Goal: Task Accomplishment & Management: Use online tool/utility

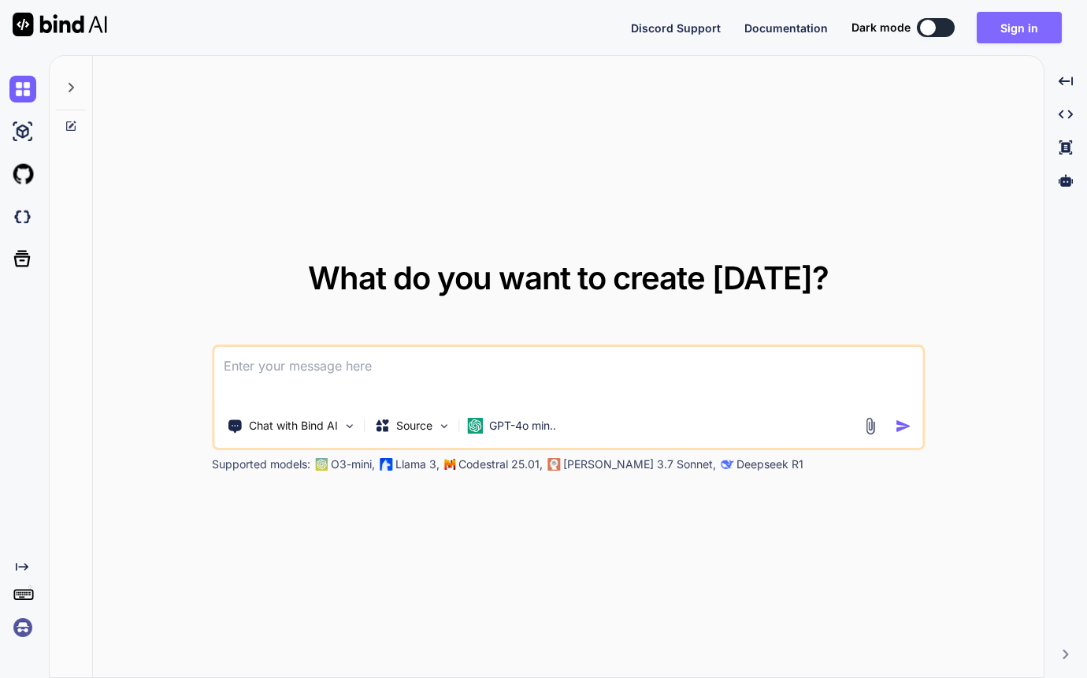
click at [1012, 31] on button "Sign in" at bounding box center [1019, 28] width 85 height 32
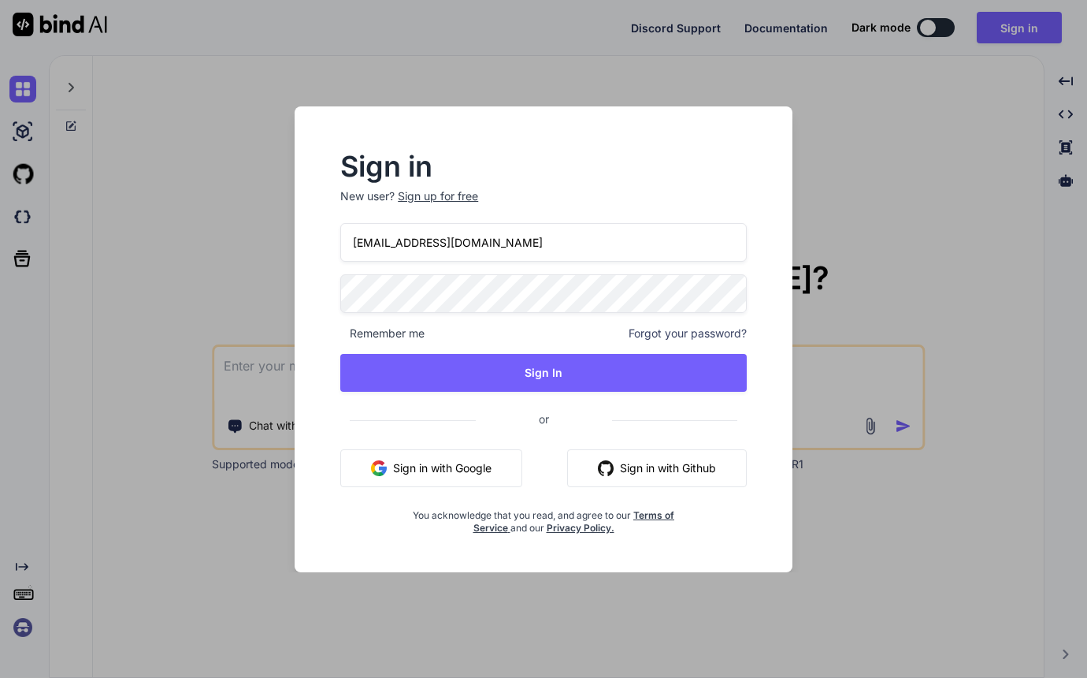
type input "tyyong20@gmail.com"
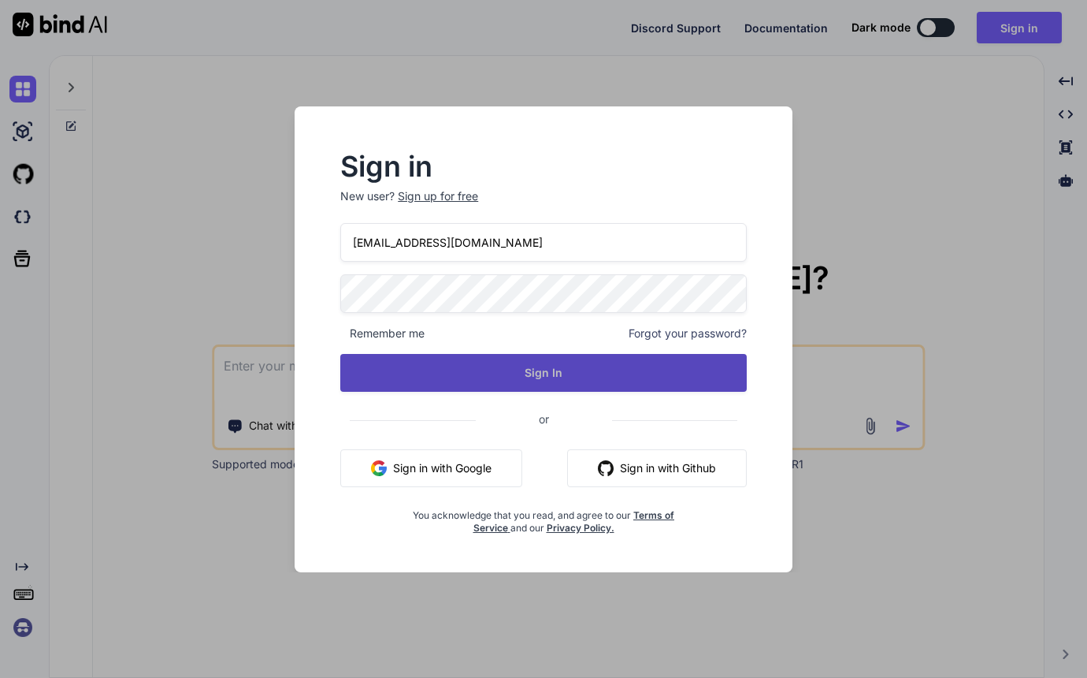
click at [523, 369] on button "Sign In" at bounding box center [543, 373] width 407 height 38
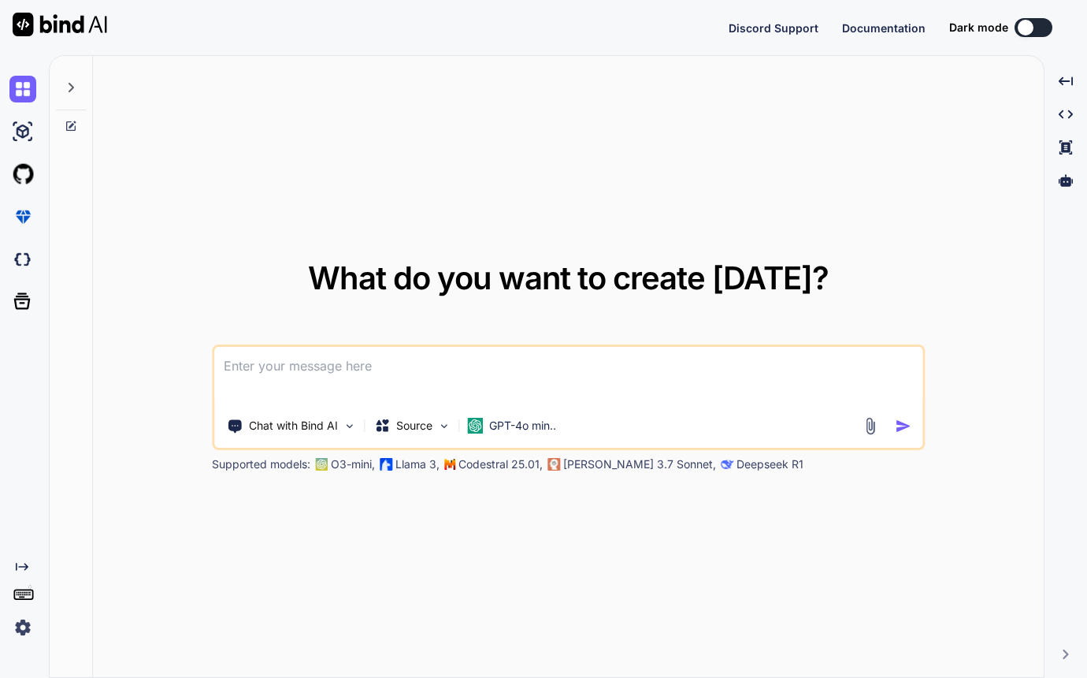
type textarea "x"
click at [18, 262] on img at bounding box center [22, 259] width 27 height 27
click at [773, 147] on div "What do you want to create today? Chat with Bind AI Source GPT-4o min.. Support…" at bounding box center [568, 367] width 951 height 622
click at [22, 220] on img at bounding box center [22, 216] width 27 height 27
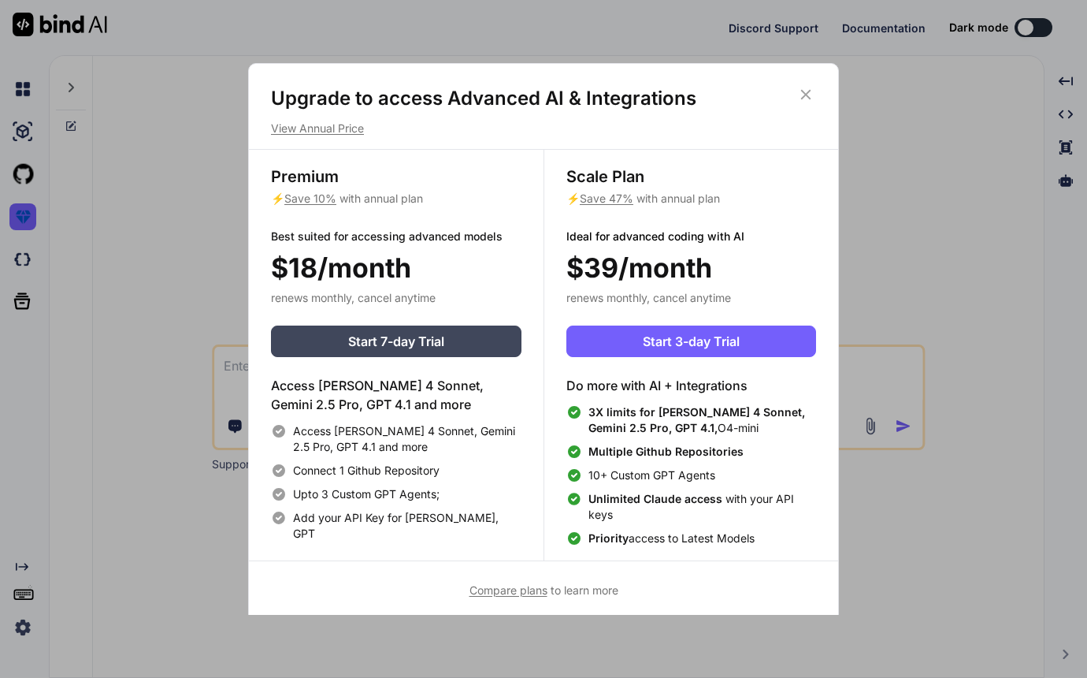
click at [191, 184] on div "Upgrade to access Advanced AI & Integrations View Annual Price Premium ⚡ Save 1…" at bounding box center [543, 339] width 1087 height 678
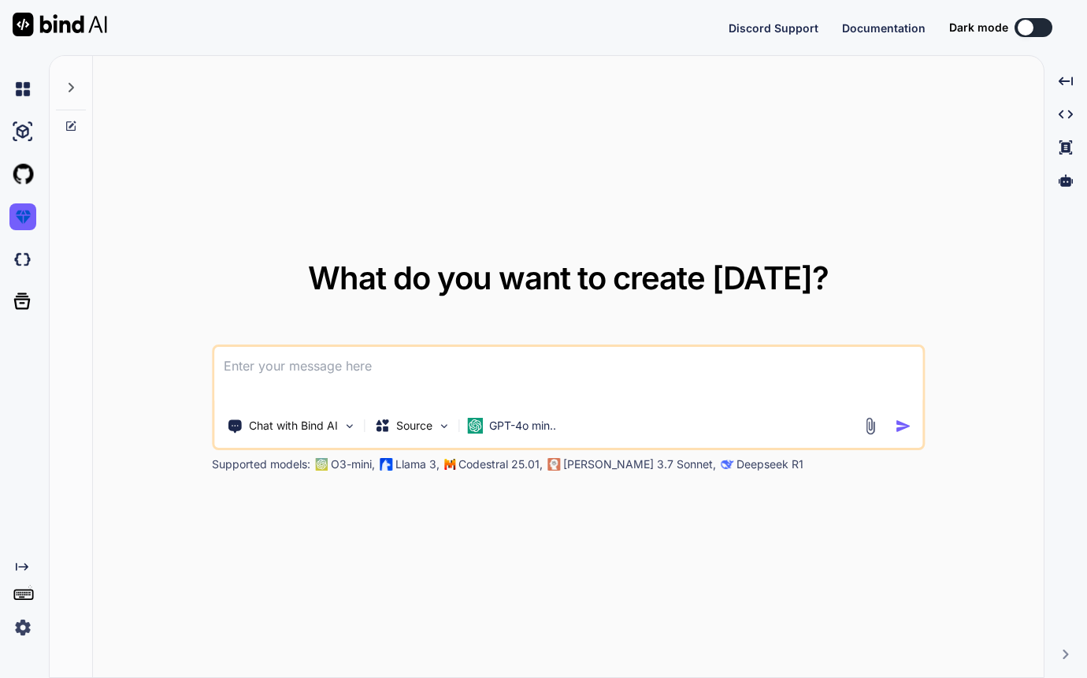
click at [19, 633] on img at bounding box center [22, 627] width 27 height 27
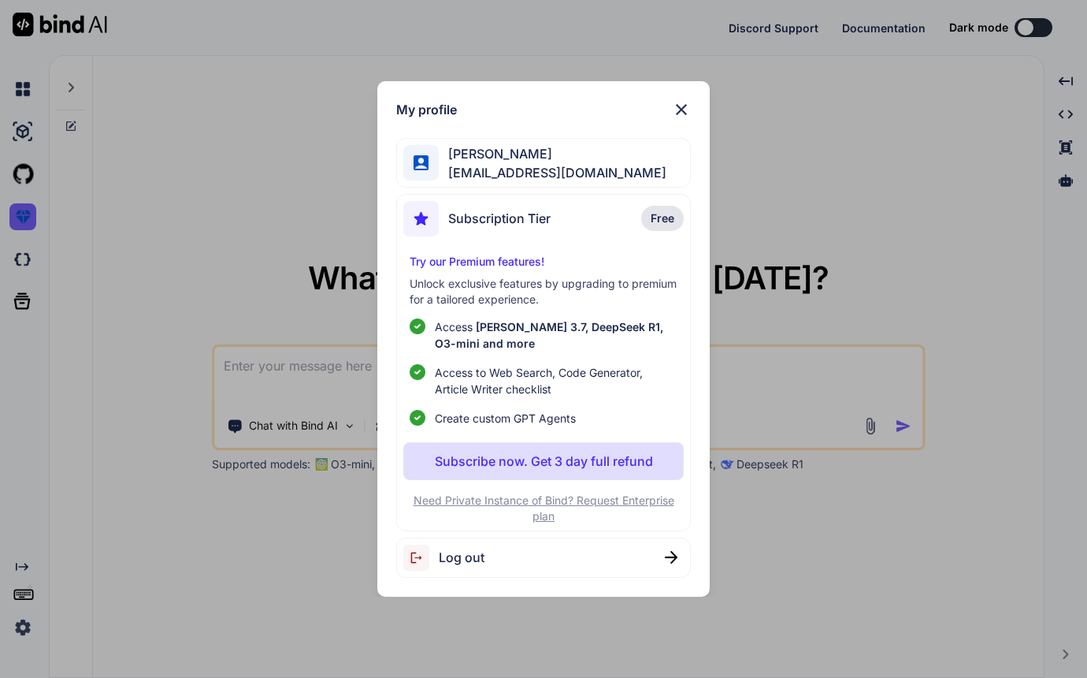
click at [477, 557] on span "Log out" at bounding box center [462, 557] width 46 height 19
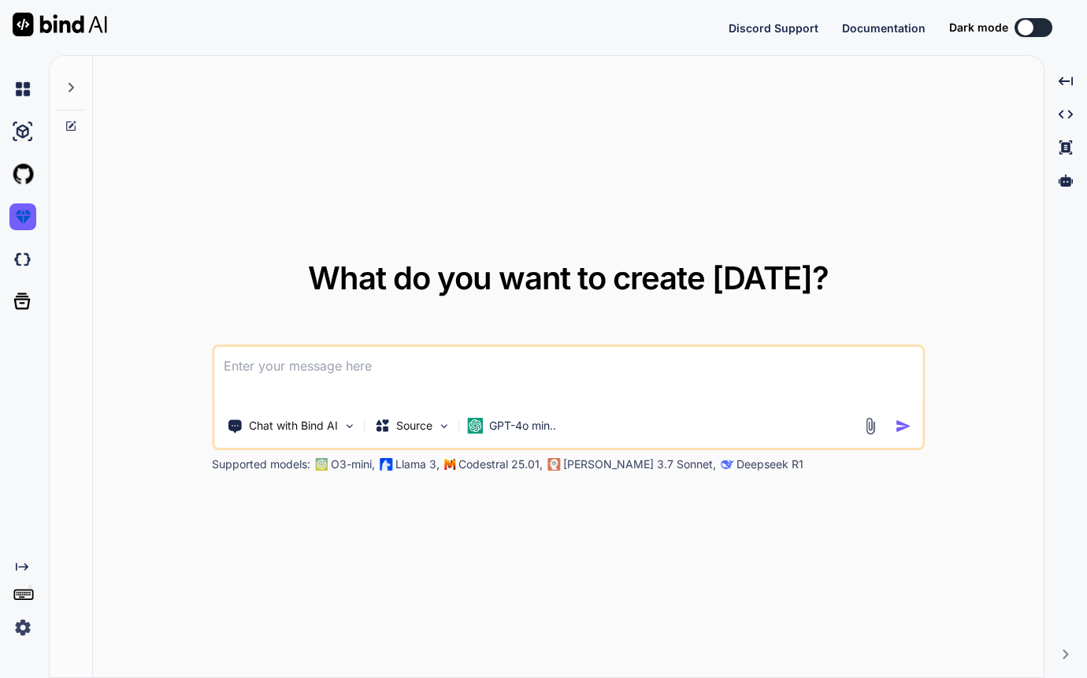
click at [674, 165] on div "What do you want to create today? Chat with Bind AI Source GPT-4o min.. Support…" at bounding box center [568, 367] width 951 height 622
click at [796, 97] on div "What do you want to create today? Chat with Bind AI Source GPT-4o min.. Support…" at bounding box center [568, 367] width 951 height 622
click at [23, 628] on img at bounding box center [22, 627] width 27 height 27
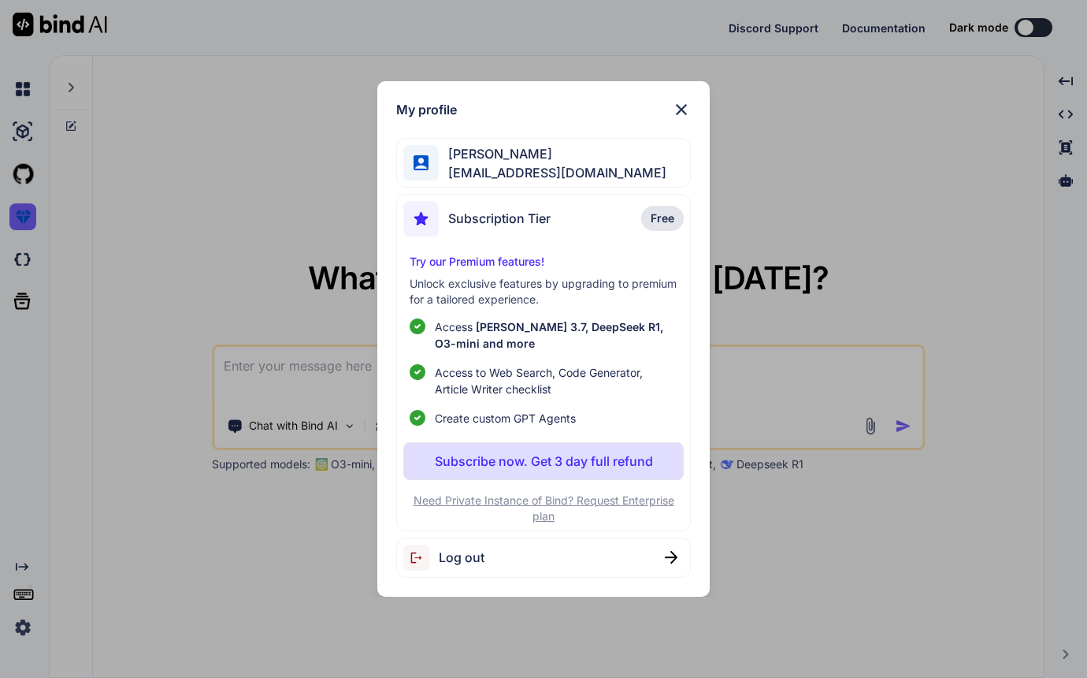
click at [584, 551] on div "Log out" at bounding box center [543, 557] width 295 height 40
click at [793, 198] on div "My profile TY Yong tyyong20@gmail.com Subscription Tier Free Try our Premium fe…" at bounding box center [543, 339] width 1087 height 678
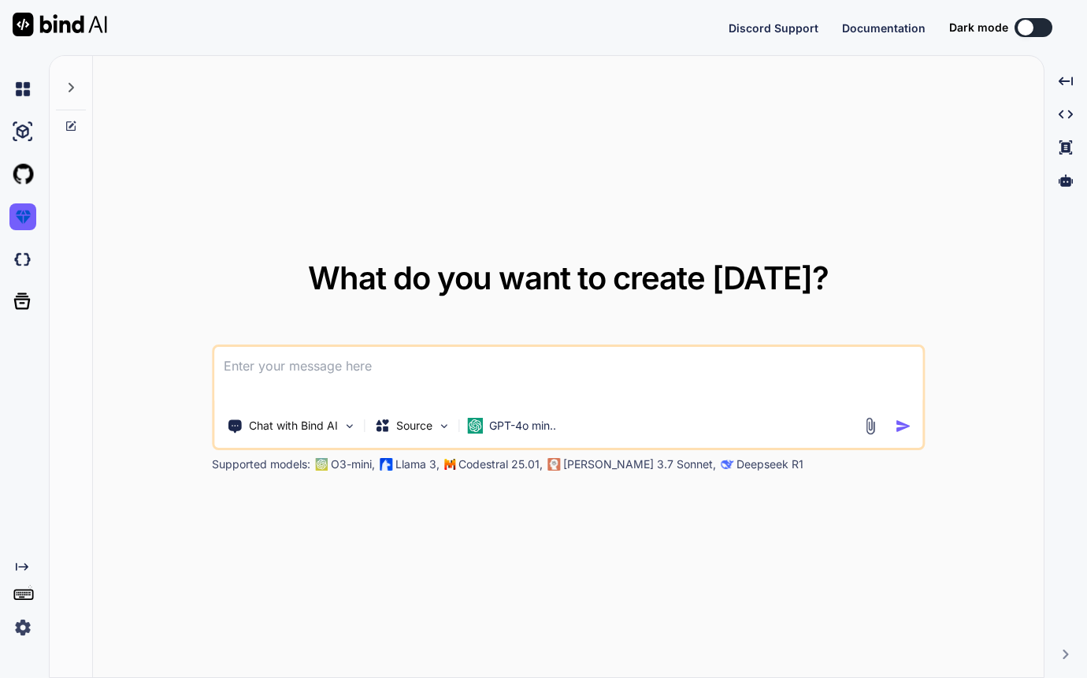
click at [52, 28] on img at bounding box center [60, 25] width 95 height 24
click at [28, 92] on img at bounding box center [22, 89] width 27 height 27
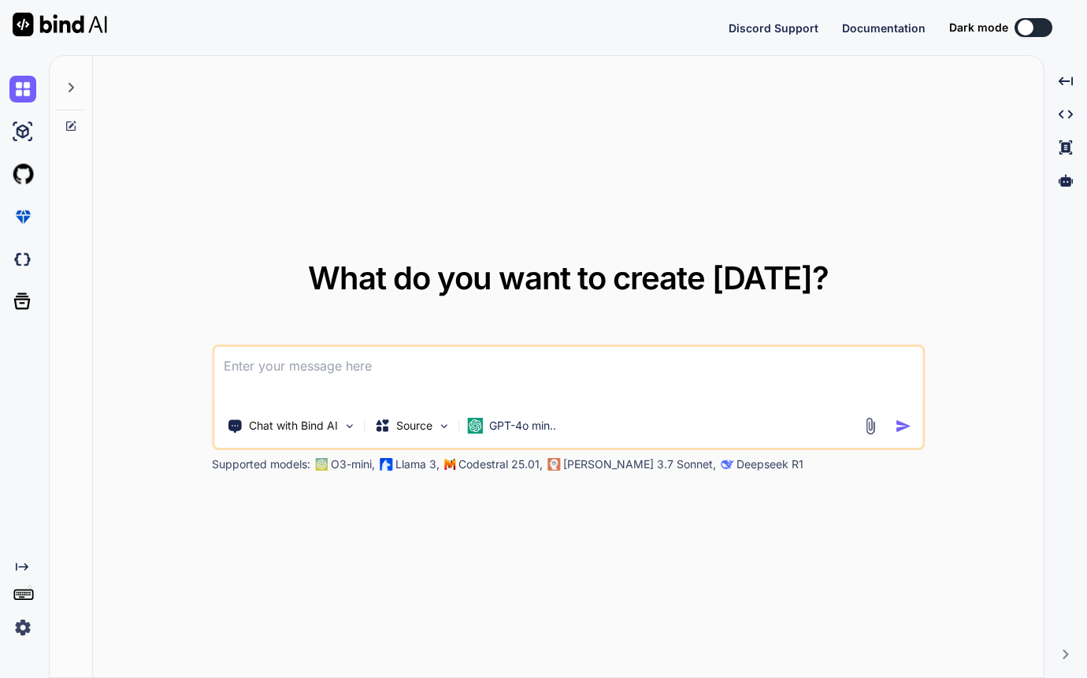
click at [74, 90] on icon at bounding box center [71, 87] width 13 height 13
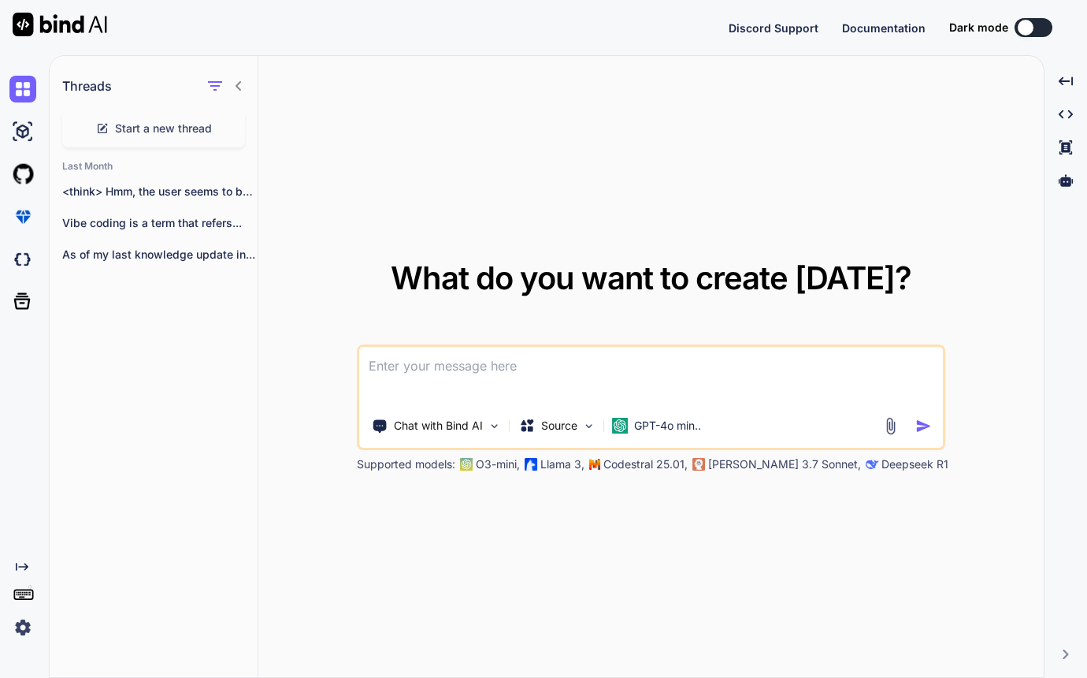
click at [25, 626] on img at bounding box center [22, 627] width 27 height 27
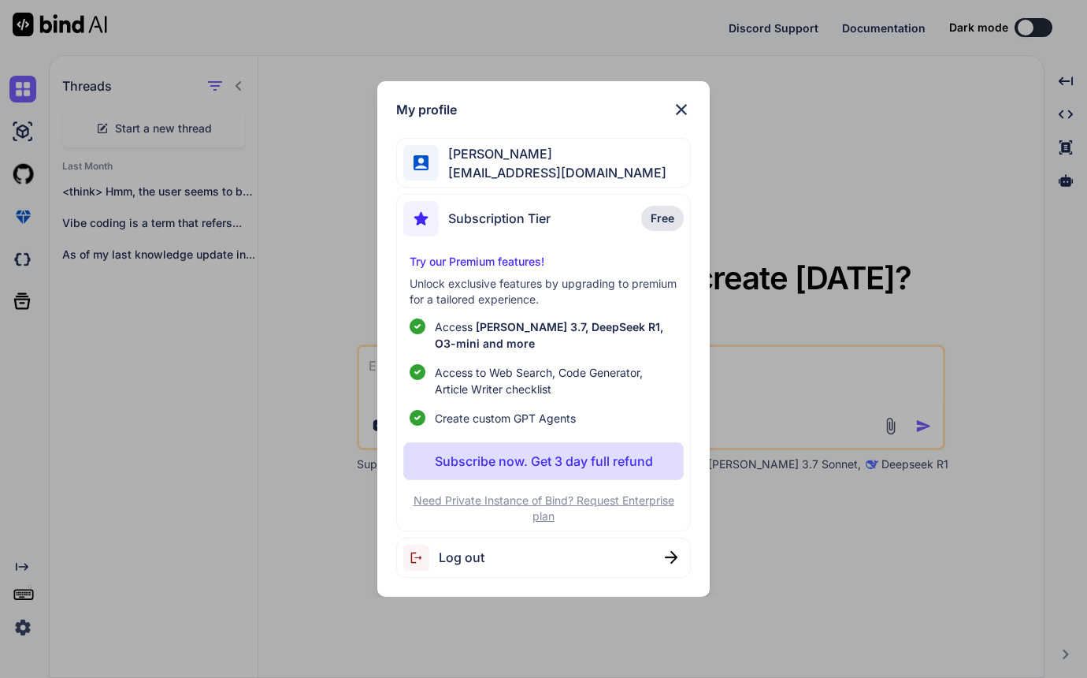
click at [453, 559] on span "Log out" at bounding box center [462, 557] width 46 height 19
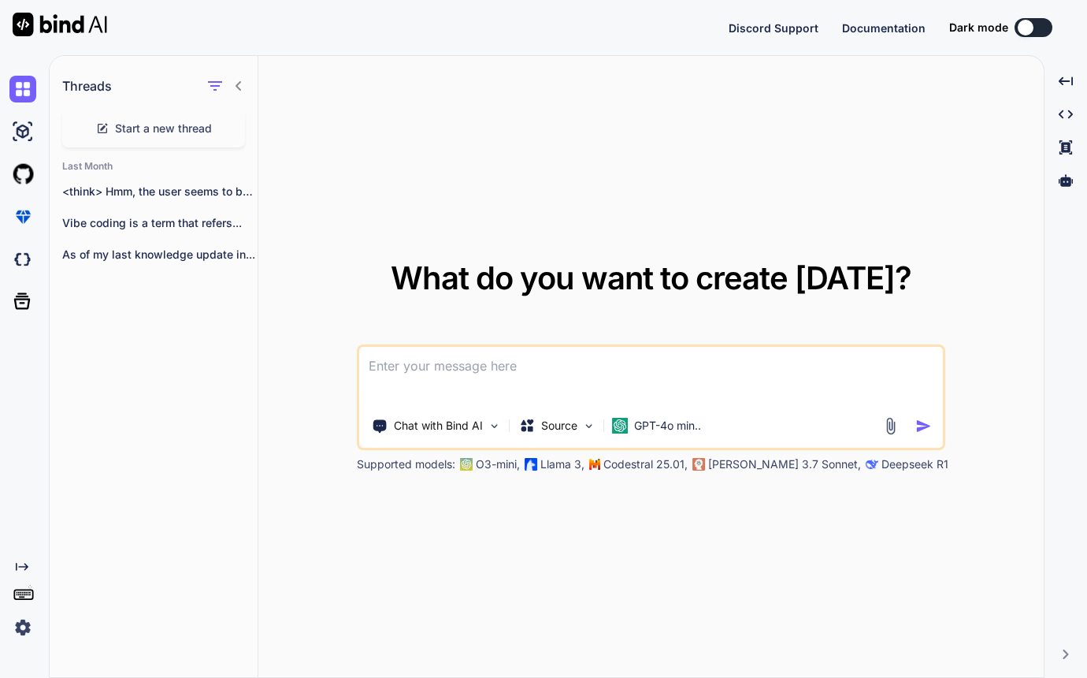
click at [455, 552] on div "What do you want to create today? Chat with Bind AI Source GPT-4o min.. Support…" at bounding box center [651, 367] width 786 height 622
click at [1033, 26] on div at bounding box center [1026, 28] width 16 height 16
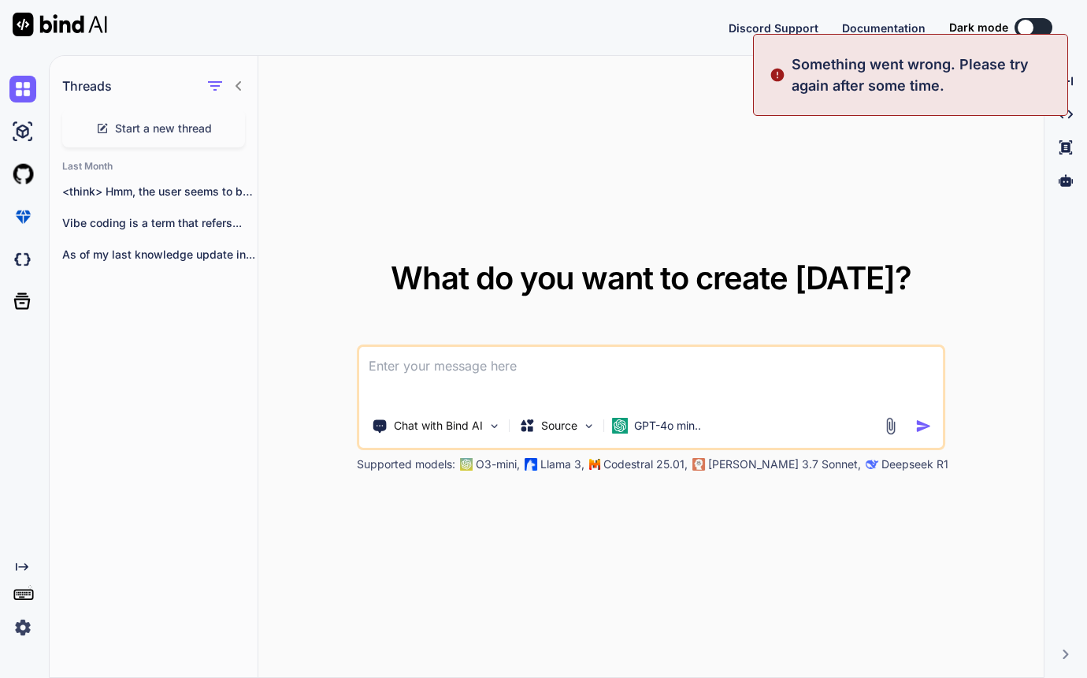
click at [1041, 28] on button at bounding box center [1034, 27] width 38 height 19
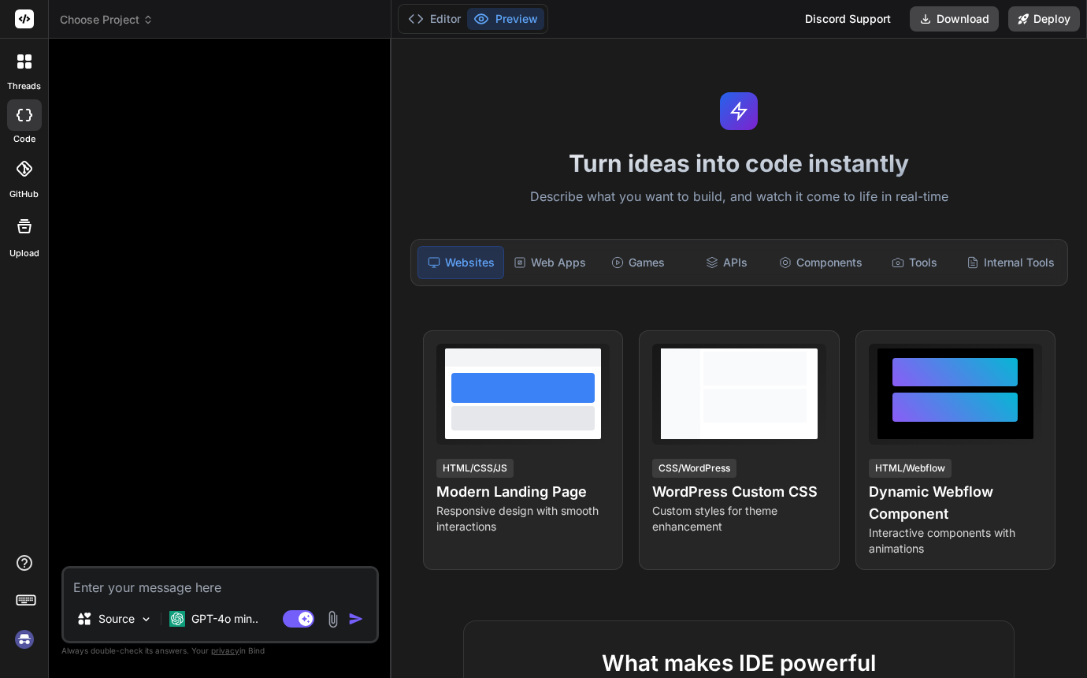
type textarea "x"
click at [451, 23] on button "Editor" at bounding box center [434, 19] width 65 height 22
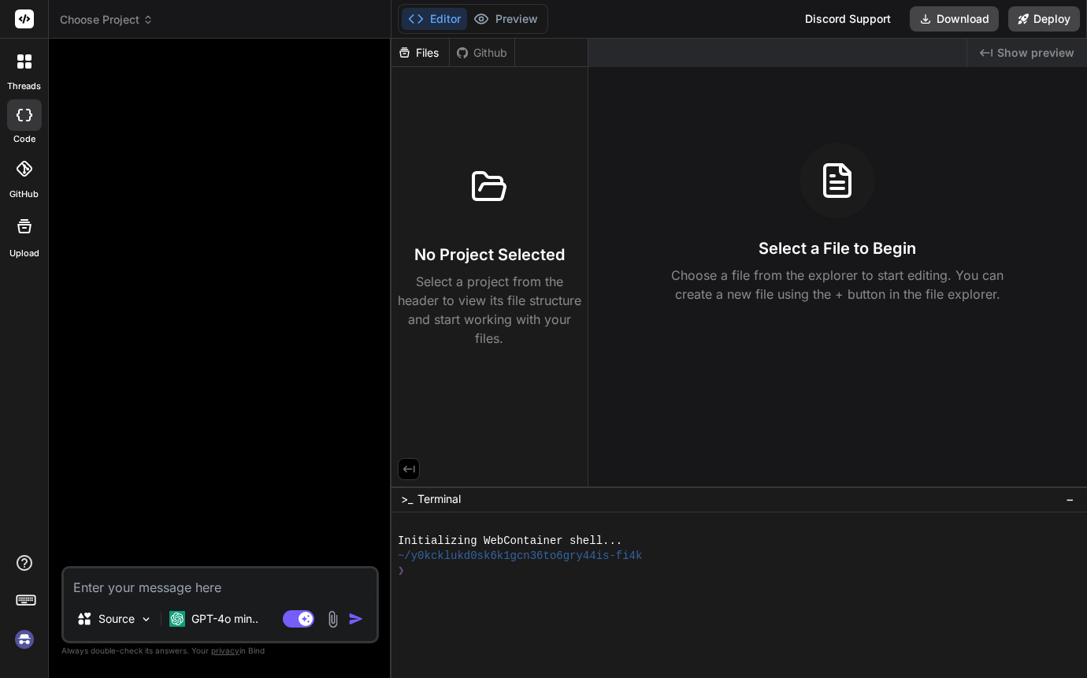
click at [641, 150] on div "Select a File to Begin Choose a file from the explorer to start editing. You ca…" at bounding box center [838, 223] width 499 height 161
click at [485, 54] on div "Github" at bounding box center [482, 53] width 65 height 16
click at [429, 53] on div "Files" at bounding box center [421, 53] width 58 height 16
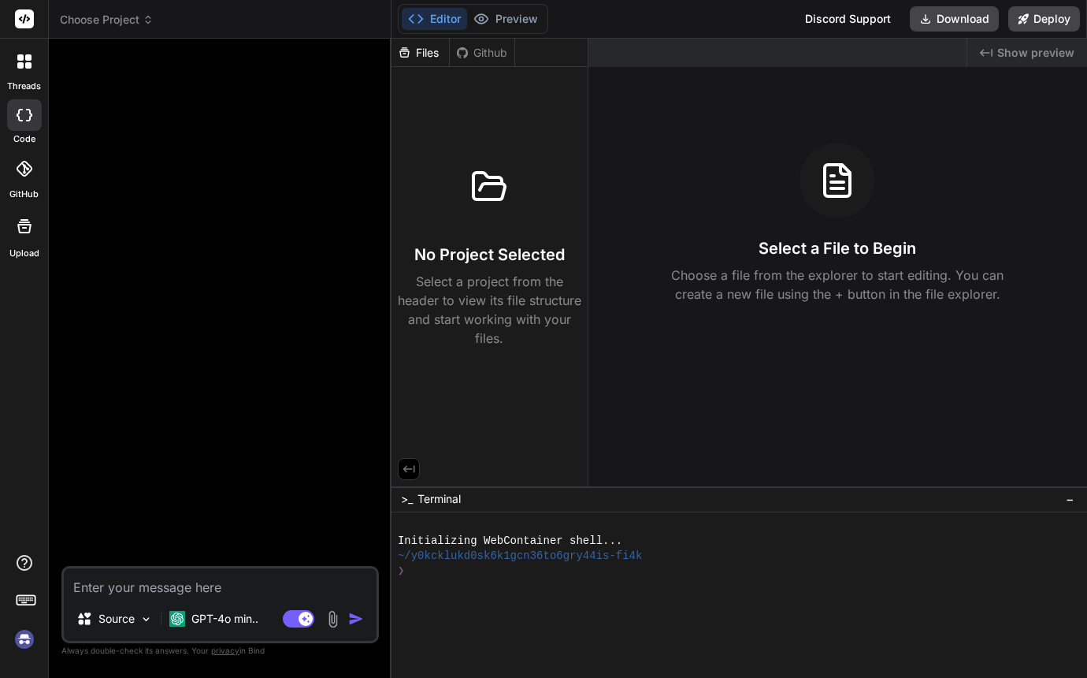
click at [495, 56] on div "Github" at bounding box center [482, 53] width 65 height 16
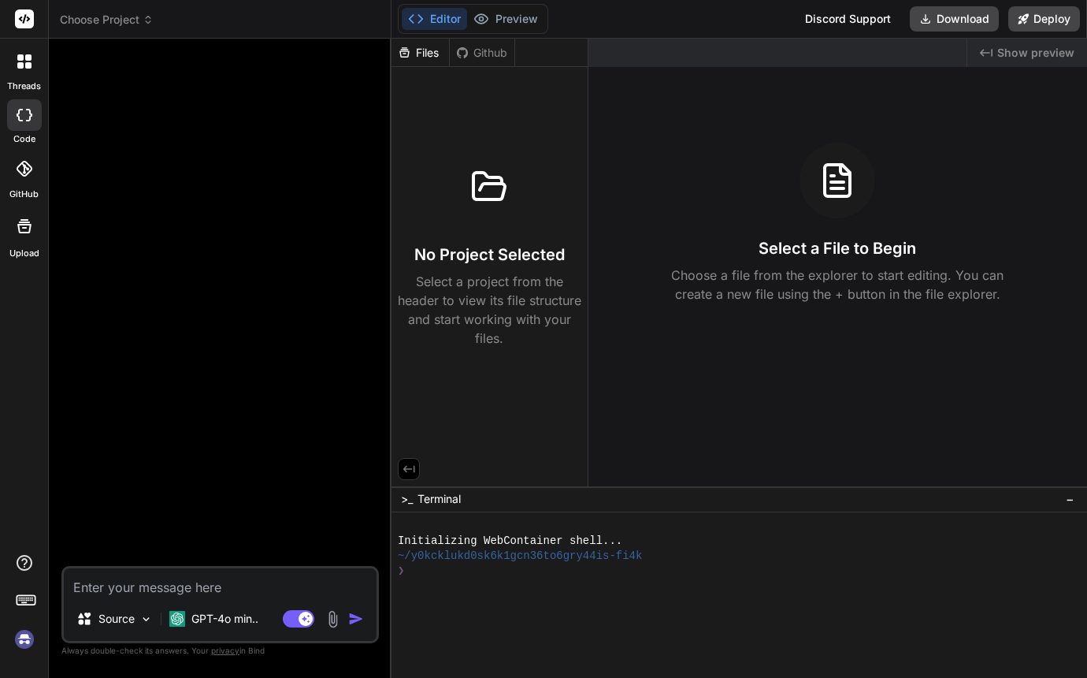
click at [495, 56] on div "Github" at bounding box center [482, 53] width 65 height 16
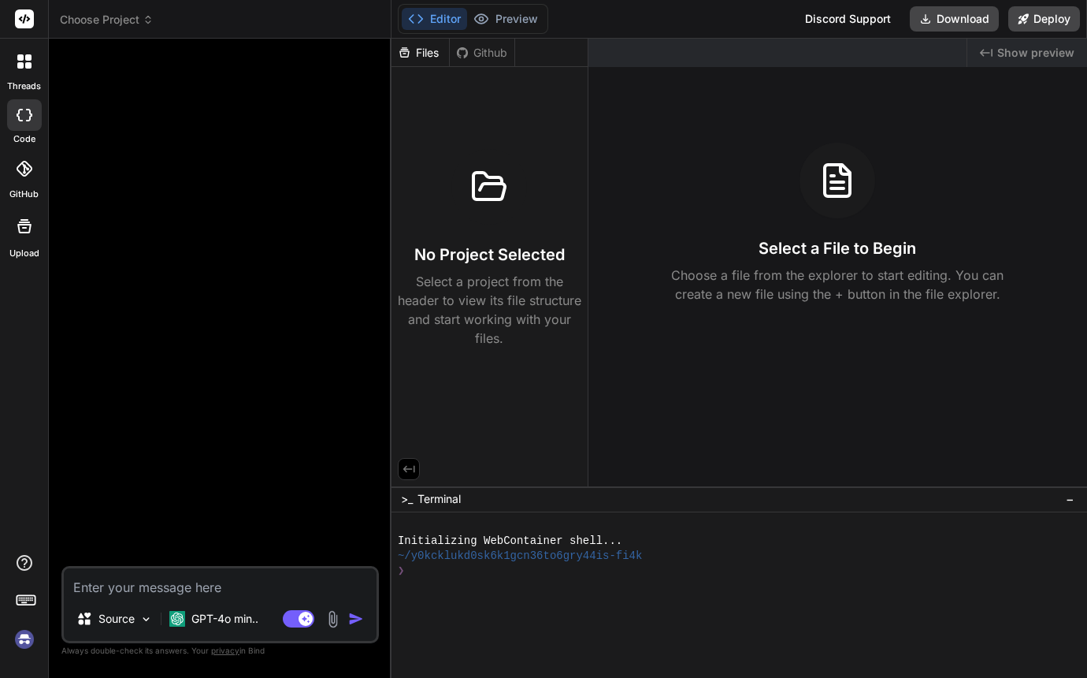
click at [436, 54] on div "Files" at bounding box center [421, 53] width 58 height 16
click at [410, 51] on icon at bounding box center [404, 52] width 13 height 13
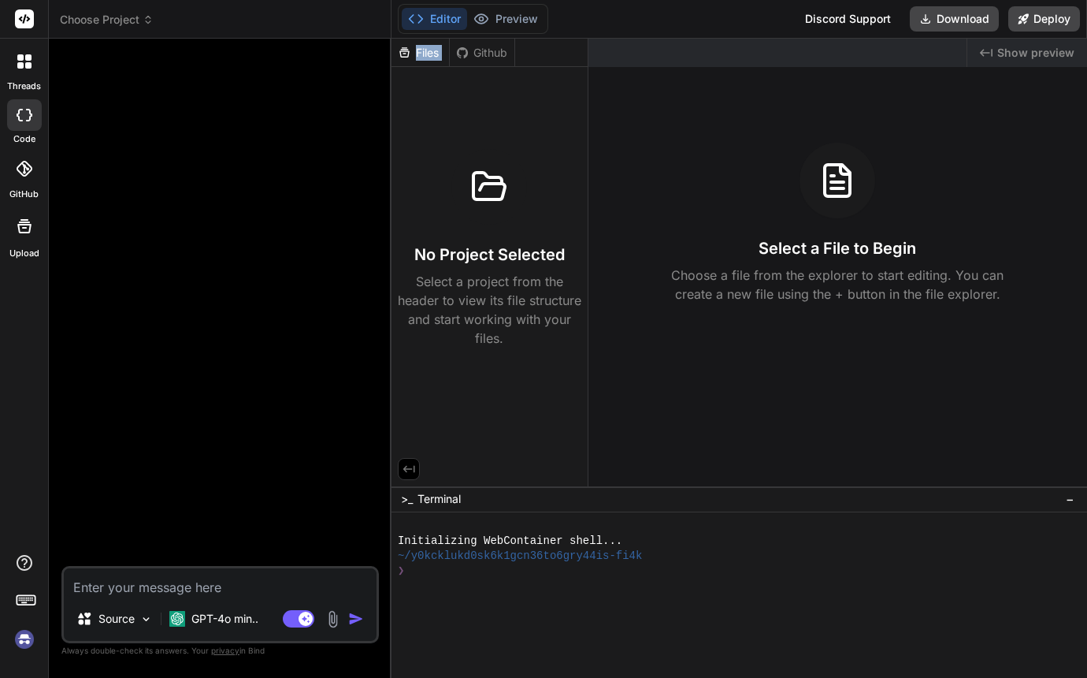
click at [410, 51] on icon at bounding box center [404, 52] width 13 height 13
click at [491, 121] on div "No Project Selected Select a project from the header to view its file structure…" at bounding box center [490, 210] width 196 height 287
click at [758, 152] on div "Select a File to Begin Choose a file from the explorer to start editing. You ca…" at bounding box center [838, 223] width 499 height 161
click at [486, 139] on div "No Project Selected Select a project from the header to view its file structure…" at bounding box center [490, 210] width 196 height 287
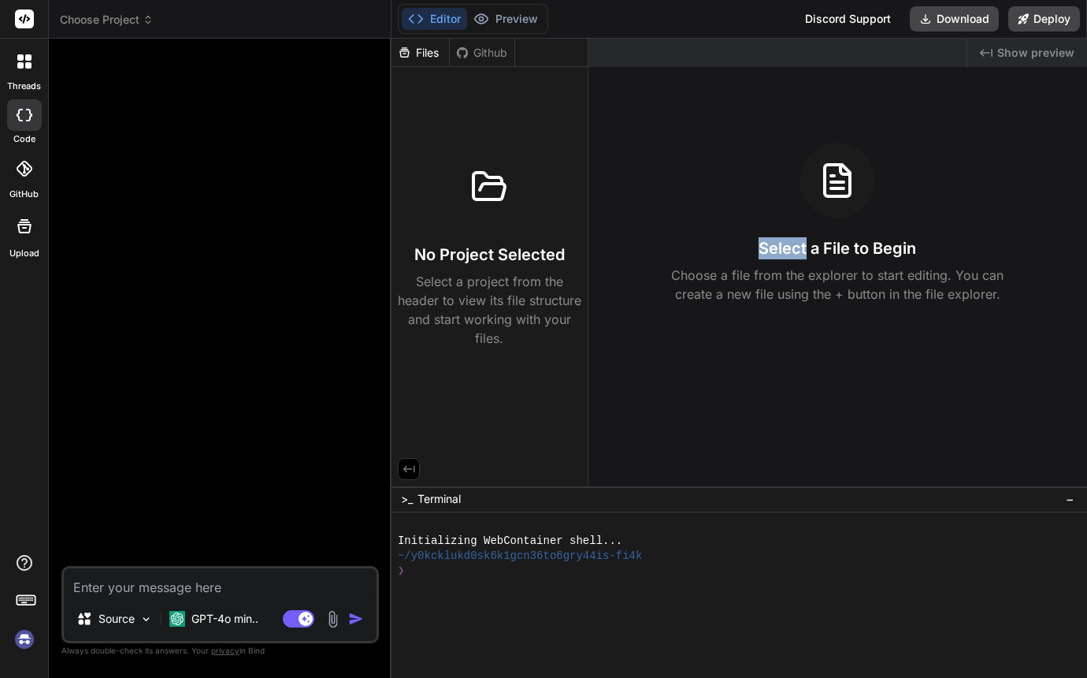
click at [486, 139] on div "No Project Selected Select a project from the header to view its file structure…" at bounding box center [490, 210] width 196 height 287
click at [483, 285] on p "Select a project from the header to view its file structure and start working w…" at bounding box center [490, 310] width 184 height 76
click at [463, 178] on div at bounding box center [489, 187] width 76 height 76
click at [492, 63] on div "Files Github" at bounding box center [454, 53] width 124 height 28
click at [422, 57] on div "Files" at bounding box center [421, 53] width 58 height 16
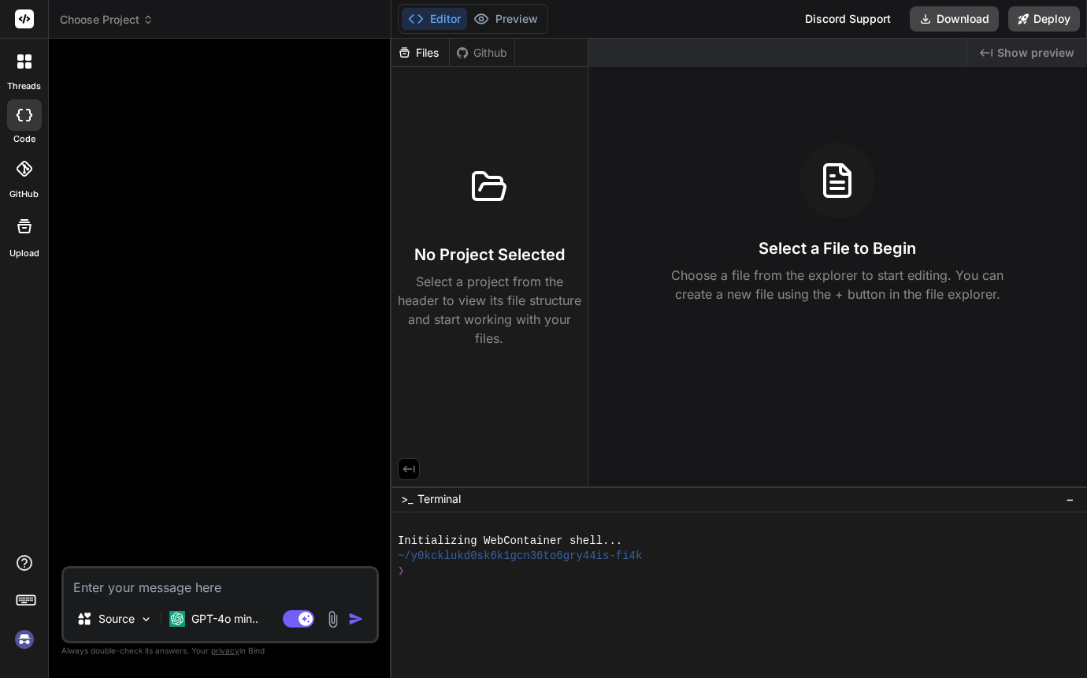
click at [422, 57] on div "Files" at bounding box center [421, 53] width 58 height 16
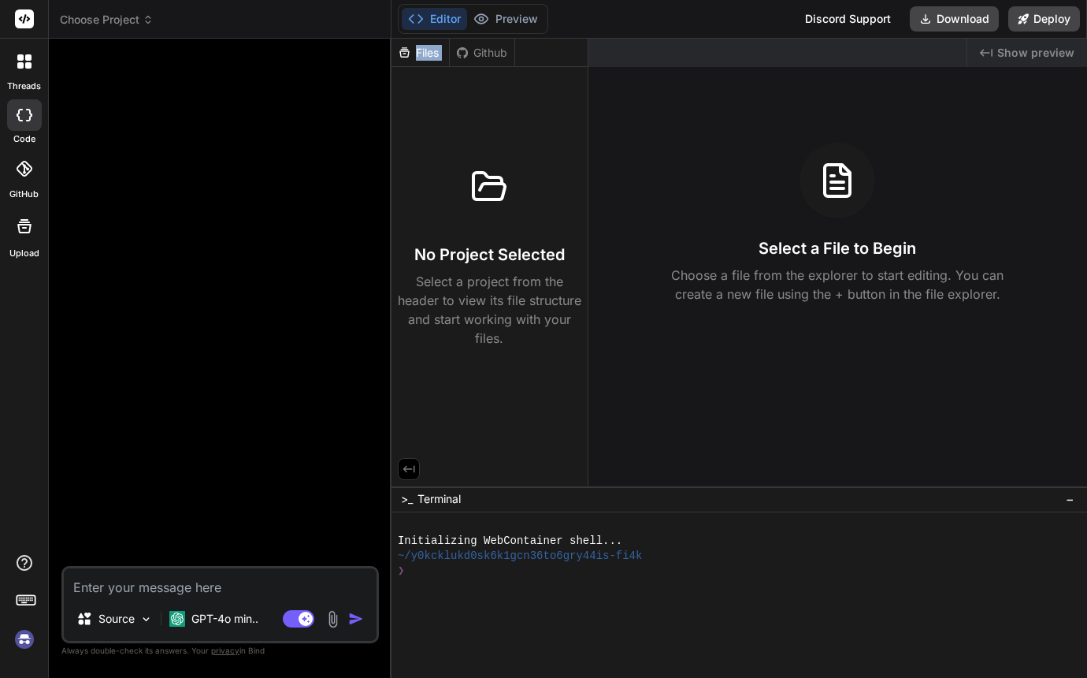
click at [422, 57] on div "Files" at bounding box center [421, 53] width 58 height 16
click at [161, 56] on div at bounding box center [222, 308] width 314 height 514
click at [141, 24] on span "Choose Project" at bounding box center [107, 20] width 94 height 16
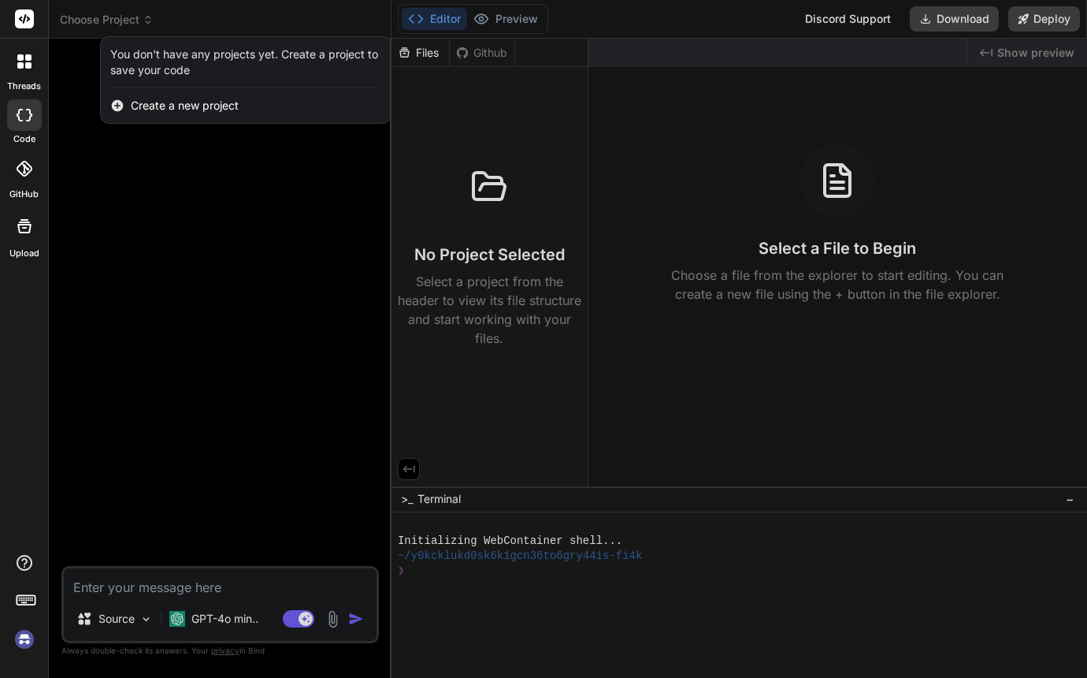
click at [175, 112] on span "Create a new project" at bounding box center [185, 106] width 108 height 16
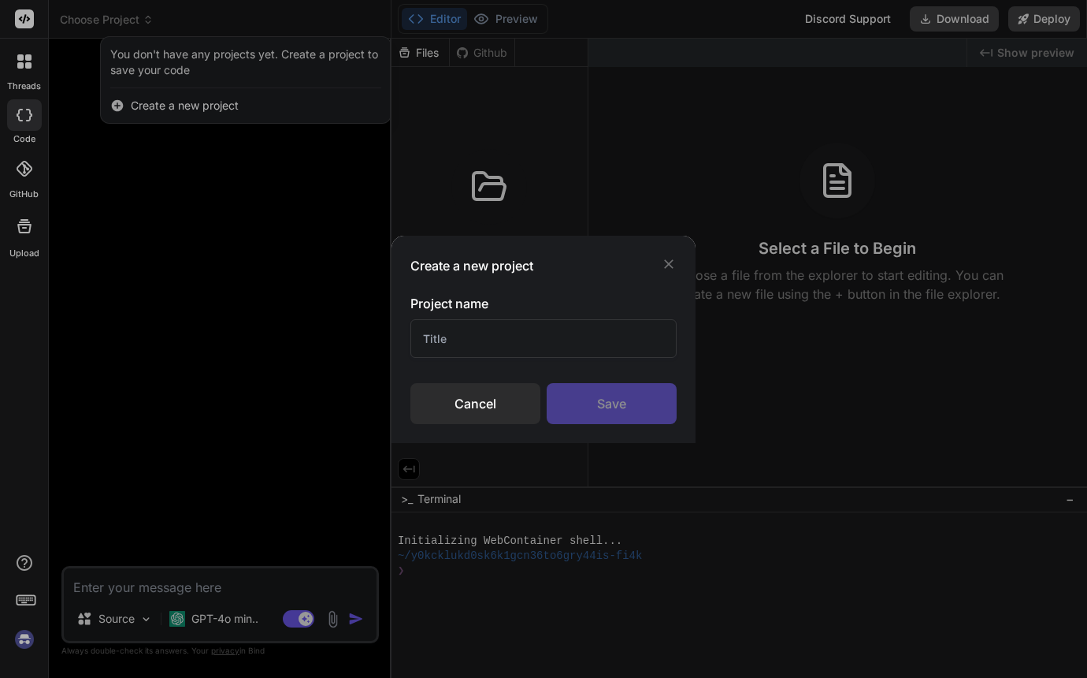
click at [442, 343] on input "text" at bounding box center [543, 338] width 266 height 39
type input "htmlcsscourse"
click at [608, 403] on div "Save" at bounding box center [612, 403] width 130 height 41
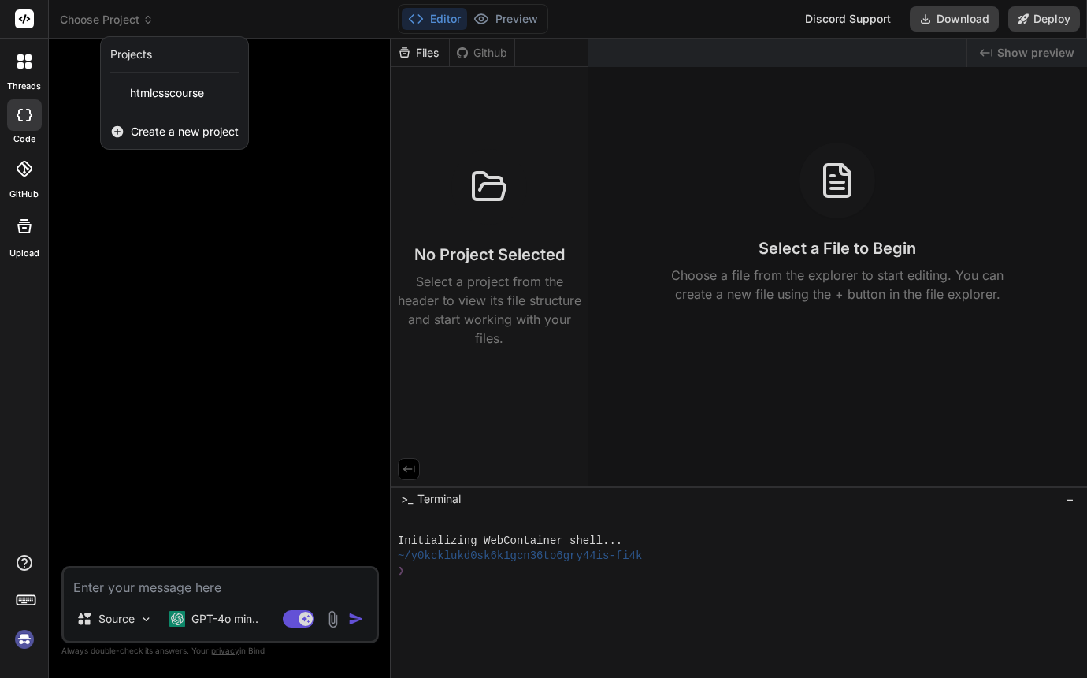
click at [195, 136] on span "Create a new project" at bounding box center [185, 132] width 108 height 16
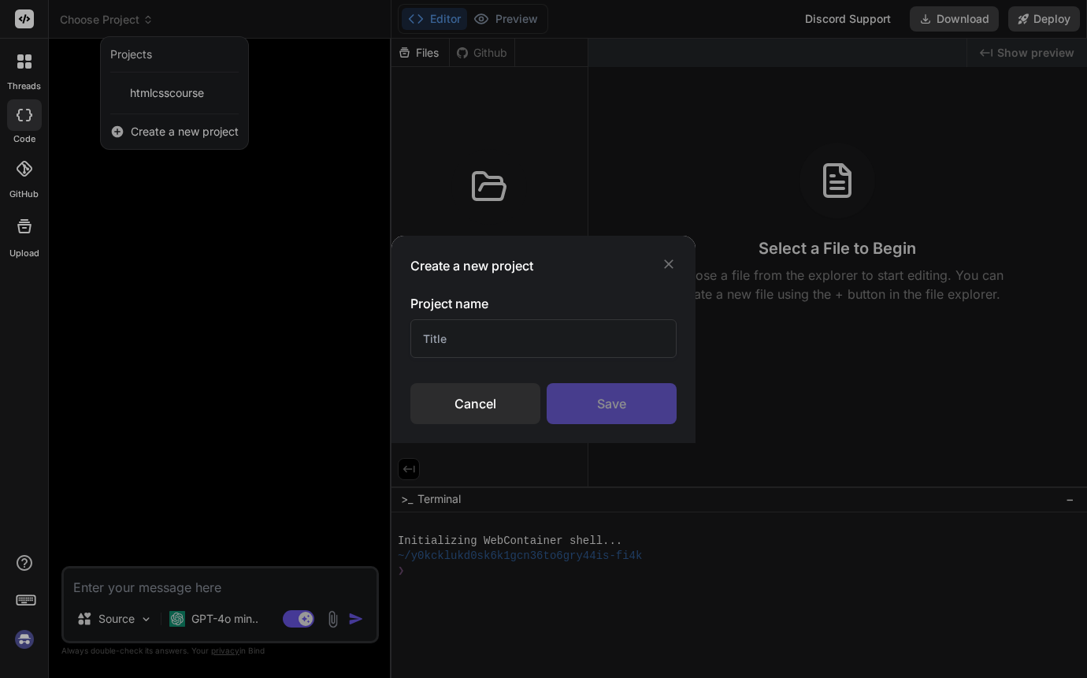
click at [670, 262] on icon at bounding box center [669, 264] width 16 height 16
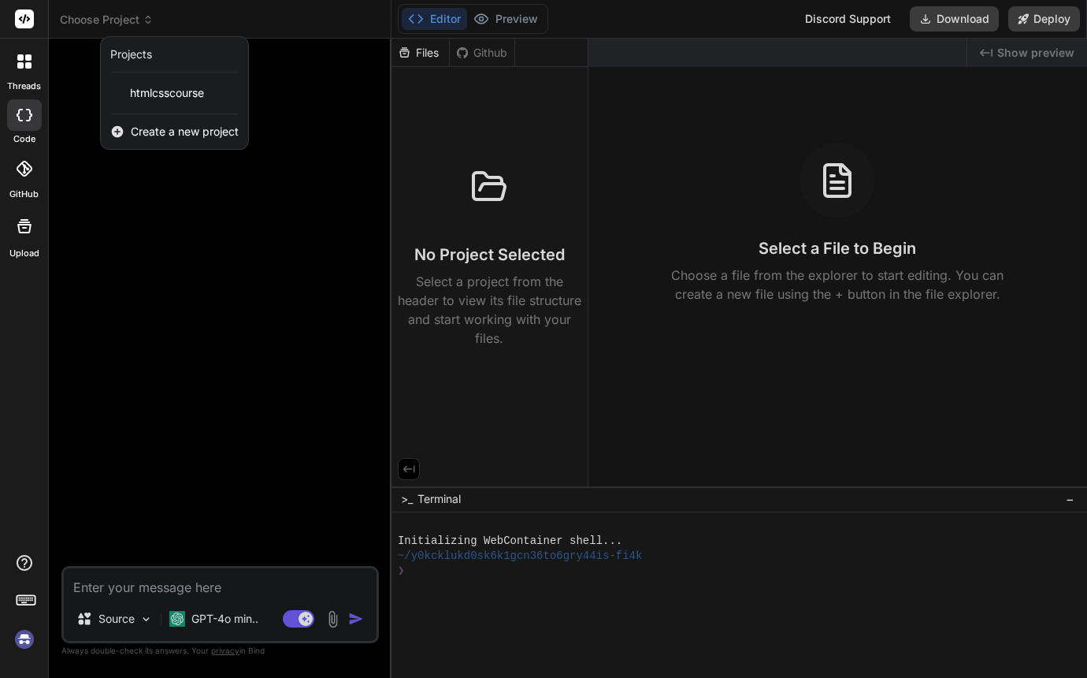
click at [321, 133] on div at bounding box center [543, 339] width 1087 height 678
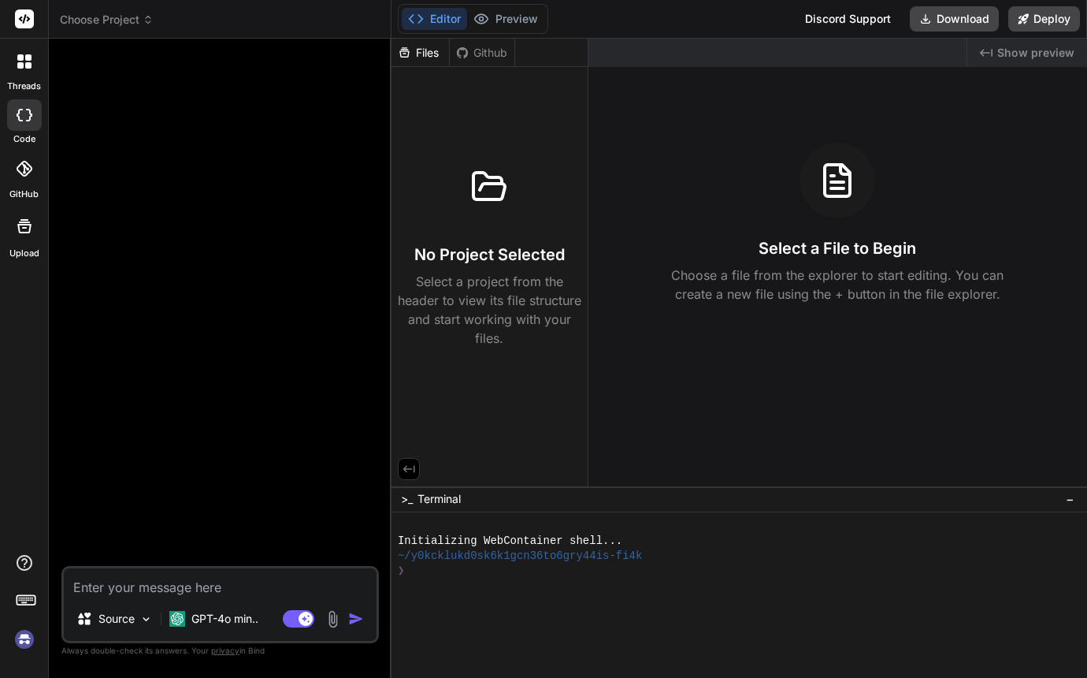
click at [125, 21] on span "Choose Project" at bounding box center [107, 20] width 94 height 16
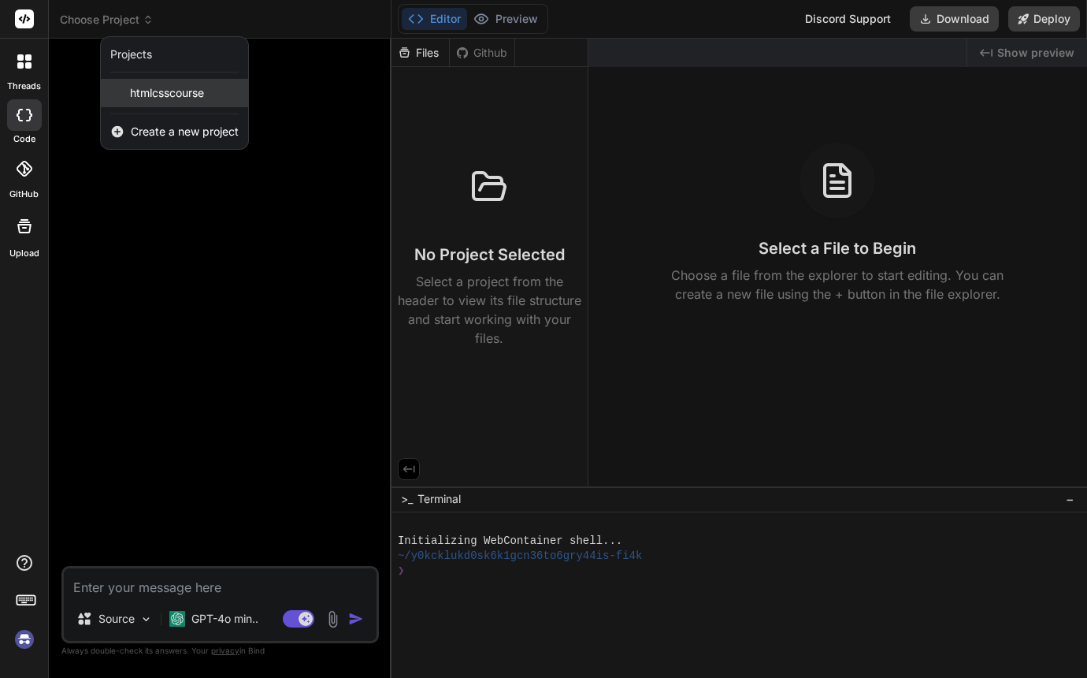
click at [143, 95] on span "htmlcsscourse" at bounding box center [167, 93] width 74 height 16
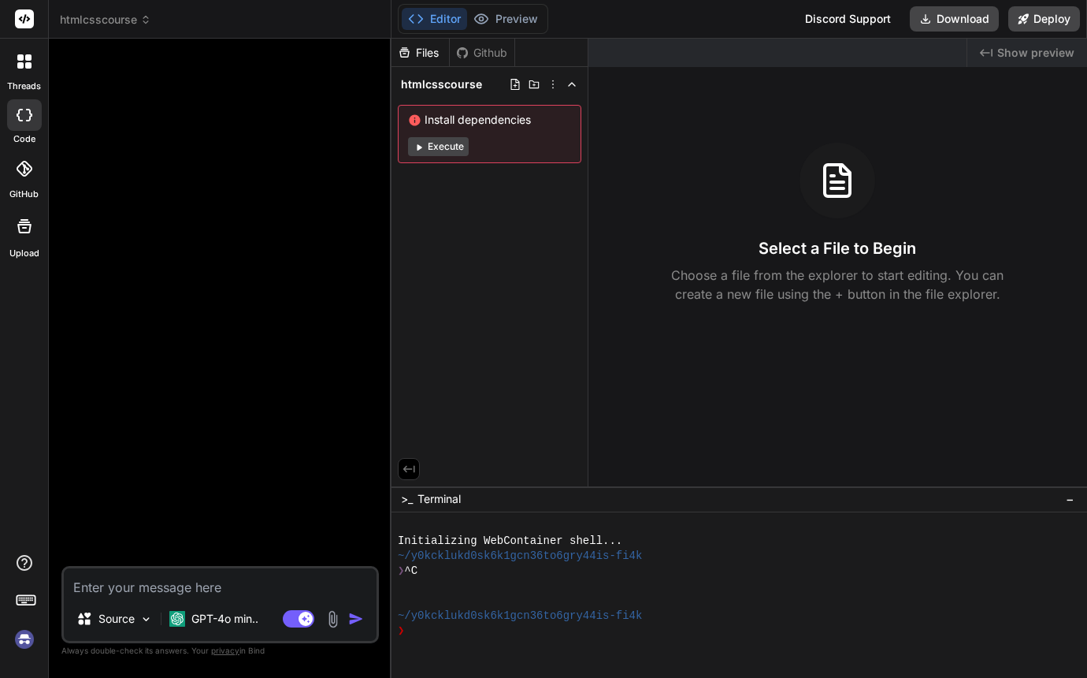
click at [459, 150] on button "Execute" at bounding box center [438, 146] width 61 height 19
type textarea "x"
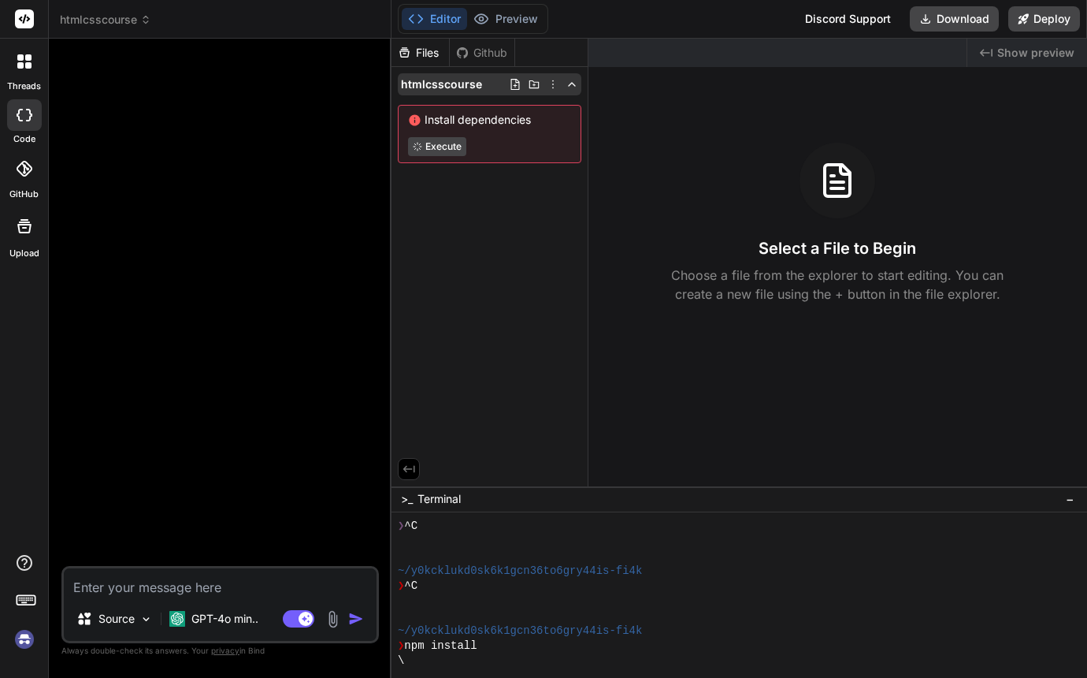
click at [516, 87] on icon at bounding box center [515, 84] width 13 height 13
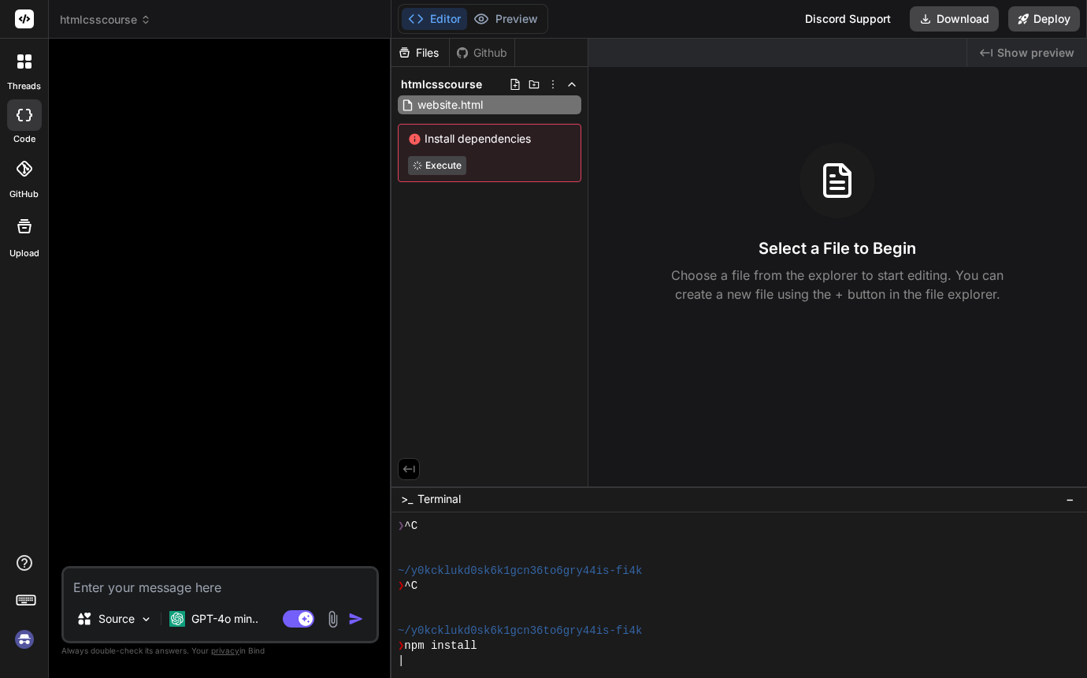
type input "website.html"
click at [496, 215] on div "Files Github htmlcsscourse website.html Install dependencies Execute" at bounding box center [490, 263] width 197 height 448
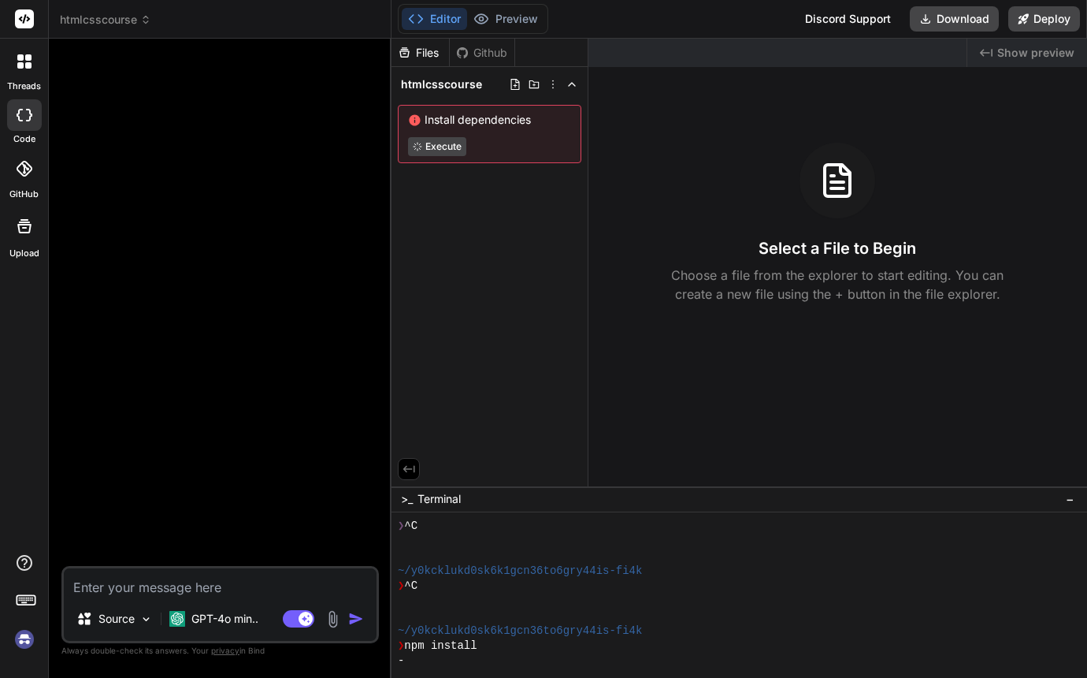
click at [513, 90] on icon at bounding box center [515, 84] width 9 height 11
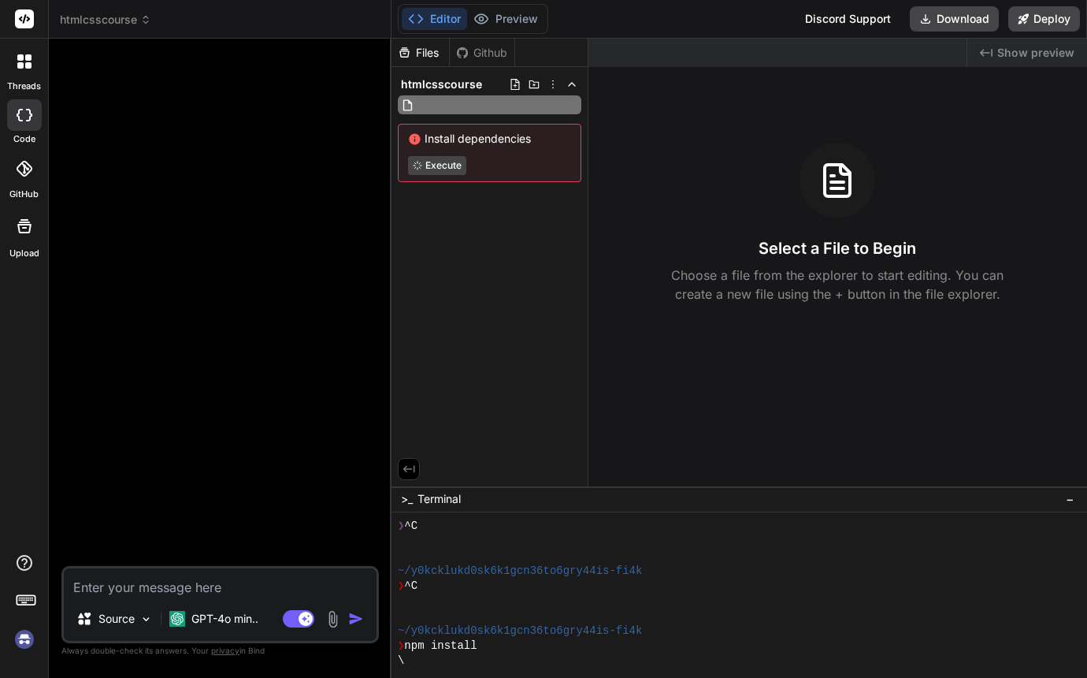
click at [467, 108] on input "text" at bounding box center [504, 104] width 173 height 19
click at [407, 110] on icon at bounding box center [407, 104] width 9 height 11
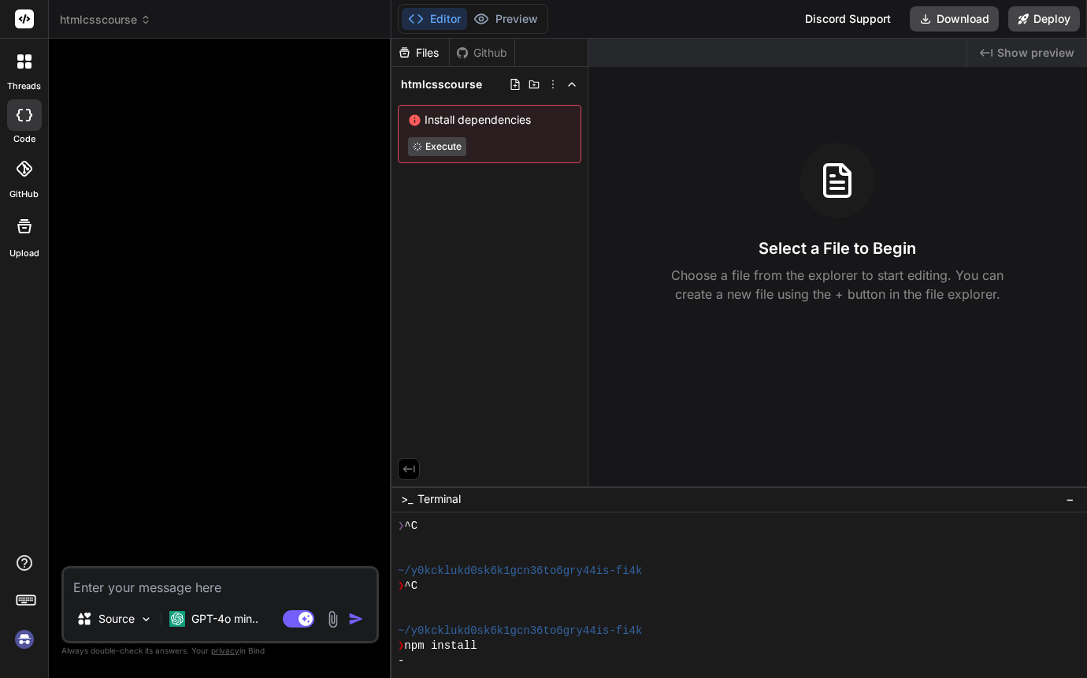
click at [491, 230] on div "Files Github htmlcsscourse Install dependencies Execute" at bounding box center [490, 263] width 197 height 448
click at [500, 195] on div "Files Github htmlcsscourse Install dependencies Execute" at bounding box center [490, 263] width 197 height 448
click at [516, 87] on icon at bounding box center [515, 84] width 13 height 13
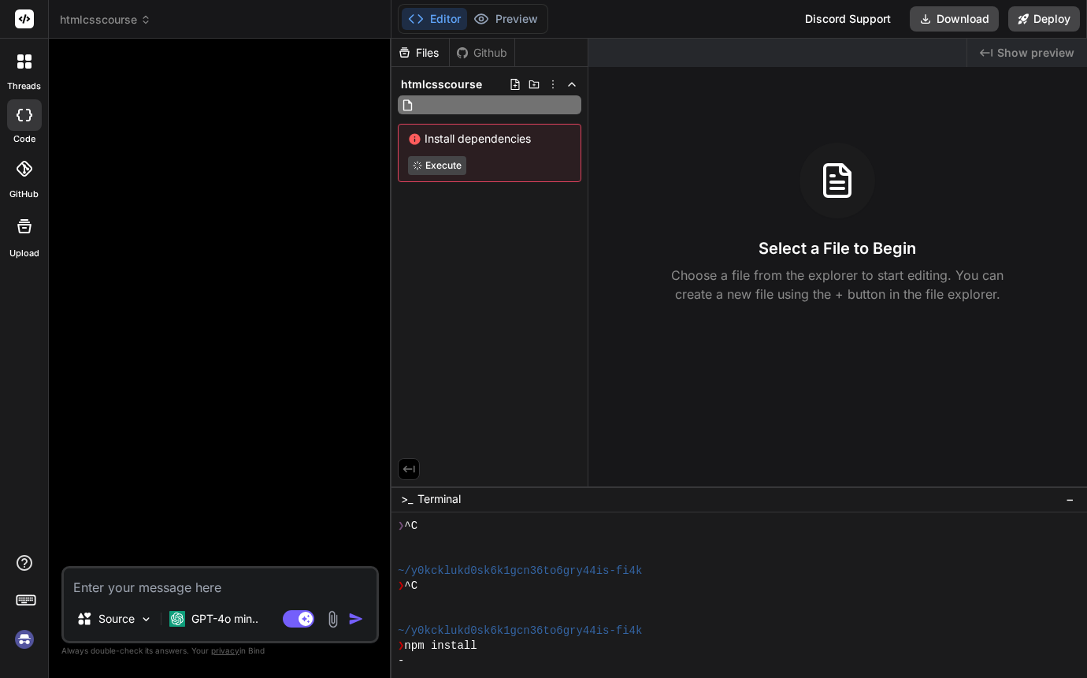
click at [403, 106] on icon at bounding box center [407, 104] width 9 height 11
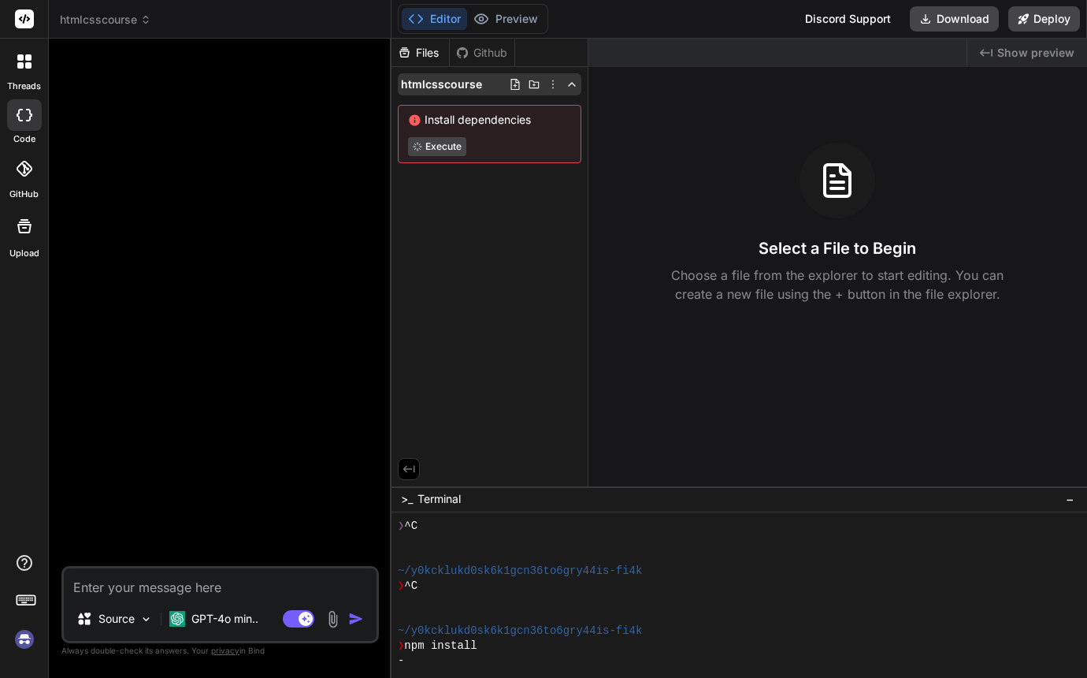
click at [462, 84] on span "htmlcsscourse" at bounding box center [441, 84] width 81 height 16
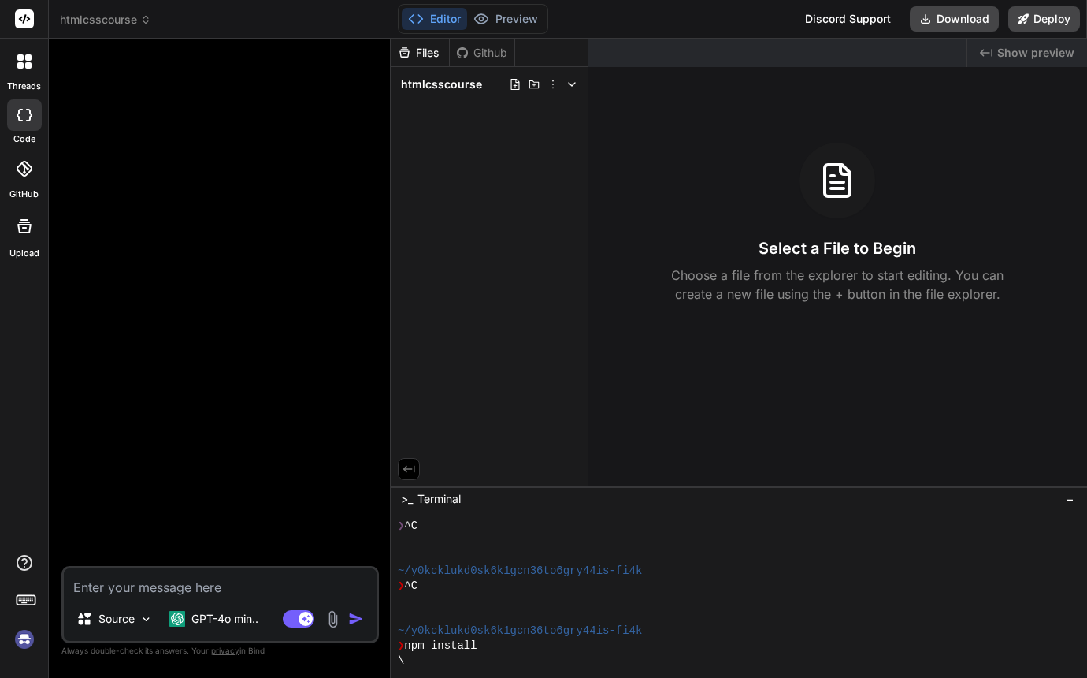
click at [462, 84] on span "htmlcsscourse" at bounding box center [441, 84] width 81 height 16
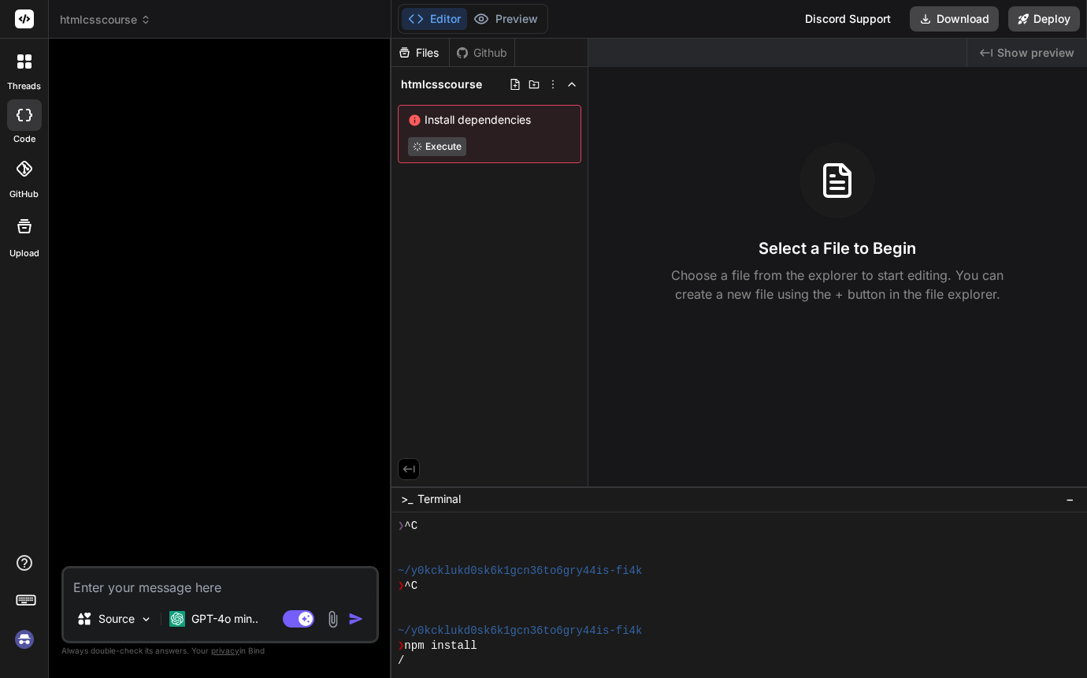
click at [462, 84] on span "htmlcsscourse" at bounding box center [441, 84] width 81 height 16
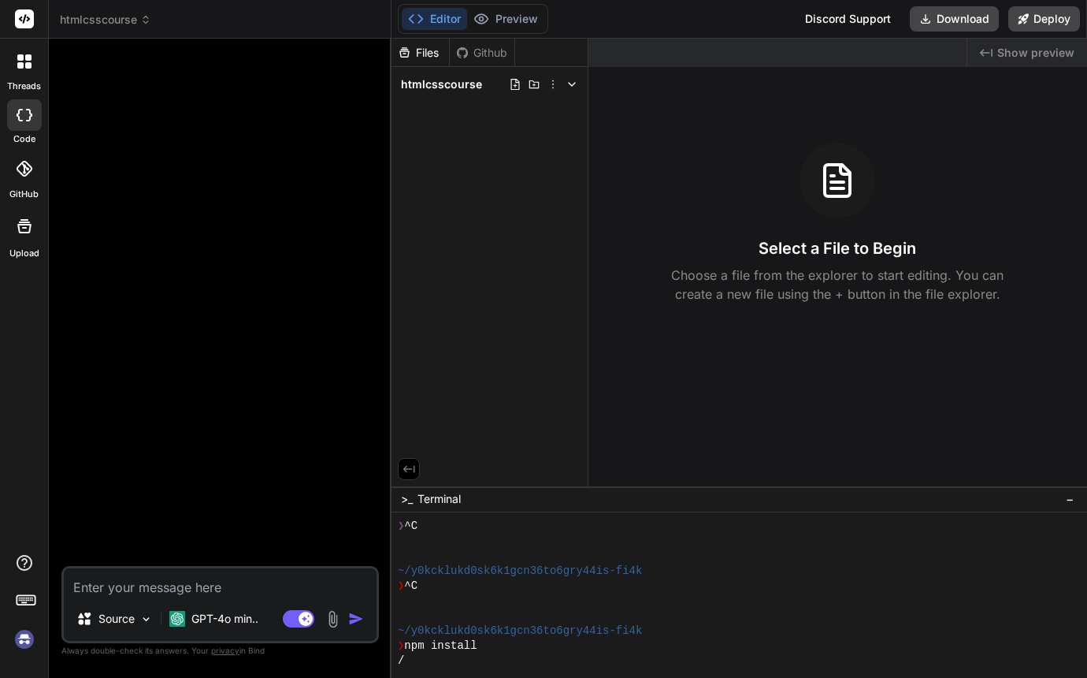
click at [462, 84] on span "htmlcsscourse" at bounding box center [441, 84] width 81 height 16
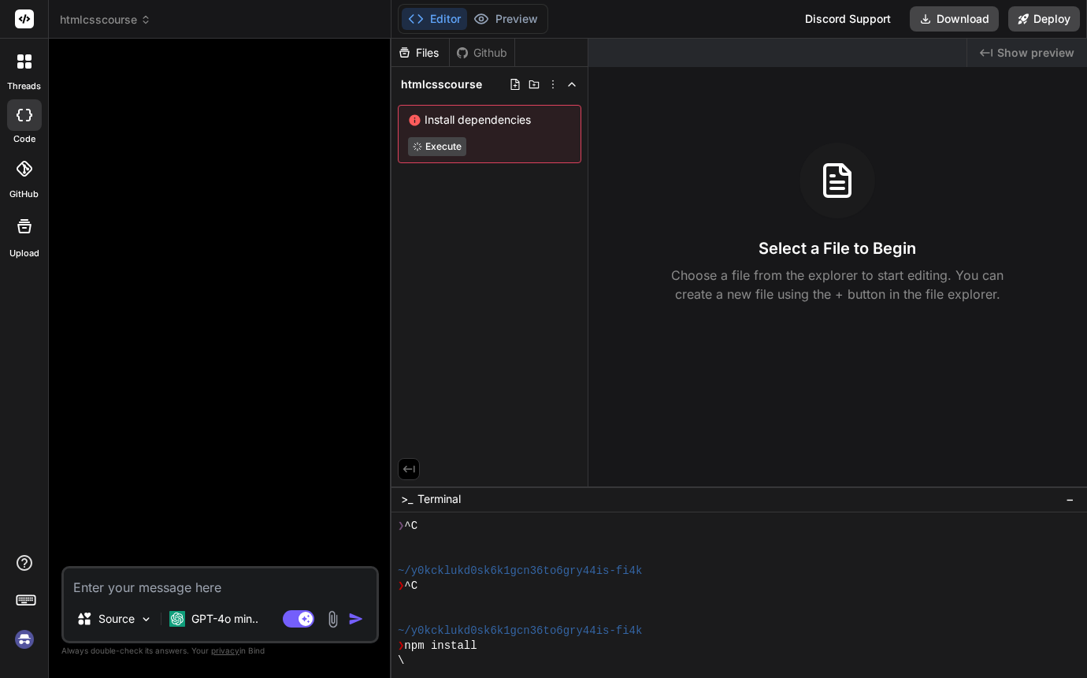
click at [462, 84] on span "htmlcsscourse" at bounding box center [441, 84] width 81 height 16
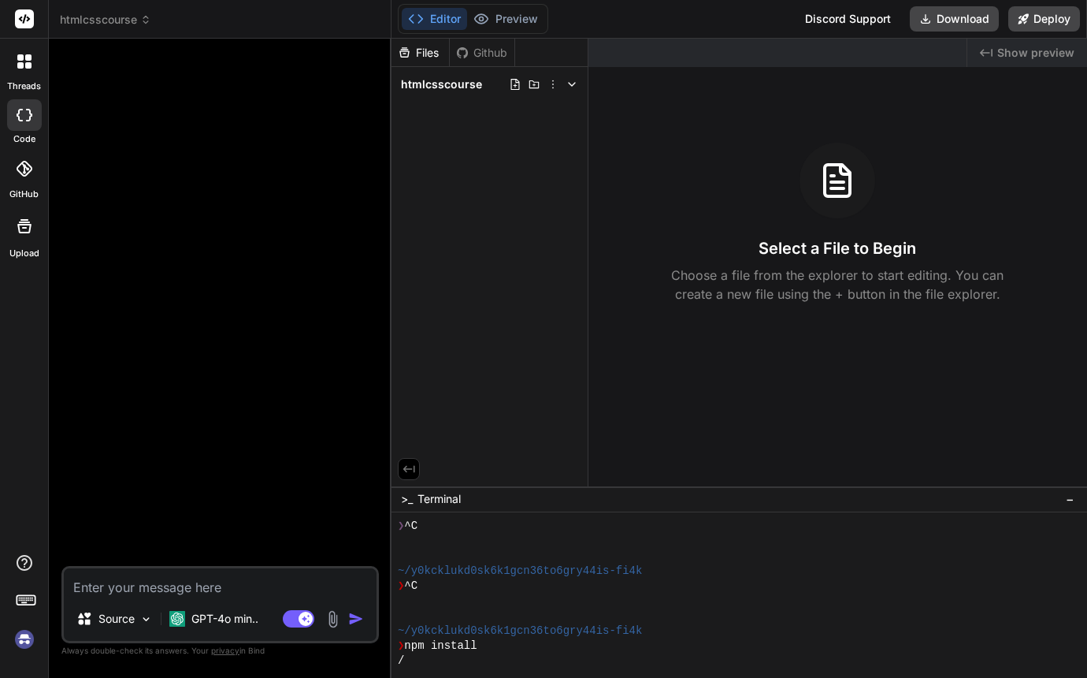
click at [462, 84] on span "htmlcsscourse" at bounding box center [441, 84] width 81 height 16
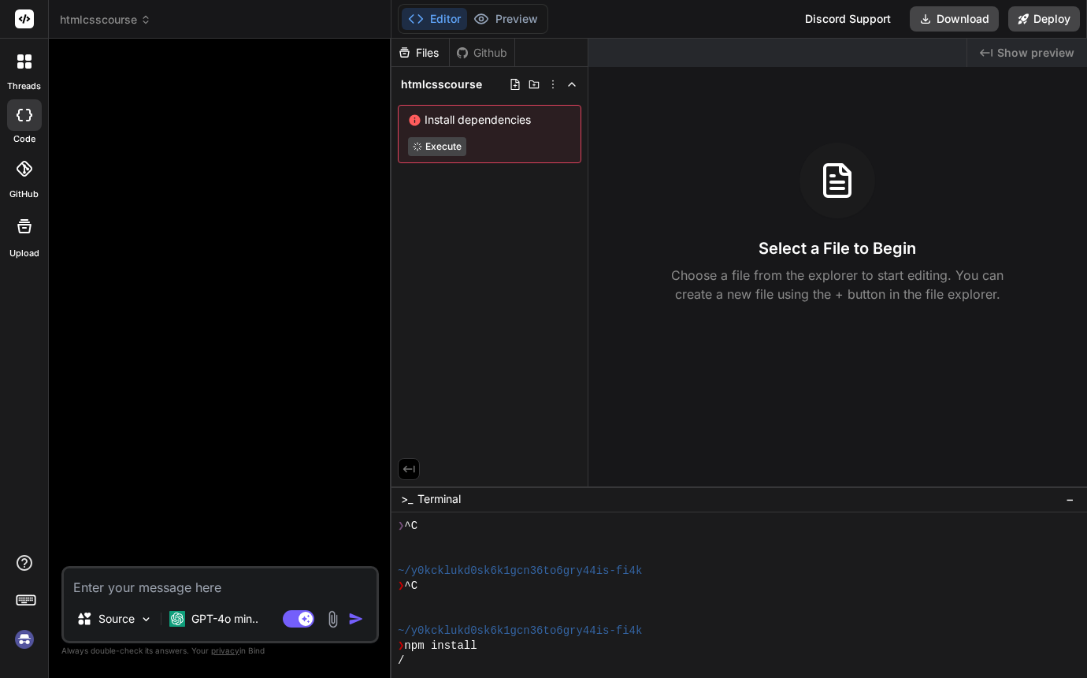
click at [462, 84] on span "htmlcsscourse" at bounding box center [441, 84] width 81 height 16
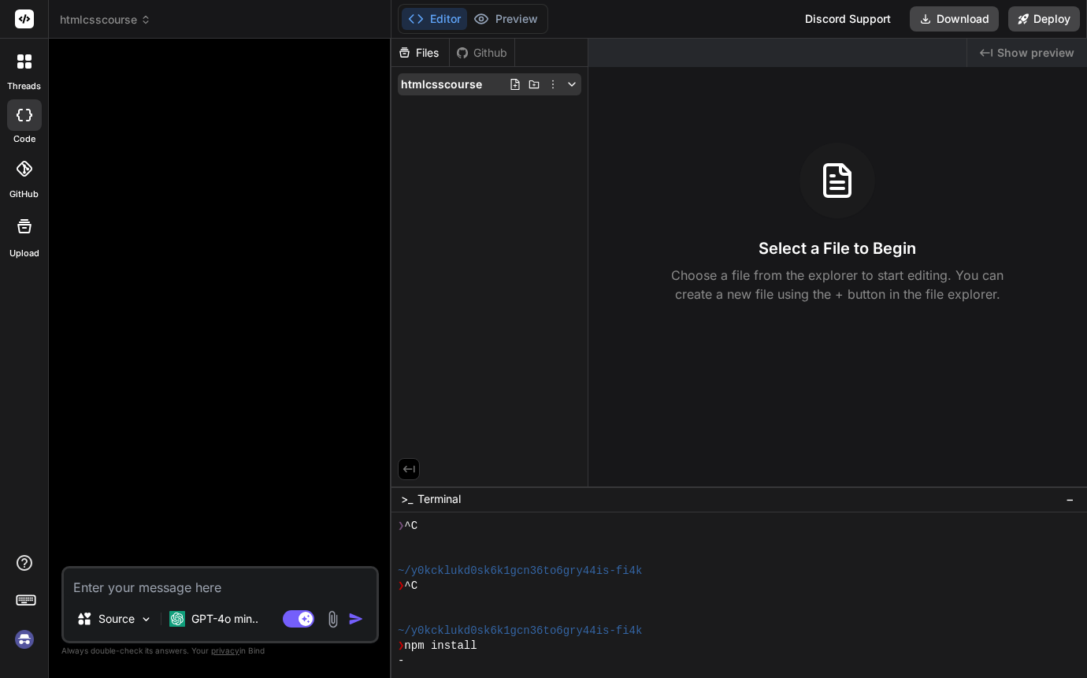
click at [552, 87] on icon at bounding box center [553, 84] width 13 height 13
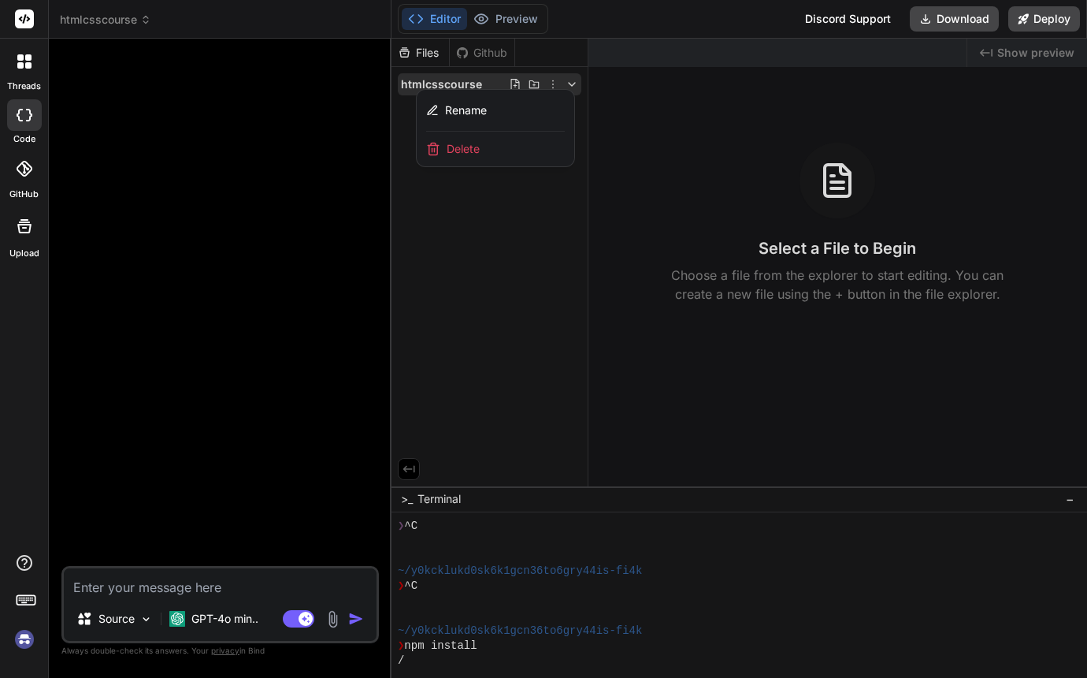
click at [492, 199] on div at bounding box center [740, 358] width 696 height 639
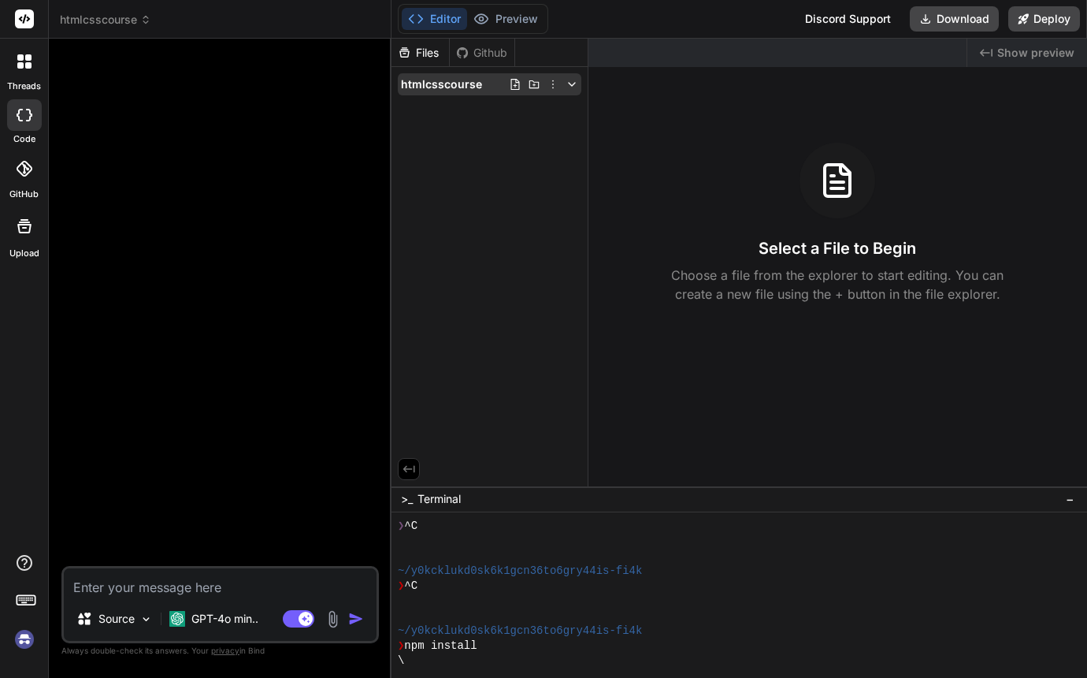
click at [533, 85] on icon at bounding box center [534, 84] width 10 height 8
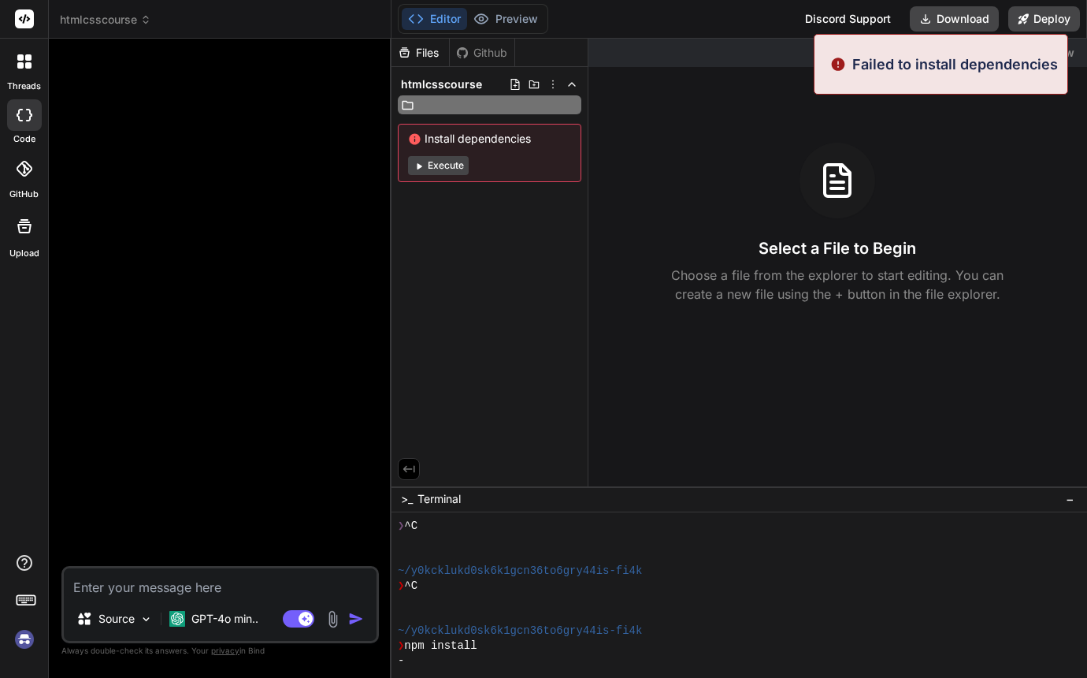
scroll to position [135, 0]
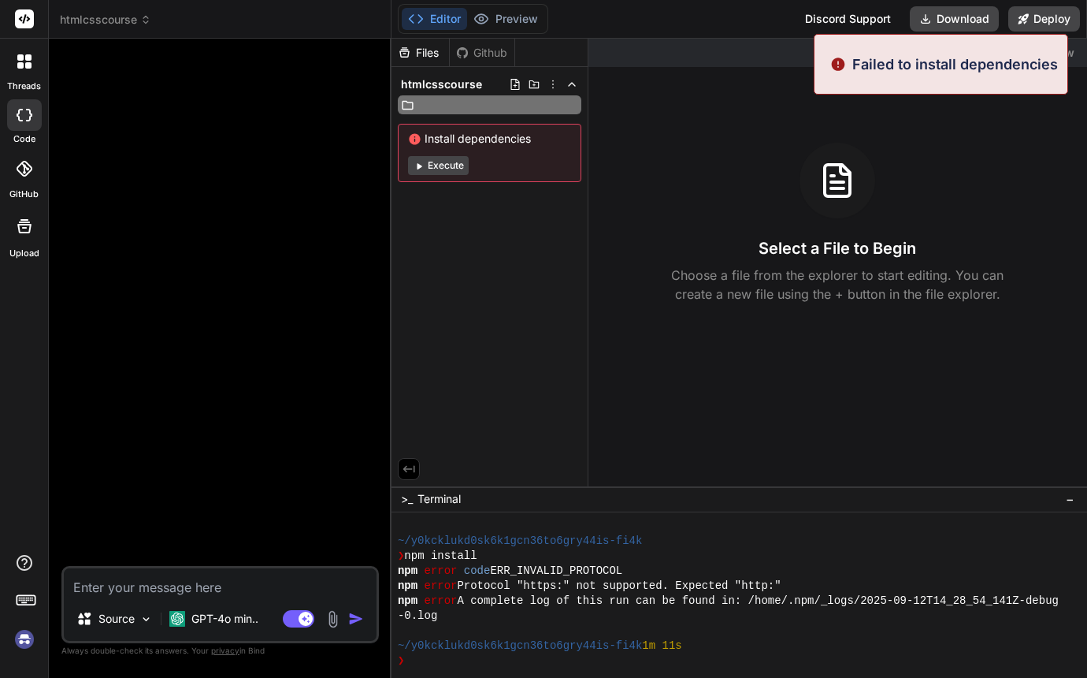
click at [838, 80] on div "Failed to install dependencies" at bounding box center [941, 64] width 254 height 61
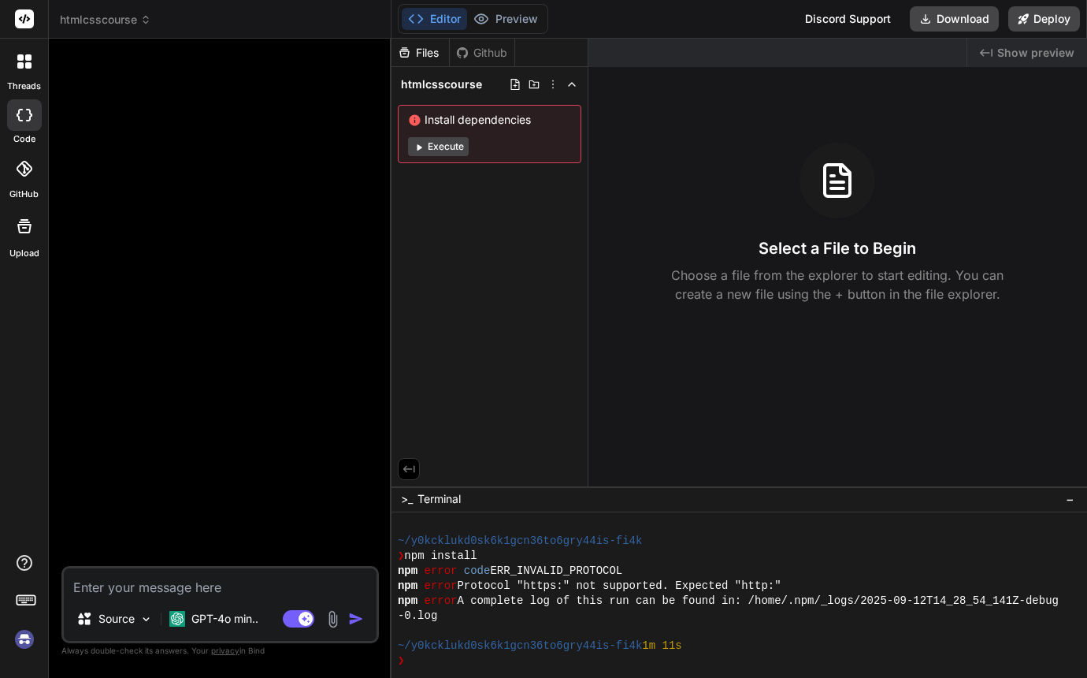
click at [766, 98] on div "Created with Pixso. Show preview Select a File to Begin Choose a file from the …" at bounding box center [838, 263] width 499 height 448
click at [29, 19] on icon at bounding box center [25, 18] width 12 height 9
click at [84, 20] on span "htmlcsscourse" at bounding box center [105, 20] width 91 height 16
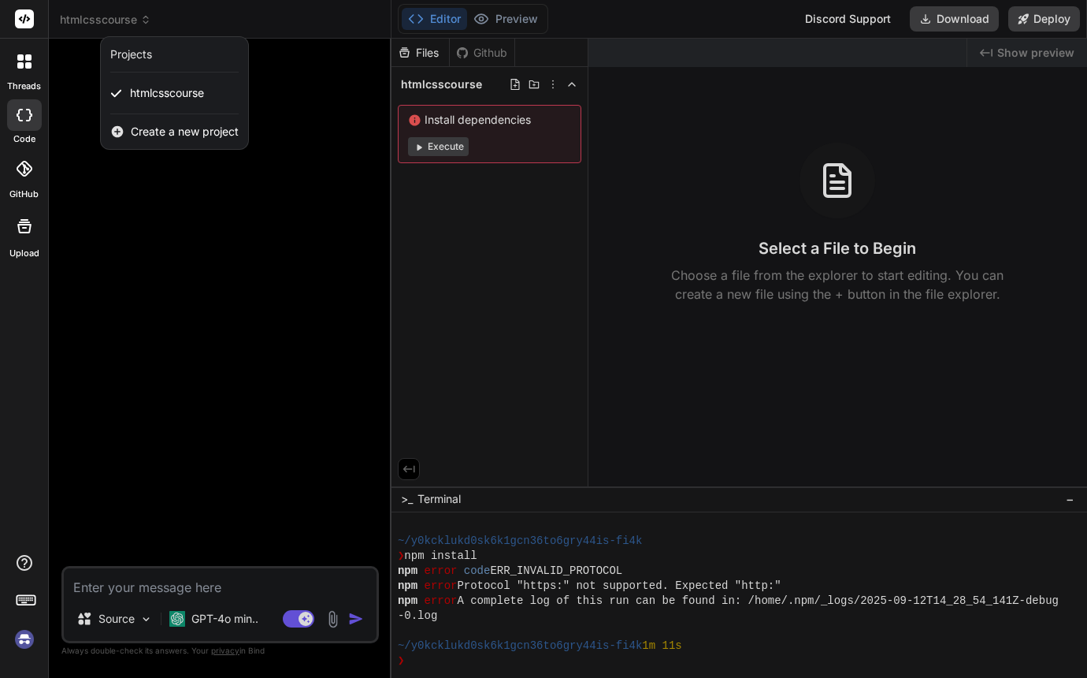
click at [30, 118] on icon at bounding box center [29, 115] width 6 height 13
click at [28, 59] on icon at bounding box center [28, 57] width 6 height 6
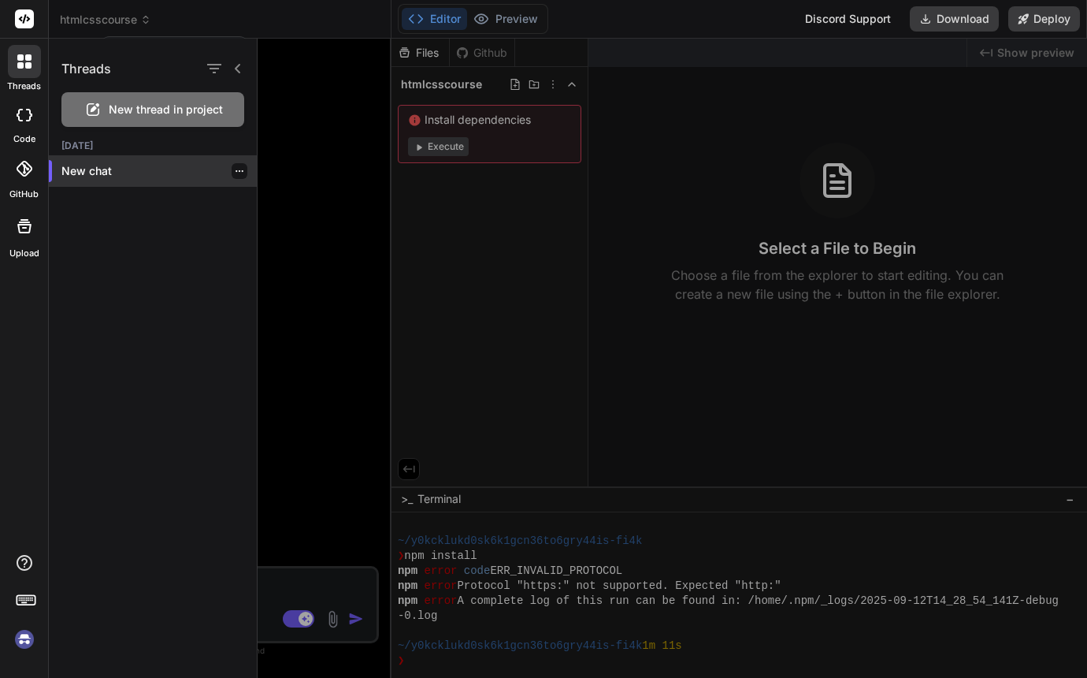
click at [114, 174] on p "New chat" at bounding box center [158, 171] width 195 height 16
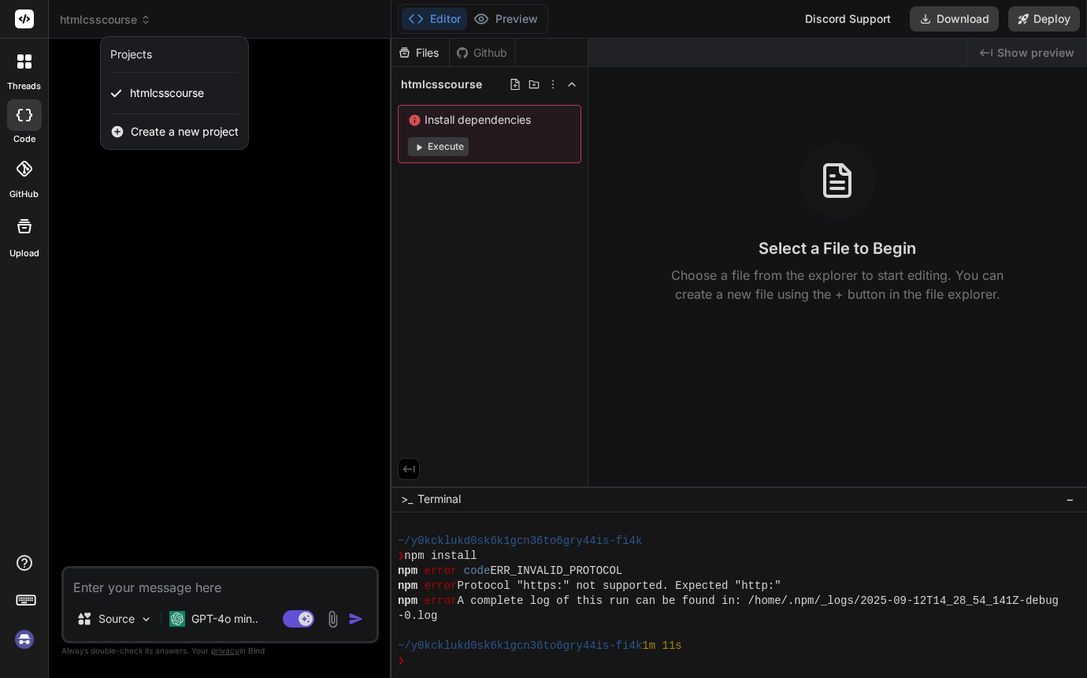
click at [204, 615] on div at bounding box center [543, 339] width 1087 height 678
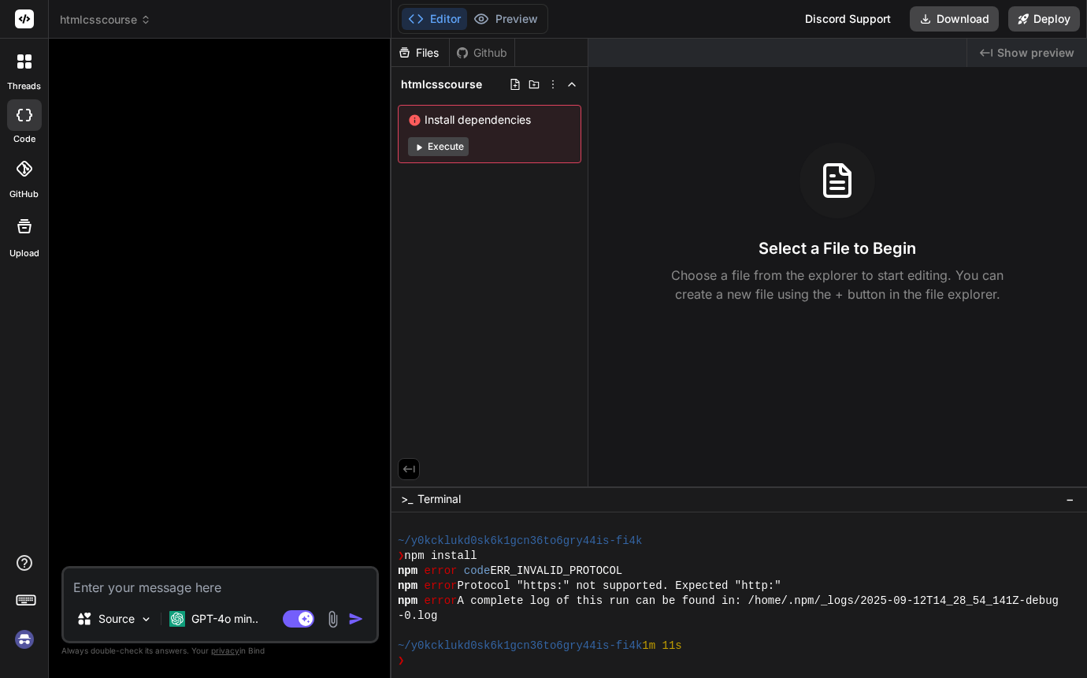
click at [204, 615] on p "GPT-4o min.." at bounding box center [224, 619] width 67 height 16
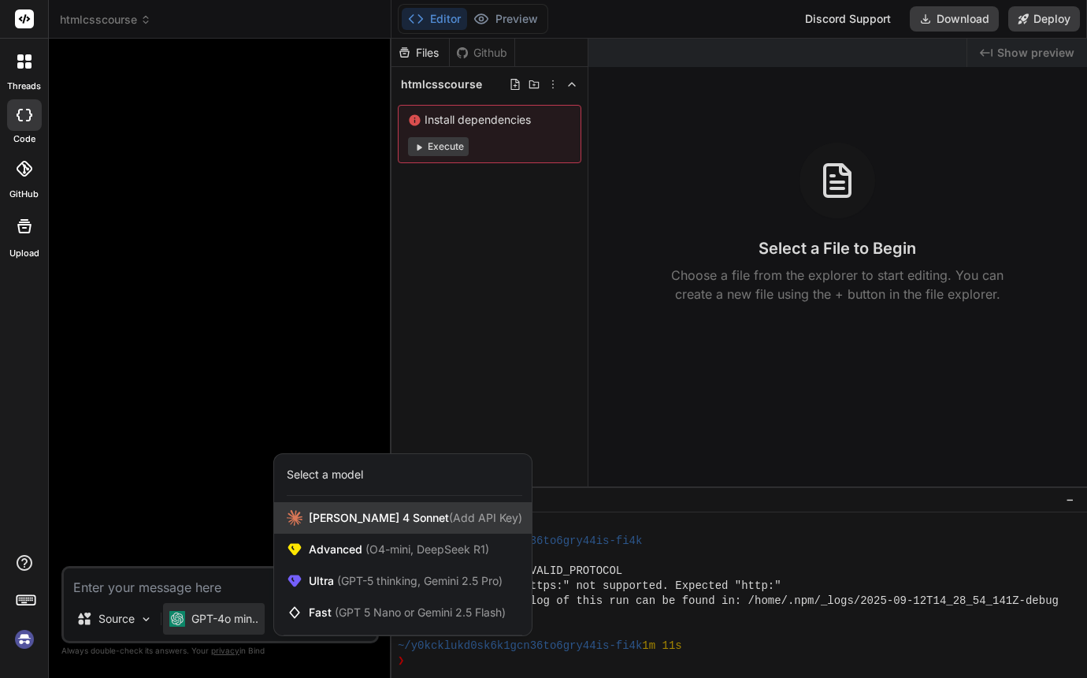
click at [349, 507] on div "Claude 4 Sonnet (Add API Key)" at bounding box center [403, 518] width 258 height 32
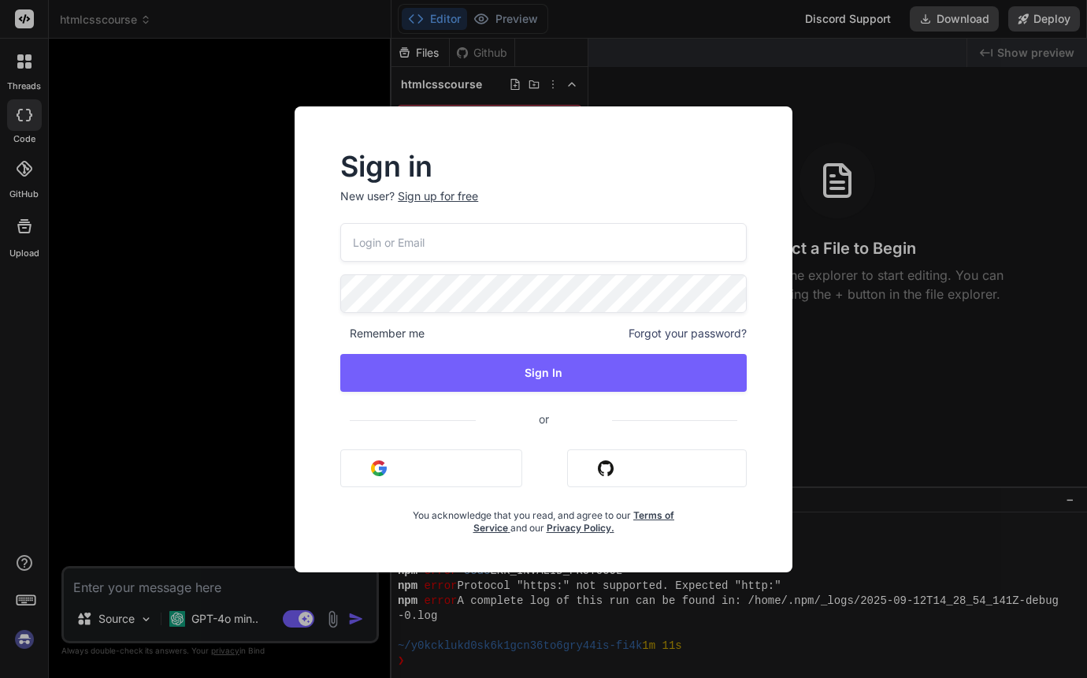
click at [236, 260] on div "Sign in New user? Sign up for free Remember me Forgot your password? Sign In or…" at bounding box center [543, 339] width 1087 height 678
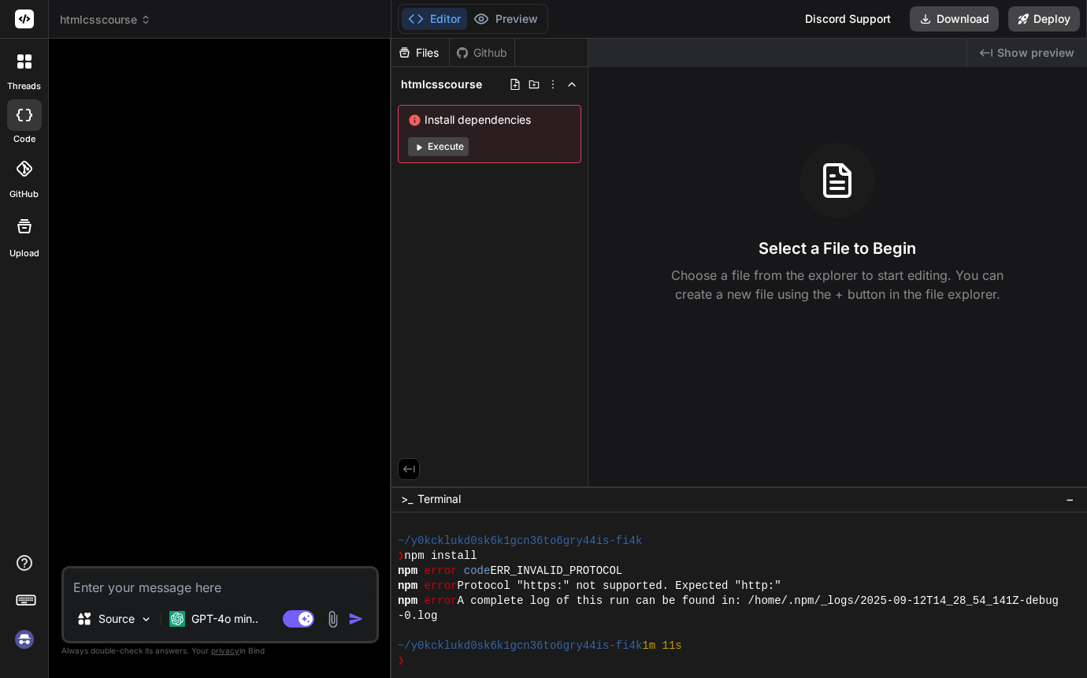
scroll to position [0, 0]
click at [218, 621] on p "GPT-4o min.." at bounding box center [224, 619] width 67 height 16
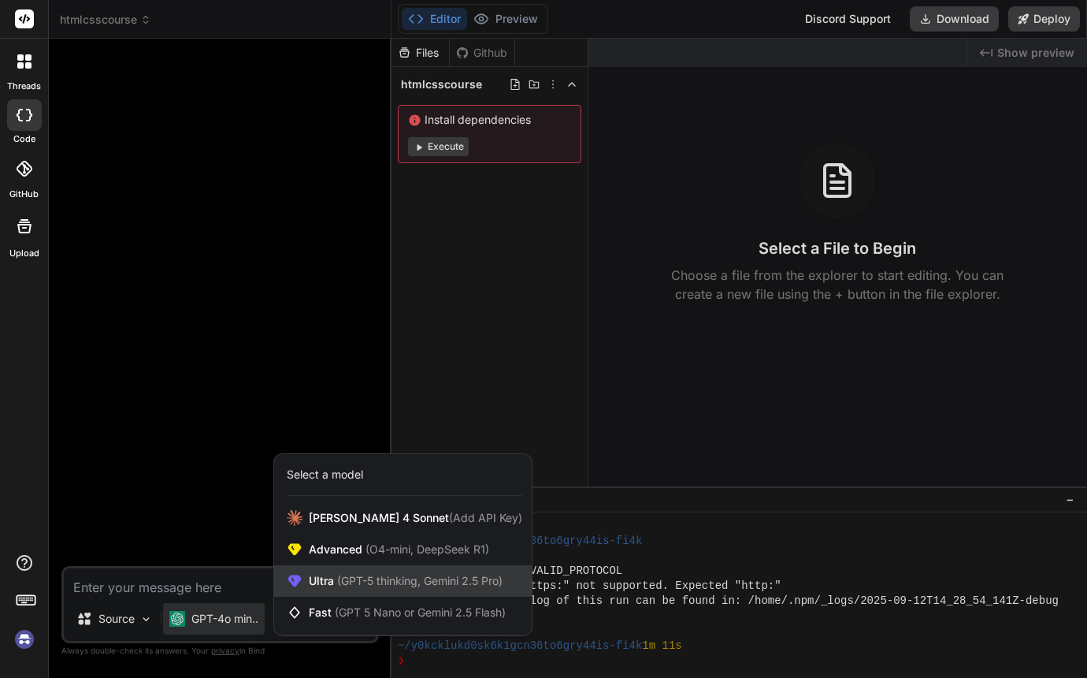
click at [341, 582] on span "(GPT-5 thinking, Gemini 2.5 Pro)" at bounding box center [418, 580] width 169 height 13
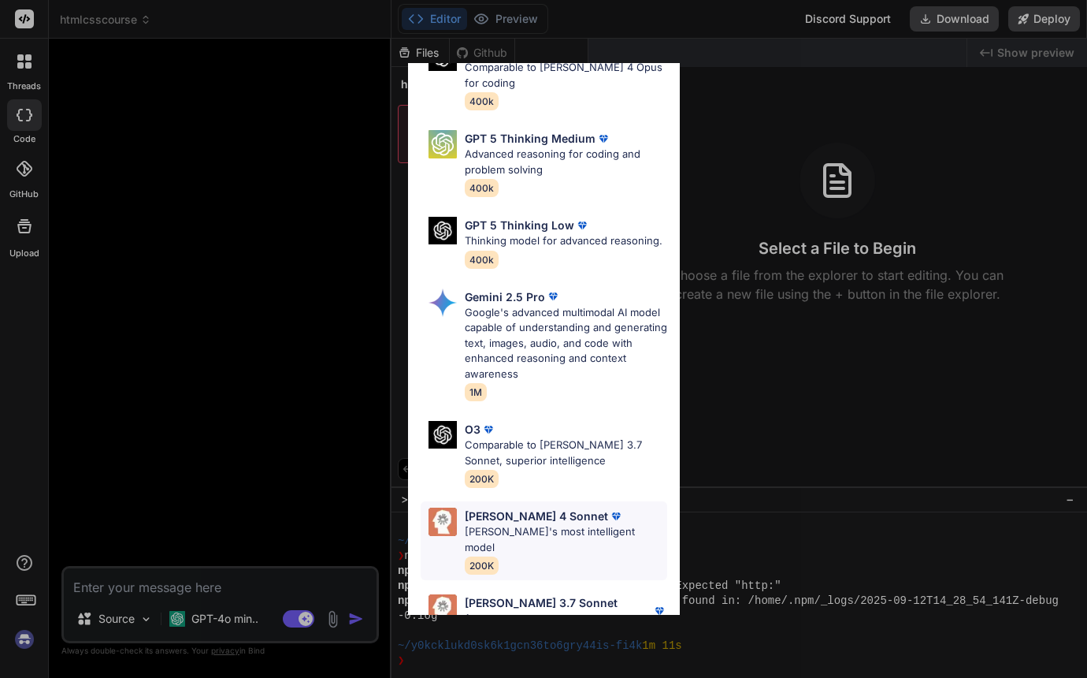
click at [505, 507] on p "Claude 4 Sonnet" at bounding box center [536, 515] width 143 height 17
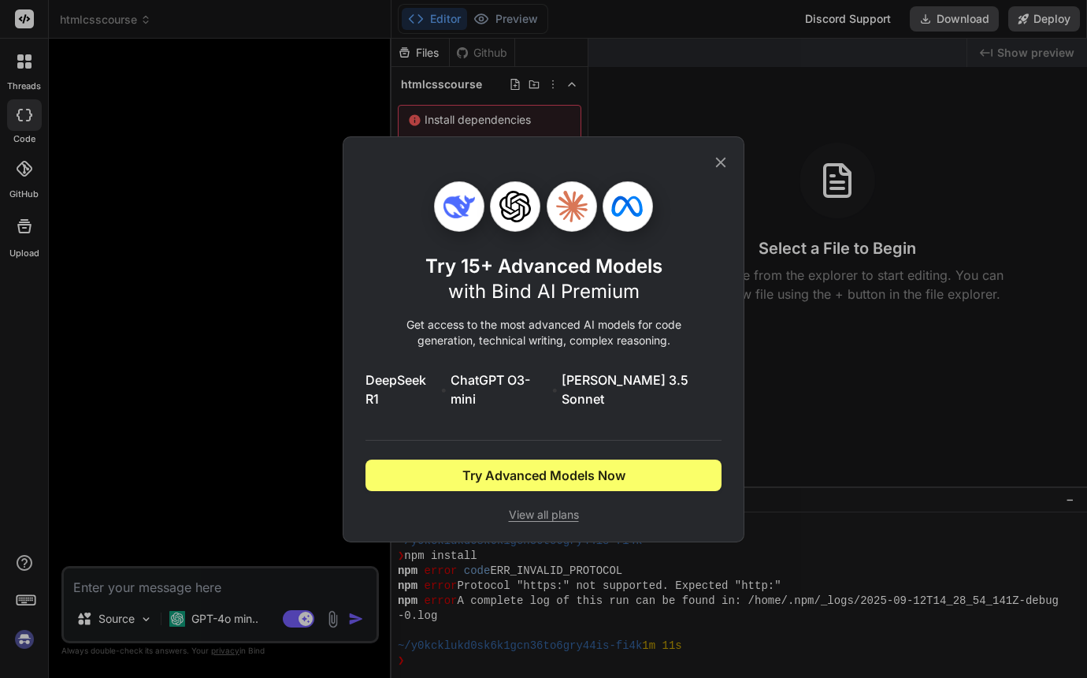
click at [720, 166] on icon at bounding box center [720, 162] width 17 height 17
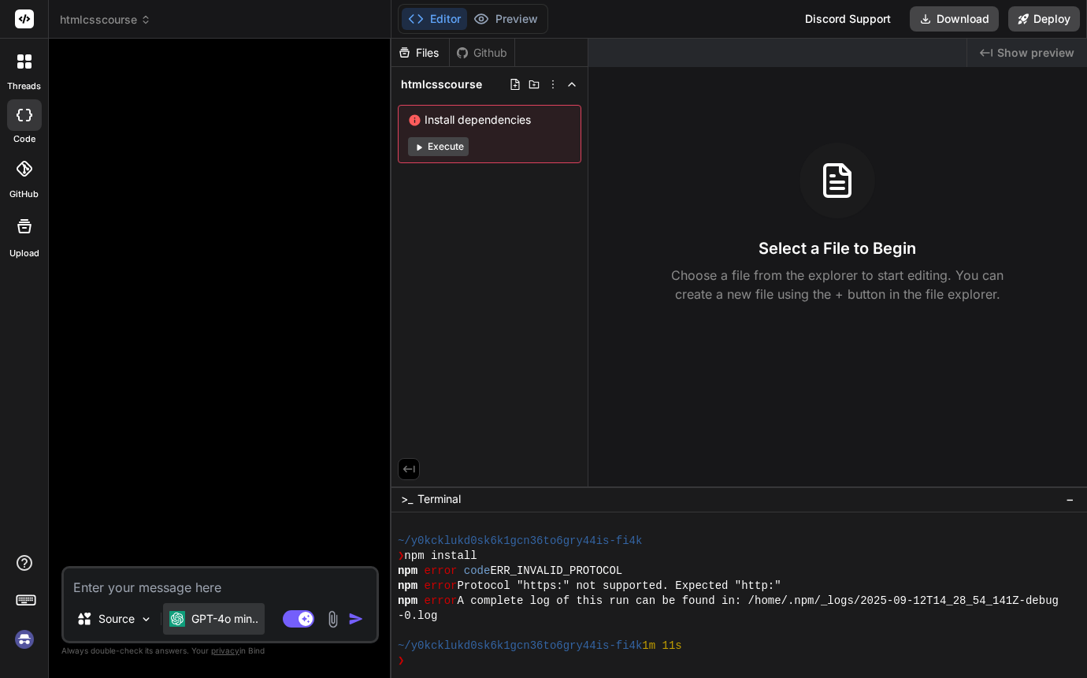
click at [238, 618] on p "GPT-4o min.." at bounding box center [224, 619] width 67 height 16
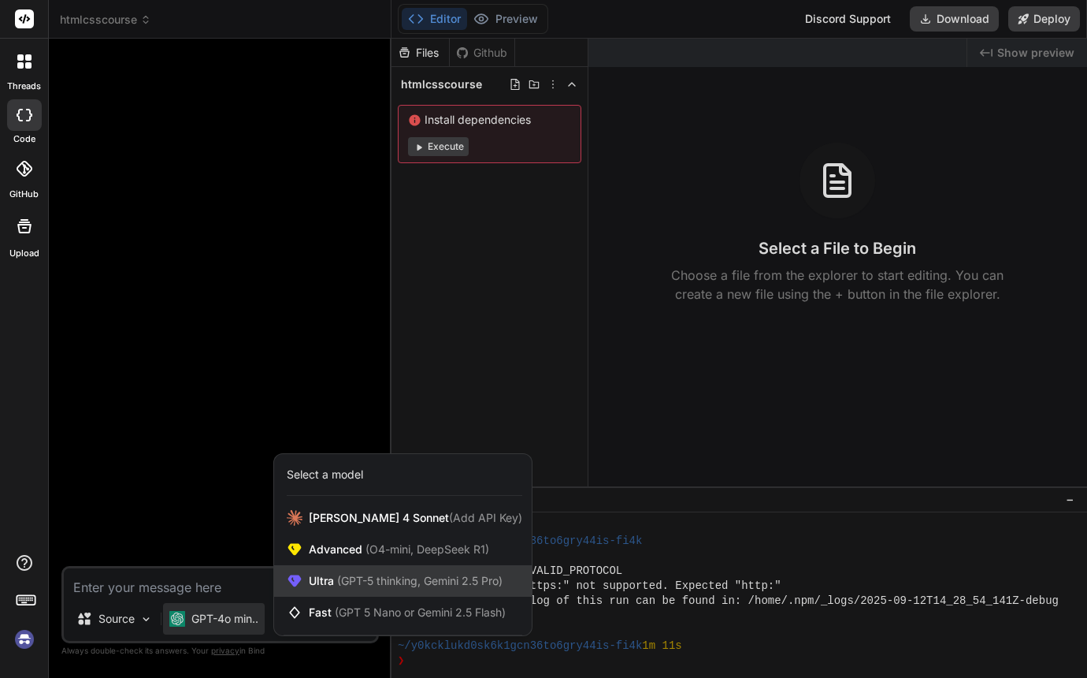
click at [351, 579] on span "(GPT-5 thinking, Gemini 2.5 Pro)" at bounding box center [418, 580] width 169 height 13
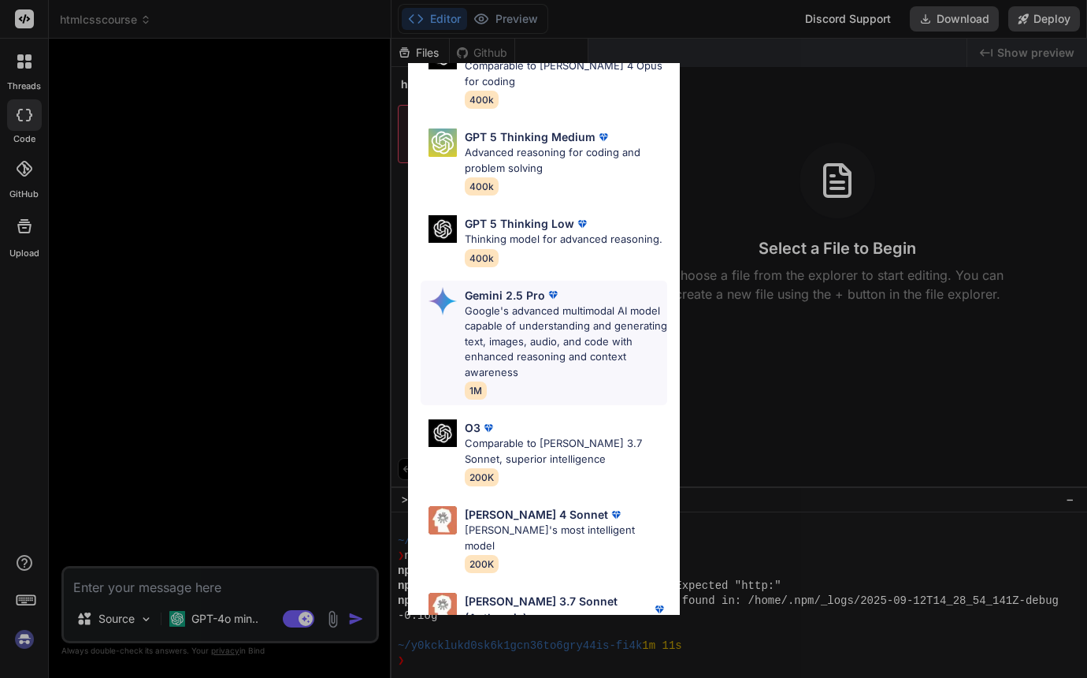
scroll to position [172, 0]
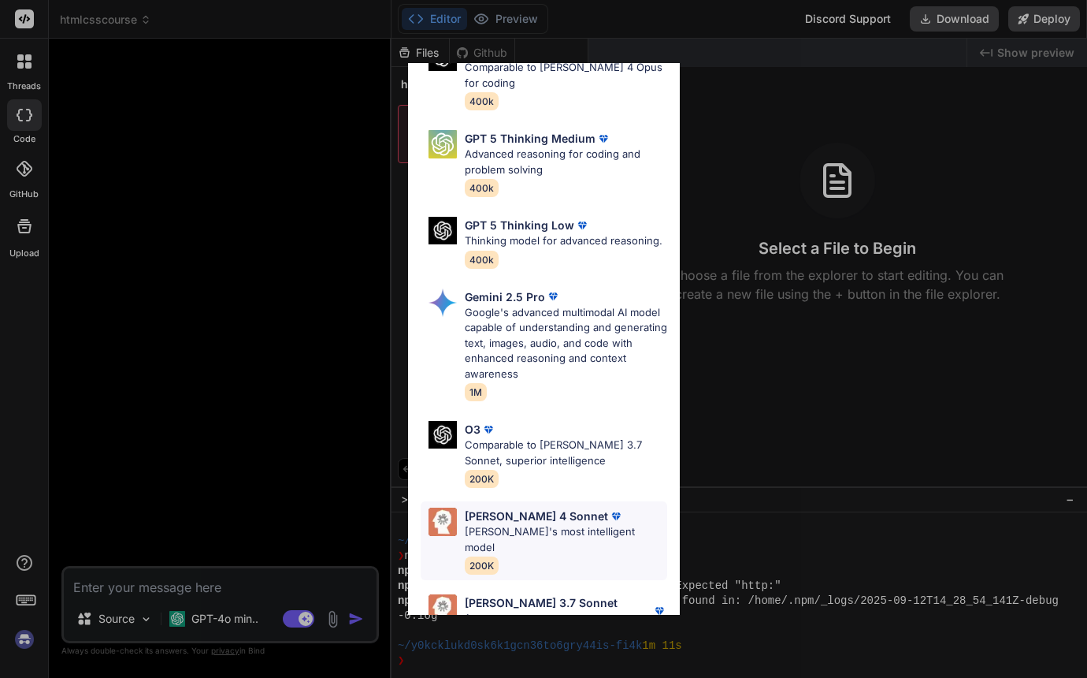
click at [507, 507] on p "Claude 4 Sonnet" at bounding box center [536, 515] width 143 height 17
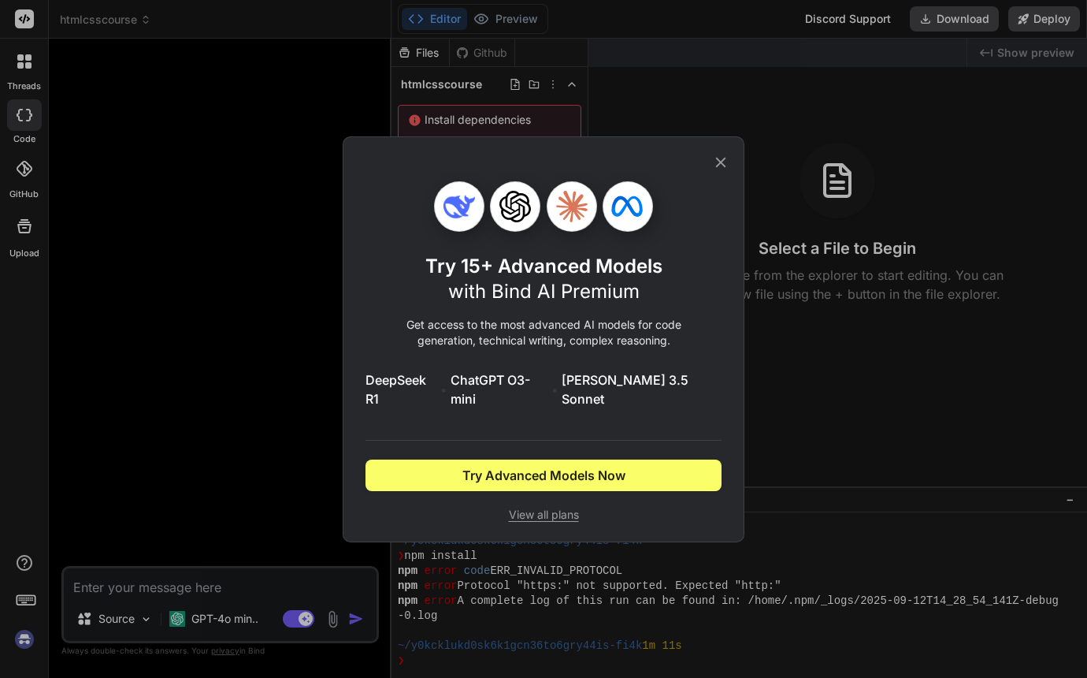
scroll to position [0, 0]
click at [720, 169] on icon at bounding box center [720, 162] width 17 height 17
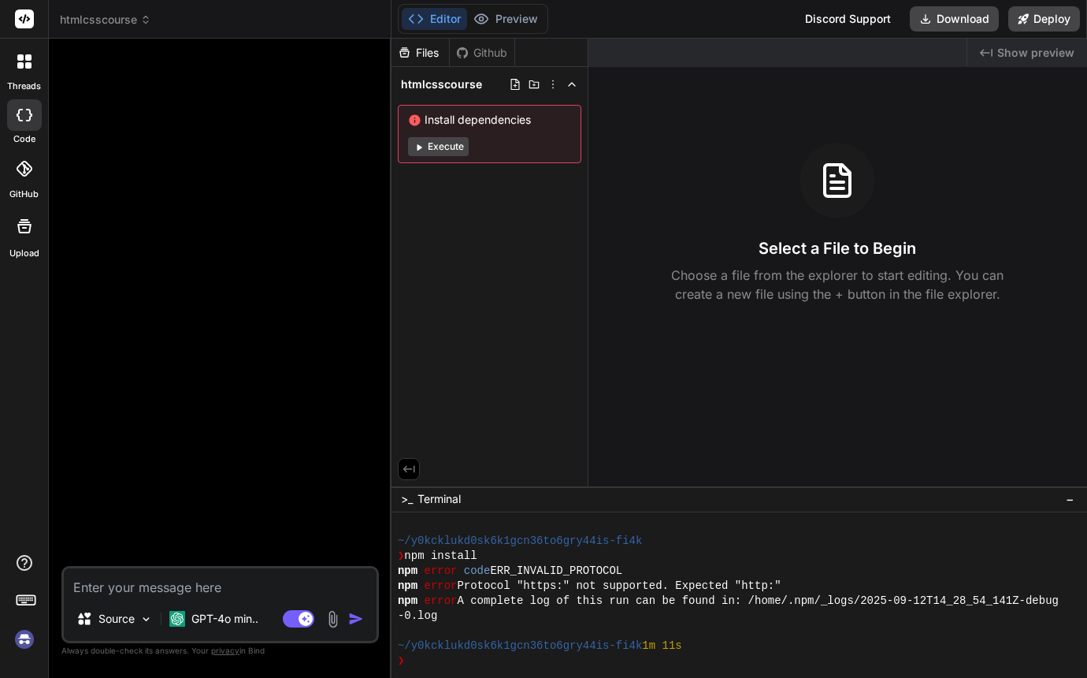
click at [300, 225] on div at bounding box center [222, 308] width 314 height 514
click at [262, 191] on div at bounding box center [222, 308] width 314 height 514
click at [28, 17] on icon at bounding box center [25, 18] width 12 height 9
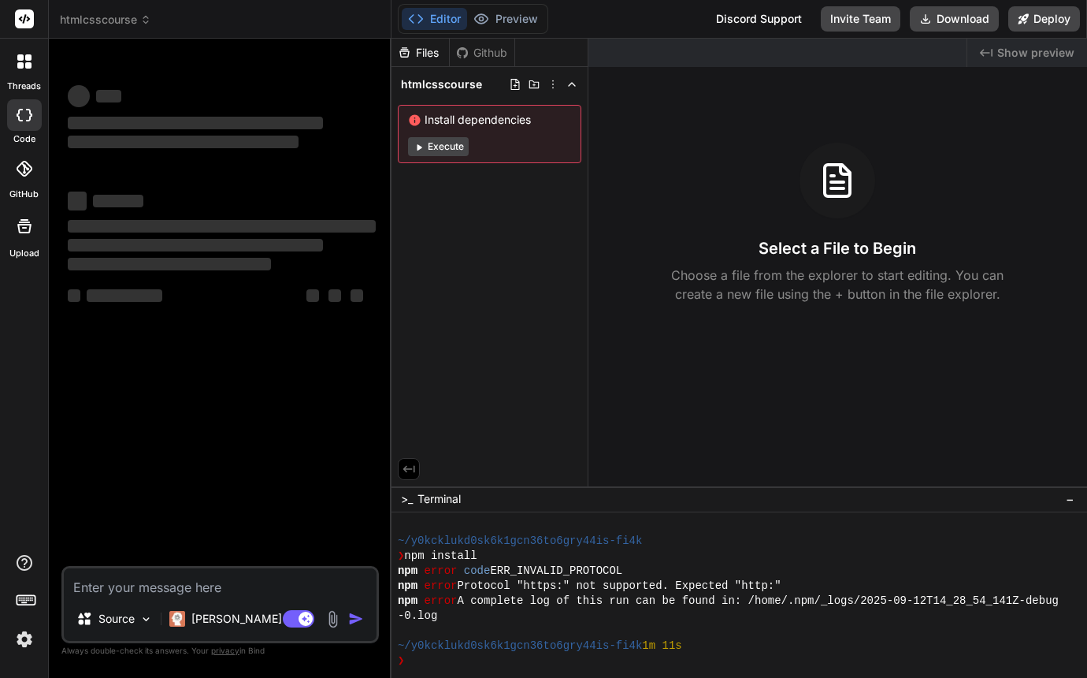
type textarea "x"
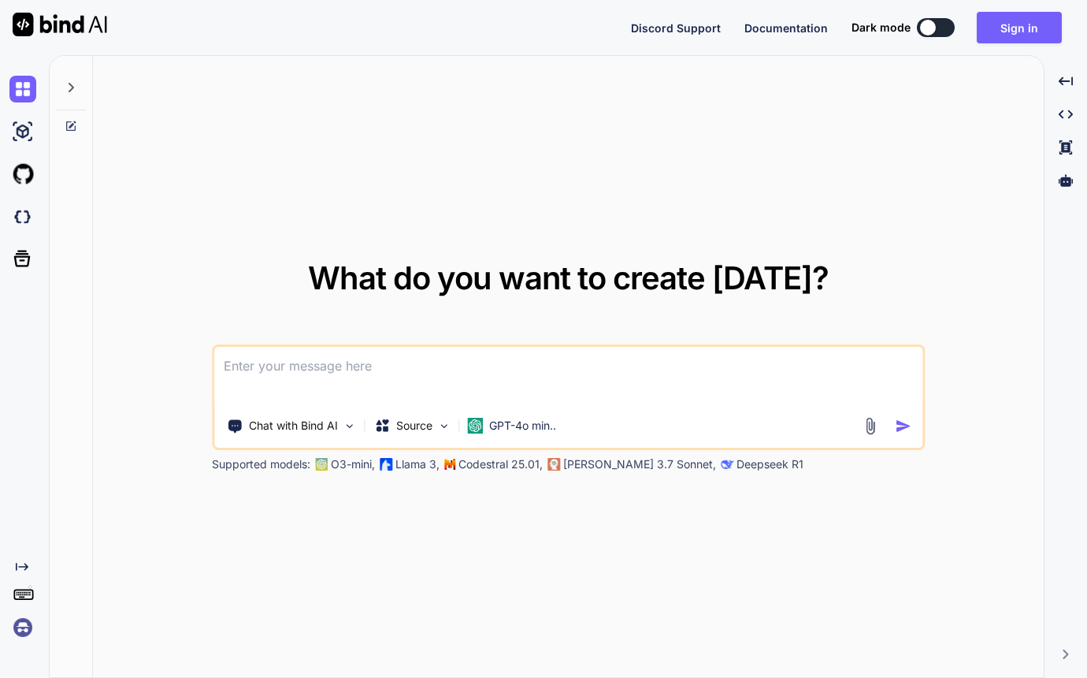
click at [21, 629] on img at bounding box center [22, 627] width 27 height 27
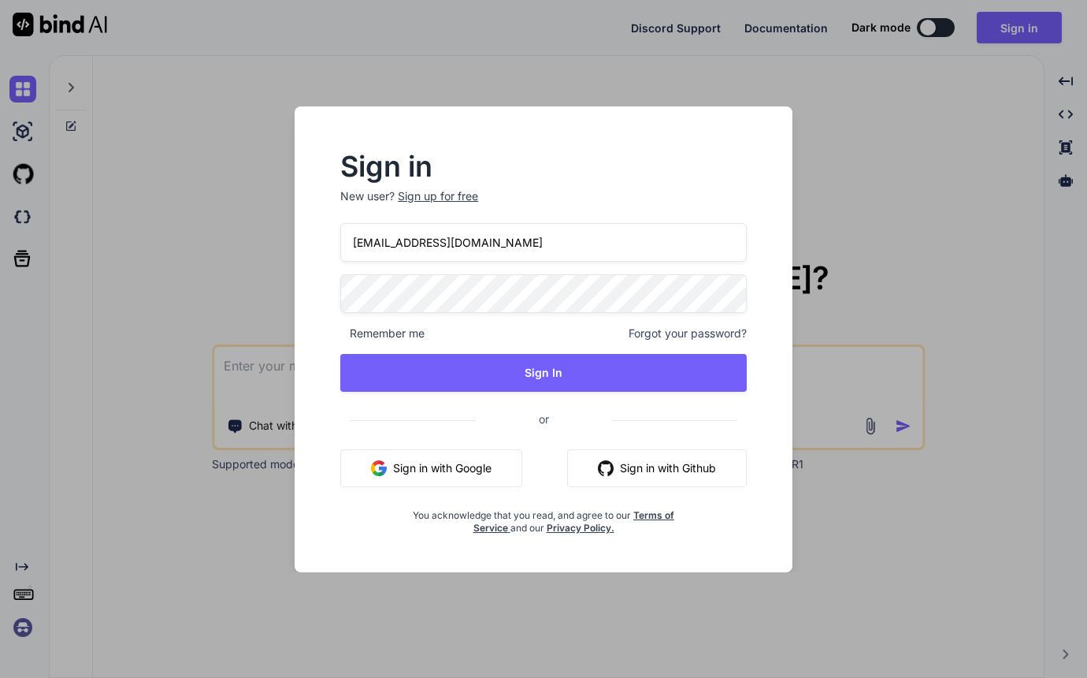
type input "tyyong20@gmail.com"
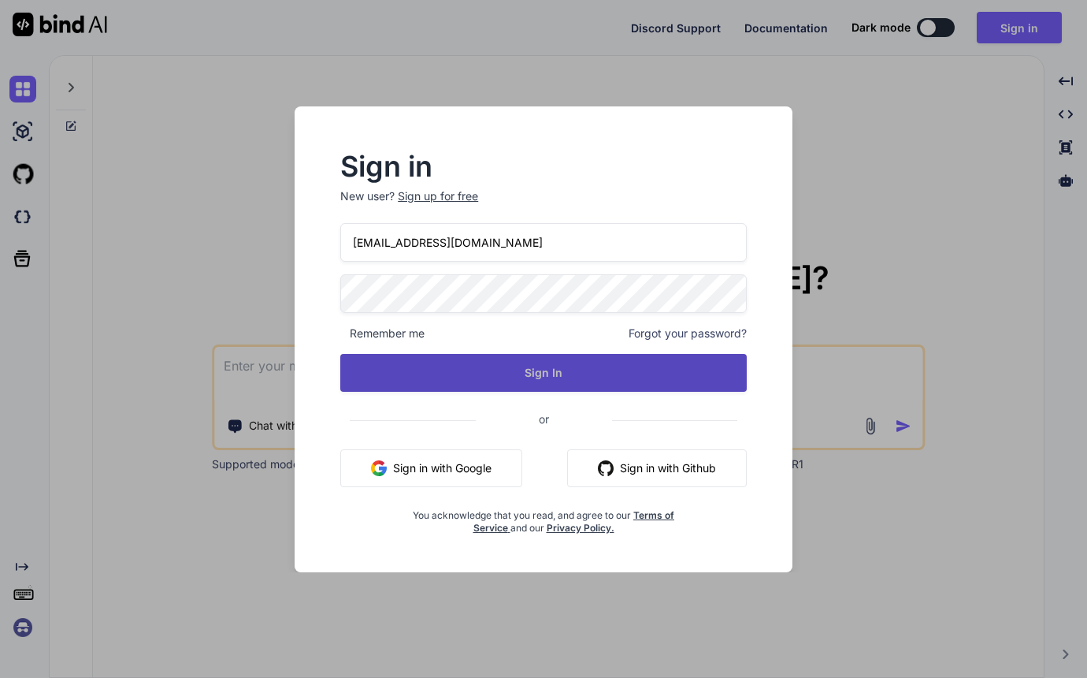
click at [507, 373] on button "Sign In" at bounding box center [543, 373] width 407 height 38
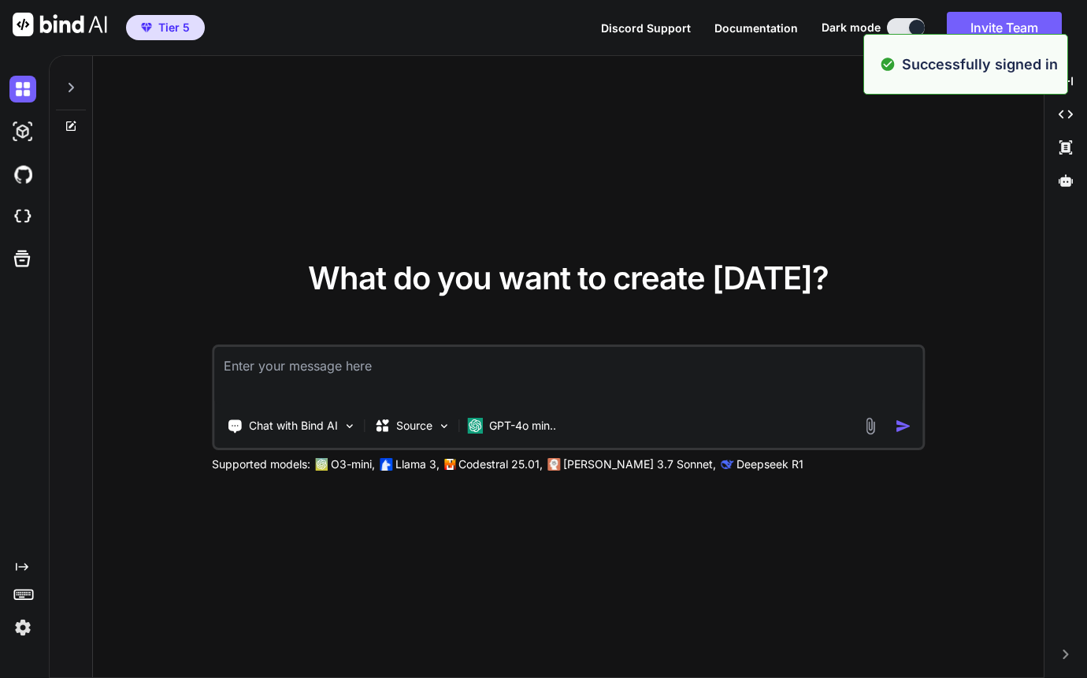
click at [816, 139] on div "What do you want to create today? Chat with Bind AI Source GPT-4o min.. Support…" at bounding box center [568, 367] width 951 height 622
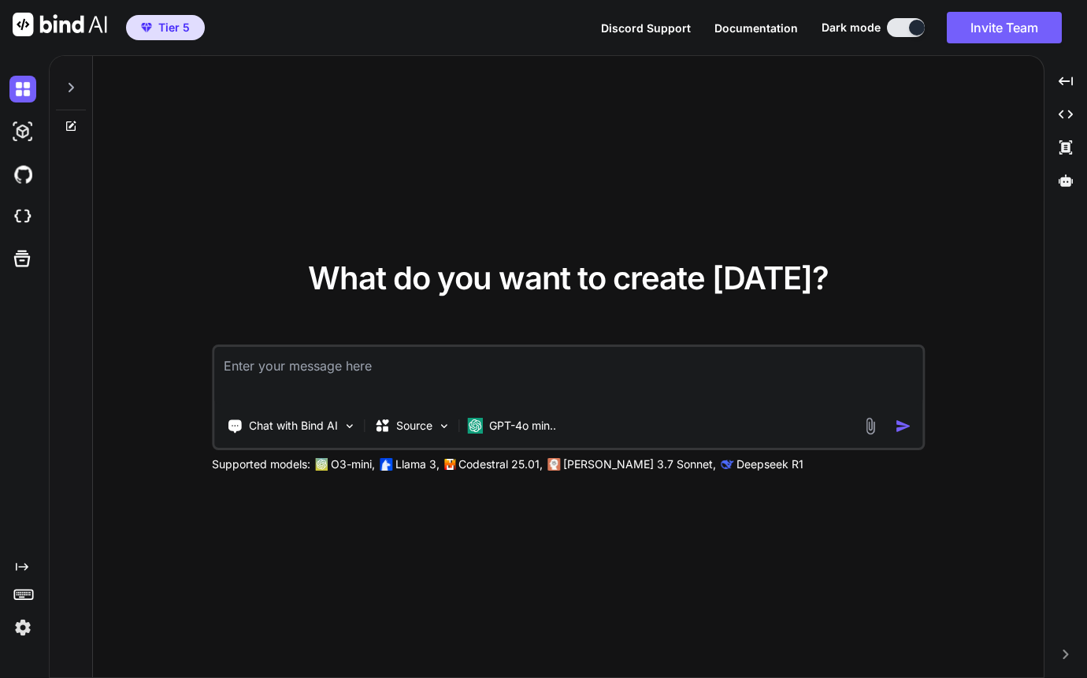
type textarea "x"
click at [28, 219] on img at bounding box center [22, 216] width 27 height 27
click at [28, 220] on img at bounding box center [22, 216] width 27 height 27
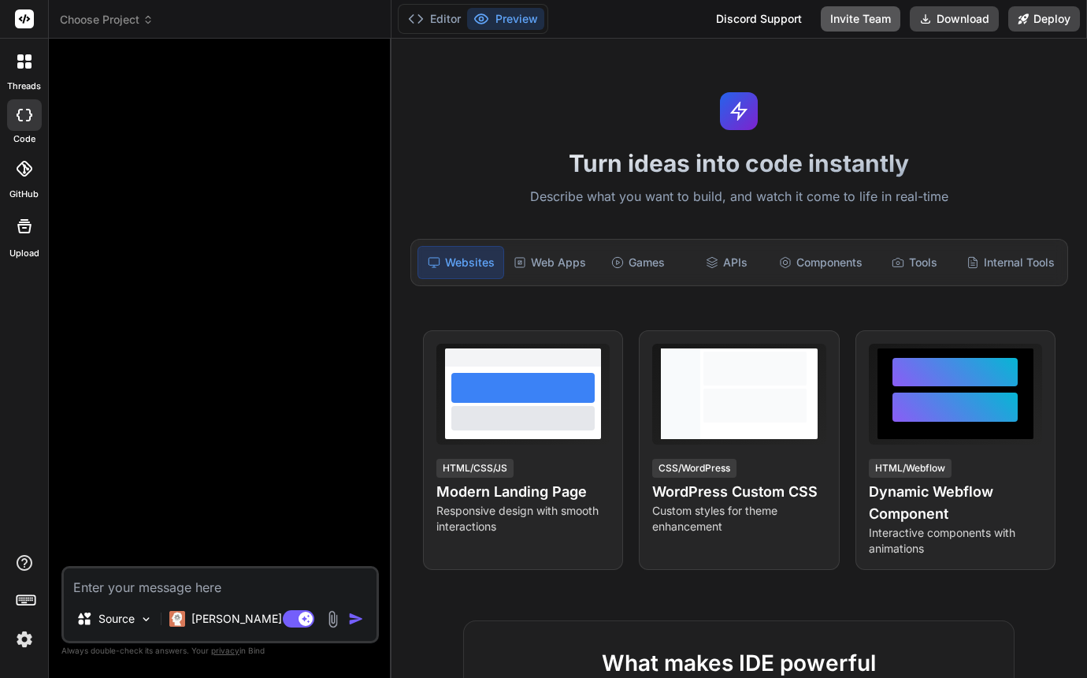
type textarea "x"
click at [450, 19] on button "Editor" at bounding box center [434, 19] width 65 height 22
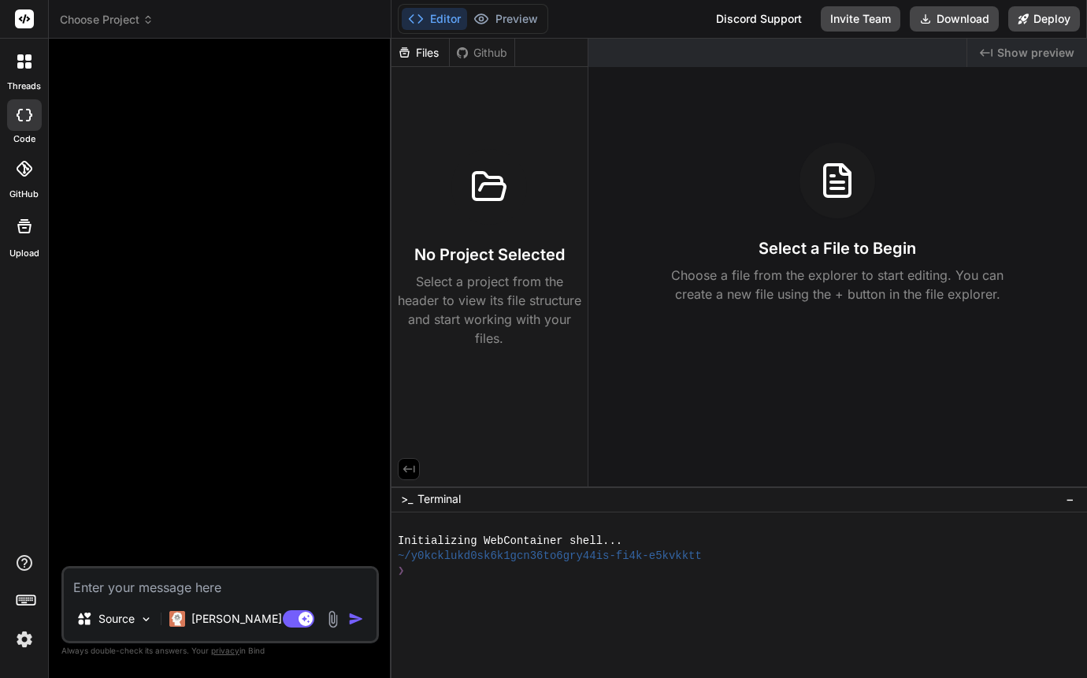
click at [136, 23] on span "Choose Project" at bounding box center [107, 20] width 94 height 16
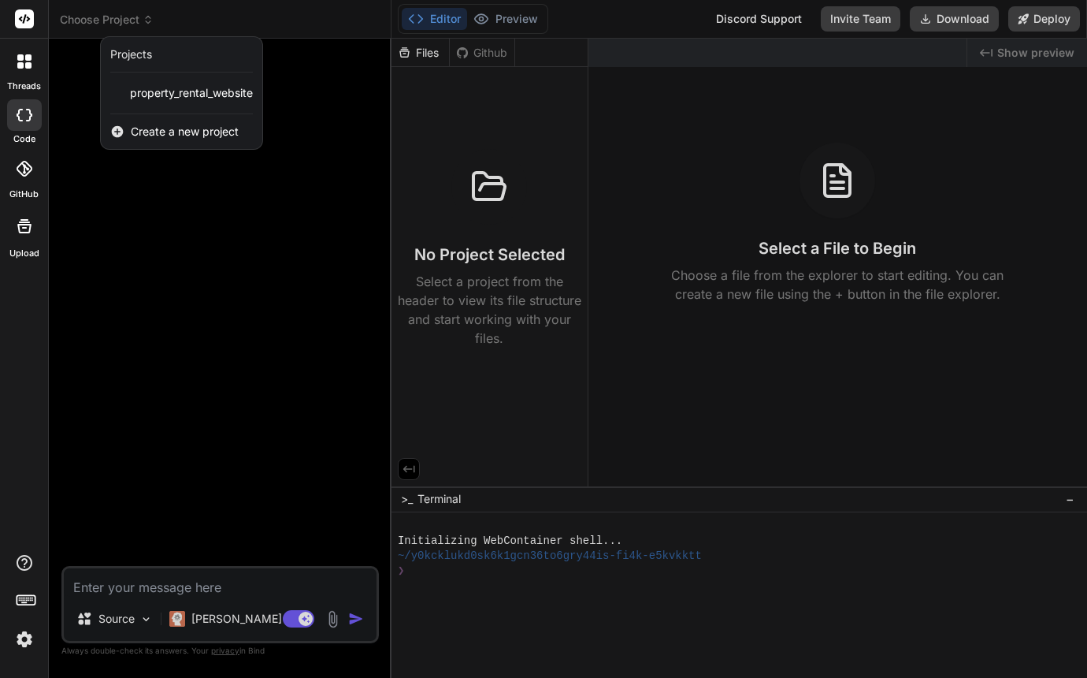
click at [182, 136] on span "Create a new project" at bounding box center [185, 132] width 108 height 16
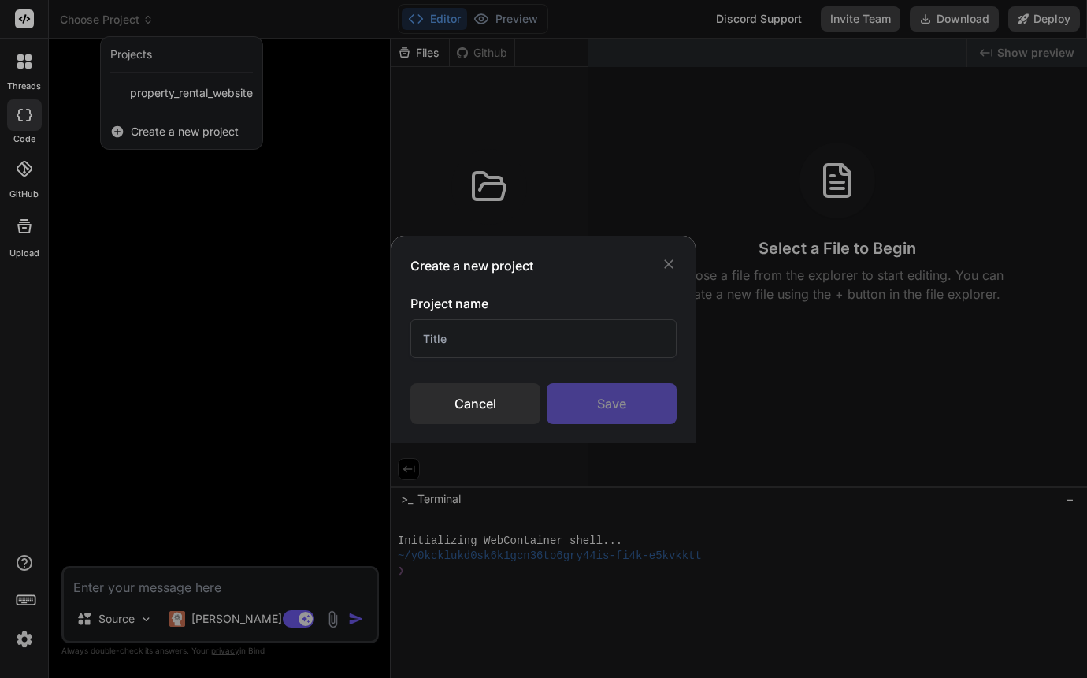
click at [453, 337] on input "text" at bounding box center [543, 338] width 266 height 39
type input "c"
type input "htmlcsscourse"
click at [603, 406] on div "Save" at bounding box center [612, 403] width 130 height 41
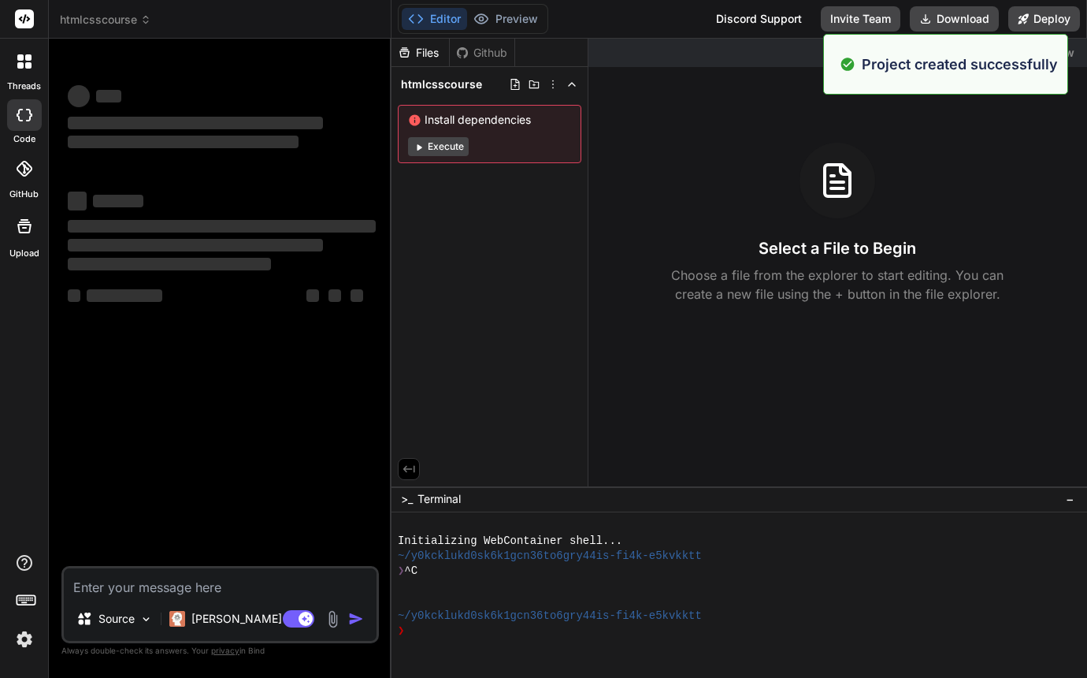
type textarea "x"
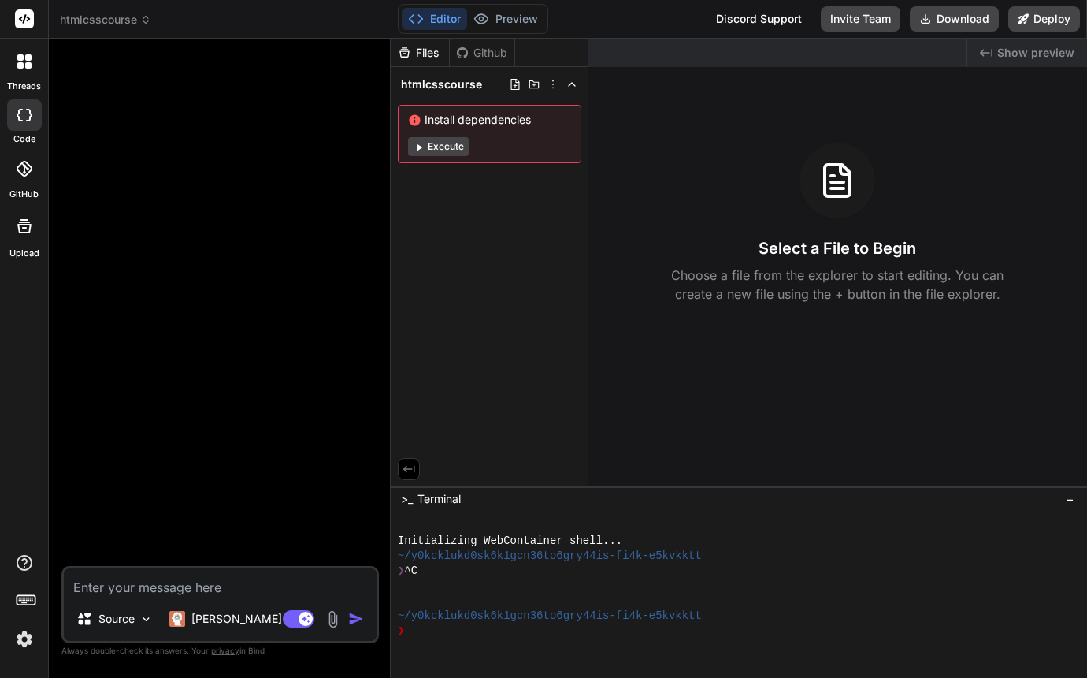
click at [135, 22] on span "htmlcsscourse" at bounding box center [105, 20] width 91 height 16
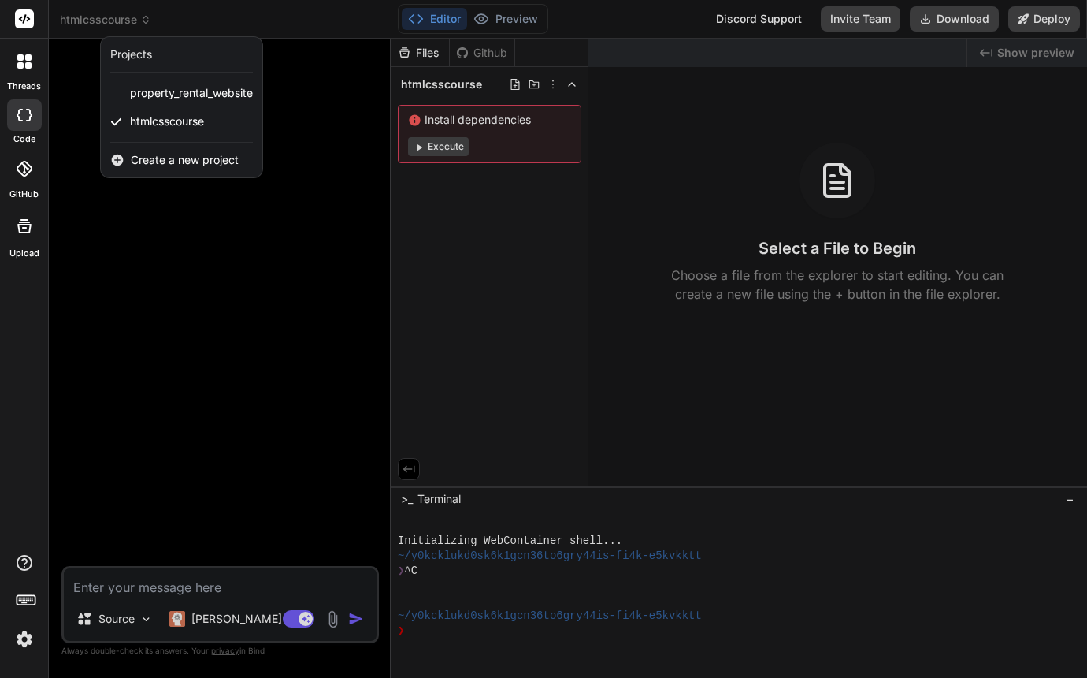
click at [304, 117] on div at bounding box center [543, 339] width 1087 height 678
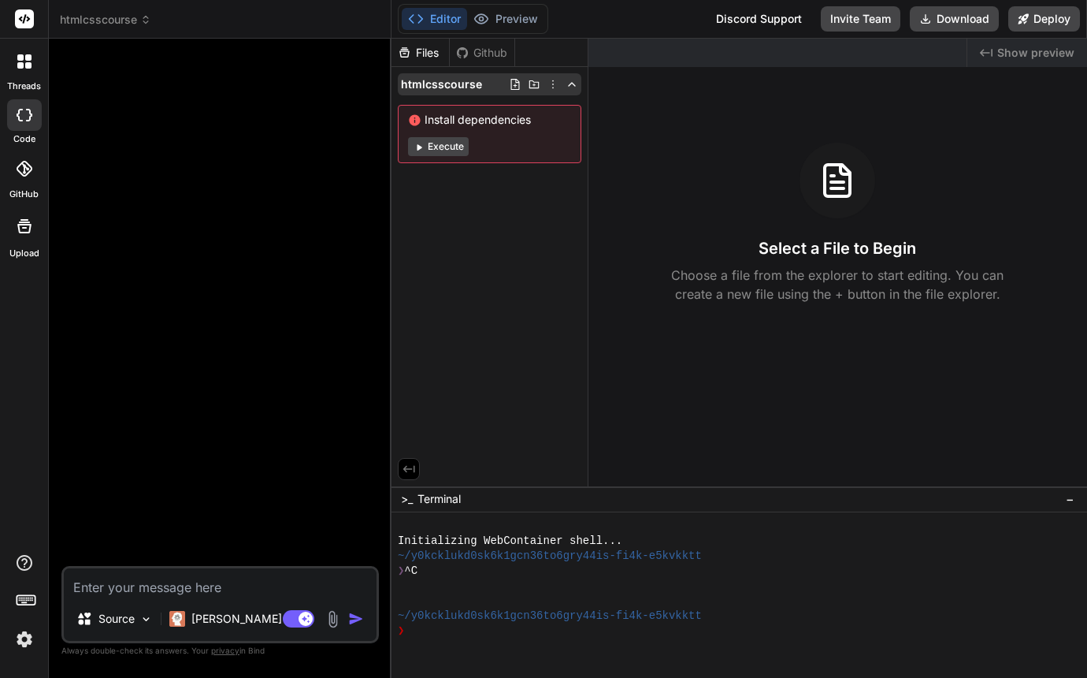
click at [516, 84] on icon at bounding box center [515, 84] width 13 height 13
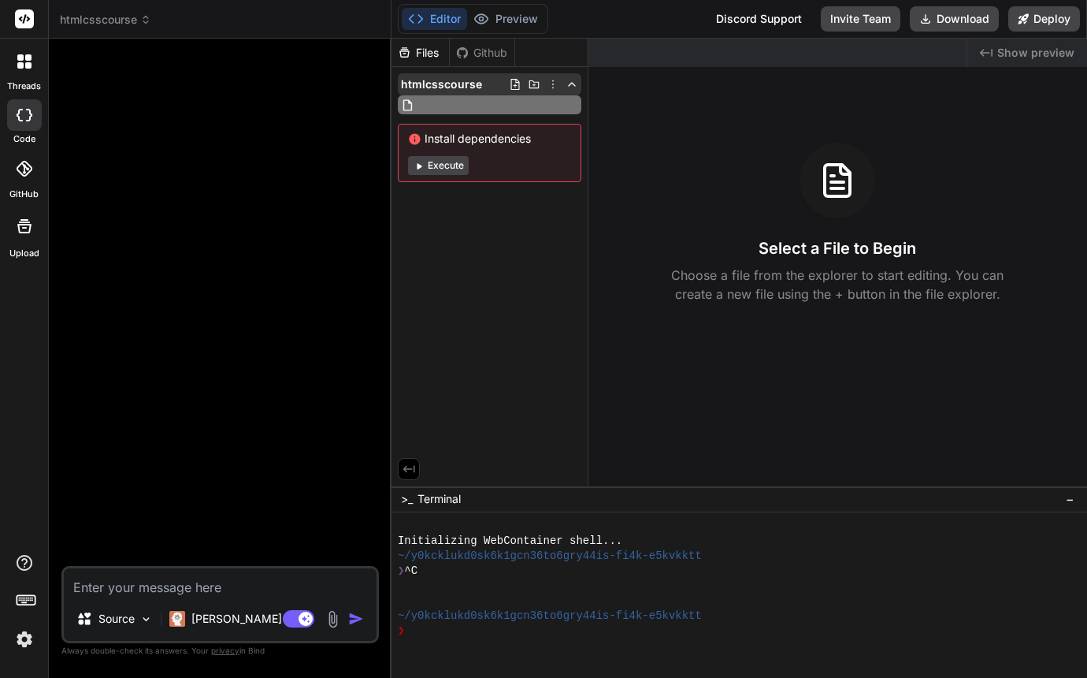
click at [530, 86] on icon at bounding box center [534, 84] width 13 height 13
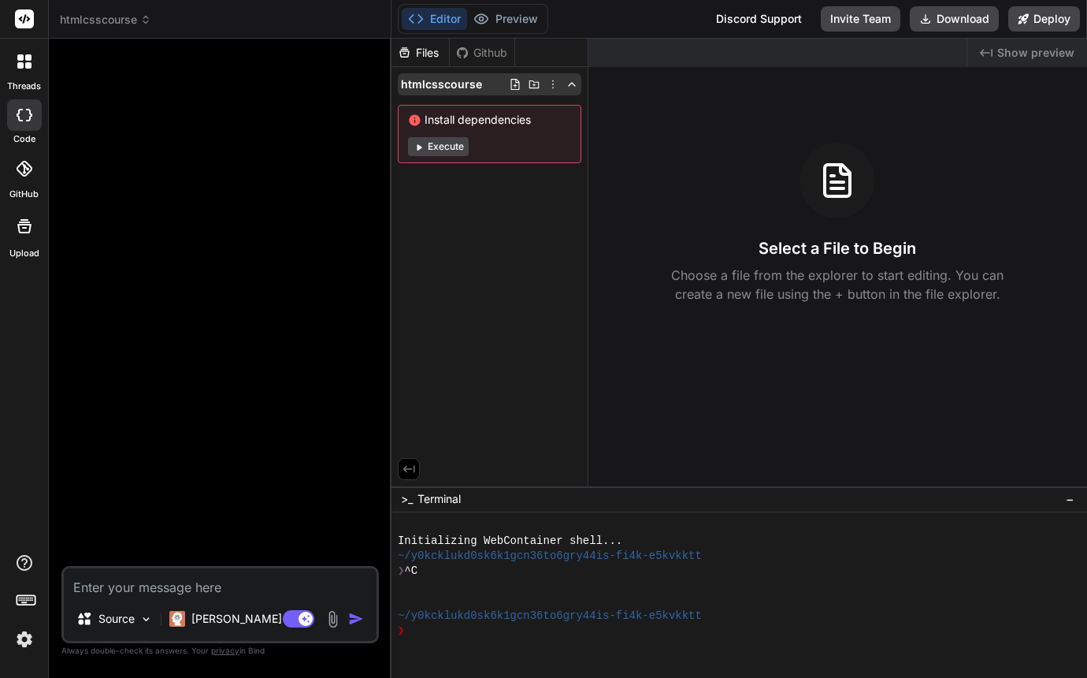
click at [554, 85] on icon at bounding box center [553, 84] width 13 height 13
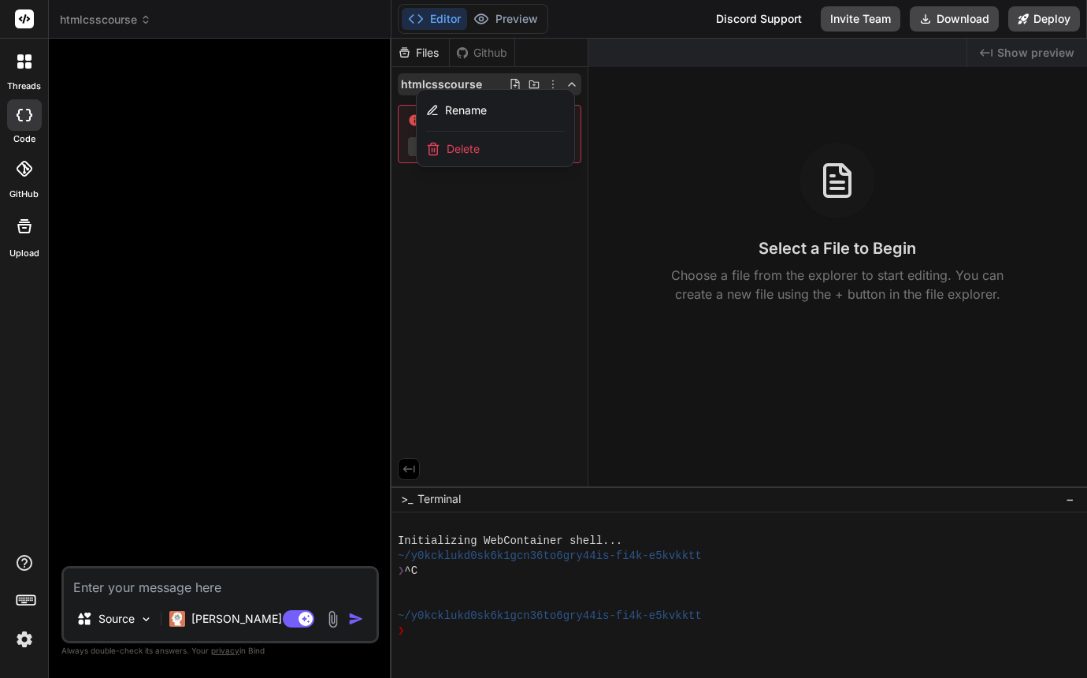
click at [518, 237] on div at bounding box center [740, 358] width 696 height 639
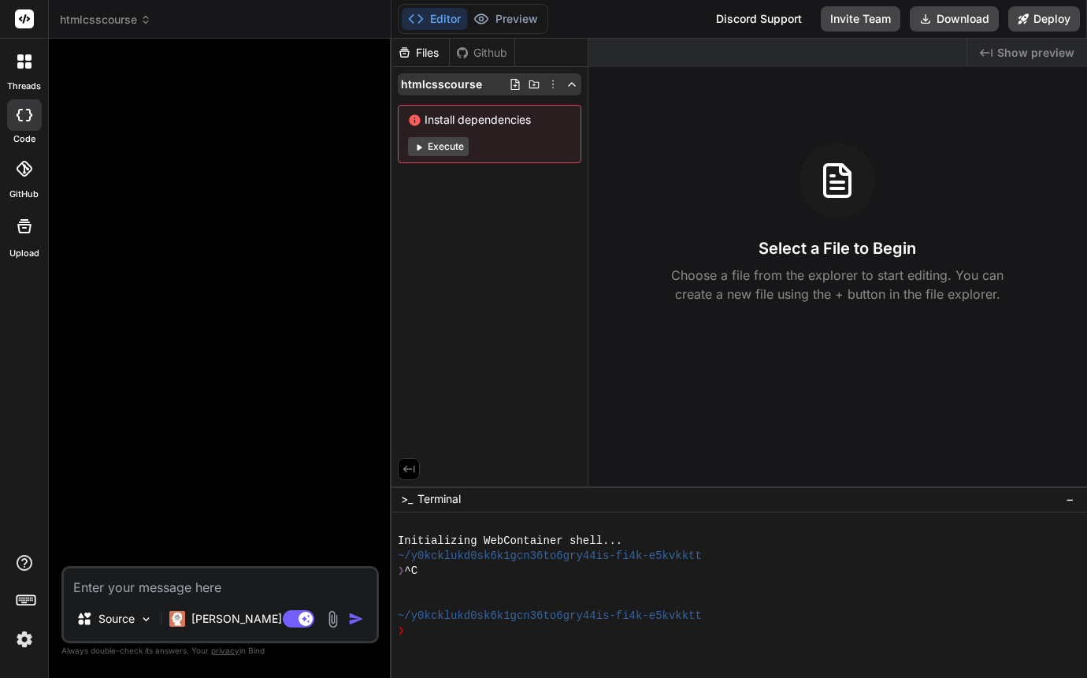
click at [574, 89] on icon at bounding box center [572, 84] width 13 height 13
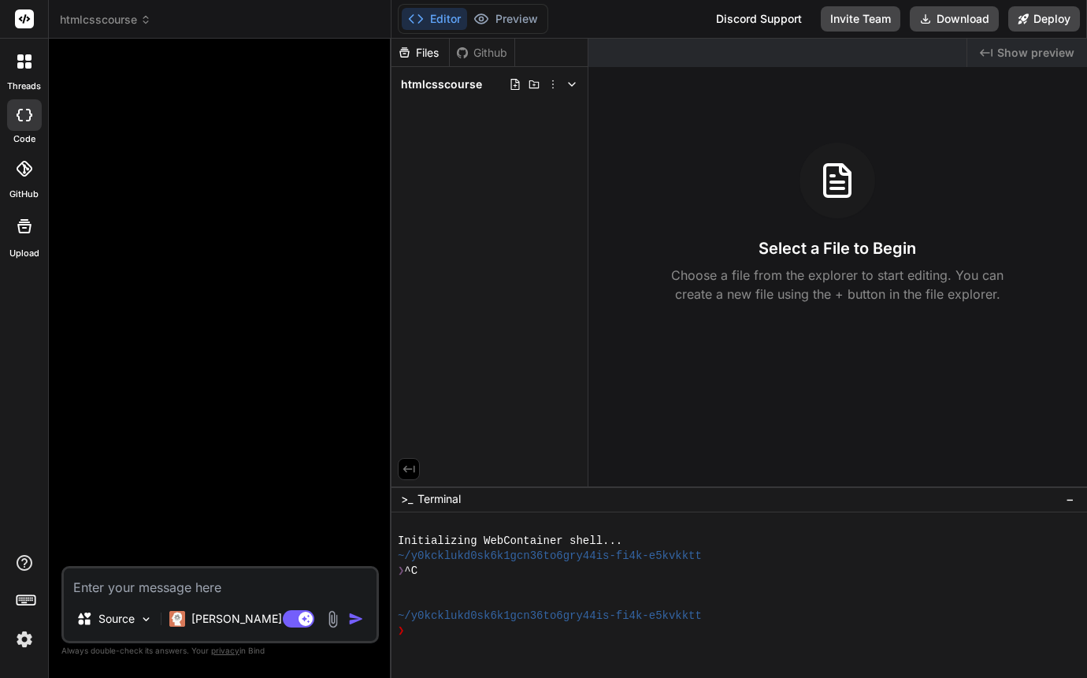
click at [486, 129] on div "Files Github htmlcsscourse" at bounding box center [490, 263] width 197 height 448
click at [651, 149] on div "Select a File to Begin Choose a file from the explorer to start editing. You ca…" at bounding box center [838, 223] width 499 height 161
click at [511, 81] on icon at bounding box center [515, 84] width 13 height 13
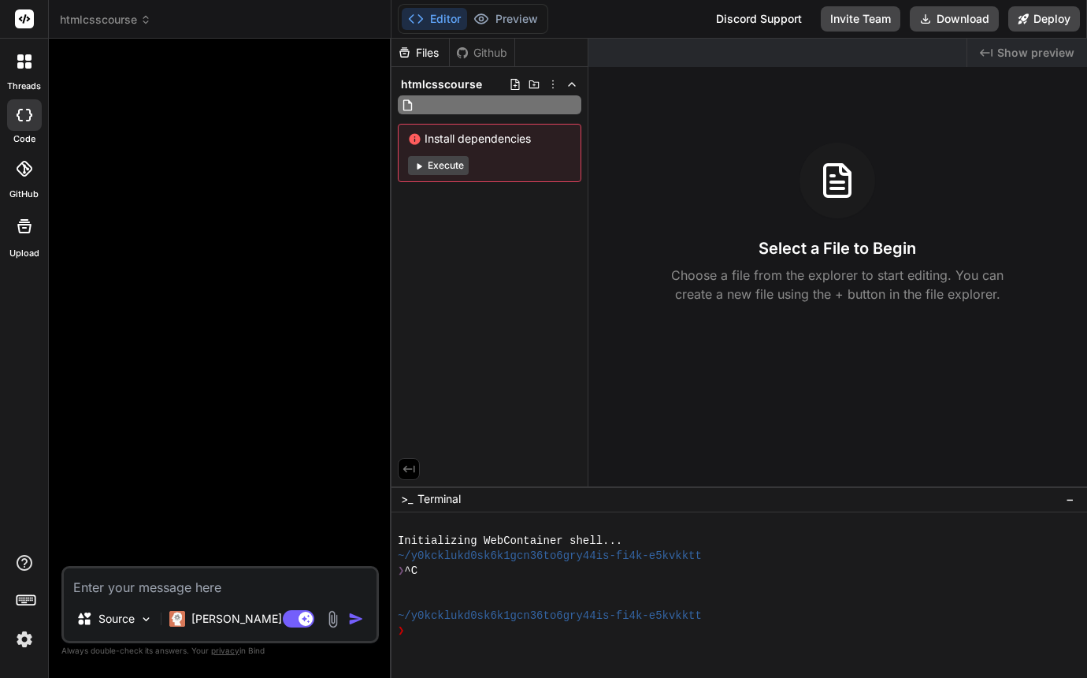
click at [469, 103] on input "text" at bounding box center [504, 104] width 173 height 19
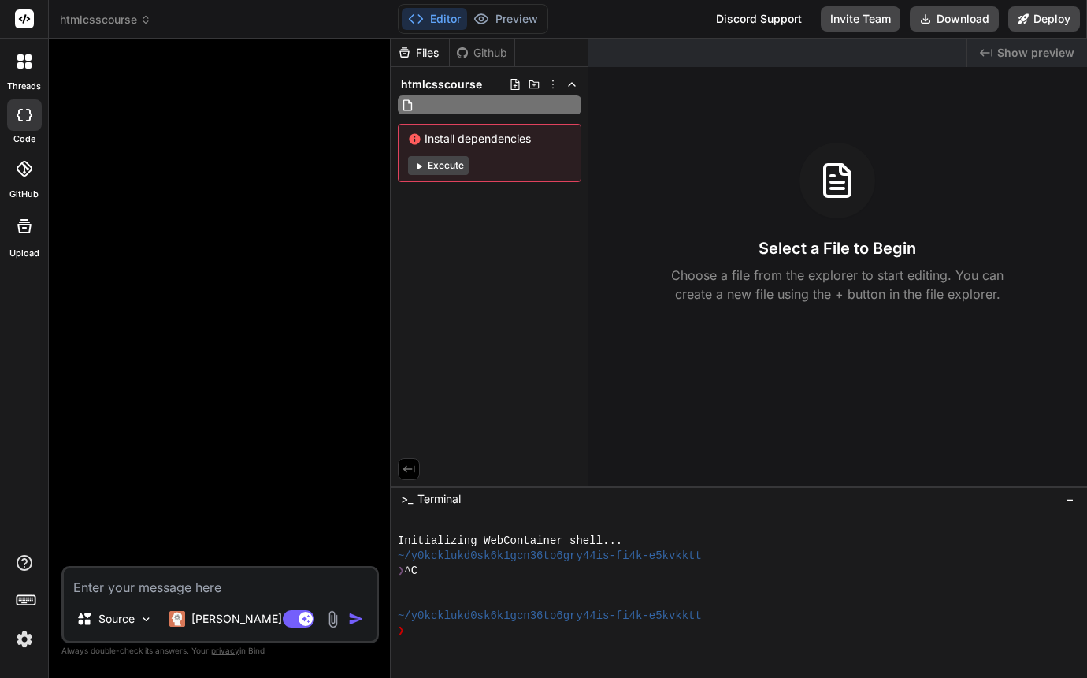
click at [469, 103] on input "text" at bounding box center [504, 104] width 173 height 19
type input "website.html"
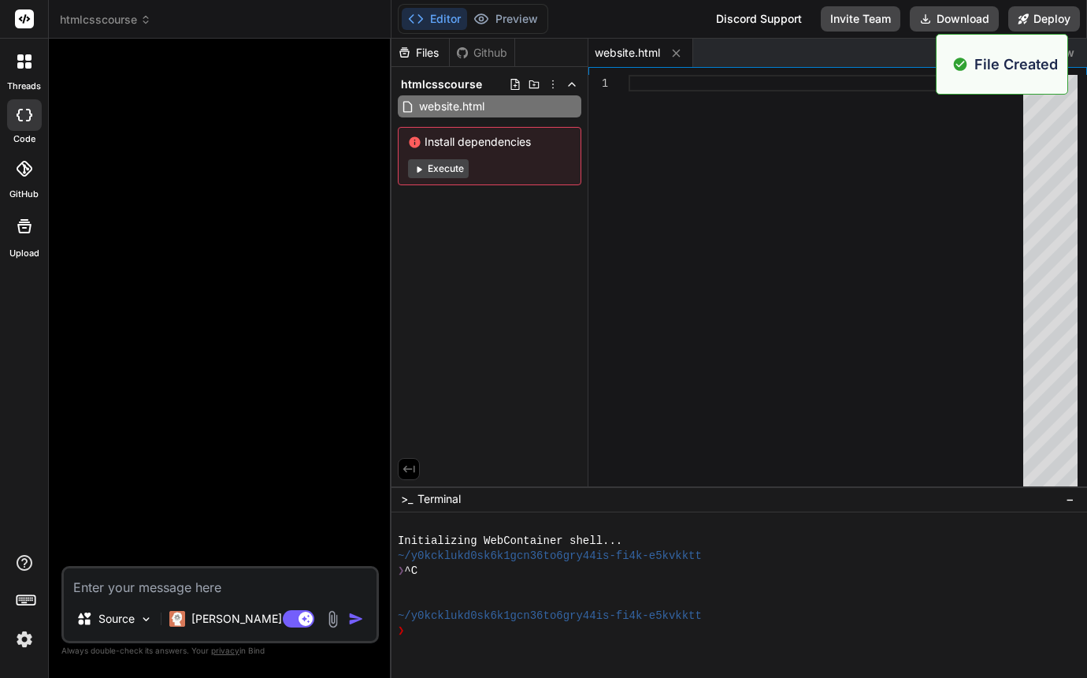
click at [640, 160] on div at bounding box center [831, 284] width 404 height 418
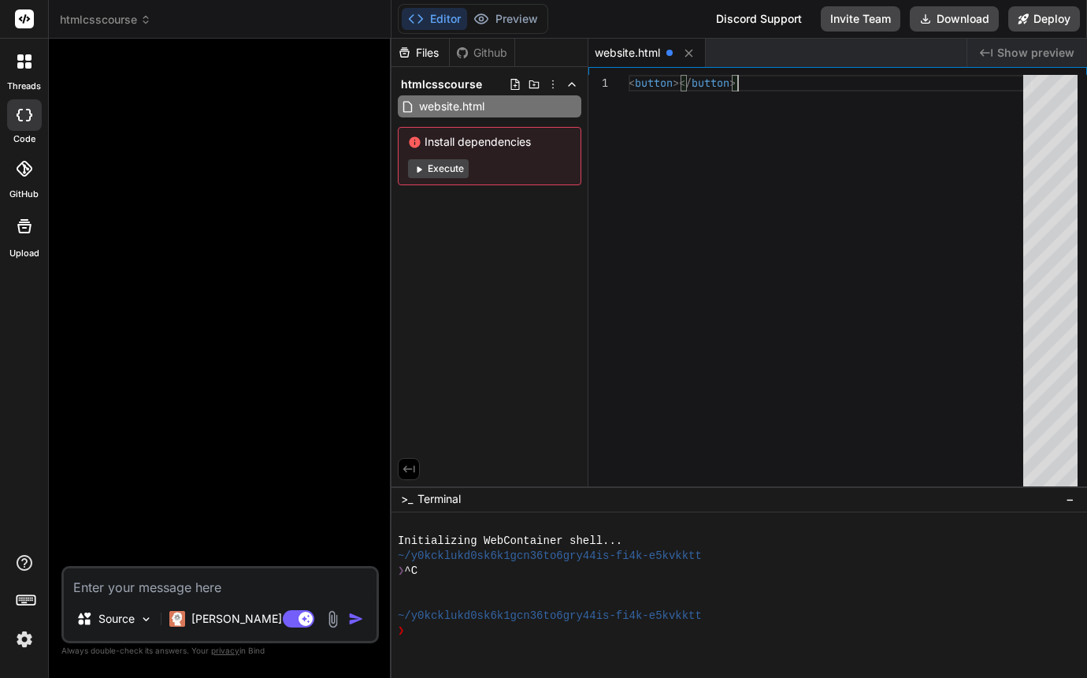
click at [681, 84] on span "></" at bounding box center [682, 83] width 19 height 14
click at [681, 86] on span "></" at bounding box center [682, 83] width 19 height 14
click at [682, 91] on div "< button ></ button >" at bounding box center [831, 284] width 404 height 418
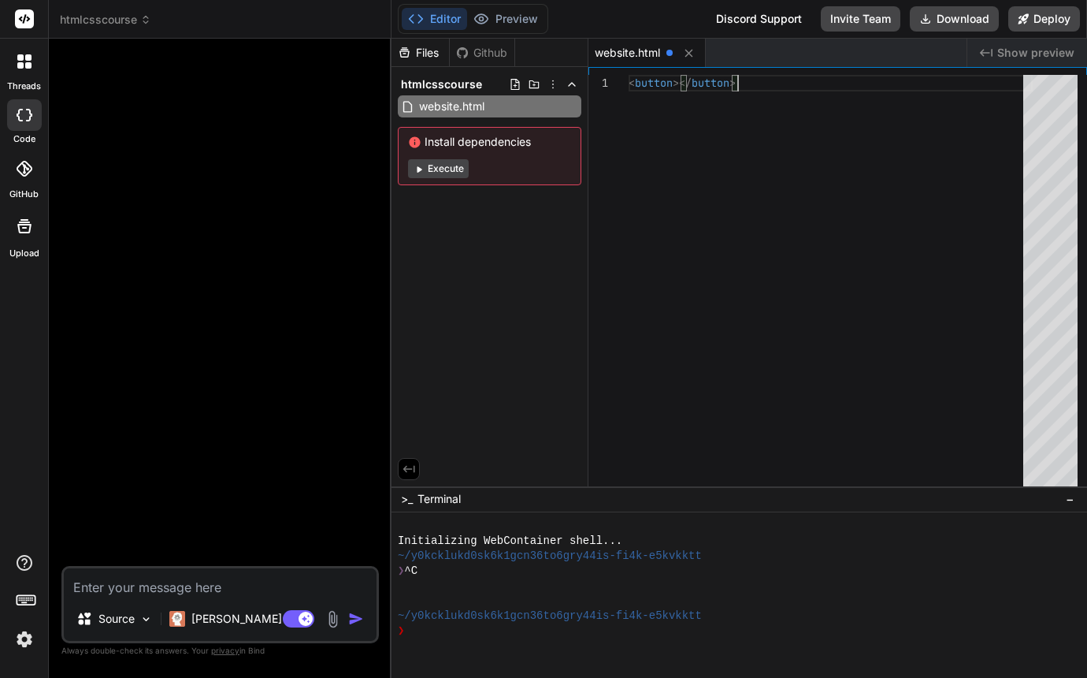
click at [681, 89] on span "></" at bounding box center [682, 83] width 19 height 14
click at [715, 156] on div "< button ></ button >" at bounding box center [831, 284] width 404 height 418
click at [827, 116] on div "< button > Hello </ button >" at bounding box center [831, 284] width 404 height 418
click at [863, 153] on div "< button > Hello </ button >" at bounding box center [831, 284] width 404 height 418
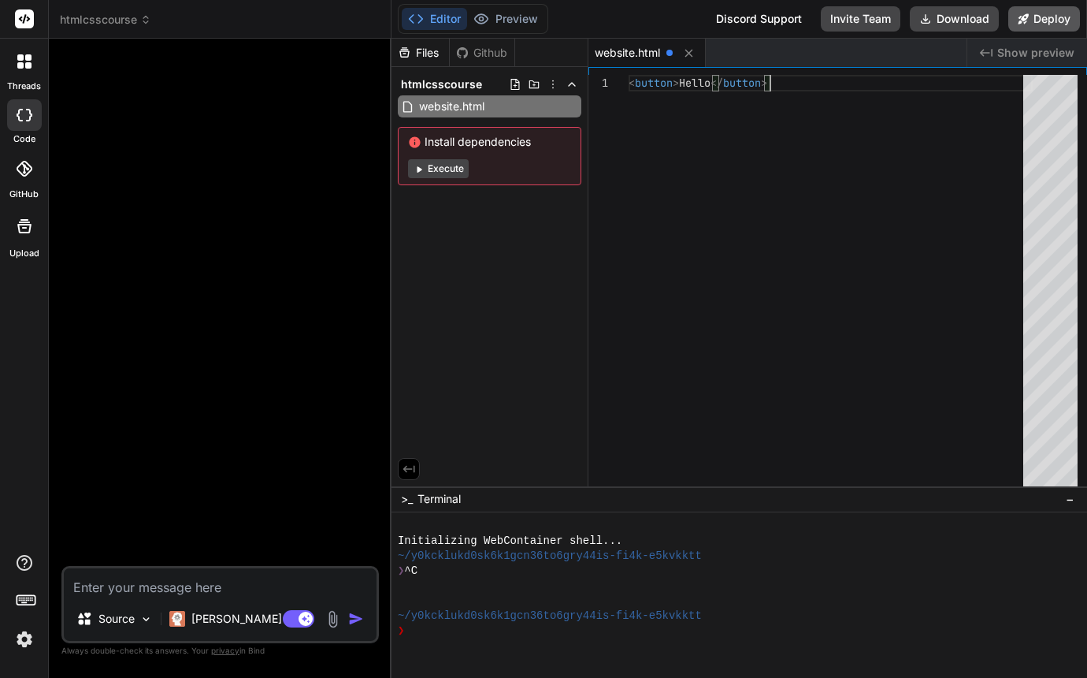
type textarea "<button>Hello</button>"
click at [1046, 17] on button "Deploy" at bounding box center [1044, 18] width 72 height 25
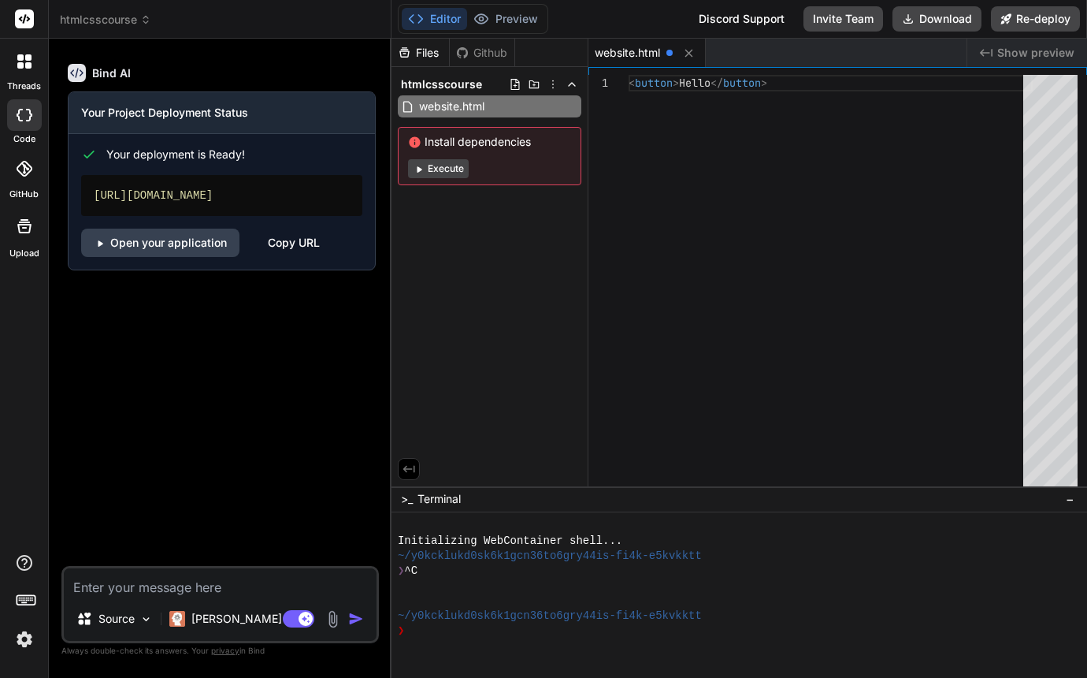
click at [718, 212] on div "< button > Hello </ button >" at bounding box center [831, 284] width 404 height 418
click at [999, 49] on div "Created with Pixso. Show preview" at bounding box center [1028, 53] width 120 height 28
type textarea "x"
click at [991, 50] on icon "Created with Pixso." at bounding box center [986, 52] width 13 height 13
click at [993, 53] on icon "Created with Pixso." at bounding box center [986, 52] width 13 height 13
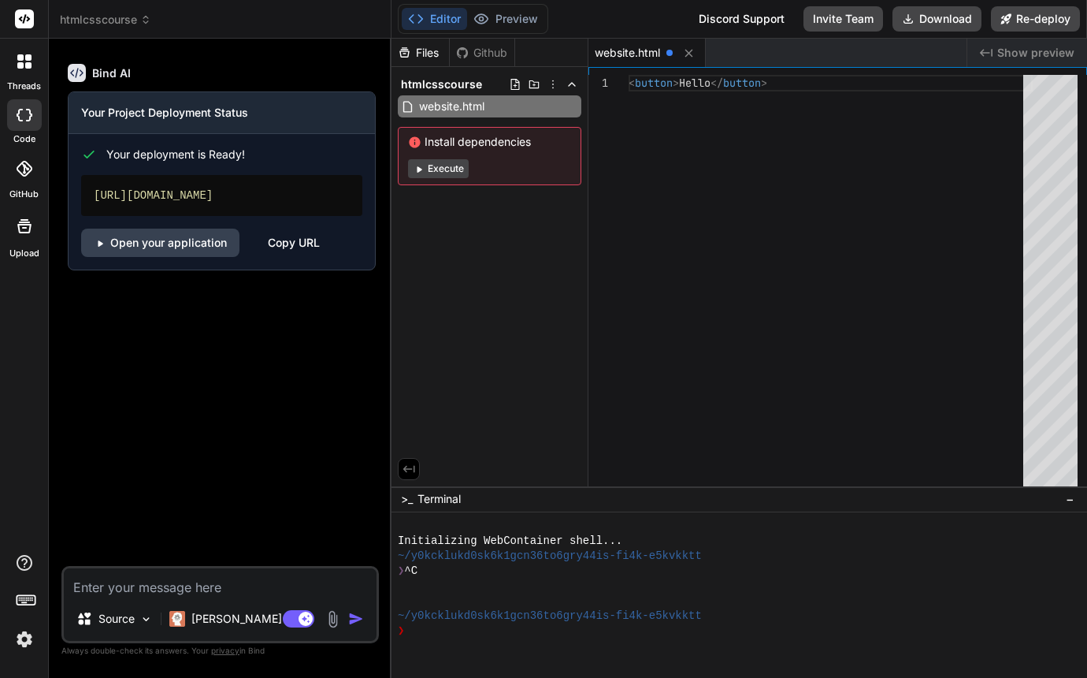
click at [295, 239] on div "Copy URL" at bounding box center [294, 242] width 52 height 28
click at [983, 47] on icon "Created with Pixso." at bounding box center [986, 52] width 13 height 13
click at [993, 50] on icon "Created with Pixso." at bounding box center [986, 52] width 13 height 13
click at [217, 249] on link "Open your application" at bounding box center [160, 242] width 158 height 28
click at [281, 124] on div "Your Project Deployment Status" at bounding box center [222, 113] width 306 height 42
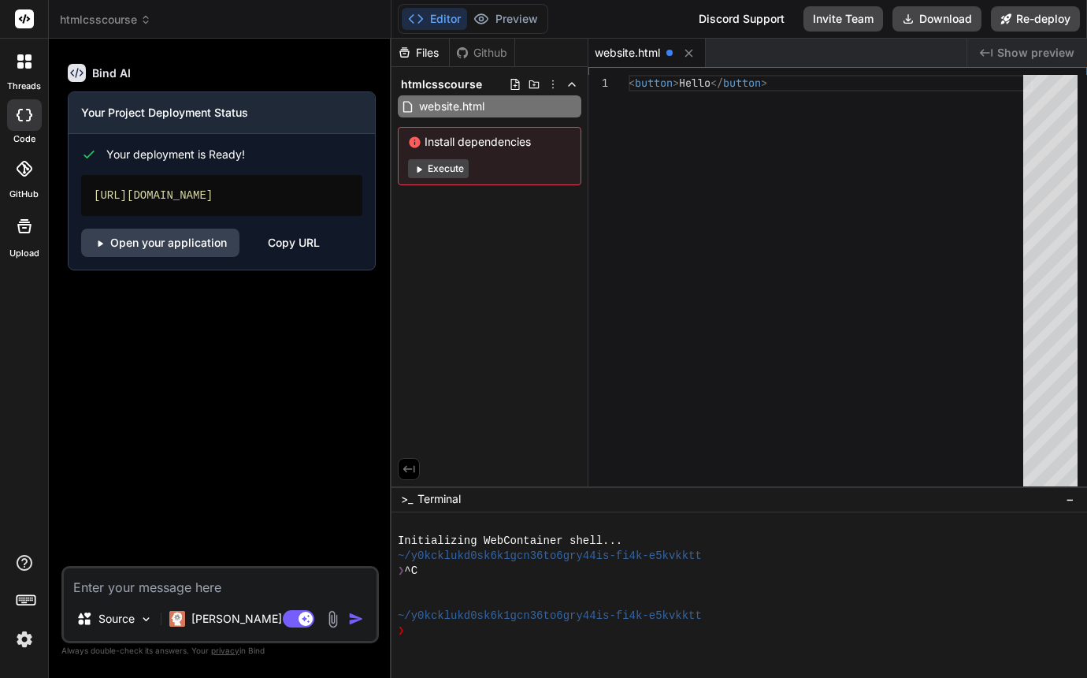
click at [281, 124] on div "Your Project Deployment Status" at bounding box center [222, 113] width 306 height 42
click at [235, 164] on div "Your deployment is Ready! https://htmlcsscourse.vercel.app Open your applicatio…" at bounding box center [222, 195] width 306 height 123
click at [237, 278] on div "Bind AI Your Project Deployment Status Your deployment is Ready! https://htmlcs…" at bounding box center [222, 167] width 308 height 232
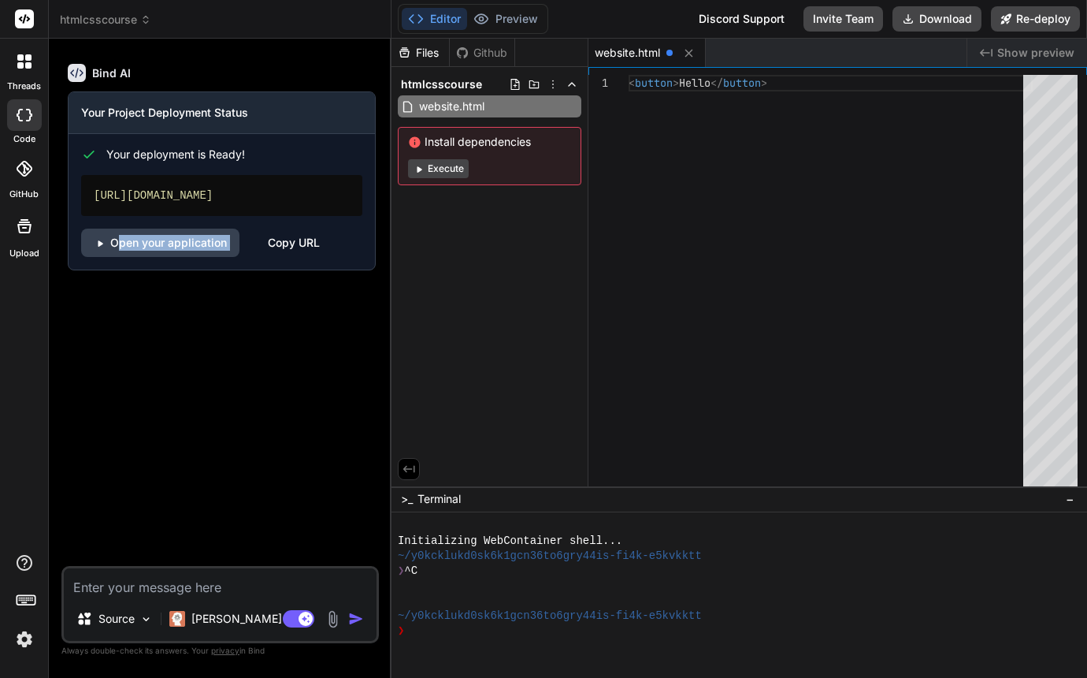
click at [786, 217] on div "< button > Hello </ button >" at bounding box center [831, 284] width 404 height 418
click at [806, 84] on div "< button > Hello </ button >" at bounding box center [831, 83] width 404 height 17
click at [997, 52] on div "Created with Pixso. Show preview" at bounding box center [1028, 53] width 120 height 28
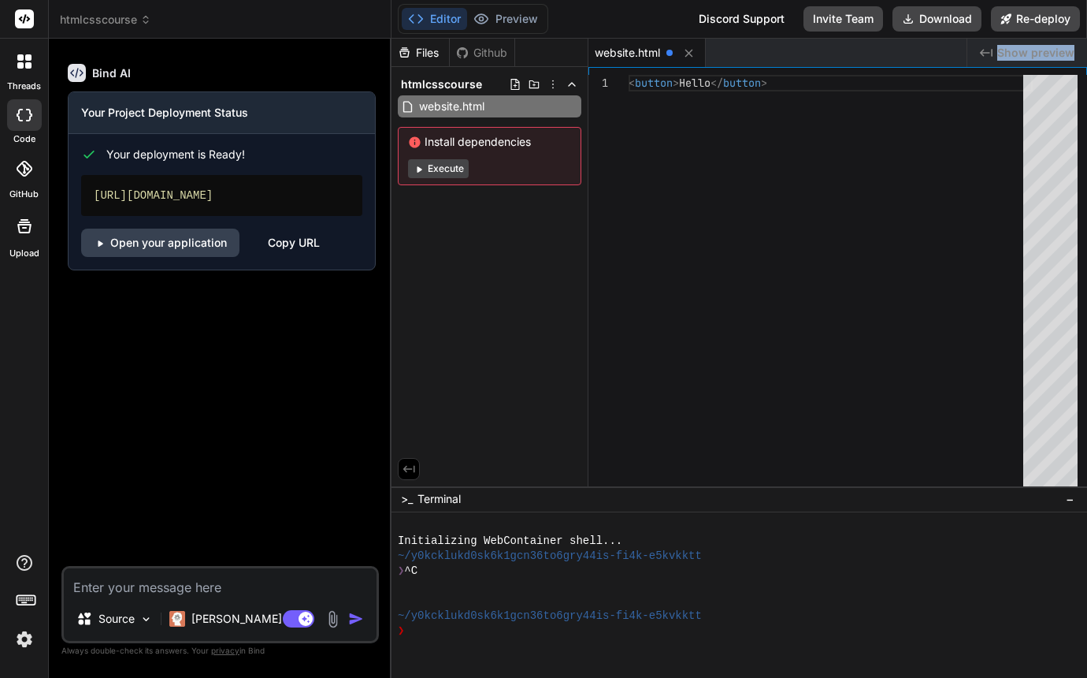
click at [997, 52] on div "Created with Pixso. Show preview" at bounding box center [1028, 53] width 120 height 28
click at [940, 130] on div "< button > Hello </ button >" at bounding box center [831, 284] width 404 height 418
click at [757, 48] on div "website.html" at bounding box center [778, 53] width 378 height 28
click at [795, 84] on div "< button > Hello </ button >" at bounding box center [831, 83] width 404 height 17
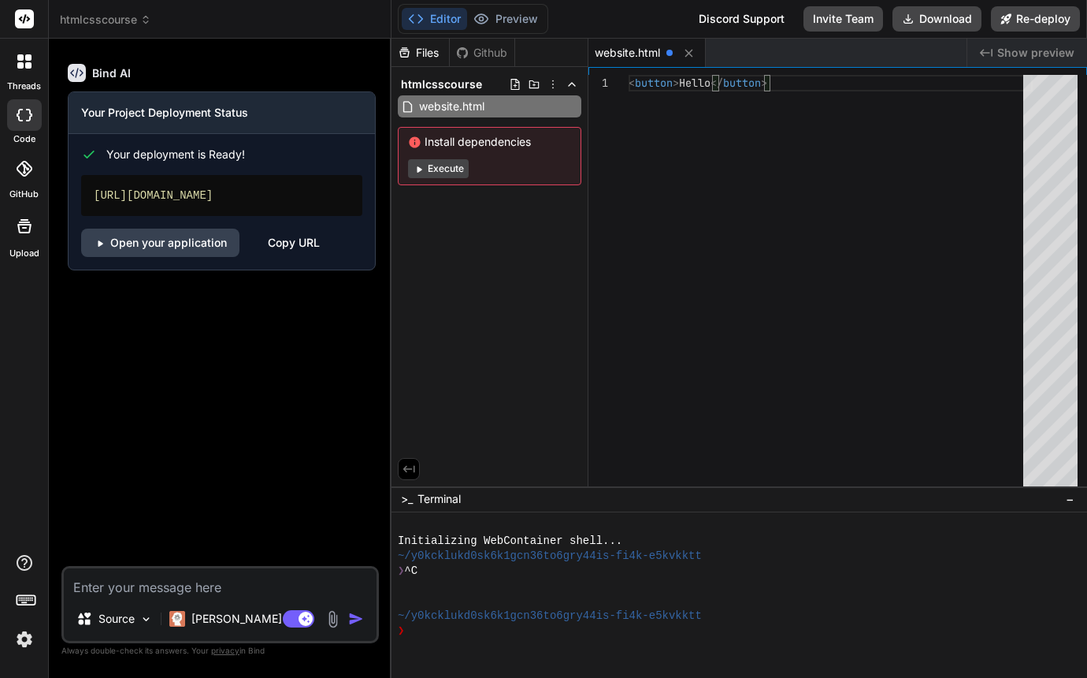
click at [795, 84] on div "< button > Hello </ button >" at bounding box center [831, 83] width 404 height 17
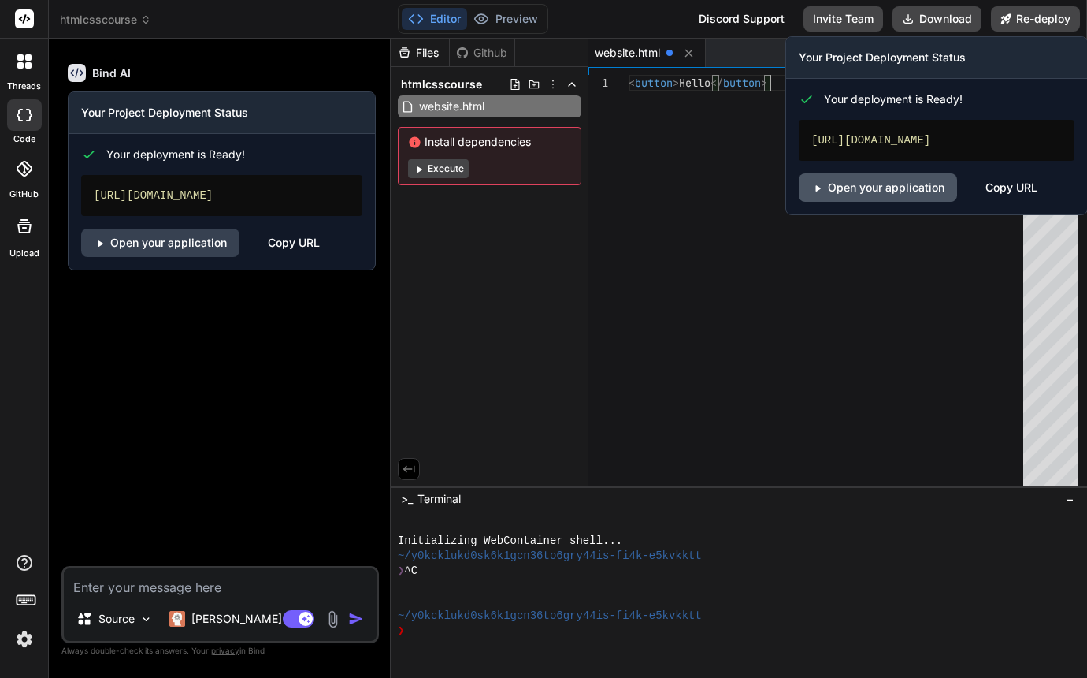
click at [926, 187] on link "Open your application" at bounding box center [878, 187] width 158 height 28
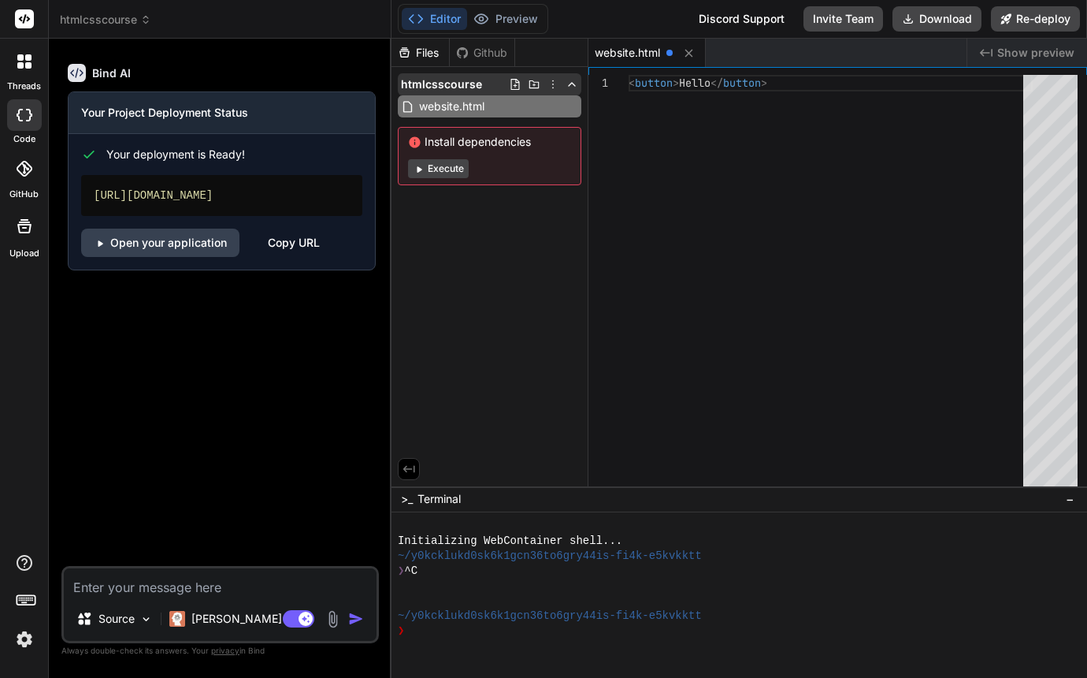
click at [533, 87] on icon at bounding box center [534, 84] width 13 height 13
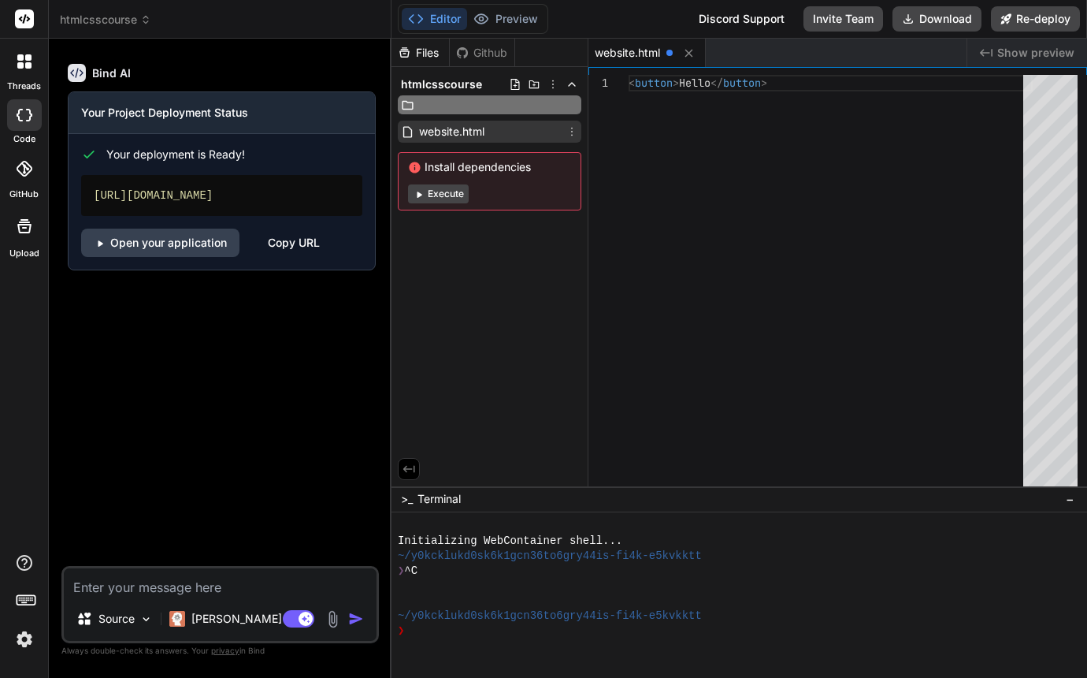
click at [516, 136] on div "website.html" at bounding box center [490, 132] width 184 height 22
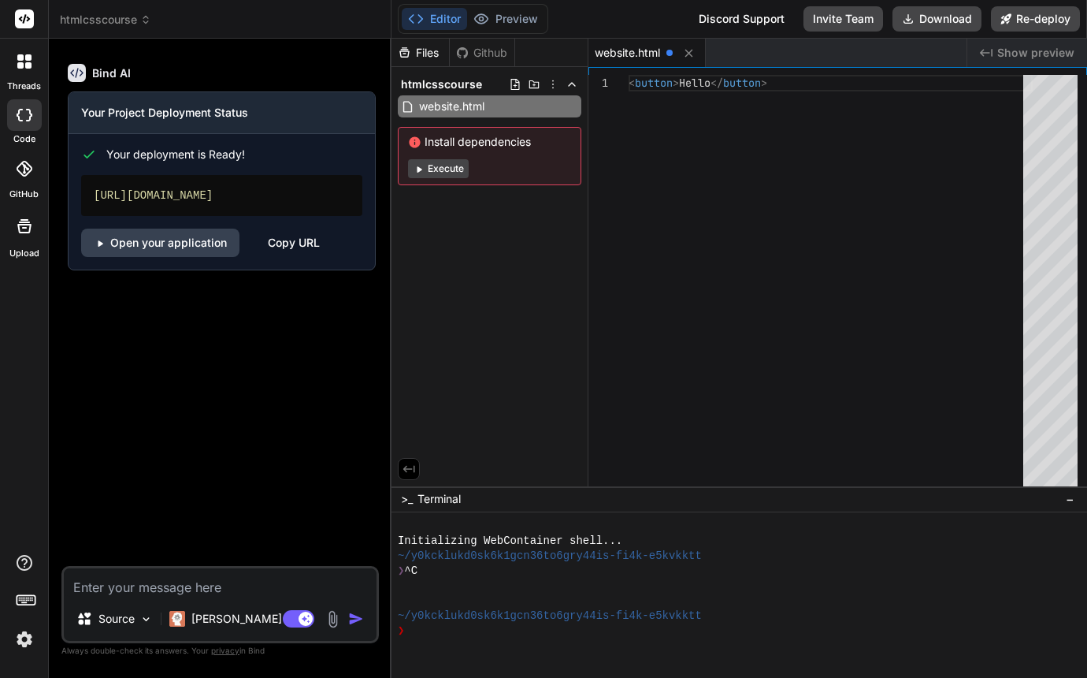
click at [792, 88] on div "< button > Hello </ button >" at bounding box center [831, 83] width 404 height 17
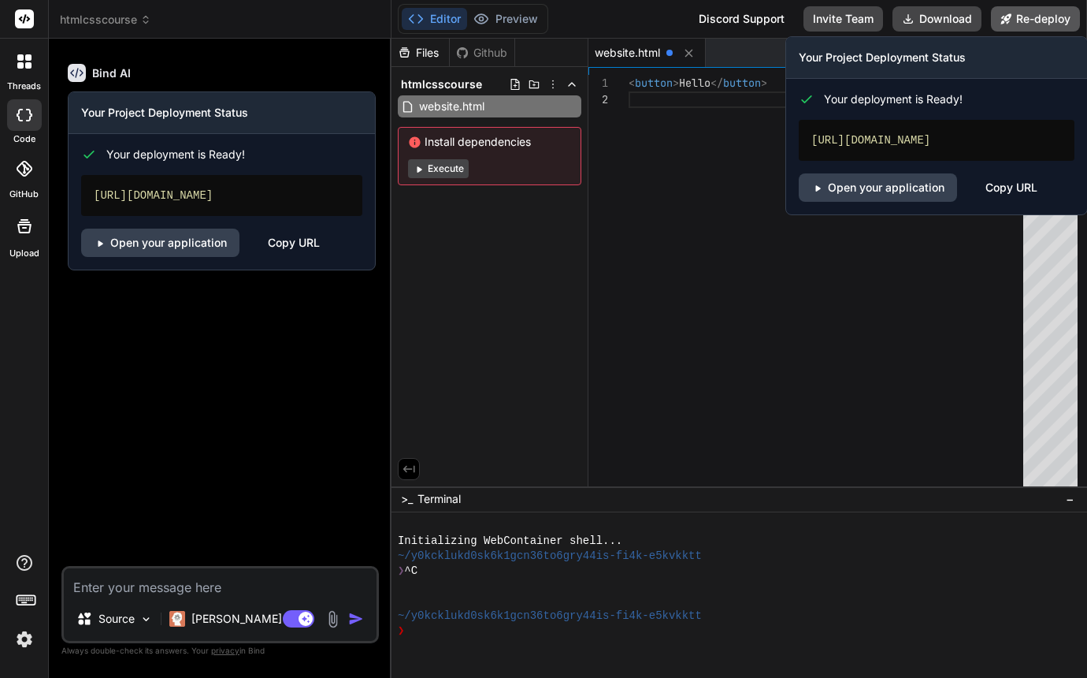
type textarea "<button>Hello</button>"
click at [1023, 20] on button "Re-deploy" at bounding box center [1035, 18] width 89 height 25
click at [915, 202] on link "Open your application" at bounding box center [878, 187] width 158 height 28
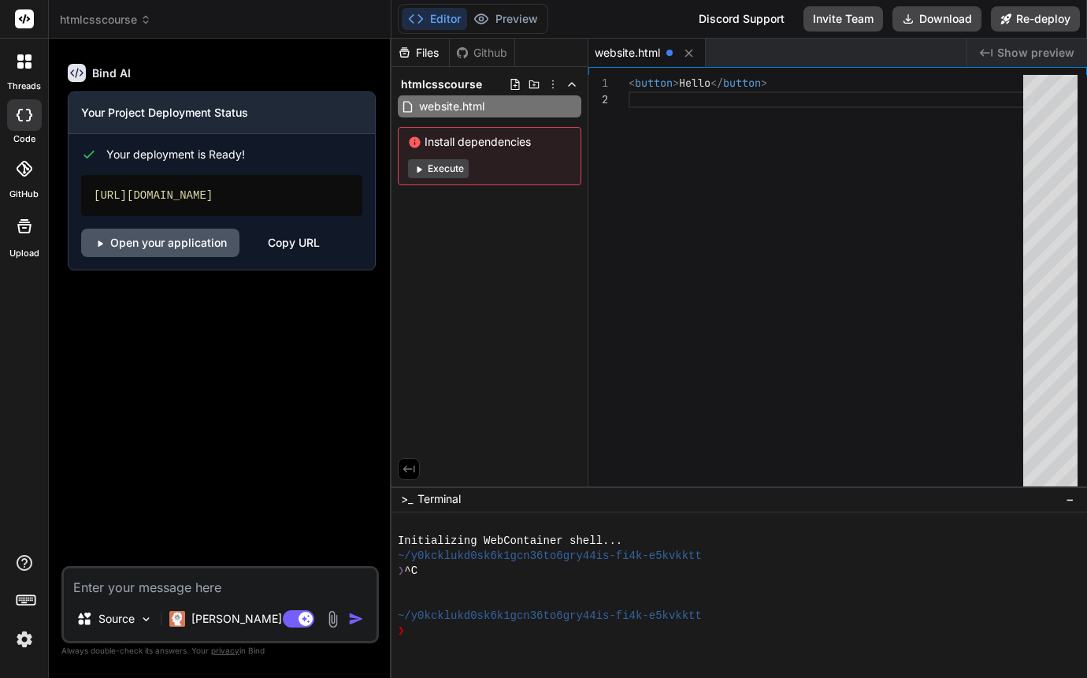
click at [211, 257] on link "Open your application" at bounding box center [160, 242] width 158 height 28
click at [871, 139] on div "< button > Hello </ button >" at bounding box center [831, 284] width 404 height 418
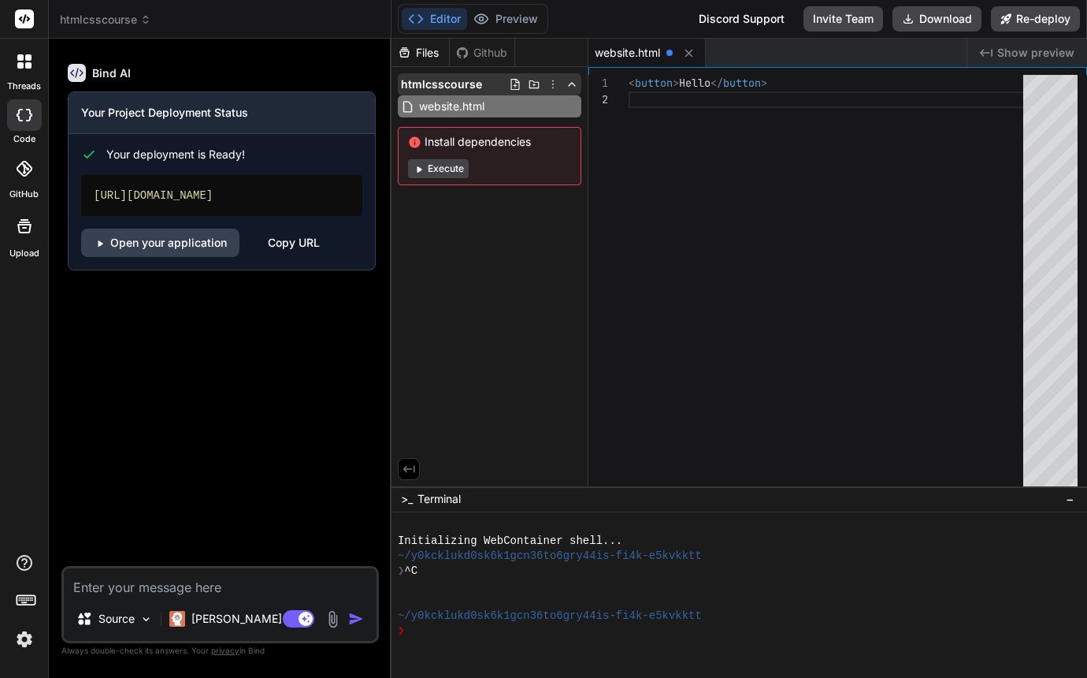
click at [572, 82] on icon at bounding box center [572, 84] width 13 height 13
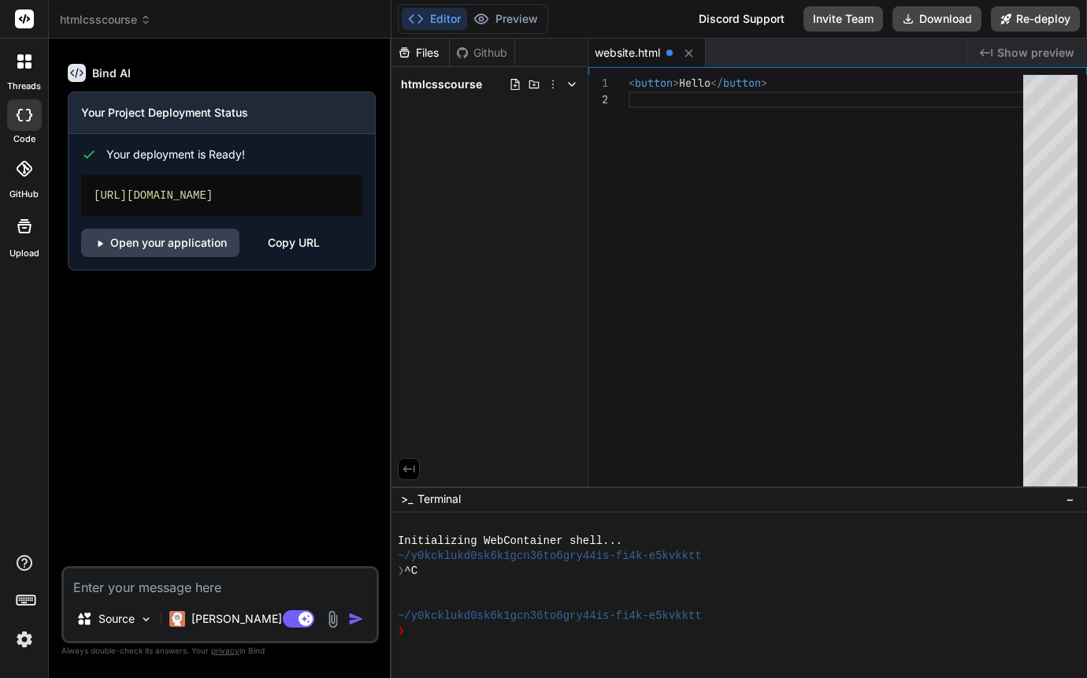
click at [572, 82] on icon at bounding box center [572, 84] width 13 height 13
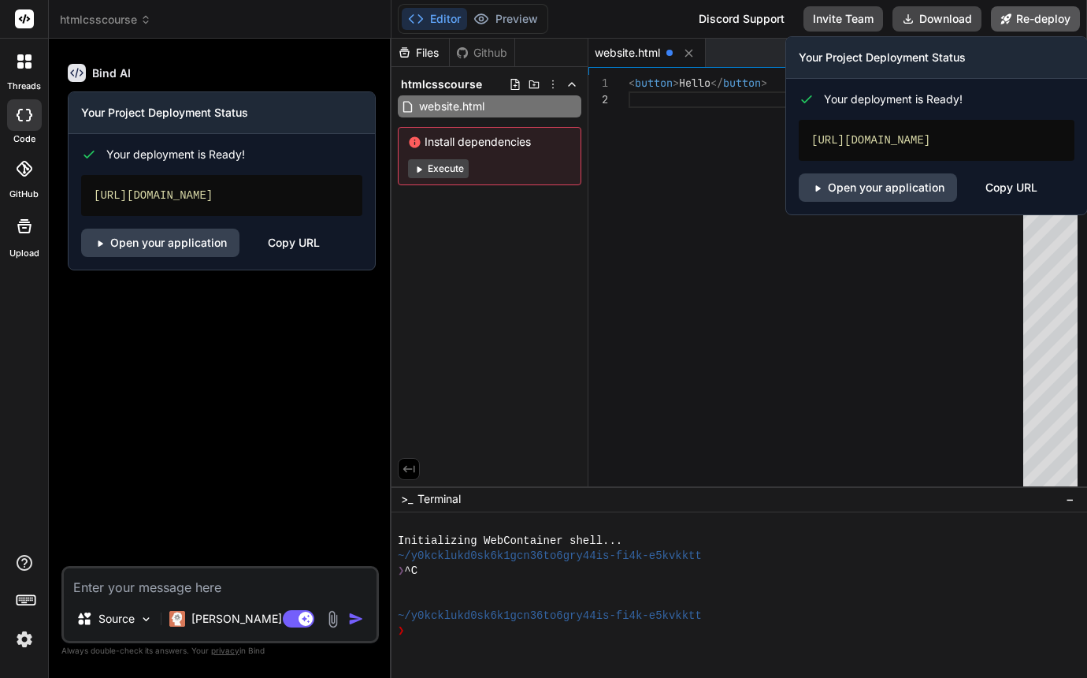
click at [1046, 17] on button "Re-deploy" at bounding box center [1035, 18] width 89 height 25
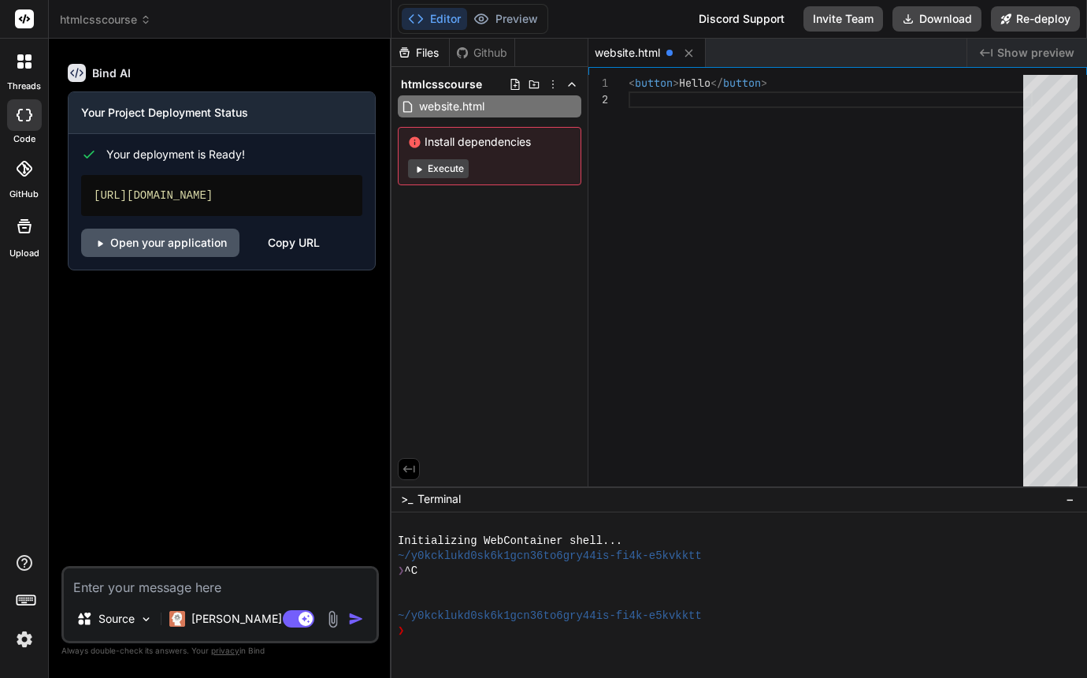
click at [190, 257] on link "Open your application" at bounding box center [160, 242] width 158 height 28
click at [30, 62] on icon at bounding box center [24, 61] width 14 height 14
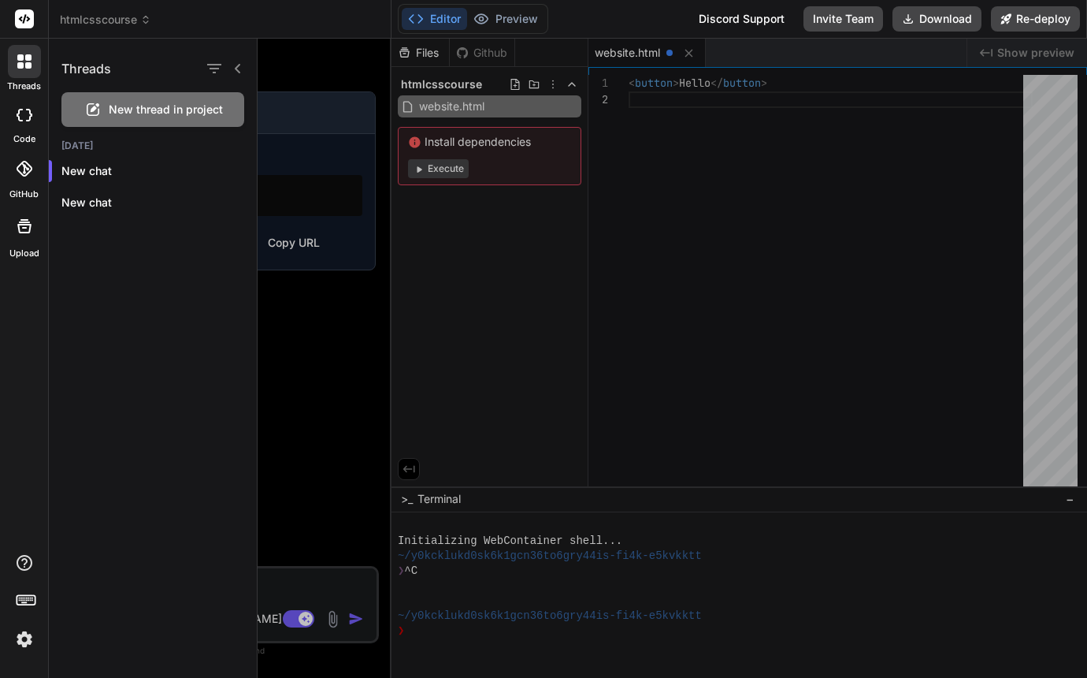
click at [106, 110] on div "New thread in project" at bounding box center [152, 109] width 183 height 35
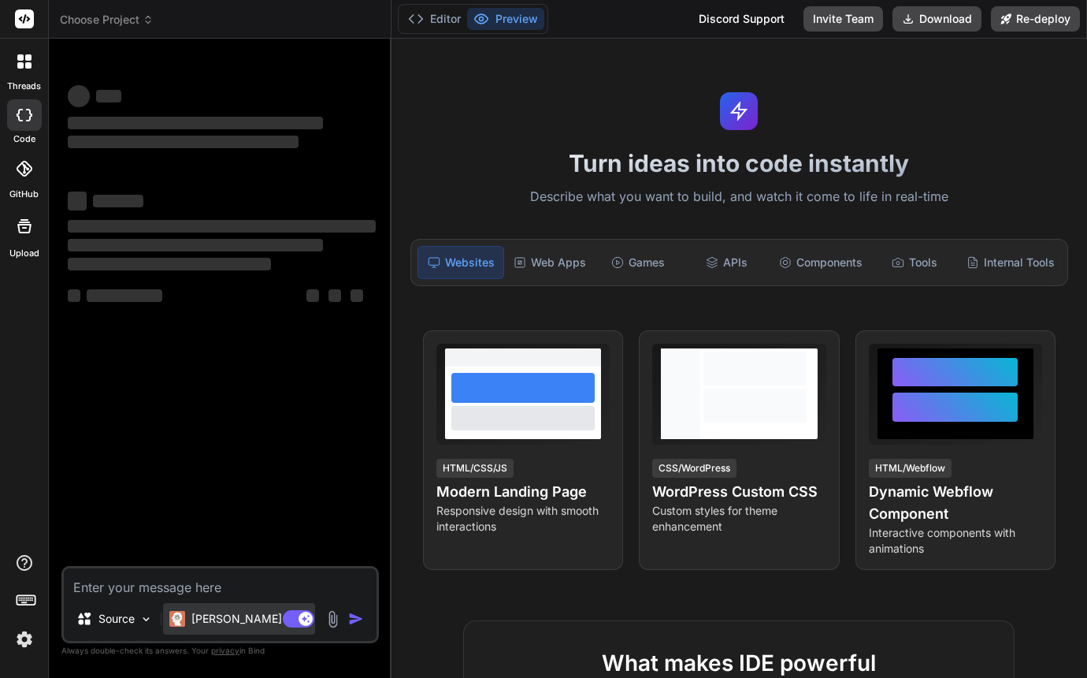
click at [214, 615] on p "[PERSON_NAME] 4 S.." at bounding box center [249, 619] width 117 height 16
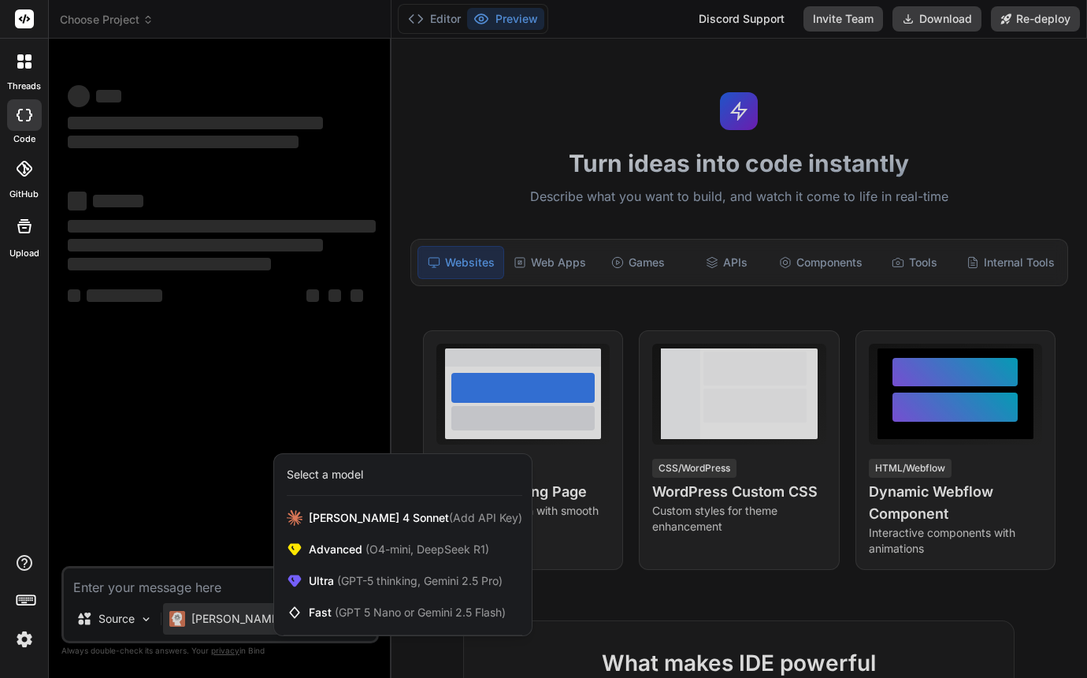
click at [171, 585] on div at bounding box center [543, 339] width 1087 height 678
type textarea "x"
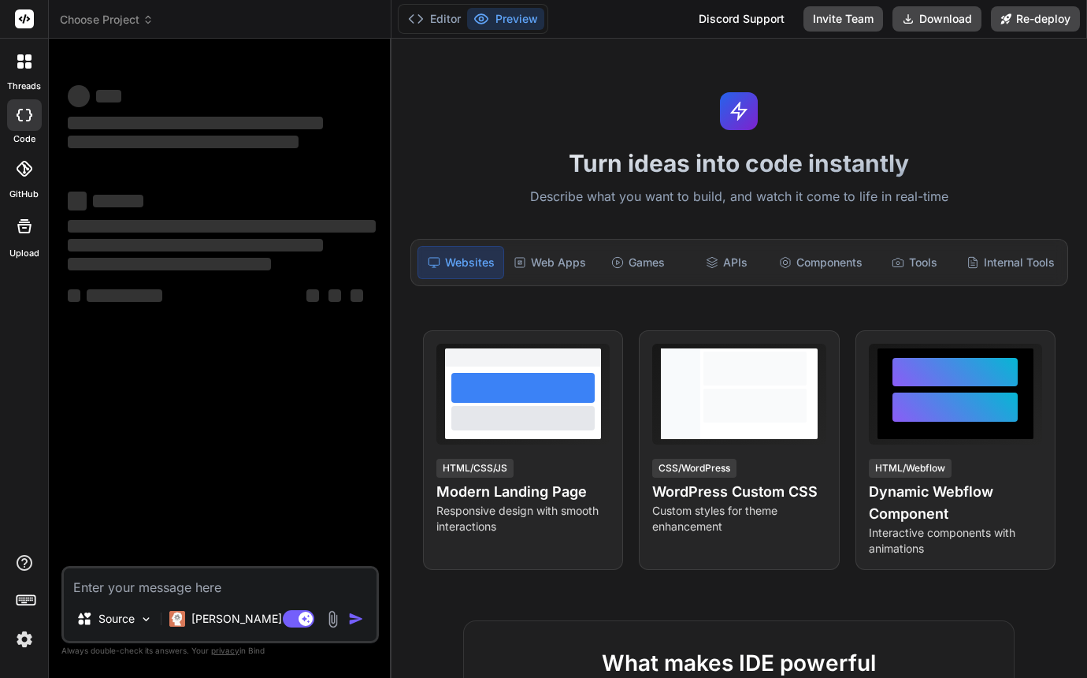
click at [161, 584] on textarea at bounding box center [220, 582] width 313 height 28
type textarea "h"
type textarea "x"
type textarea "ho"
type textarea "x"
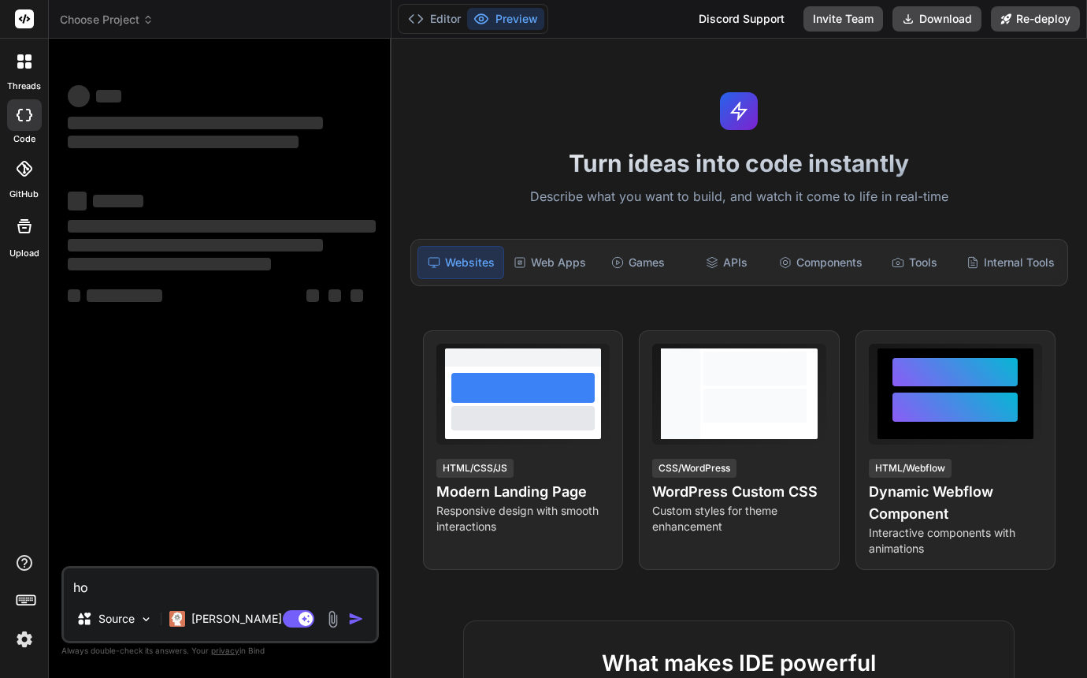
type textarea "how"
type textarea "x"
type textarea "how"
type textarea "x"
type textarea "how d"
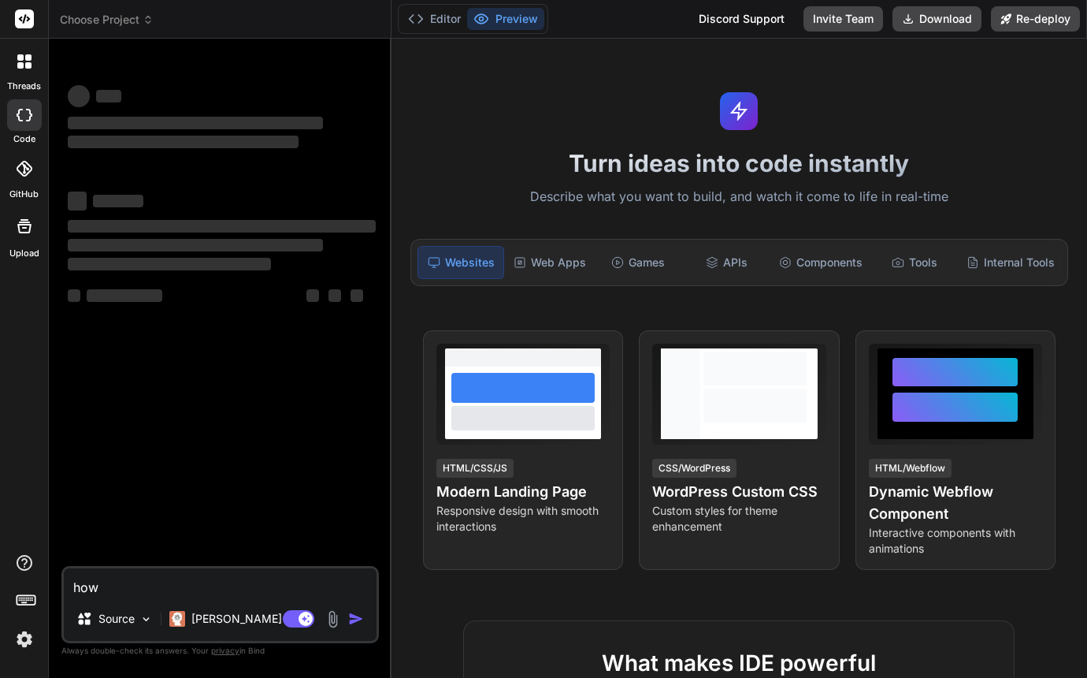
type textarea "x"
type textarea "how do"
type textarea "x"
type textarea "how do"
type textarea "x"
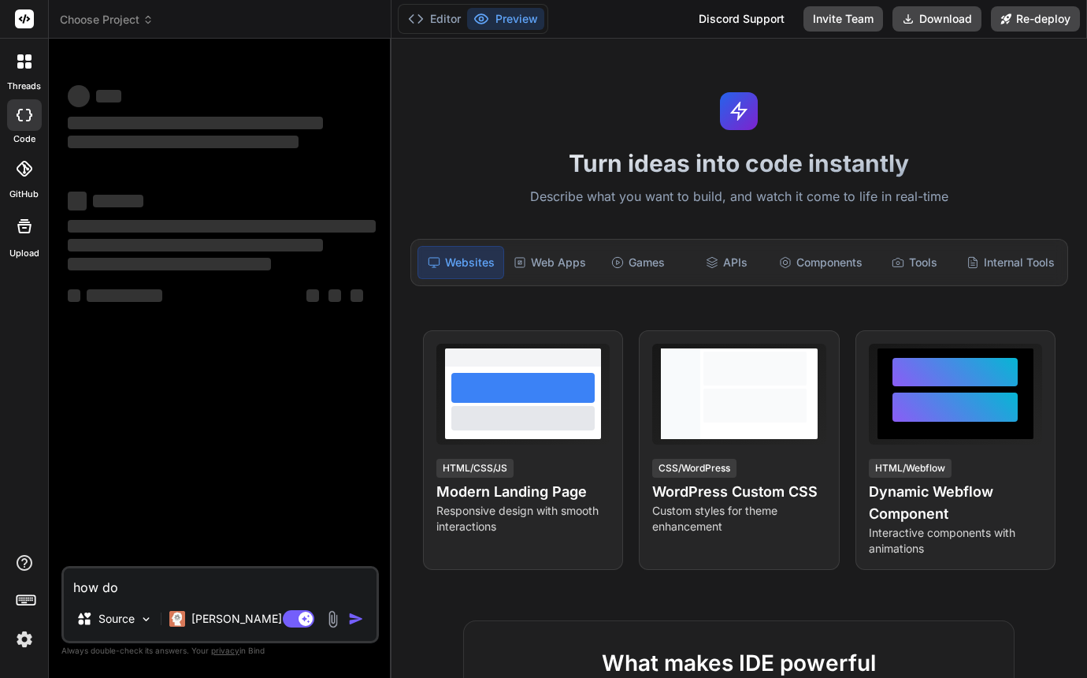
type textarea "how do i"
type textarea "x"
type textarea "how do I"
type textarea "x"
type textarea "how do I g"
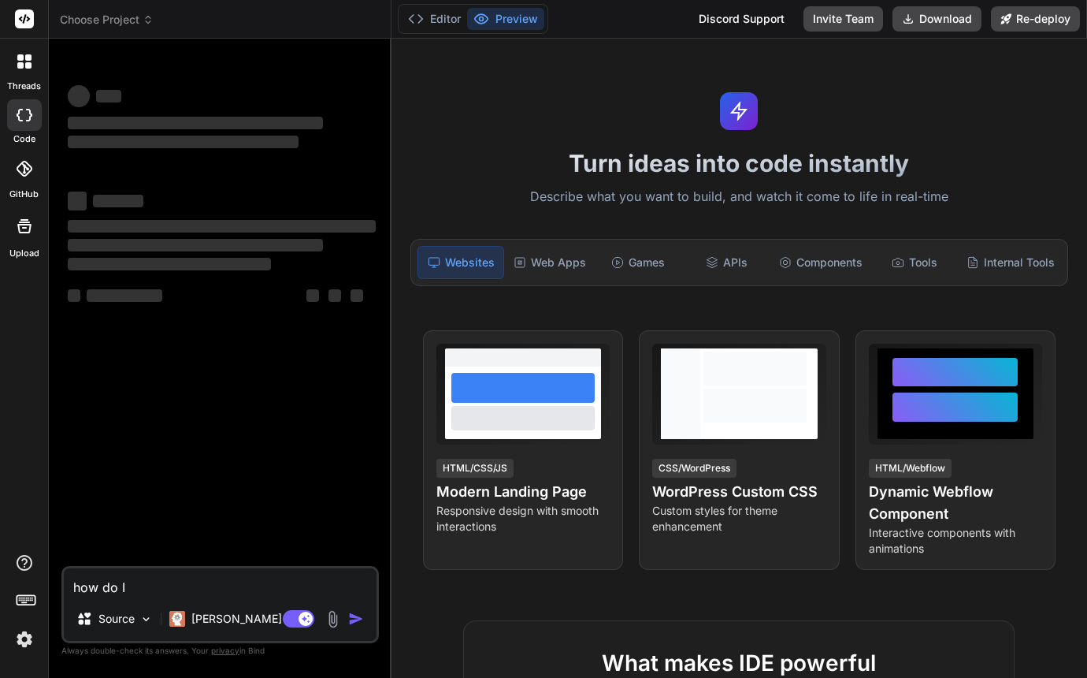
type textarea "x"
type textarea "how do I gi"
type textarea "x"
type textarea "how do I giv"
type textarea "x"
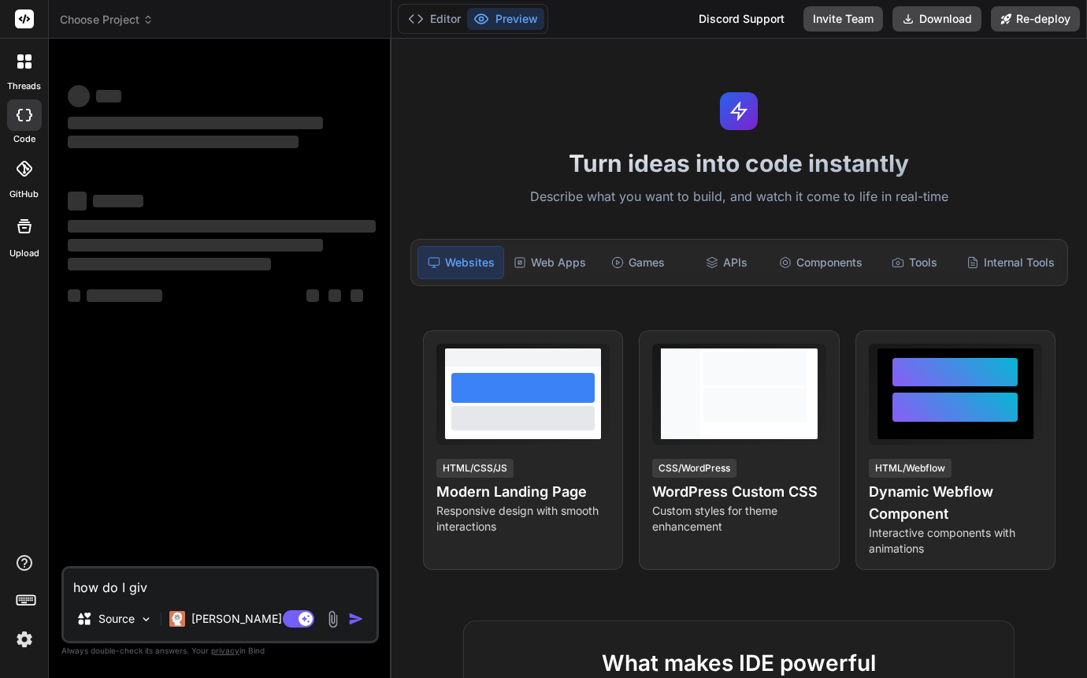
type textarea "how do I give"
type textarea "x"
type textarea "how do I give"
type textarea "x"
type textarea "how do I give a"
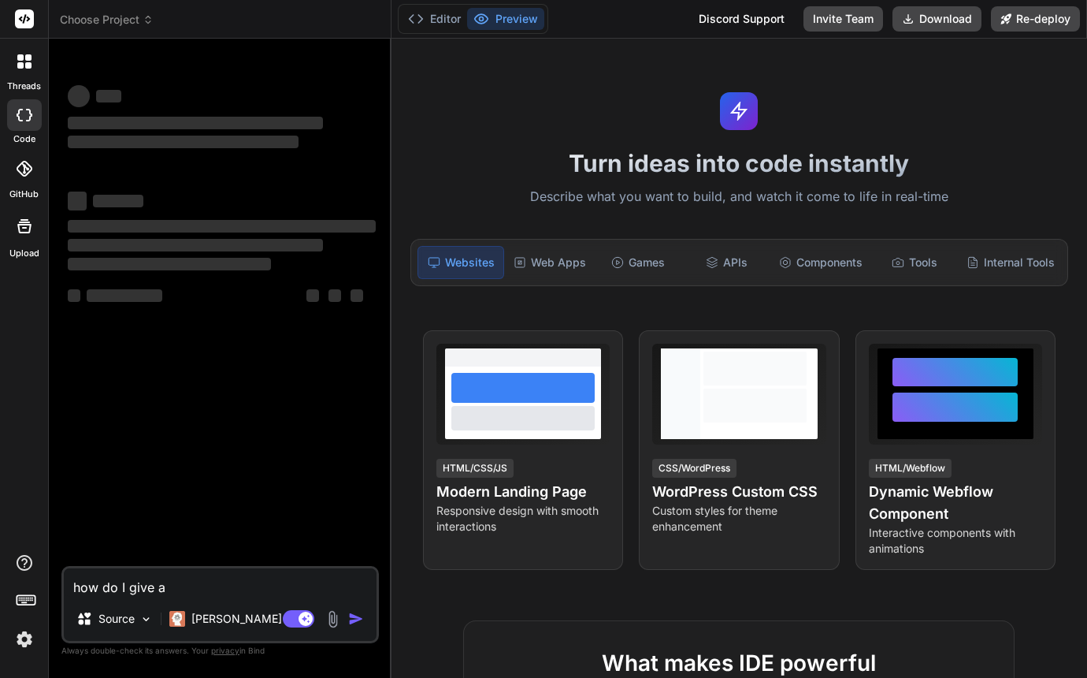
type textarea "x"
type textarea "how do I give ac"
type textarea "x"
type textarea "how do I give acc"
type textarea "x"
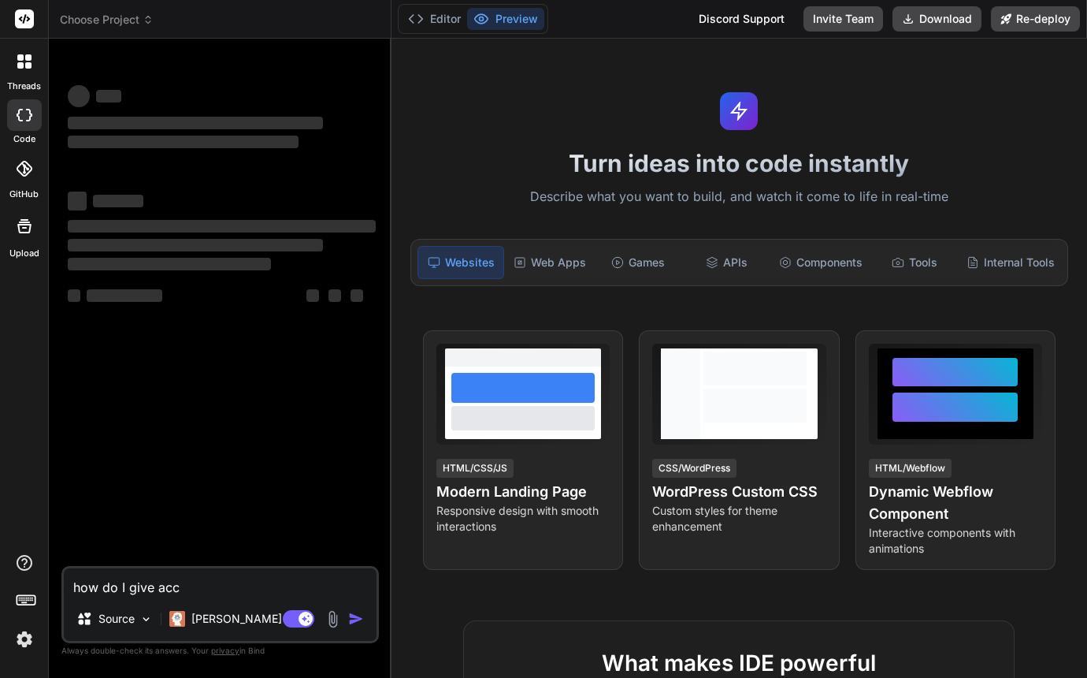
type textarea "how do I give acce"
type textarea "x"
type textarea "how do I give acces"
type textarea "x"
type textarea "how do I give access"
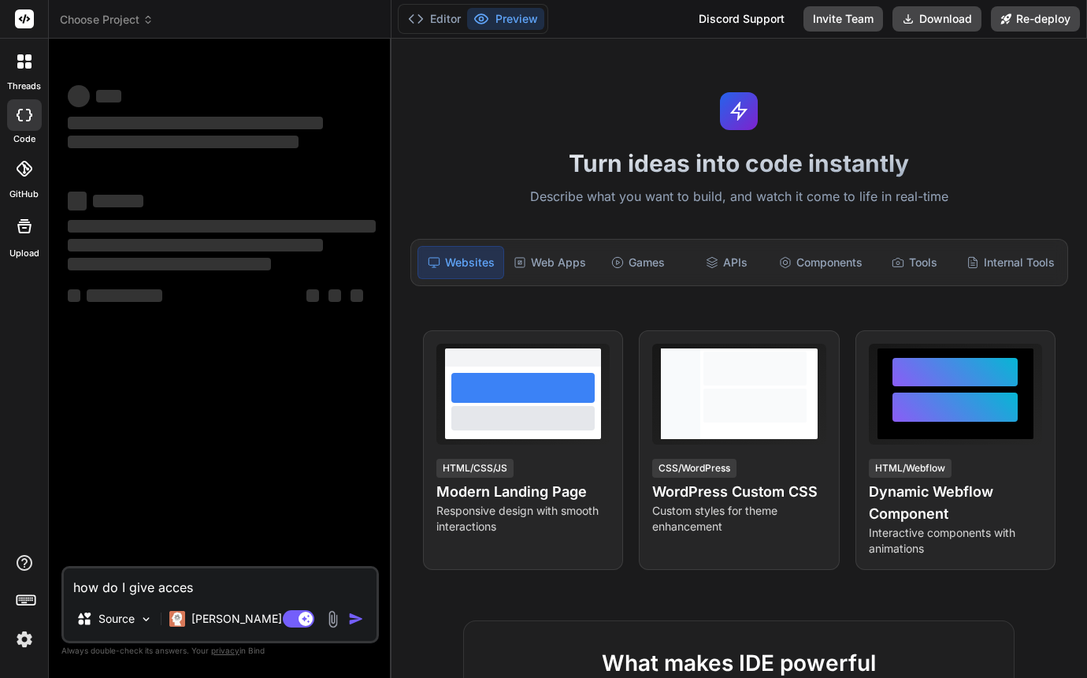
type textarea "x"
type textarea "how do I give access"
type textarea "x"
type textarea "how do I give access t"
type textarea "x"
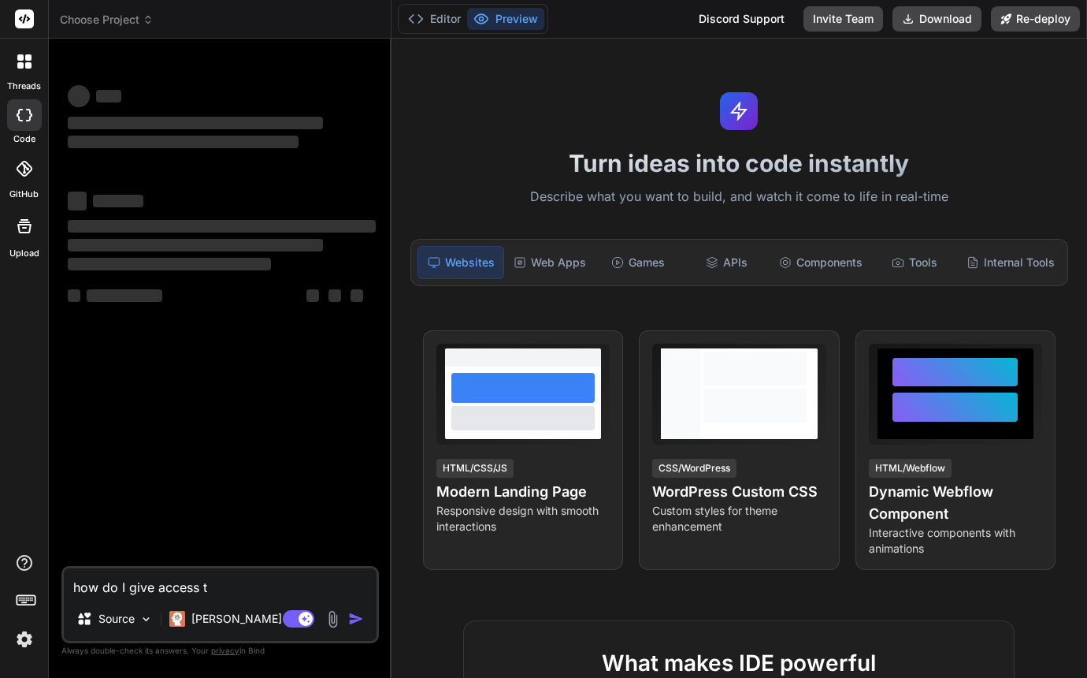
type textarea "how do I give access to"
type textarea "x"
type textarea "how do I give access to"
type textarea "x"
type textarea "how do I give access to b"
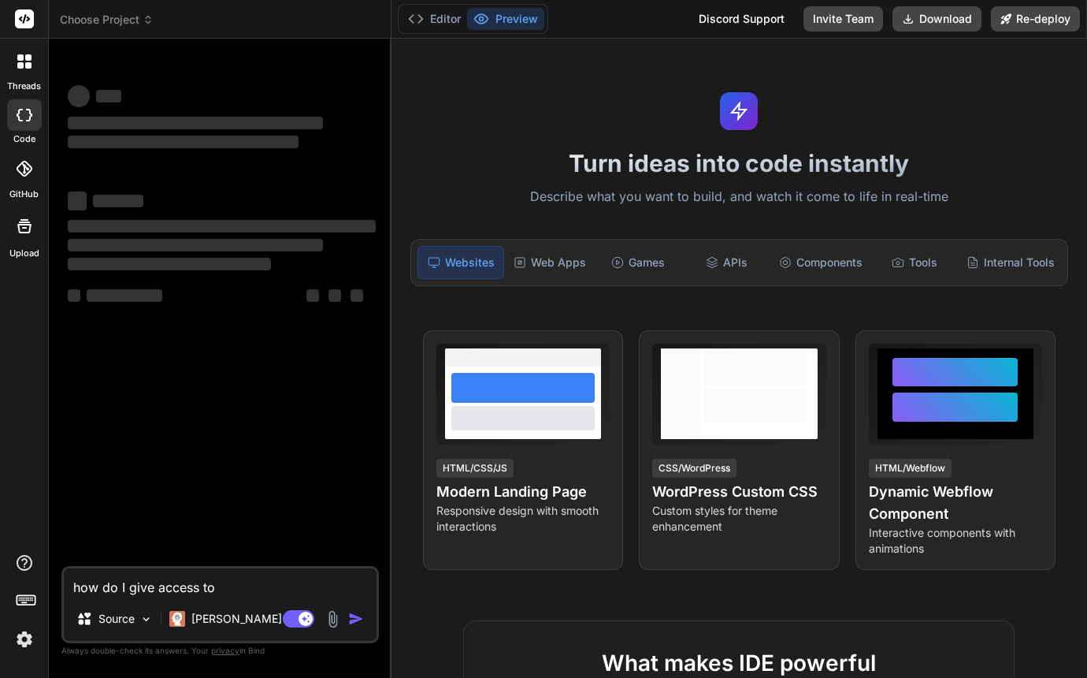
type textarea "x"
type textarea "how do I give access to bi"
type textarea "x"
type textarea "how do I give access to bin"
type textarea "x"
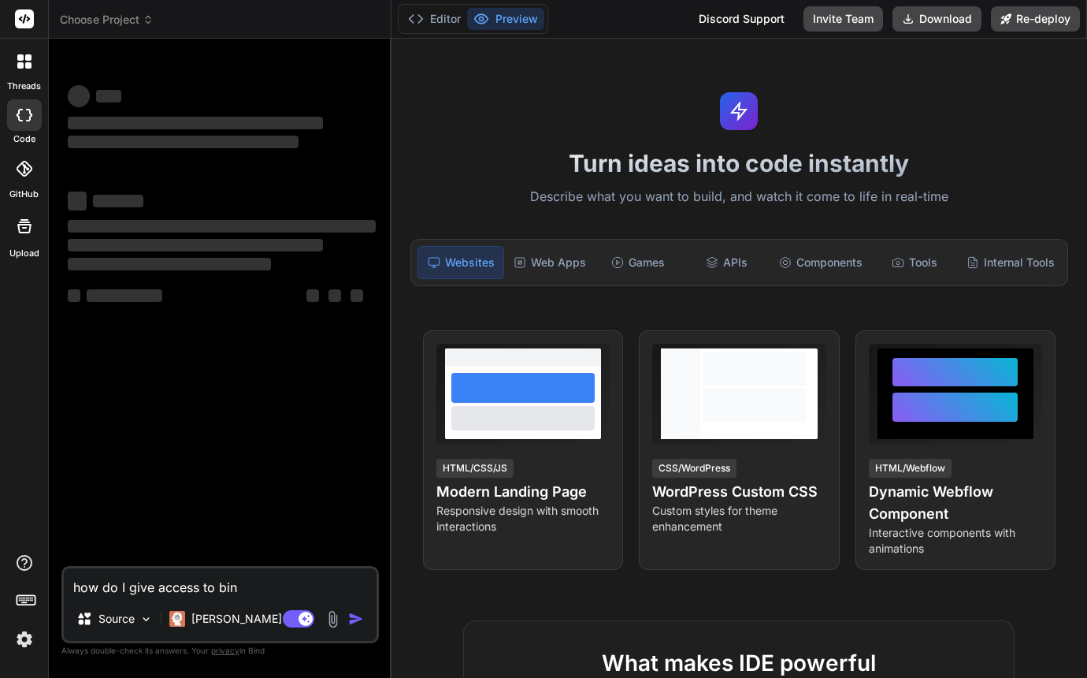
type textarea "how do I give access to bind"
type textarea "x"
type textarea "how do I give access to bind."
type textarea "x"
type textarea "how do I give access to bind.a"
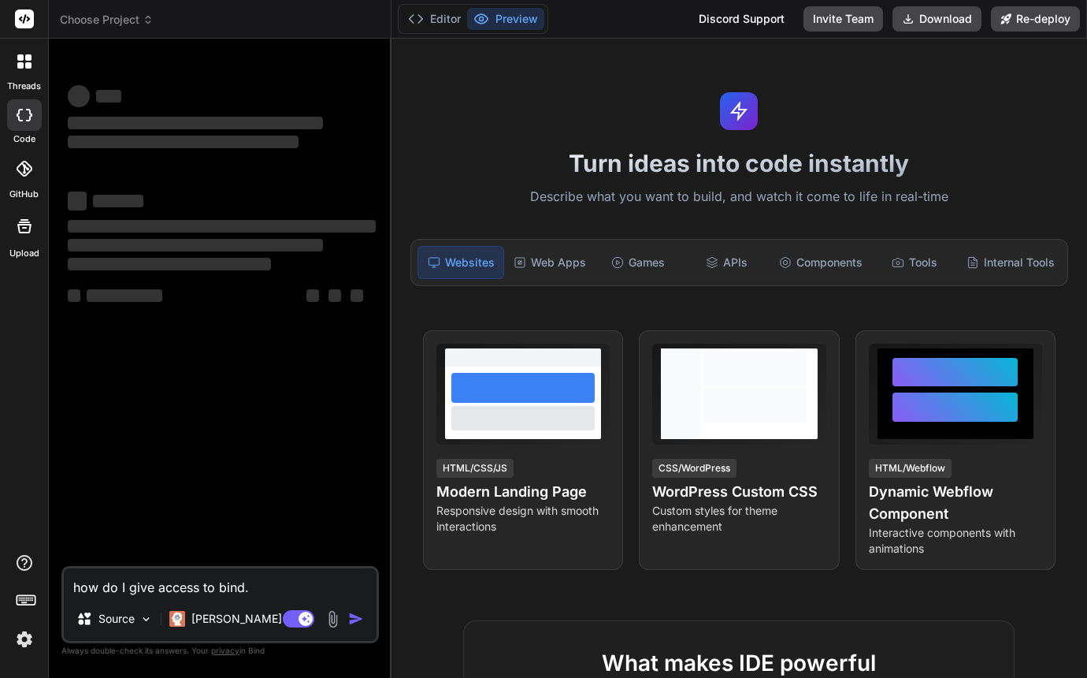
type textarea "x"
type textarea "how do I give access to bind.ai"
type textarea "x"
type textarea "how do I give access to bind.ai"
type textarea "x"
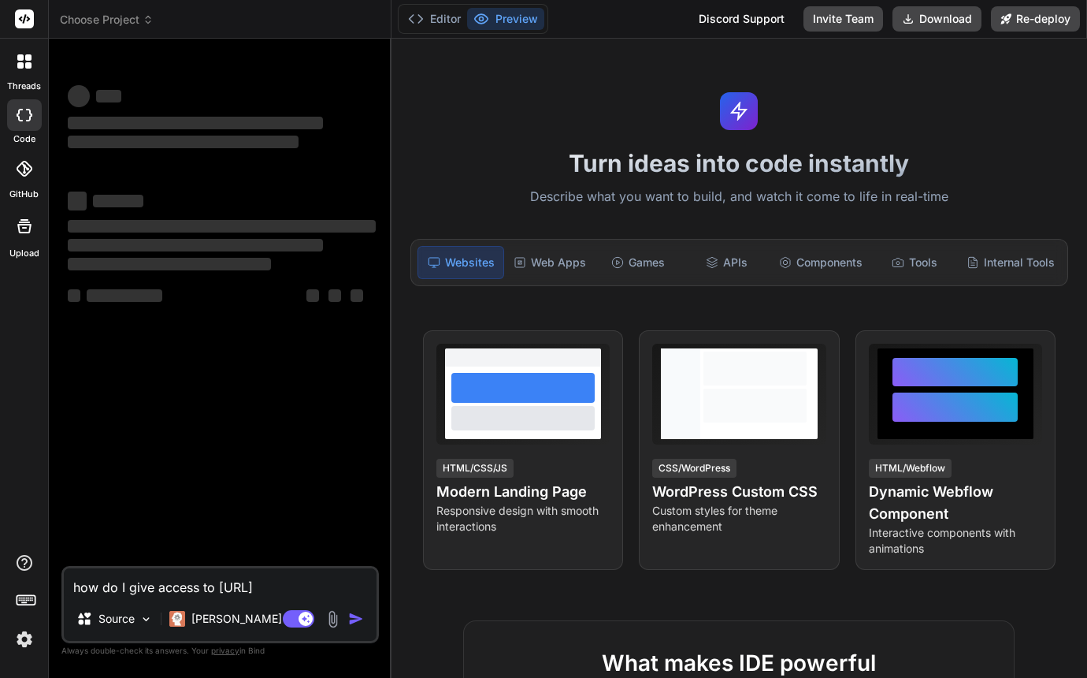
type textarea "how do I give access to bind.ai w"
type textarea "x"
type textarea "how do I give access to bind.ai wh"
type textarea "x"
type textarea "how do I give access to bind.ai whe"
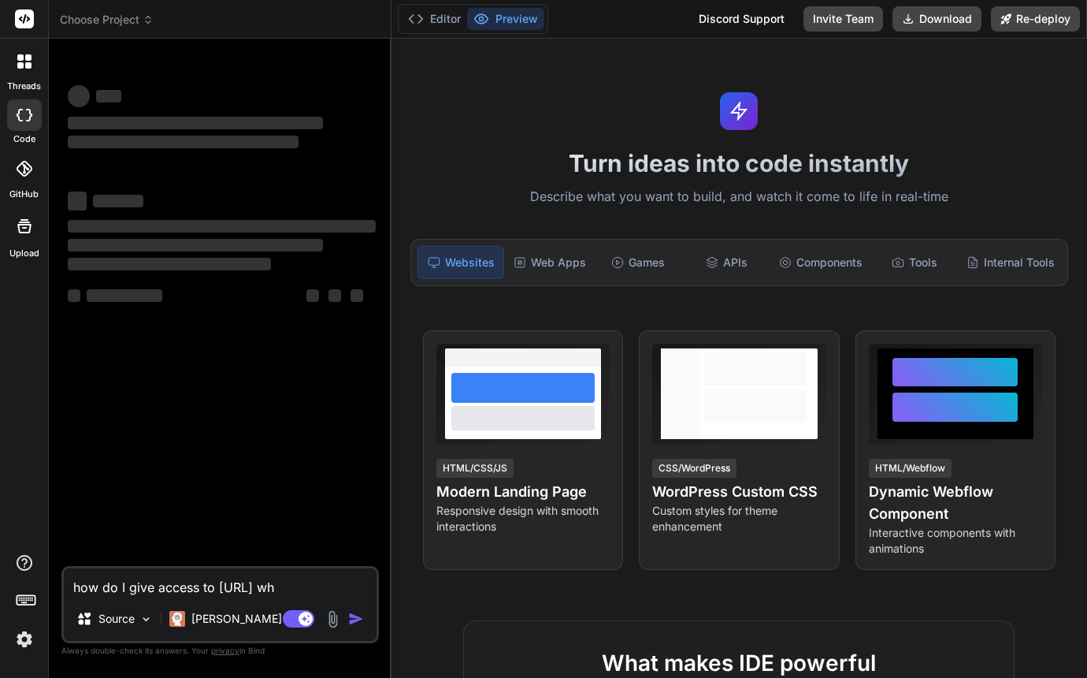
type textarea "x"
type textarea "how do I give access to bind.ai when"
type textarea "x"
type textarea "how do I give access to bind.ai when"
type textarea "x"
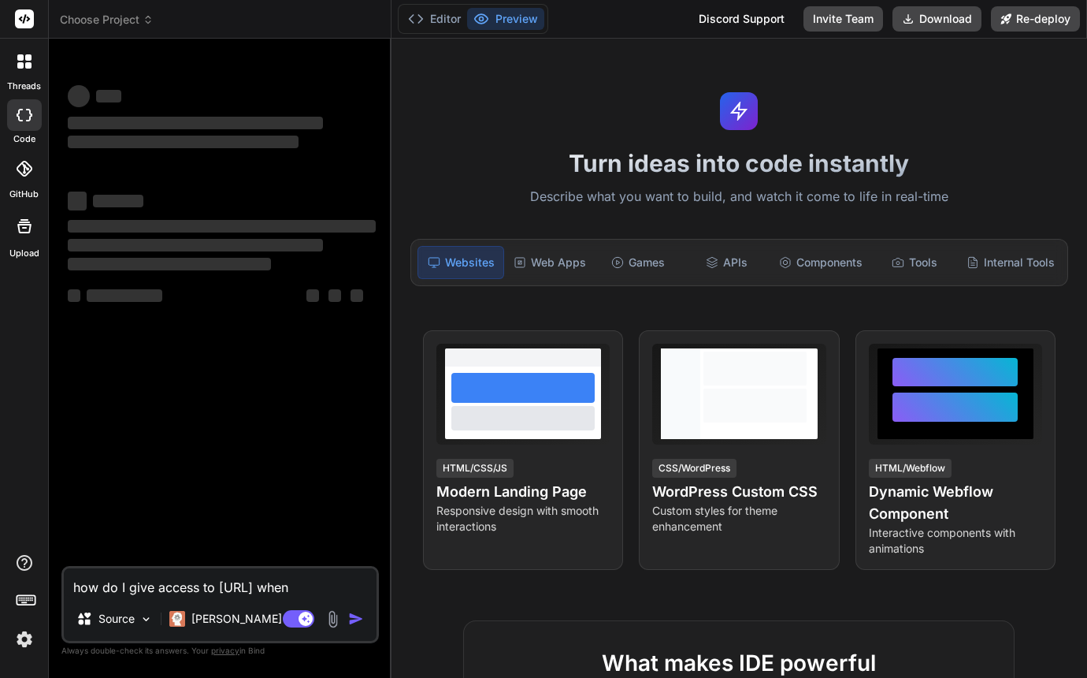
type textarea "how do I give access to bind.ai when a"
type textarea "x"
type textarea "how do I give access to bind.ai when a"
type textarea "x"
type textarea "how do I give access to bind.ai when a p"
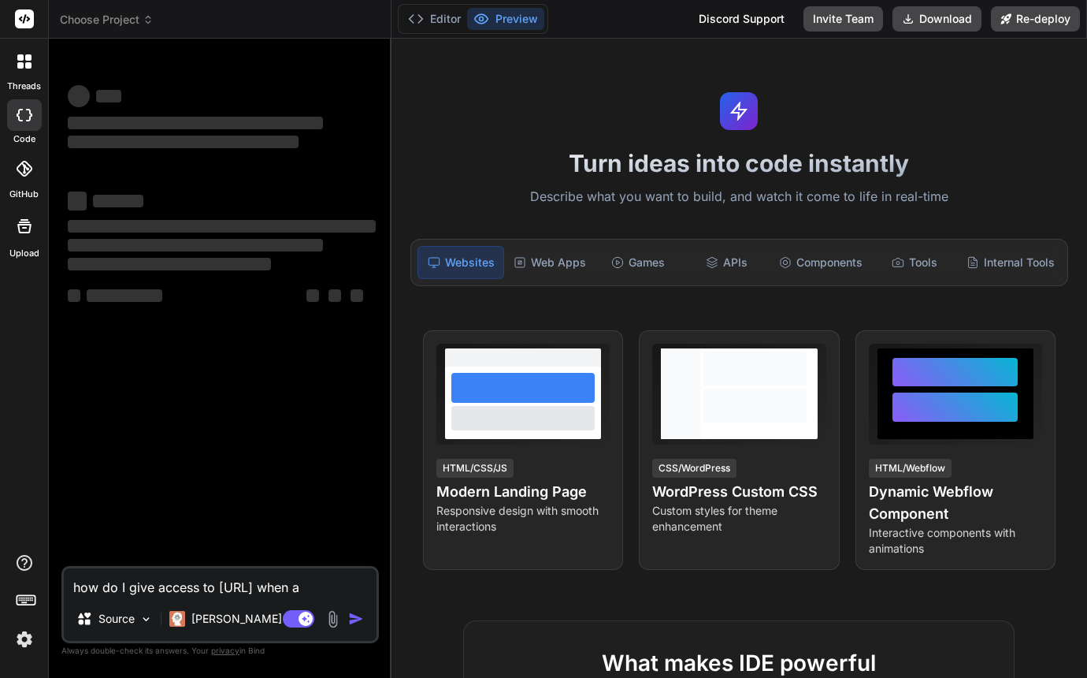
type textarea "x"
type textarea "how do I give access to bind.ai when a pr"
type textarea "x"
type textarea "how do I give access to bind.ai when a pro"
type textarea "x"
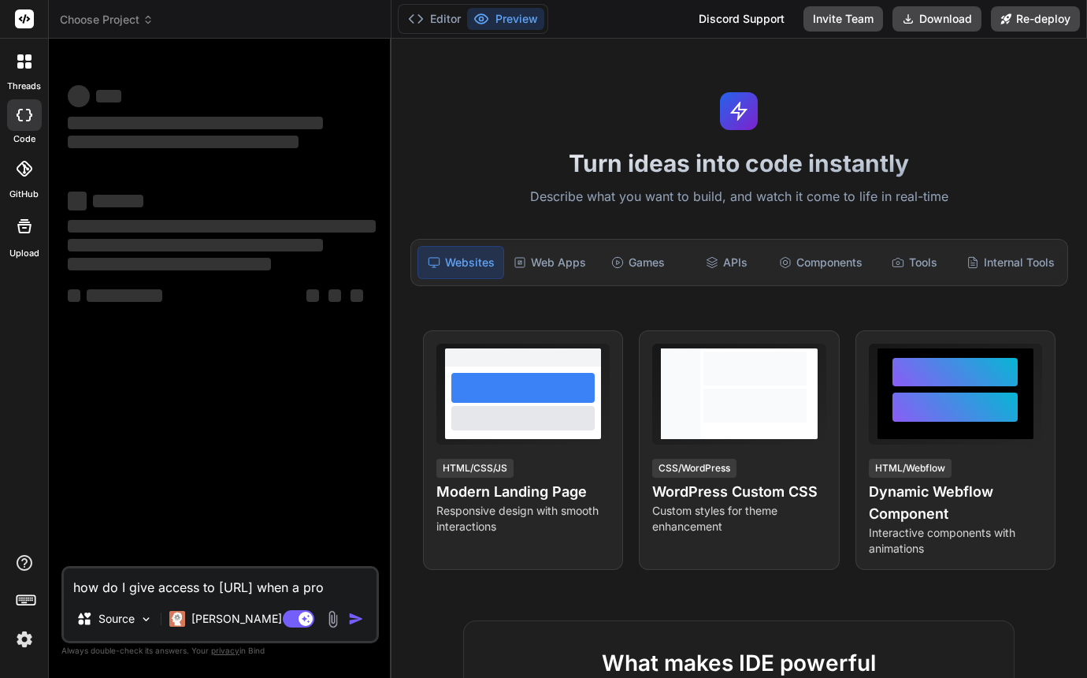
type textarea "how do I give access to bind.ai when a prog"
type textarea "x"
type textarea "how do I give access to bind.ai when a prog="
type textarea "x"
type textarea "how do I give access to bind.ai when a prog=j"
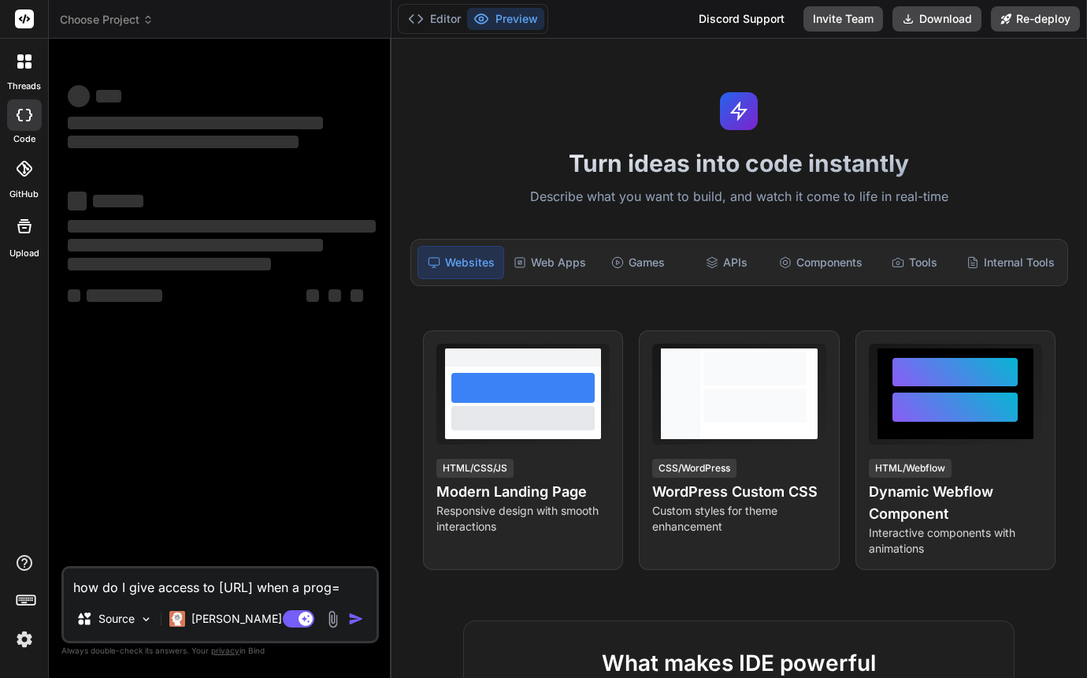
type textarea "x"
type textarea "how do I give access to bind.ai when a prog=j="
type textarea "x"
type textarea "how do I give access to bind.ai when a prog=j"
type textarea "x"
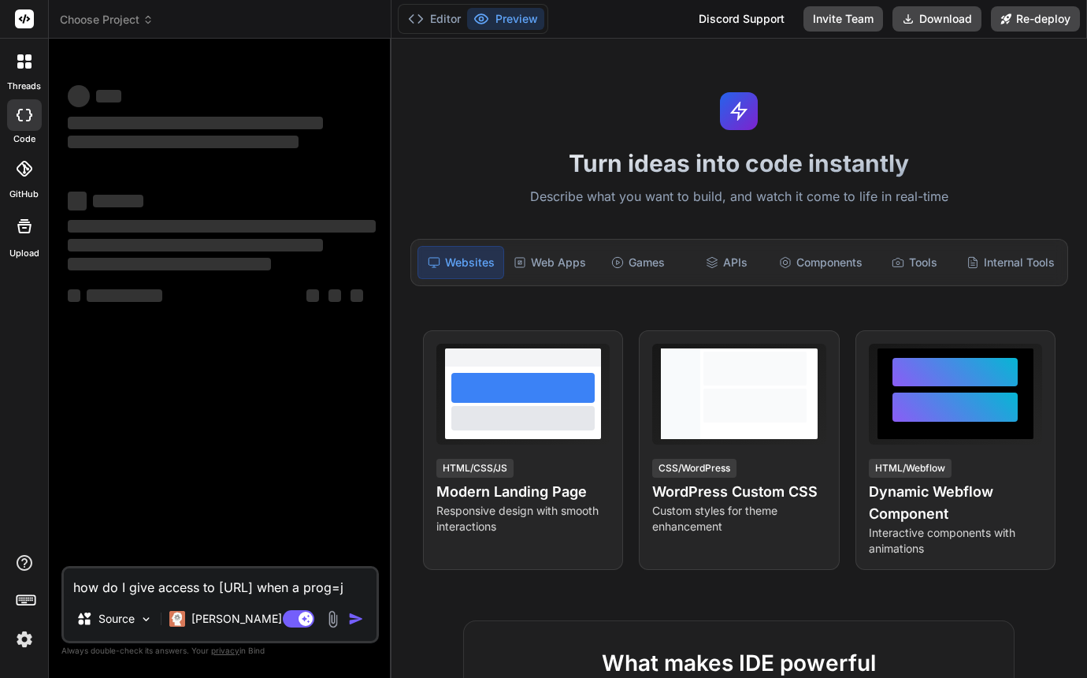
type textarea "how do I give access to bind.ai when a prog="
type textarea "x"
type textarea "how do I give access to bind.ai when a prog"
type textarea "x"
type textarea "how do I give access to bind.ai when a pro"
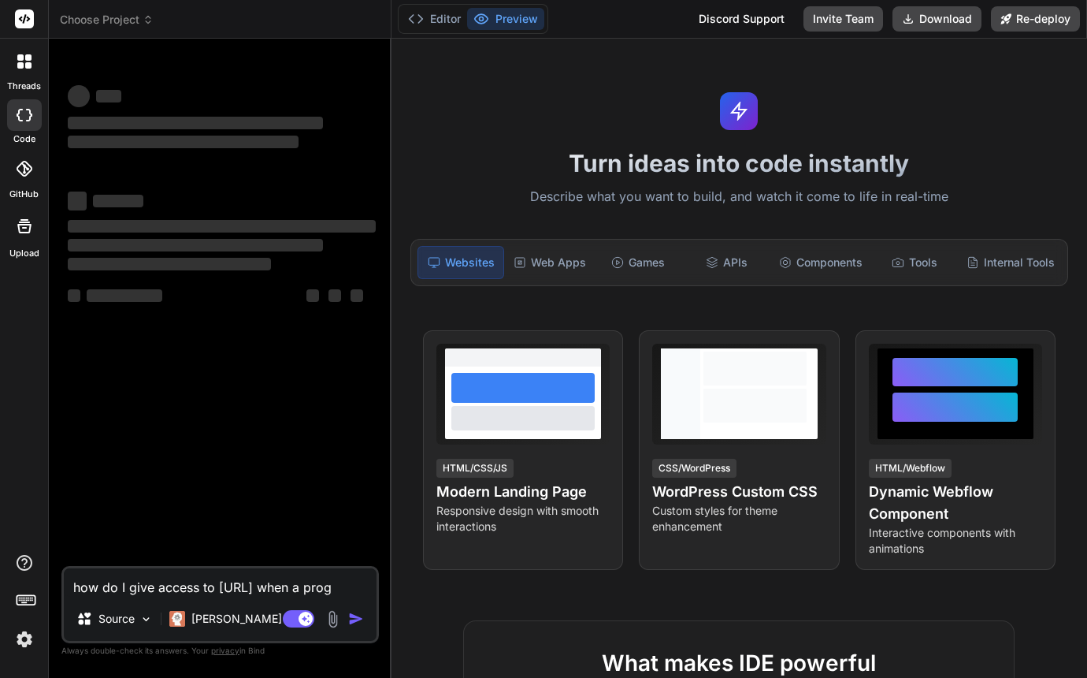
type textarea "x"
type textarea "how do I give access to bind.ai when a proj"
type textarea "x"
type textarea "how do I give access to bind.ai when a proje"
type textarea "x"
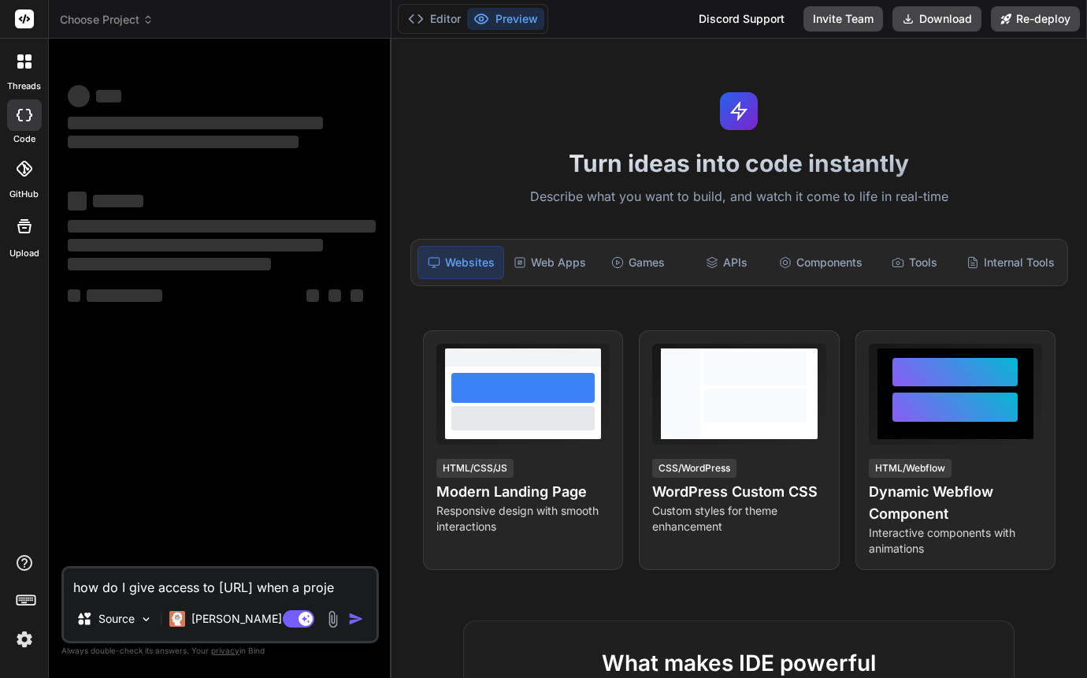
type textarea "how do I give access to bind.ai when a projec"
type textarea "x"
type textarea "how do I give access to bind.ai when a project"
type textarea "x"
type textarea "how do I give access to bind.ai when a project"
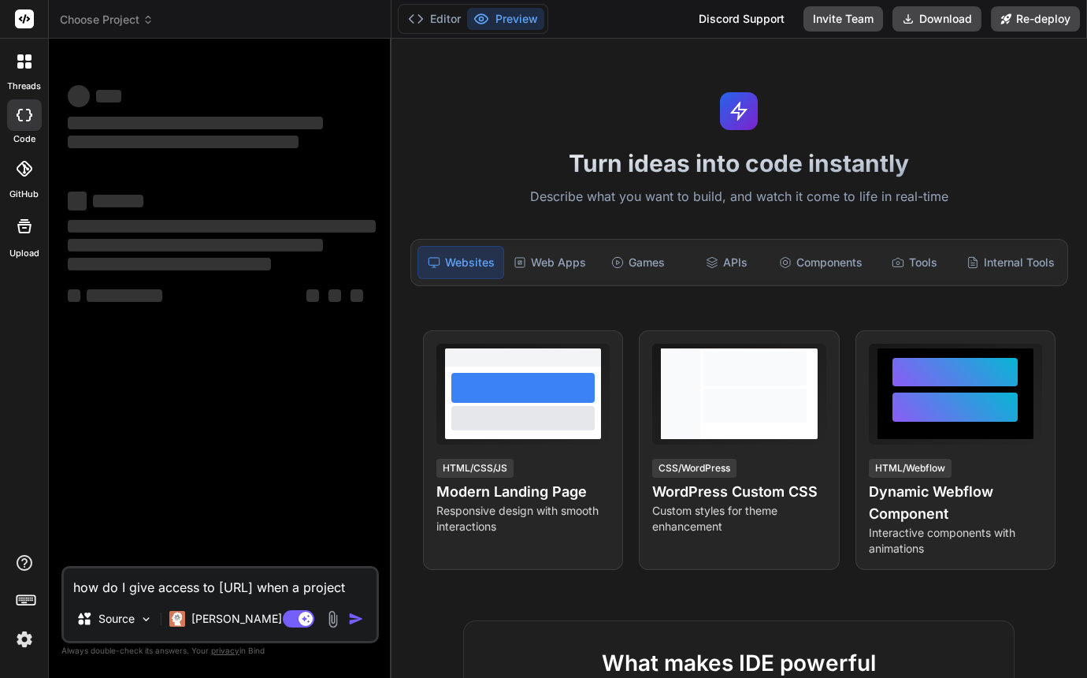
type textarea "x"
type textarea "how do I give access to bind.ai when a project w"
type textarea "x"
type textarea "how do I give access to bind.ai when a project wa"
type textarea "x"
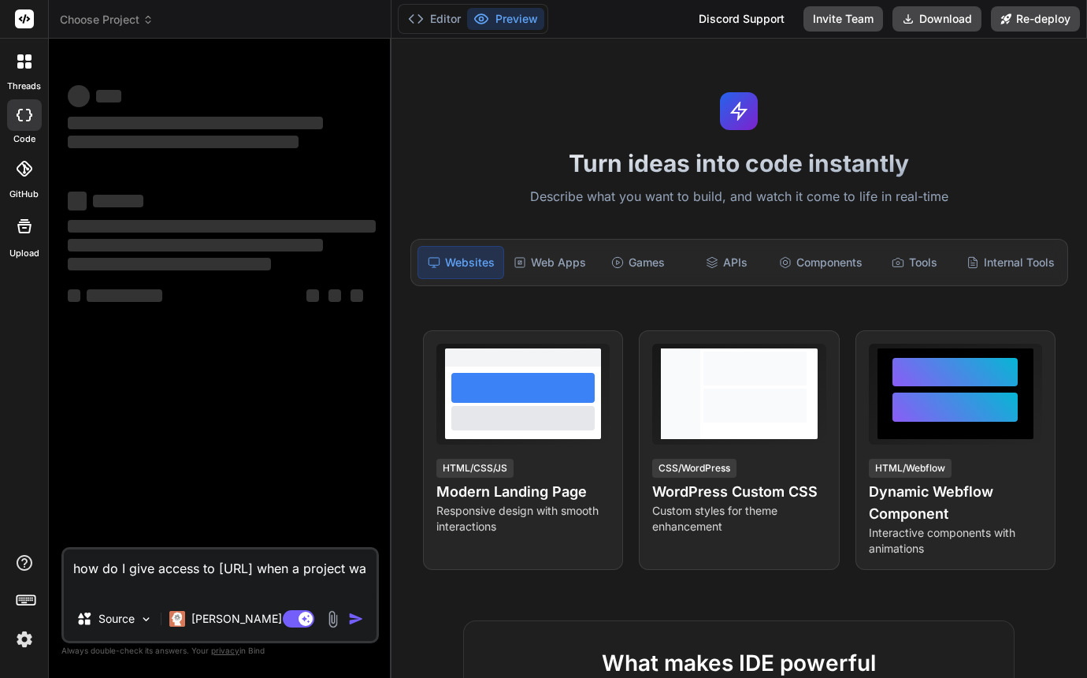
type textarea "how do I give access to bind.ai when a project wan"
type textarea "x"
type textarea "how do I give access to bind.ai when a project want"
type textarea "x"
type textarea "how do I give access to bind.ai when a project wants"
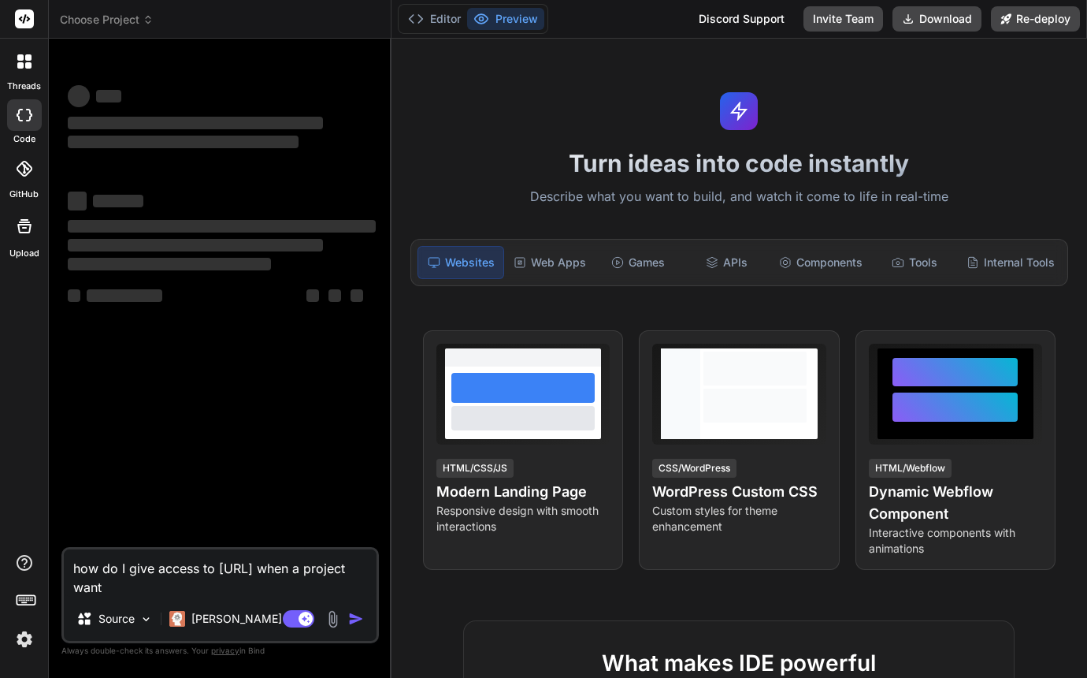
type textarea "x"
type textarea "how do I give access to bind.ai when a project wants"
type textarea "x"
type textarea "how do I give access to bind.ai when a project wants t"
type textarea "x"
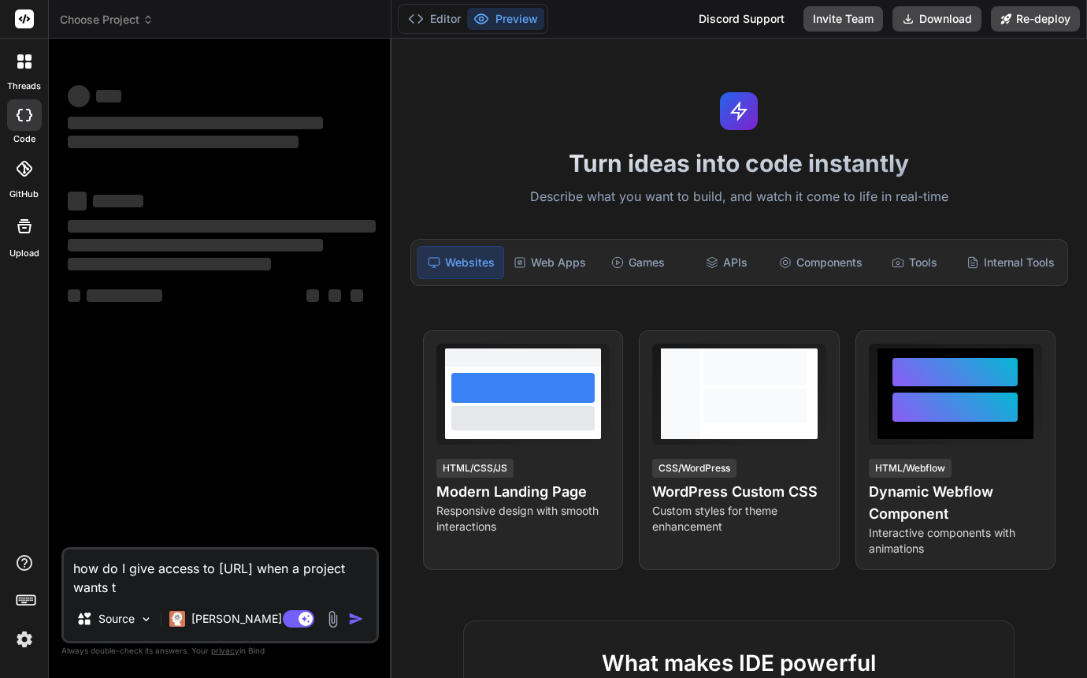
type textarea "how do I give access to bind.ai when a project wants to"
type textarea "x"
type textarea "how do I give access to bind.ai when a project wants to"
type textarea "x"
type textarea "how do I give access to bind.ai when a project wants to a"
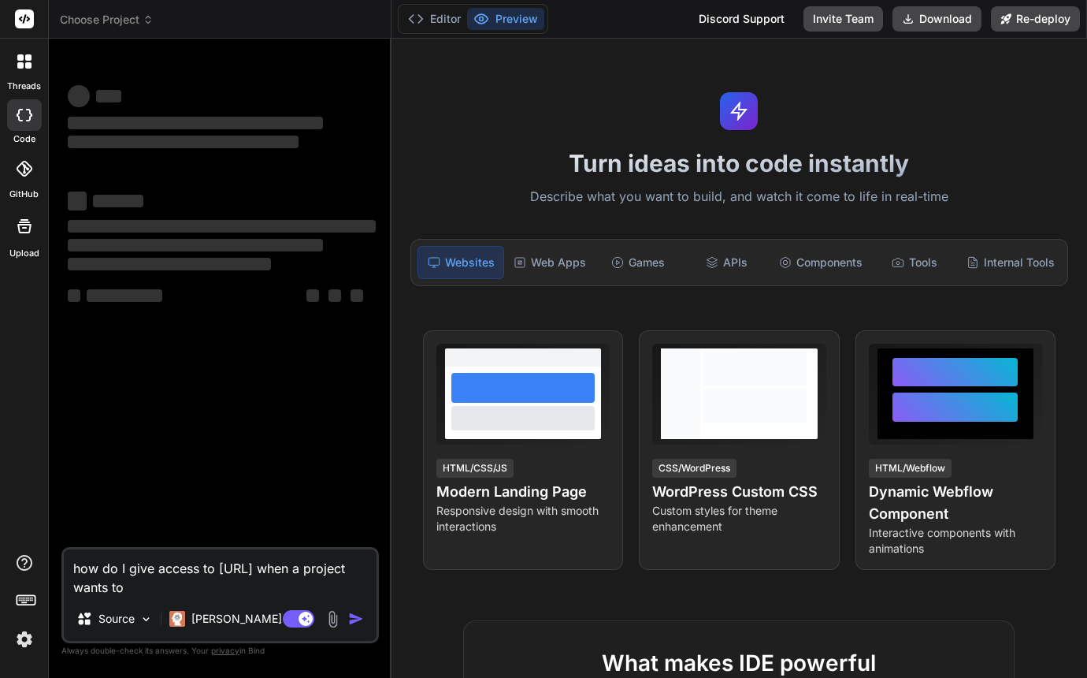
type textarea "x"
type textarea "how do I give access to bind.ai when a project wants to ac"
type textarea "x"
type textarea "how do I give access to bind.ai when a project wants to acc"
type textarea "x"
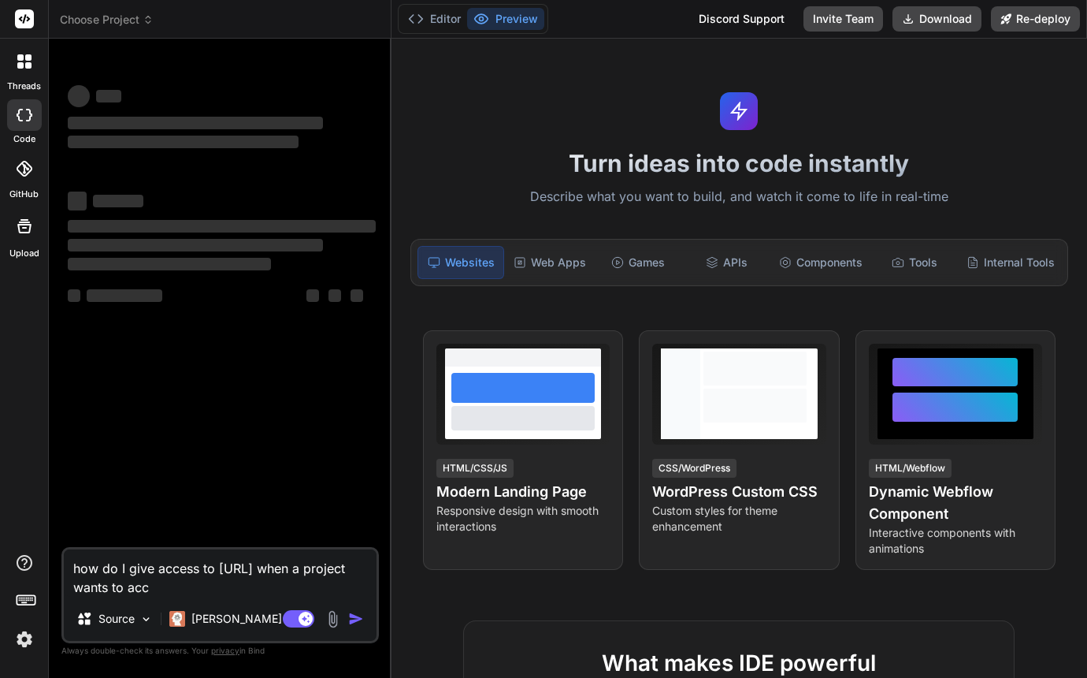
type textarea "how do I give access to bind.ai when a project wants to acce"
type textarea "x"
type textarea "how do I give access to bind.ai when a project wants to acces"
type textarea "x"
type textarea "how do I give access to bind.ai when a project wants to access"
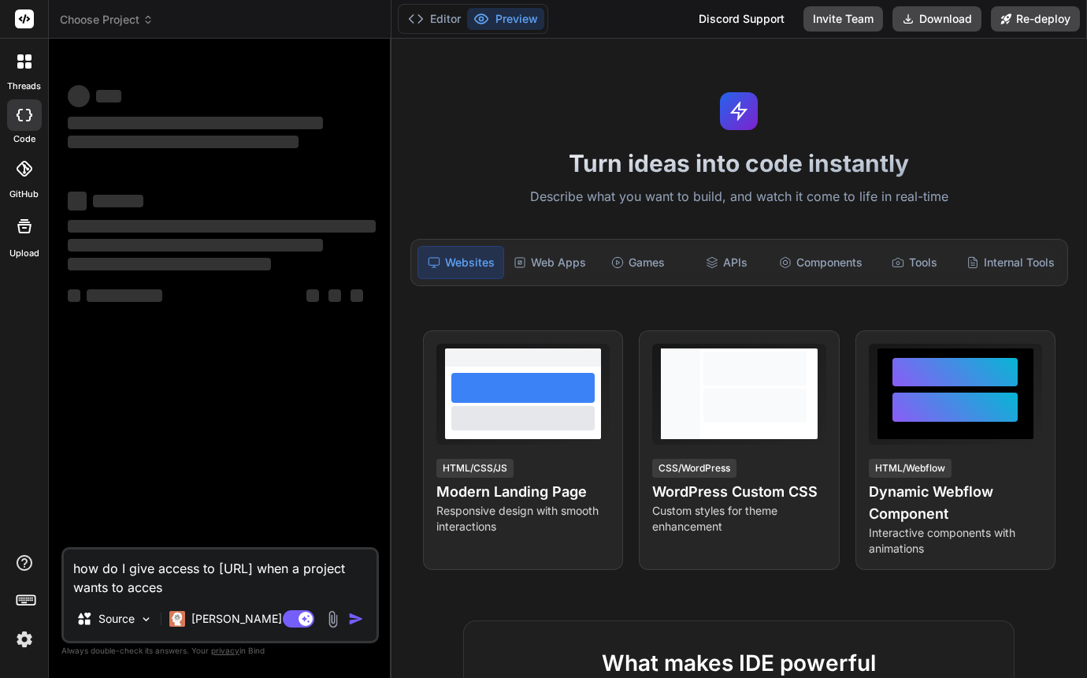
type textarea "x"
type textarea "how do I give access to bind.ai when a project wants to access"
type textarea "x"
type textarea "how do I give access to bind.ai when a project wants to access t"
type textarea "x"
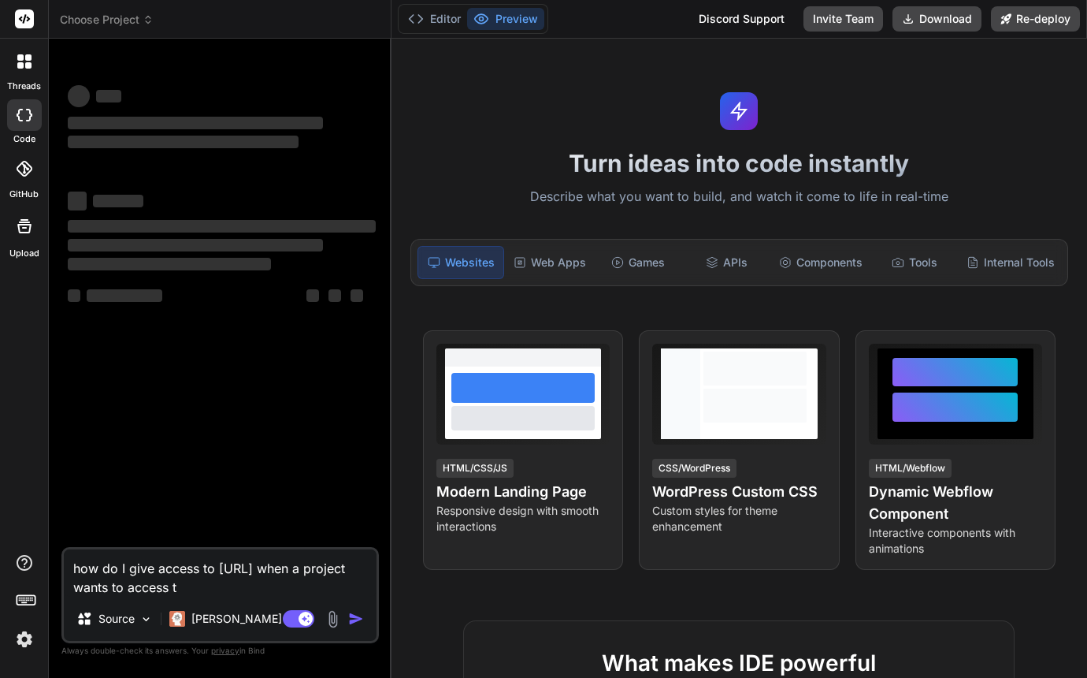
type textarea "how do I give access to bind.ai when a project wants to access th"
type textarea "x"
type textarea "how do I give access to bind.ai when a project wants to access t"
type textarea "x"
type textarea "how do I give access to bind.ai when a project wants to access"
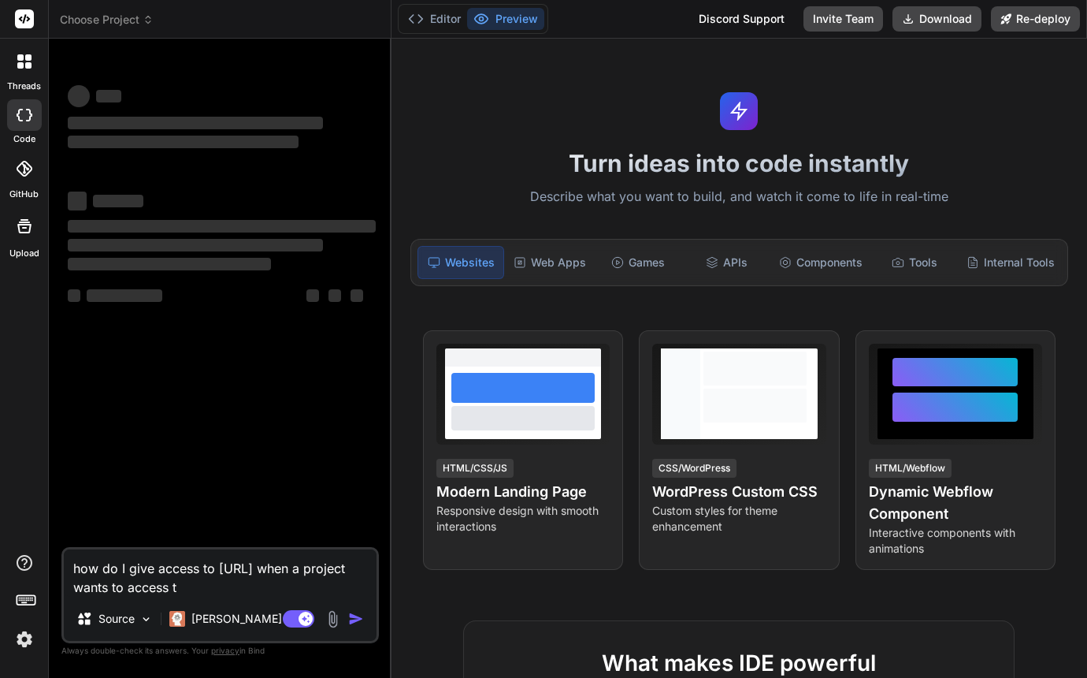
type textarea "x"
type textarea "how do I give access to bind.ai when a project wants to access v"
type textarea "x"
type textarea "how do I give access to bind.ai when a project wants to access ve"
type textarea "x"
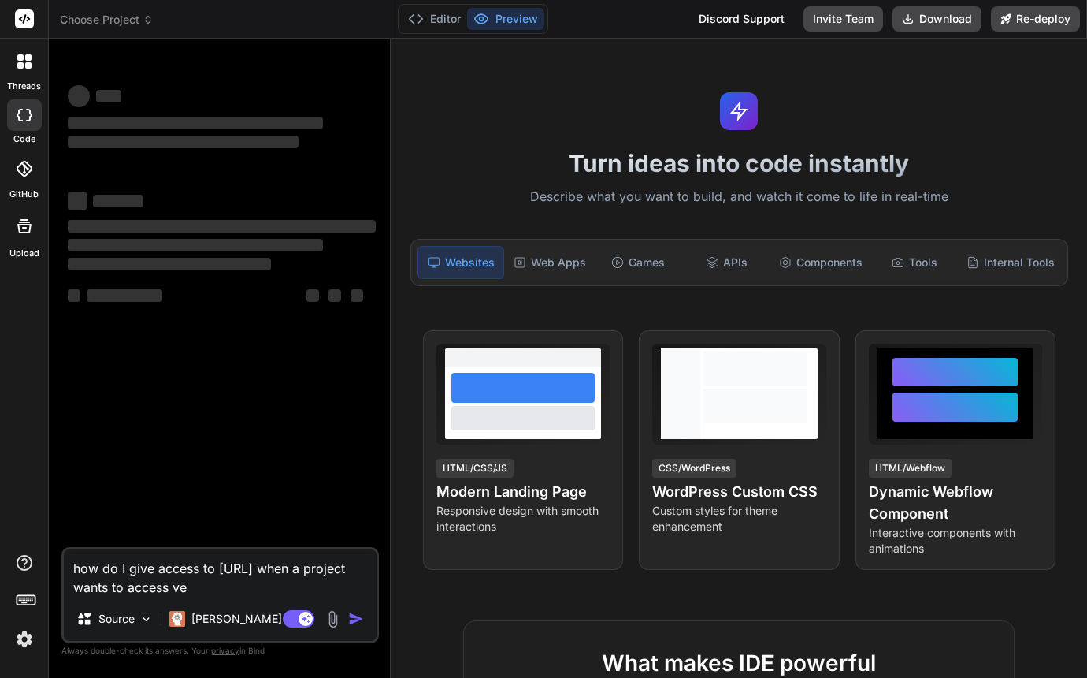
type textarea "how do I give access to bind.ai when a project wants to access ver"
type textarea "x"
type textarea "how do I give access to bind.ai when a project wants to access vers"
type textarea "x"
type textarea "how do I give access to bind.ai when a project wants to access ver"
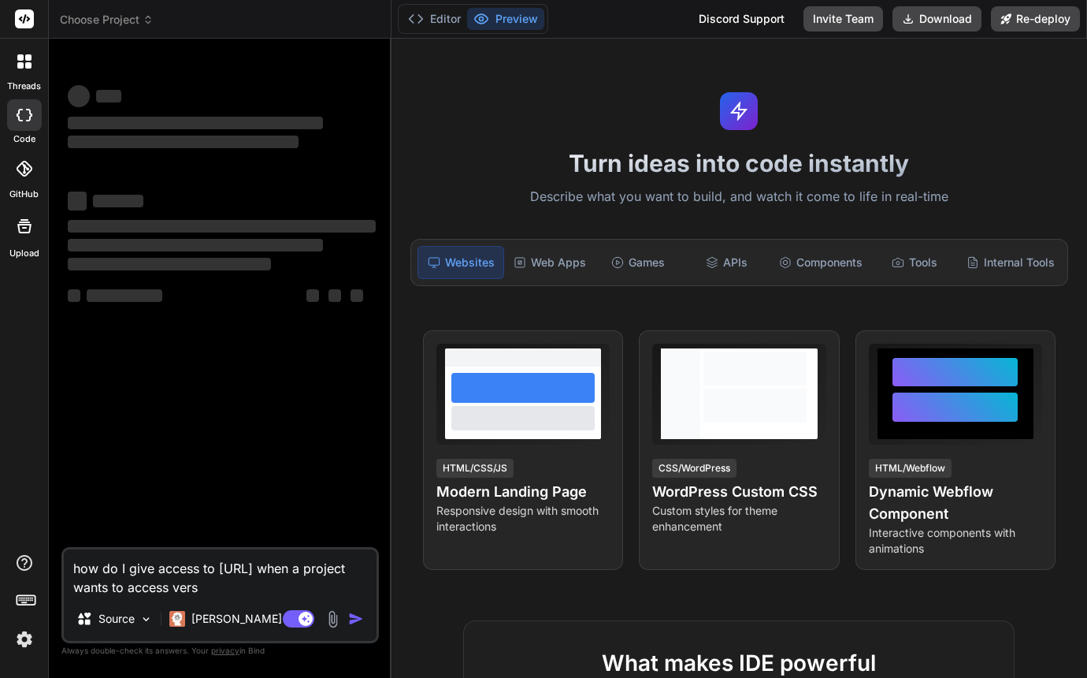
type textarea "x"
type textarea "how do I give access to bind.ai when a project wants to access verc"
type textarea "x"
type textarea "how do I give access to bind.ai when a project wants to access verce"
type textarea "x"
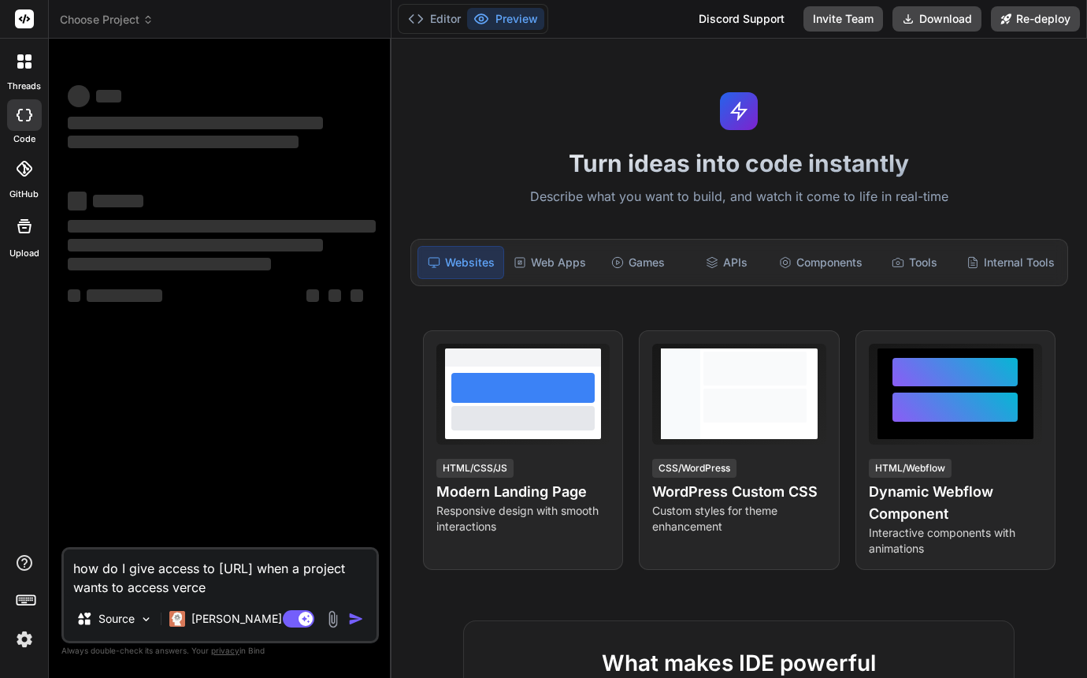
type textarea "how do I give access to bind.ai when a project wants to access vercel"
type textarea "x"
type textarea "how do I give access to bind.ai when a project wants to access verbal."
type textarea "x"
type textarea "how do I give access to bind.ai when a project wants to access verbal."
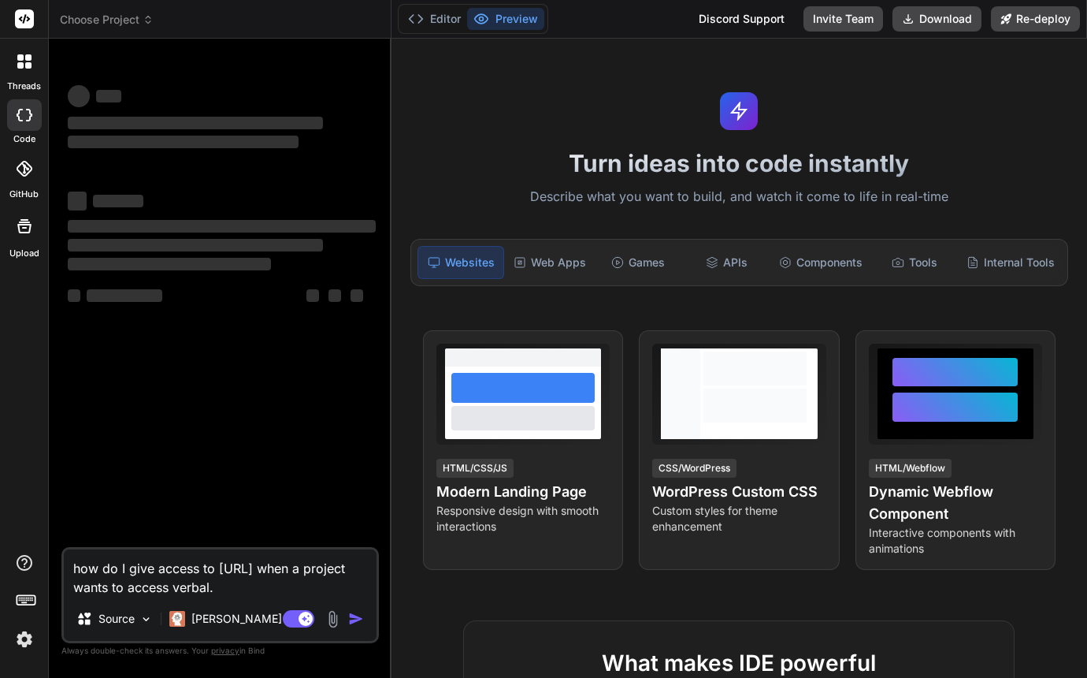
type textarea "x"
type textarea "how do I give access to bind.ai when a project wants to access verbal."
type textarea "x"
type textarea "how do I give access to bind.ai when a project wants to access verbal"
type textarea "x"
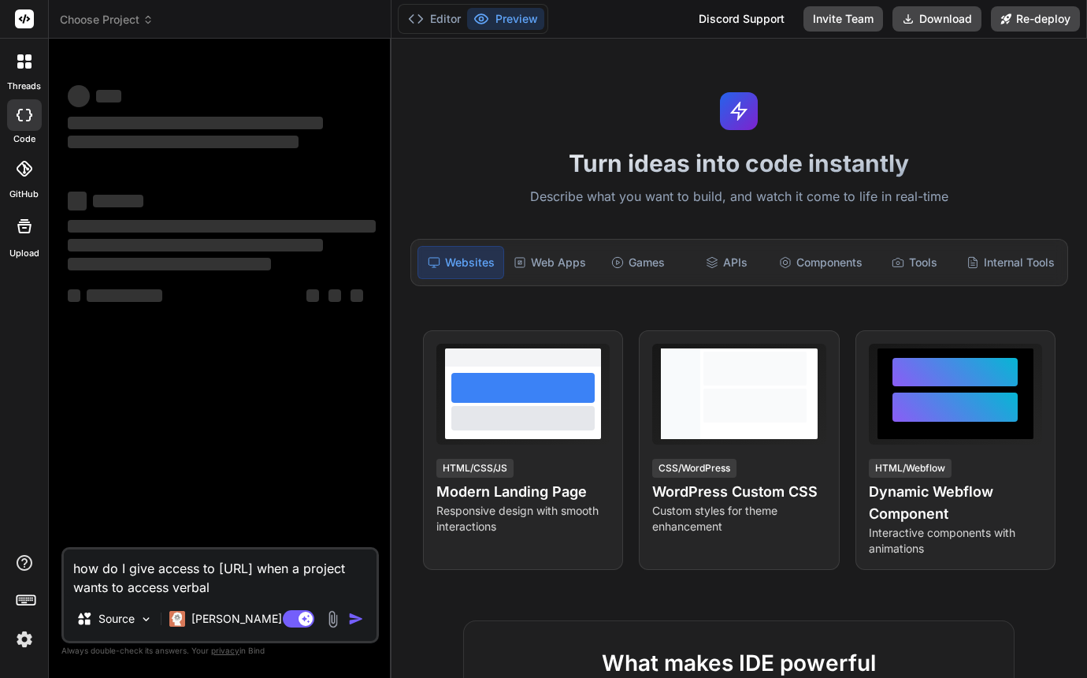
type textarea "how do I give access to bind.ai when a project wants to access verba"
type textarea "x"
type textarea "how do I give access to bind.ai when a project wants to access verb"
type textarea "x"
type textarea "how do I give access to bind.ai when a project wants to access ver"
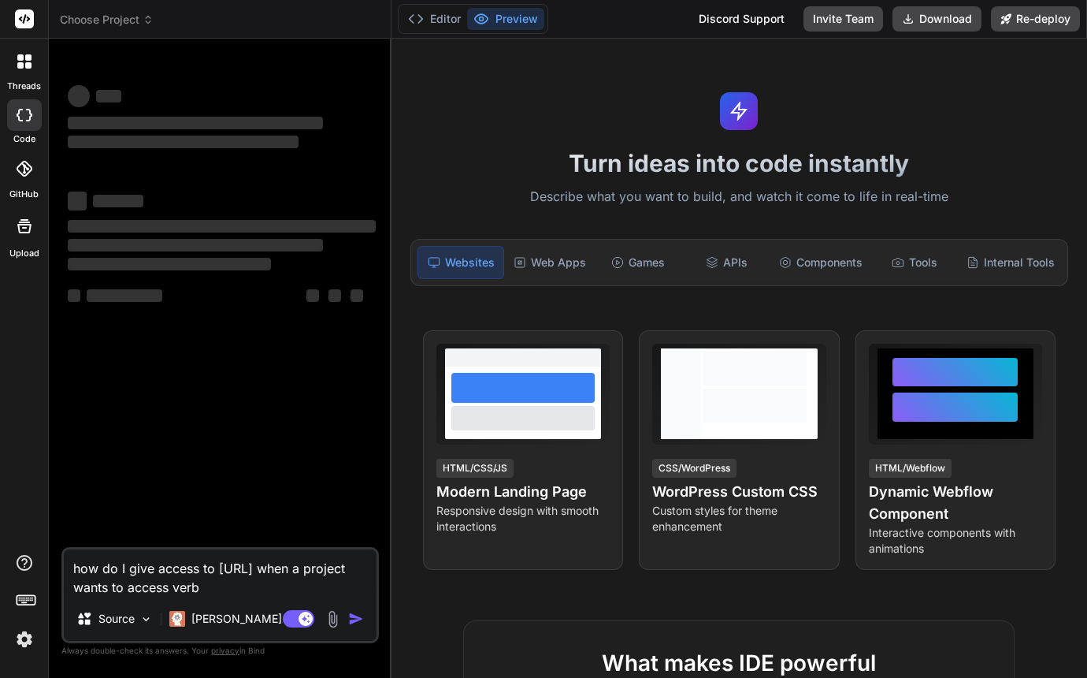
type textarea "x"
type textarea "how do I give access to bind.ai when a project wants to access verc"
type textarea "x"
type textarea "how do I give access to bind.ai when a project wants to access verce"
type textarea "x"
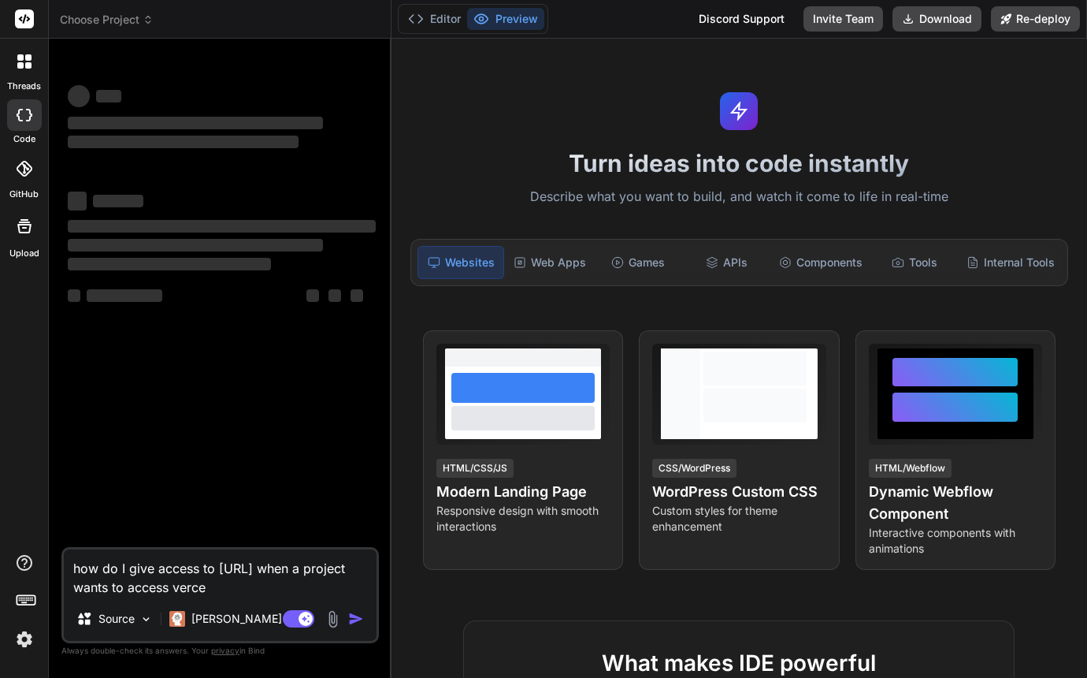
type textarea "how do I give access to bind.ai when a project wants to access vercel"
type textarea "x"
type textarea "how do I give access to bind.ai when a project wants to access vercel."
type textarea "x"
type textarea "how do I give access to bind.ai when a project wants to access vercel."
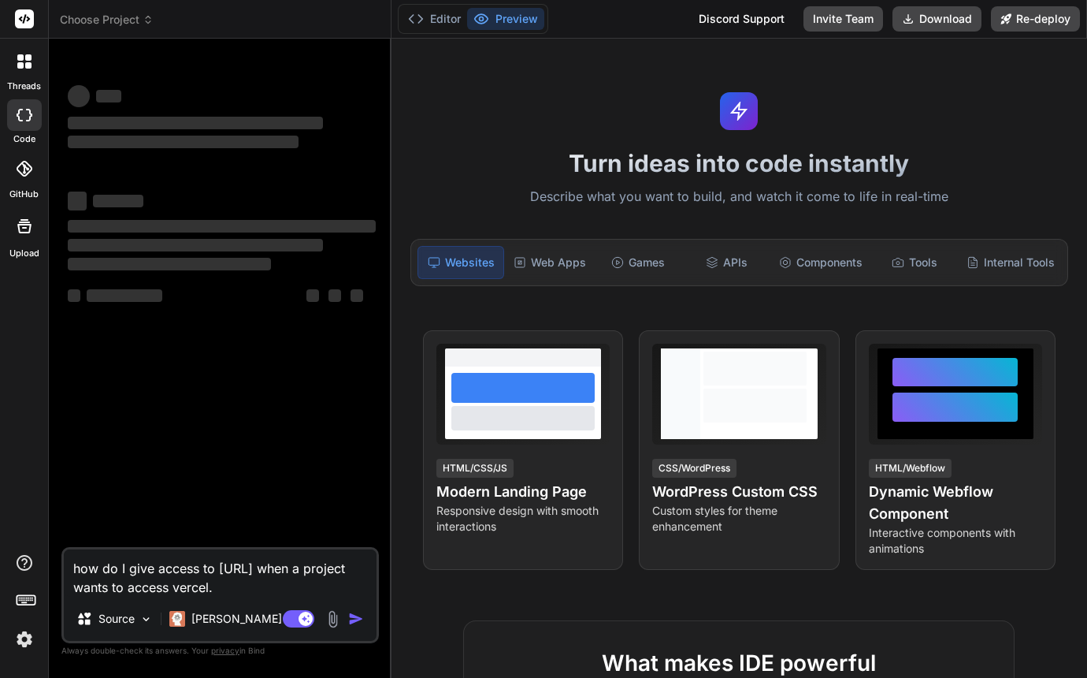
type textarea "x"
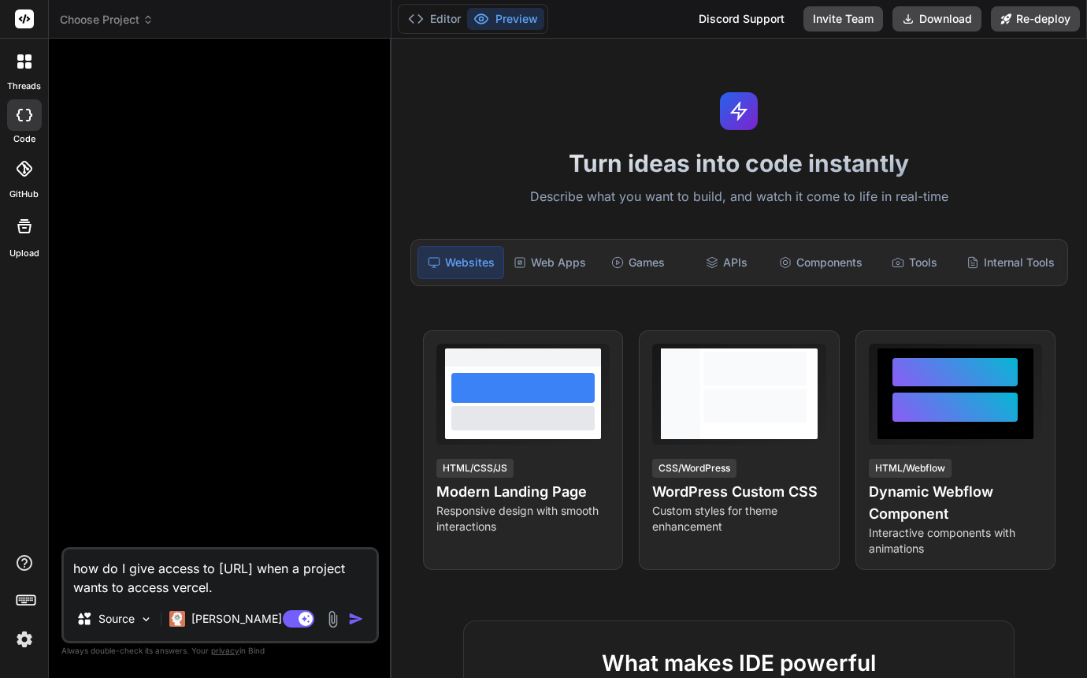
type textarea "how do I give access to bind.ai when a project wants to access vercel. i"
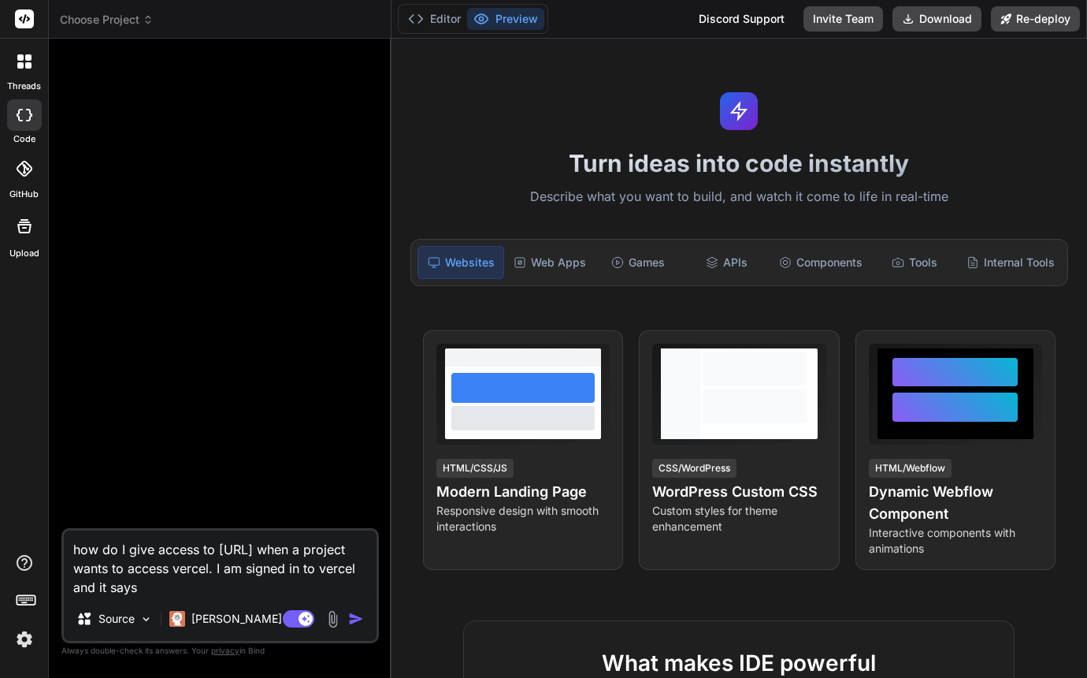
click at [1036, 2] on div "Editor Preview Discord Support Invite Team Download Re-deploy" at bounding box center [740, 19] width 696 height 39
click at [208, 586] on textarea "how do I give access to bind.ai when a project wants to access vercel. I am sig…" at bounding box center [220, 563] width 313 height 66
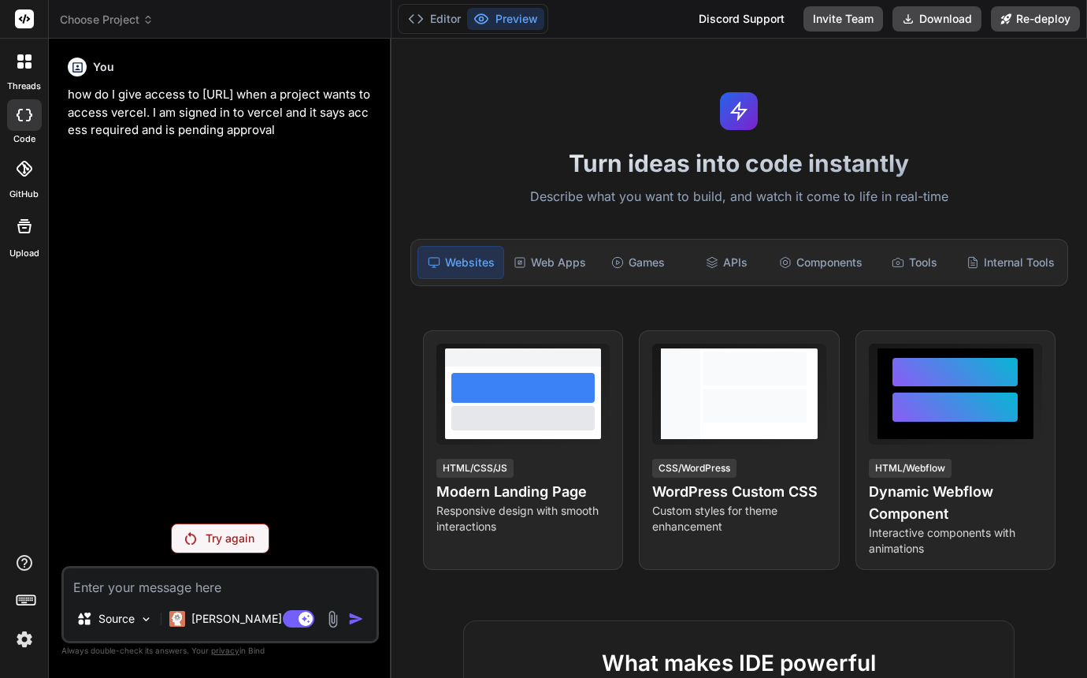
click at [240, 540] on p "Try again" at bounding box center [230, 538] width 49 height 16
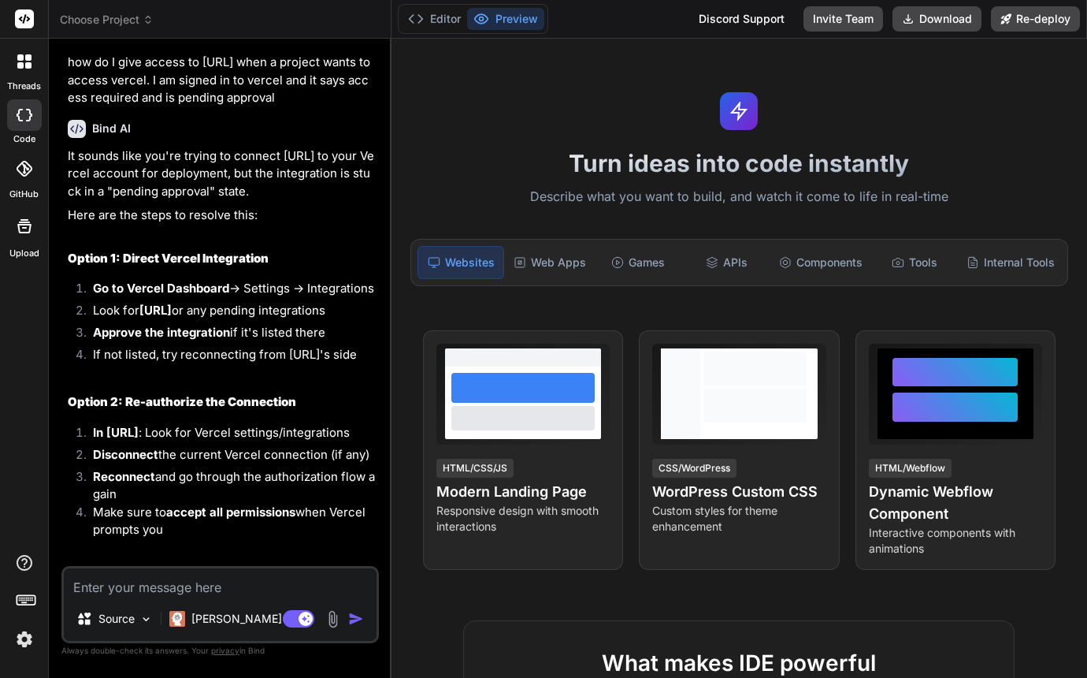
scroll to position [20, 0]
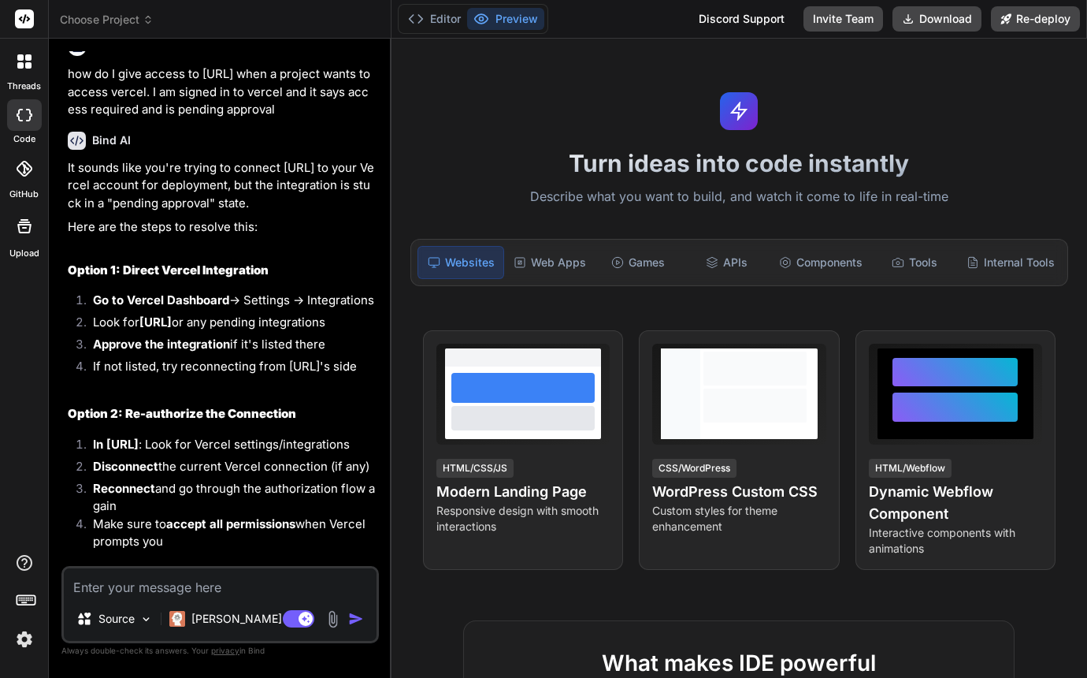
click at [25, 112] on icon at bounding box center [25, 115] width 16 height 13
click at [485, 112] on div "Turn ideas into code instantly Describe what you want to build, and watch it co…" at bounding box center [740, 358] width 696 height 639
click at [455, 21] on button "Editor" at bounding box center [434, 19] width 65 height 22
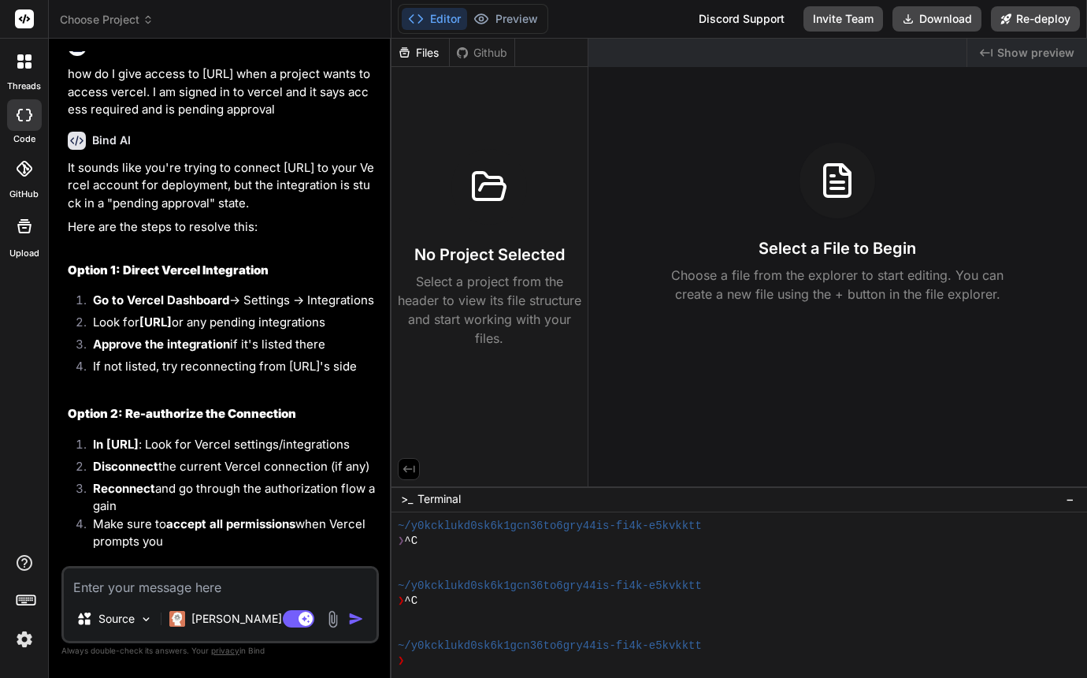
click at [24, 118] on icon at bounding box center [25, 115] width 16 height 13
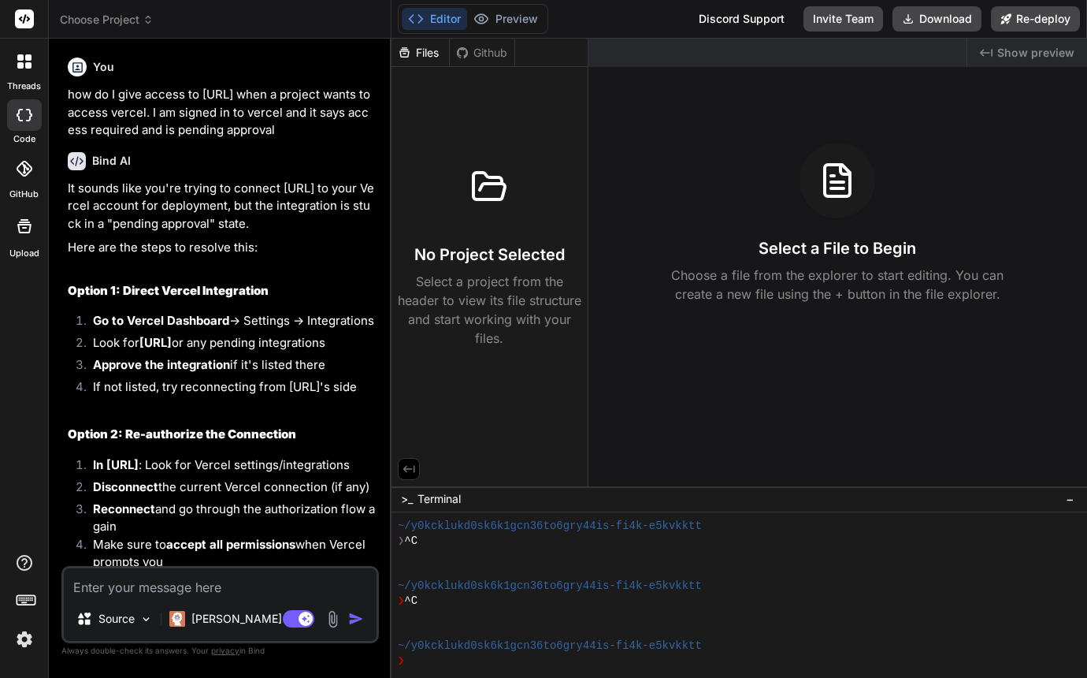
scroll to position [0, 0]
click at [24, 19] on icon at bounding box center [25, 18] width 12 height 9
click at [149, 17] on icon at bounding box center [148, 19] width 11 height 11
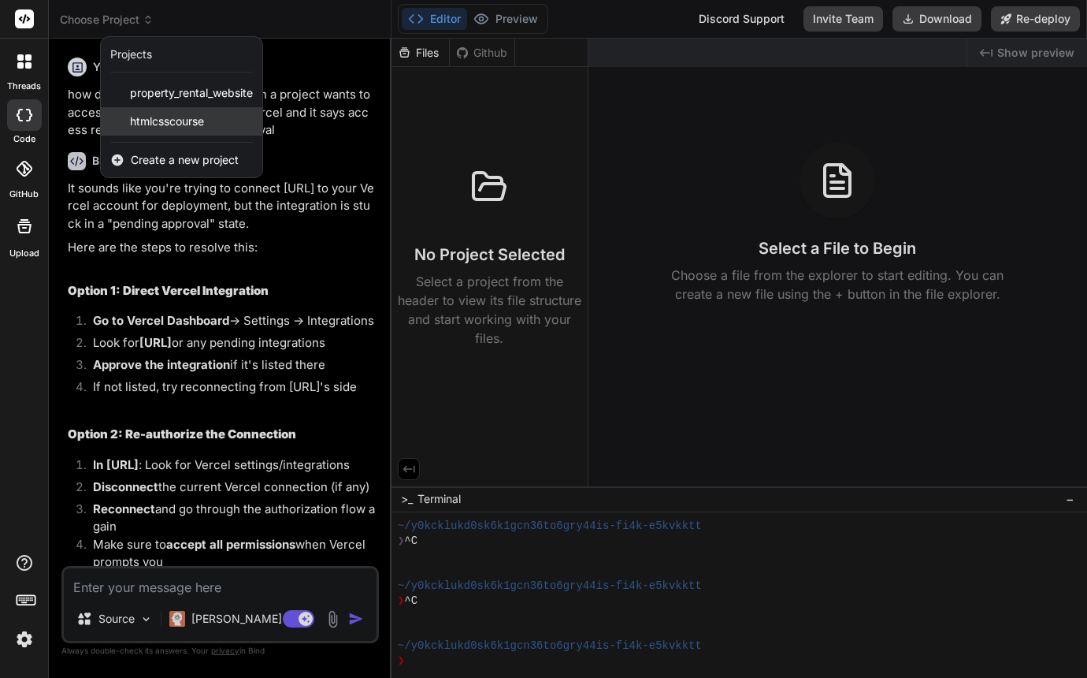
click at [177, 113] on span "htmlcsscourse" at bounding box center [167, 121] width 74 height 16
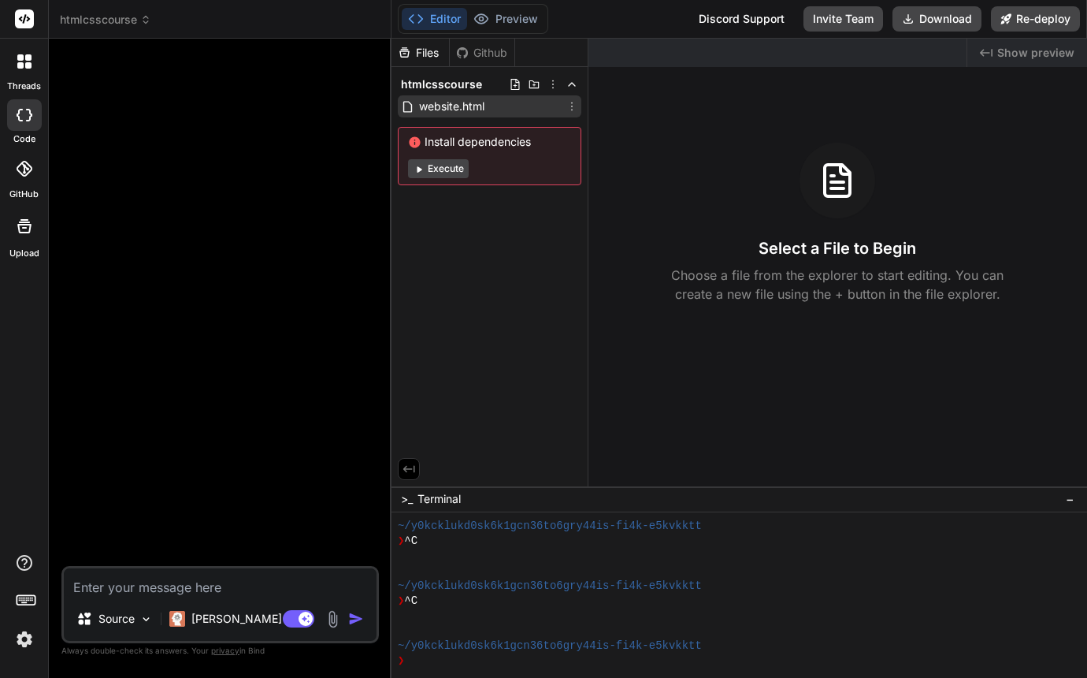
click at [469, 106] on span "website.html" at bounding box center [452, 106] width 69 height 19
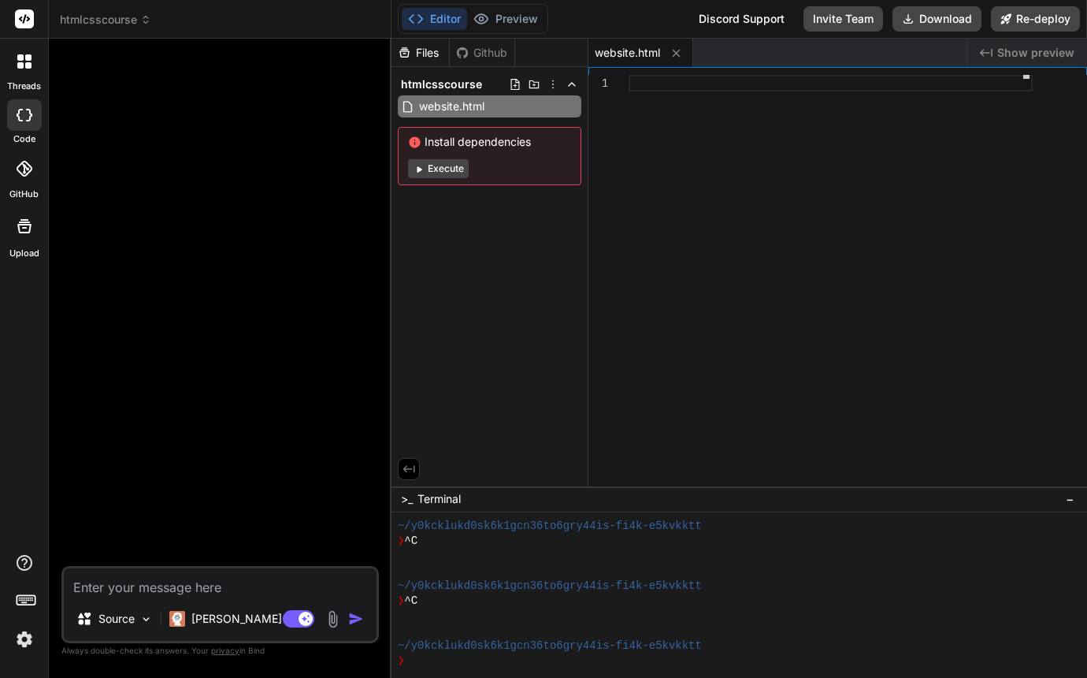
click at [659, 88] on div at bounding box center [831, 83] width 404 height 17
click at [682, 81] on span "></" at bounding box center [682, 83] width 19 height 14
click at [799, 89] on div "< button > Hello </ button >" at bounding box center [831, 83] width 404 height 17
click at [791, 174] on div "< button > Hello </ button >" at bounding box center [831, 284] width 404 height 418
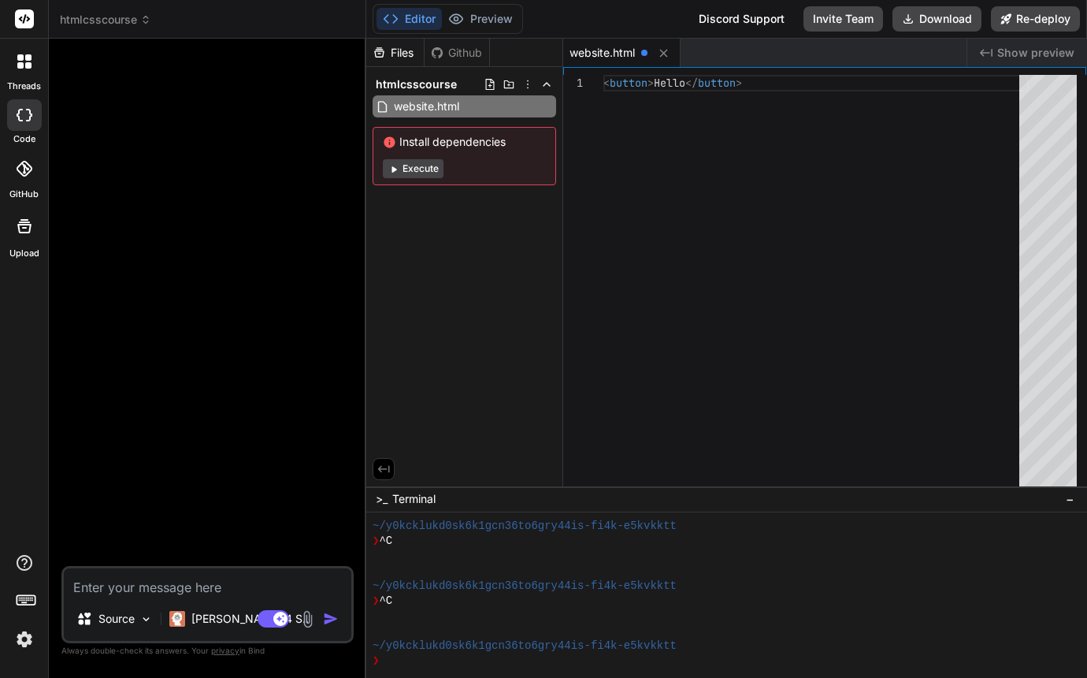
drag, startPoint x: 391, startPoint y: 225, endPoint x: 333, endPoint y: 223, distance: 57.6
click at [332, 223] on div "Bind AI Web Search Created with Pixso. Code Generator Source Claude 4 S.. Agent…" at bounding box center [208, 358] width 318 height 639
click at [1006, 50] on span "Show preview" at bounding box center [1035, 53] width 77 height 16
click at [1008, 52] on span "Show preview" at bounding box center [1035, 53] width 77 height 16
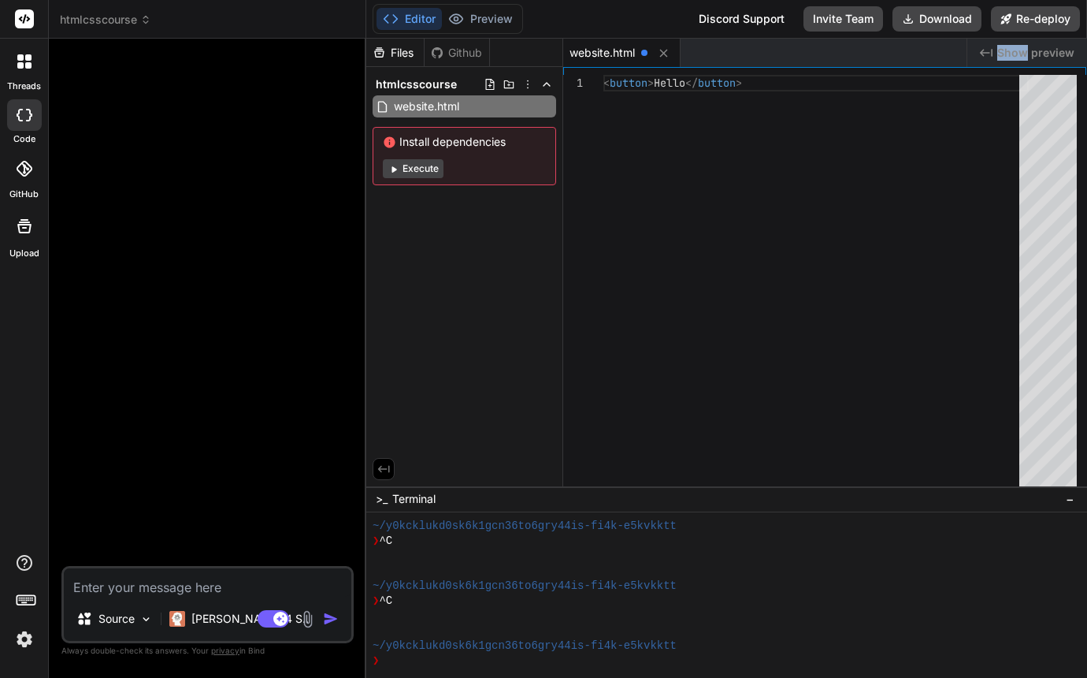
click at [1008, 52] on span "Show preview" at bounding box center [1035, 53] width 77 height 16
click at [991, 51] on icon "Created with Pixso." at bounding box center [986, 52] width 13 height 13
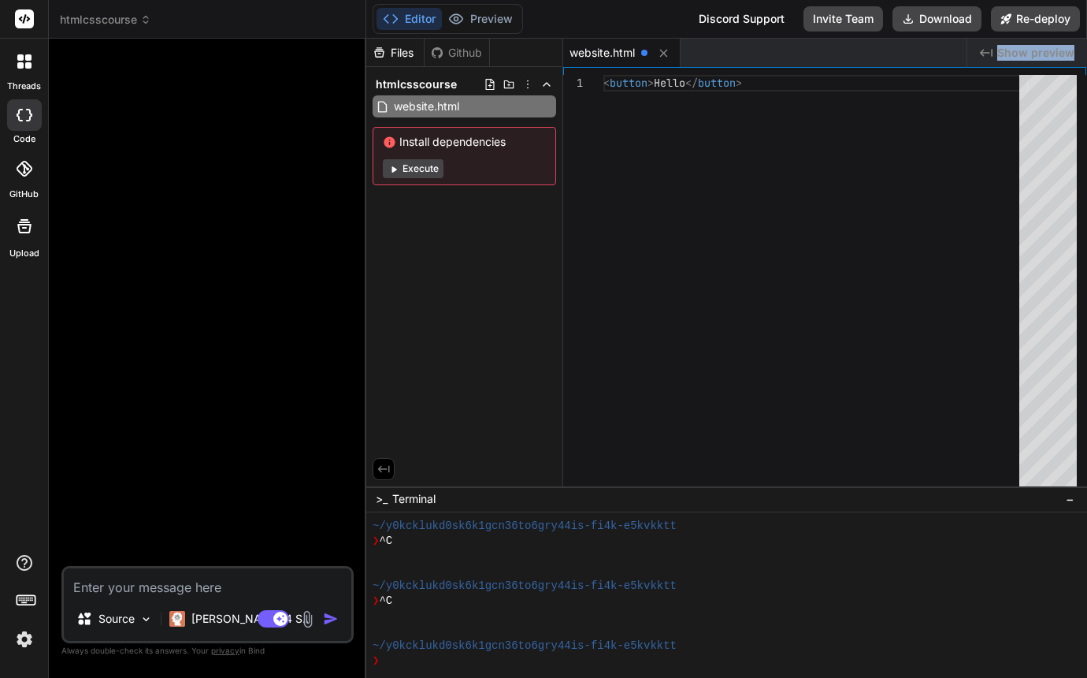
click at [991, 51] on icon "Created with Pixso." at bounding box center [986, 52] width 13 height 13
click at [971, 119] on div "< button > Hello </ button >" at bounding box center [816, 284] width 425 height 418
click at [468, 56] on div "Github" at bounding box center [457, 53] width 65 height 16
click at [667, 210] on div "< button > Hello </ button >" at bounding box center [816, 284] width 425 height 418
click at [912, 45] on div "website.html" at bounding box center [764, 53] width 403 height 28
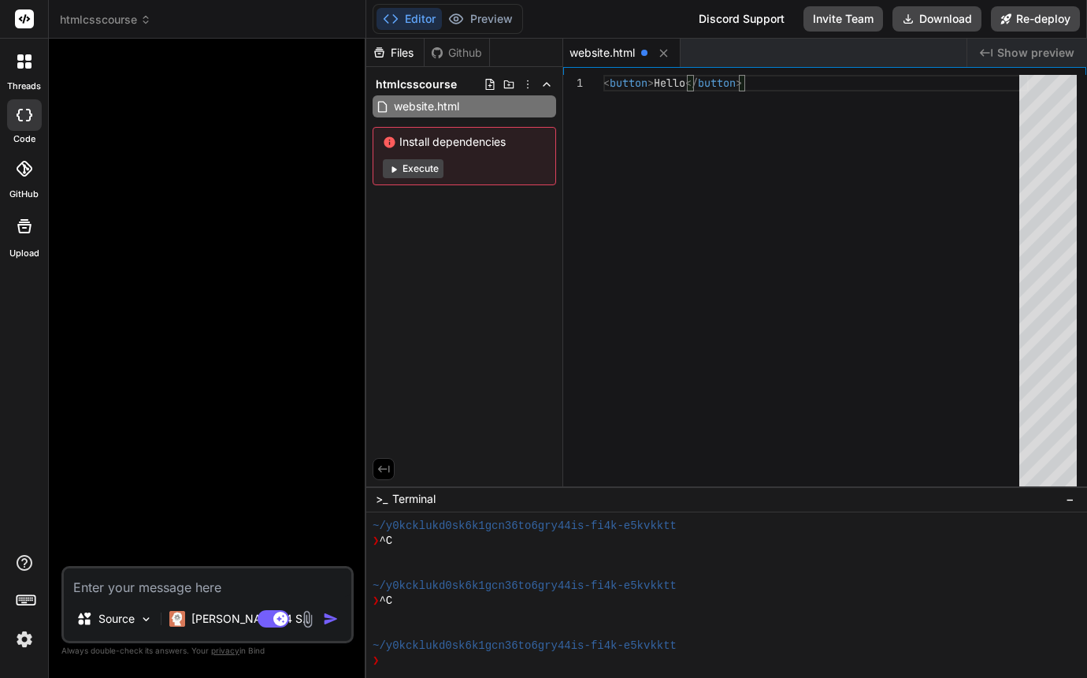
click at [912, 45] on div "website.html" at bounding box center [764, 53] width 403 height 28
click at [871, 128] on div "< button > Hello </ button >" at bounding box center [816, 284] width 425 height 418
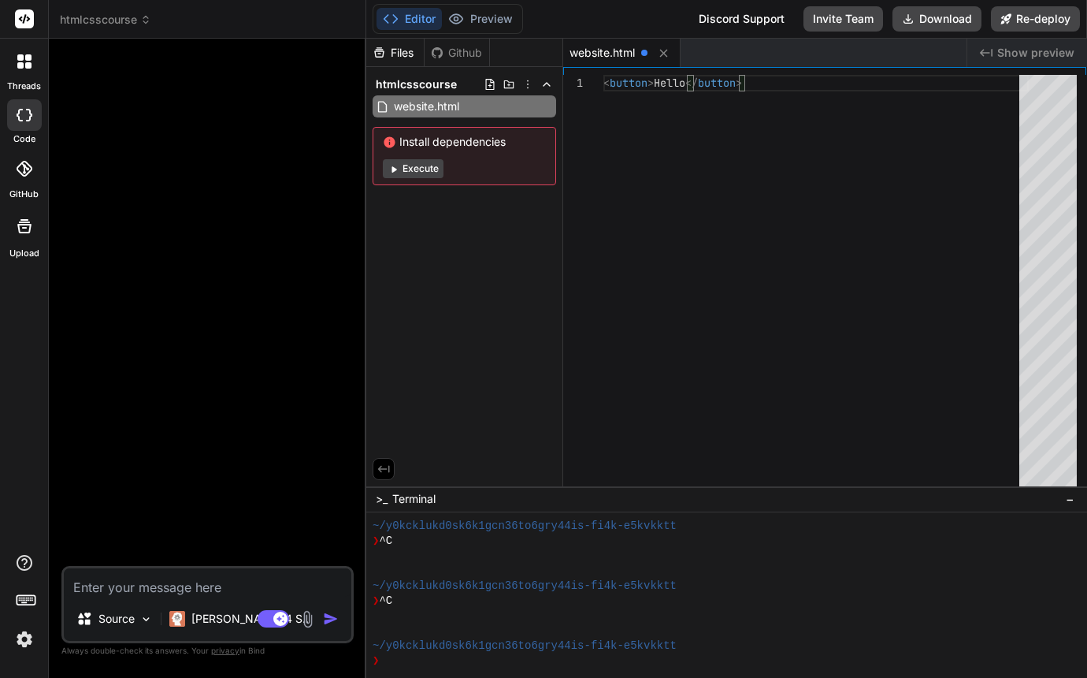
click at [808, 130] on div "< button > Hello </ button >" at bounding box center [816, 284] width 425 height 418
click at [722, 132] on div "< button > Hello </ button >" at bounding box center [816, 284] width 425 height 418
click at [749, 122] on div "< button > Hello </ button >" at bounding box center [816, 284] width 425 height 418
click at [1041, 53] on span "Show preview" at bounding box center [1035, 53] width 77 height 16
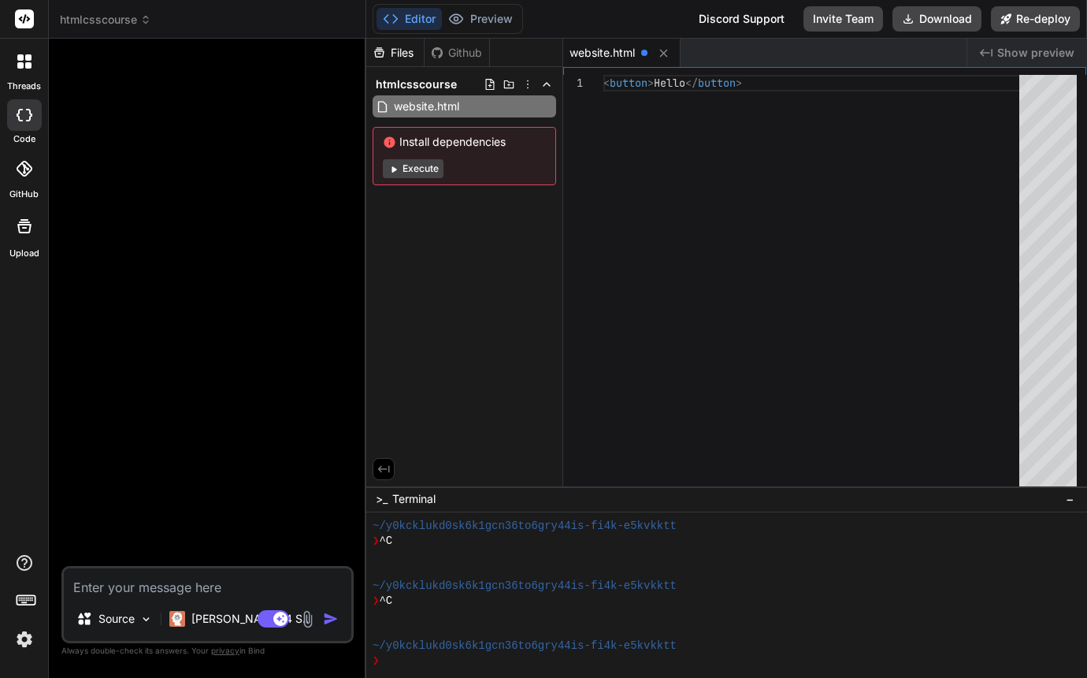
click at [632, 97] on div "< button > Hello </ button >" at bounding box center [816, 284] width 425 height 418
click at [1021, 53] on span "Show preview" at bounding box center [1035, 53] width 77 height 16
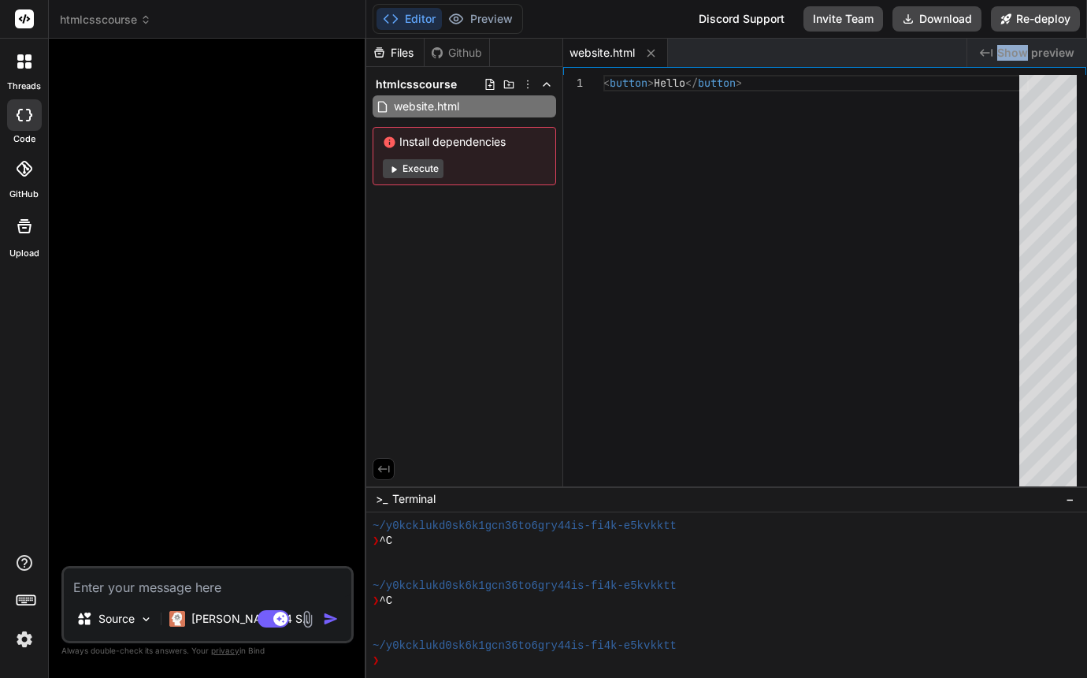
click at [1021, 53] on span "Show preview" at bounding box center [1035, 53] width 77 height 16
drag, startPoint x: 1014, startPoint y: 51, endPoint x: 940, endPoint y: 73, distance: 77.3
click at [940, 73] on div "website.html Created with Pixso. Show preview 1 < button > Hello </ button > <b…" at bounding box center [825, 263] width 524 height 448
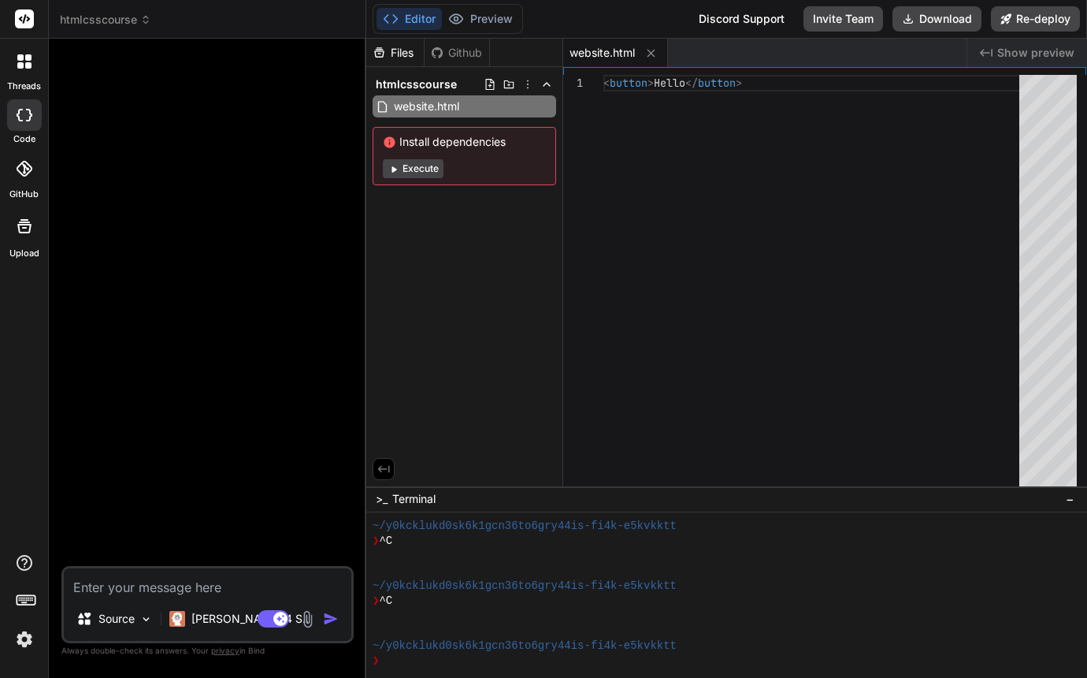
drag, startPoint x: 990, startPoint y: 50, endPoint x: 950, endPoint y: 50, distance: 39.4
click at [950, 50] on div "website.html Created with Pixso. Show preview" at bounding box center [825, 53] width 524 height 28
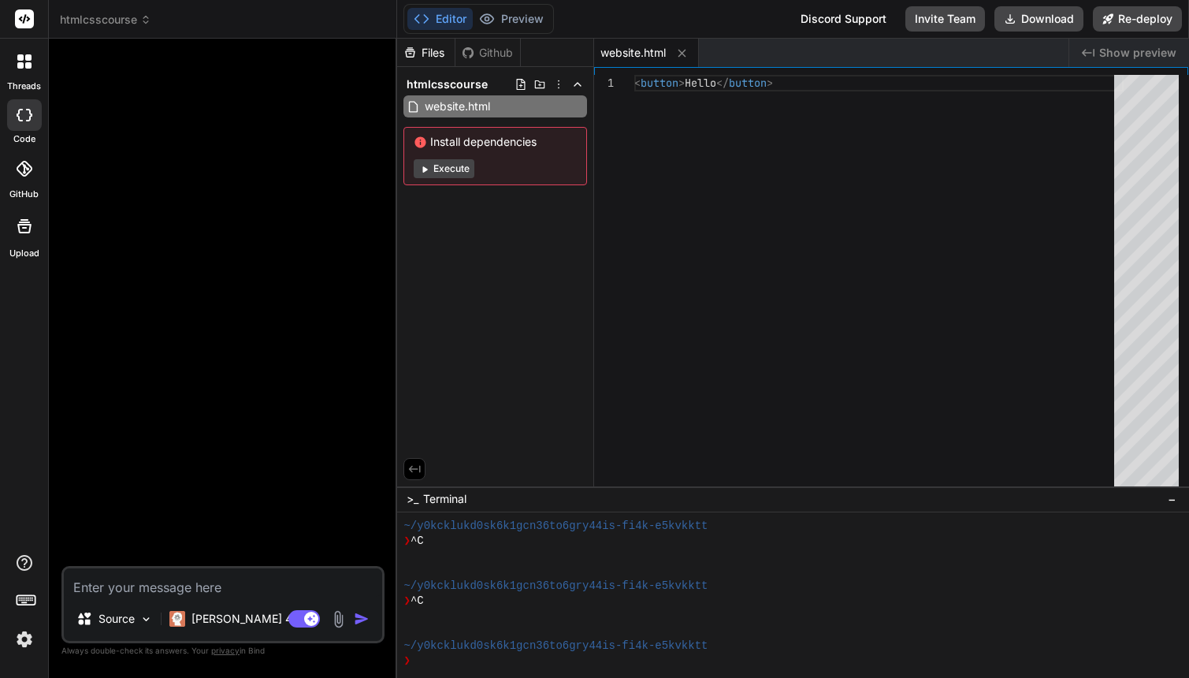
click at [489, 46] on div "Github" at bounding box center [487, 53] width 65 height 16
click at [463, 45] on div "Github" at bounding box center [487, 53] width 65 height 16
click at [425, 43] on div "Files" at bounding box center [426, 53] width 58 height 28
click at [429, 54] on div "Files" at bounding box center [426, 53] width 58 height 16
click at [451, 16] on button "Editor" at bounding box center [439, 19] width 65 height 22
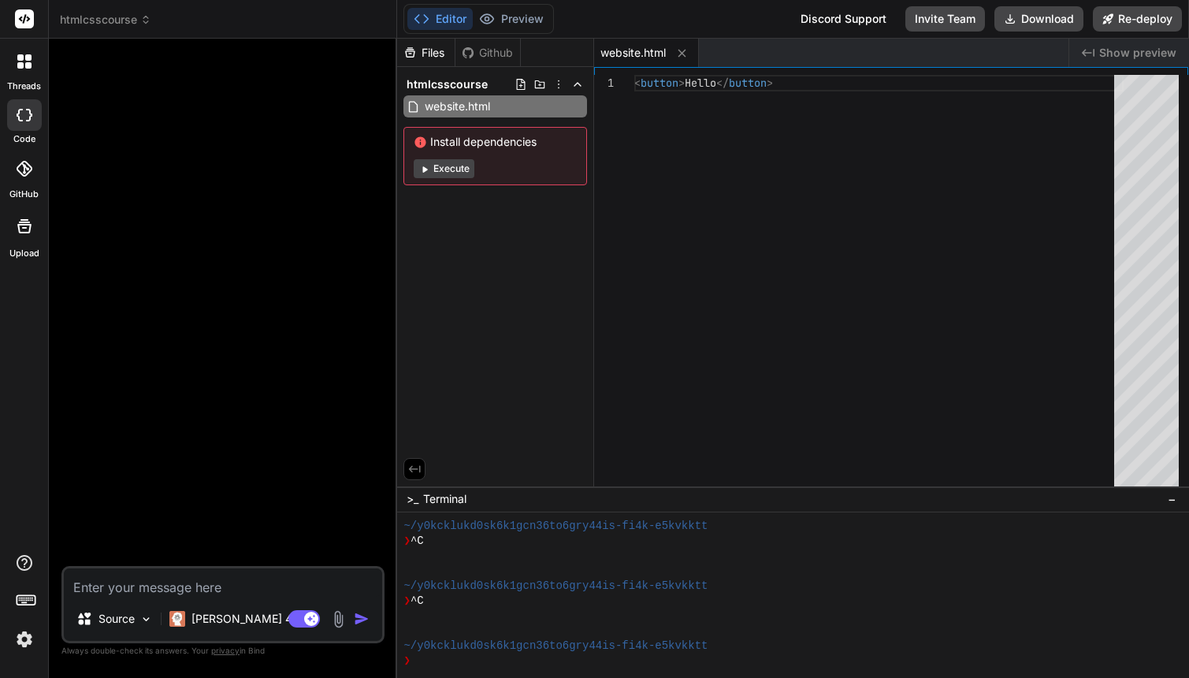
click at [454, 169] on button "Execute" at bounding box center [444, 168] width 61 height 19
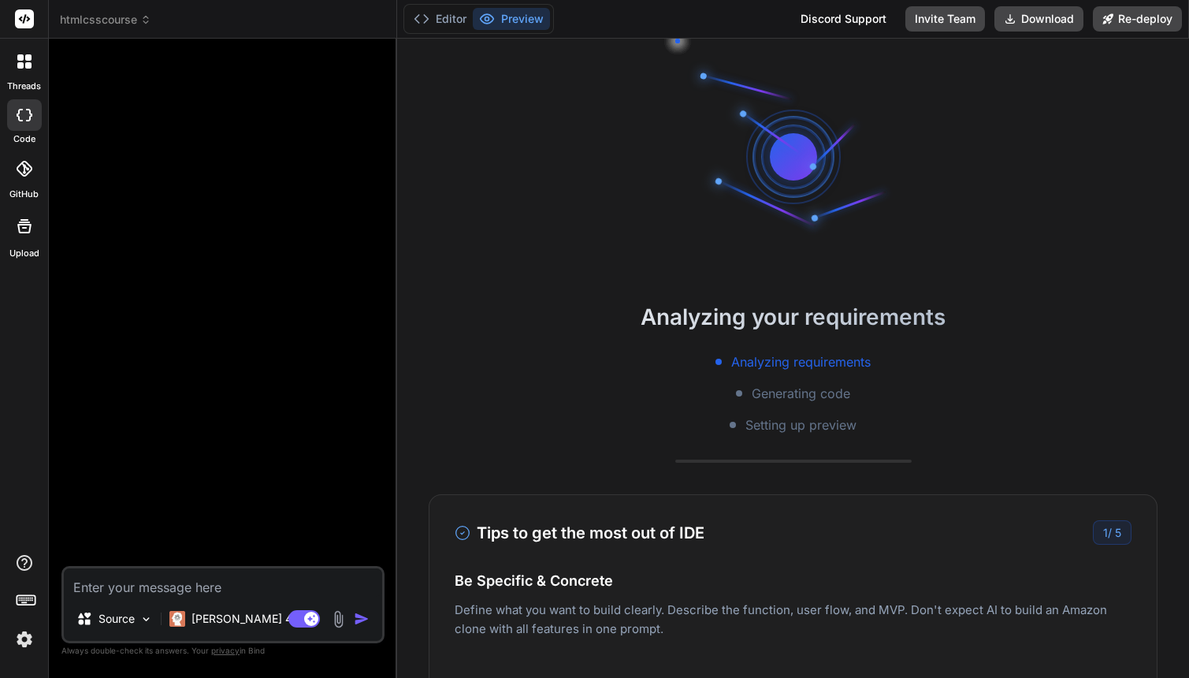
scroll to position [165, 0]
click at [523, 17] on button "Preview" at bounding box center [511, 19] width 77 height 22
click at [523, 19] on button "Preview" at bounding box center [511, 19] width 77 height 22
click at [500, 60] on div "Analyzing your requirements Analyzing requirements Generating code Setting up p…" at bounding box center [793, 358] width 792 height 639
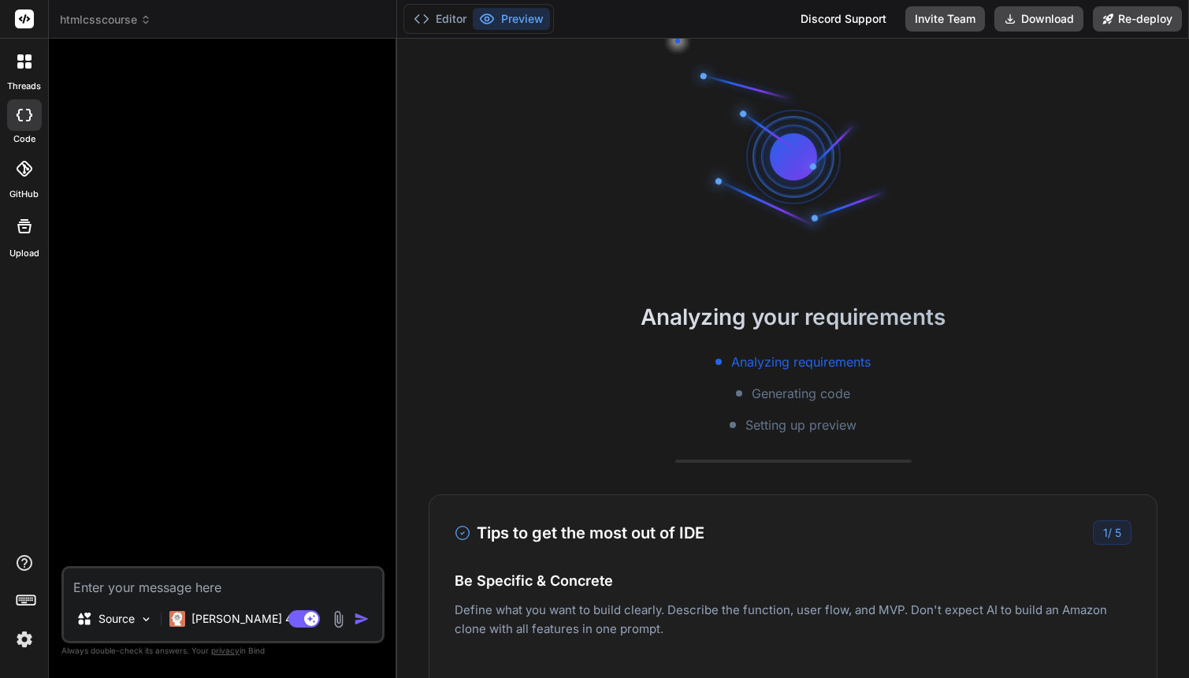
scroll to position [0, 0]
click at [566, 259] on div "Analyzing your requirements Analyzing requirements Generating code Setting up p…" at bounding box center [793, 358] width 792 height 639
click at [462, 16] on button "Editor" at bounding box center [439, 19] width 65 height 22
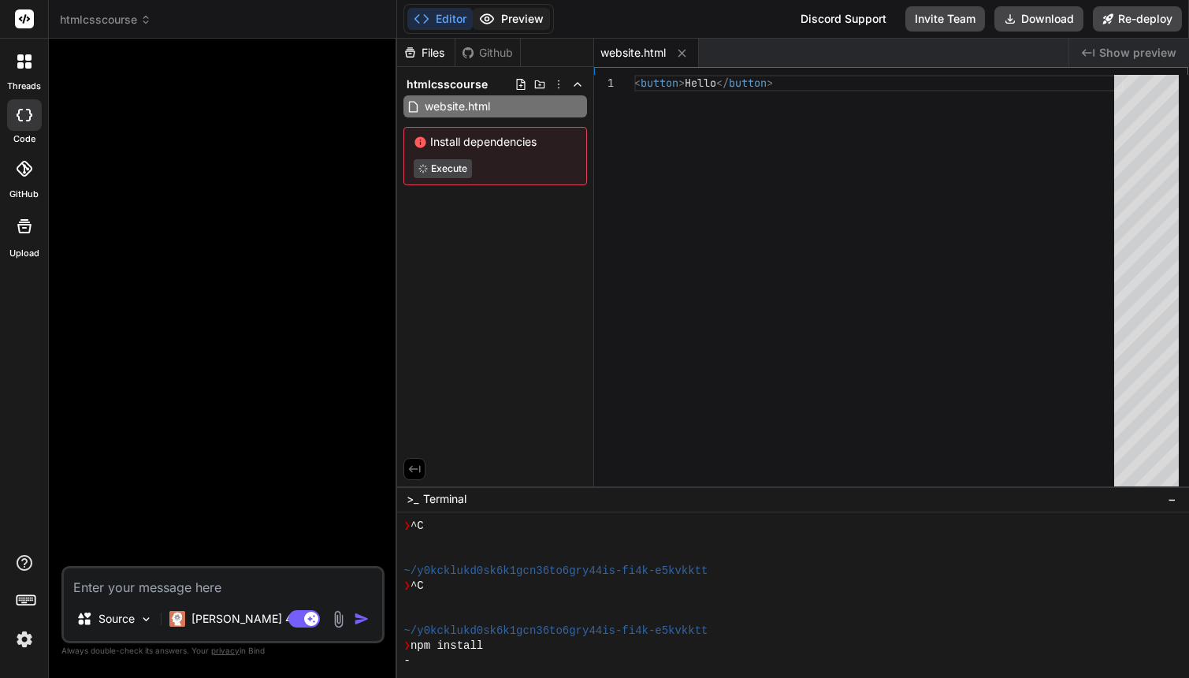
click at [534, 17] on button "Preview" at bounding box center [511, 19] width 77 height 22
click at [945, 147] on div "< button > Hello </ button >" at bounding box center [878, 284] width 489 height 418
click at [873, 143] on div "< button > Hello </ button >" at bounding box center [878, 284] width 489 height 418
click at [840, 94] on div "< button > Hello </ button >" at bounding box center [878, 284] width 489 height 418
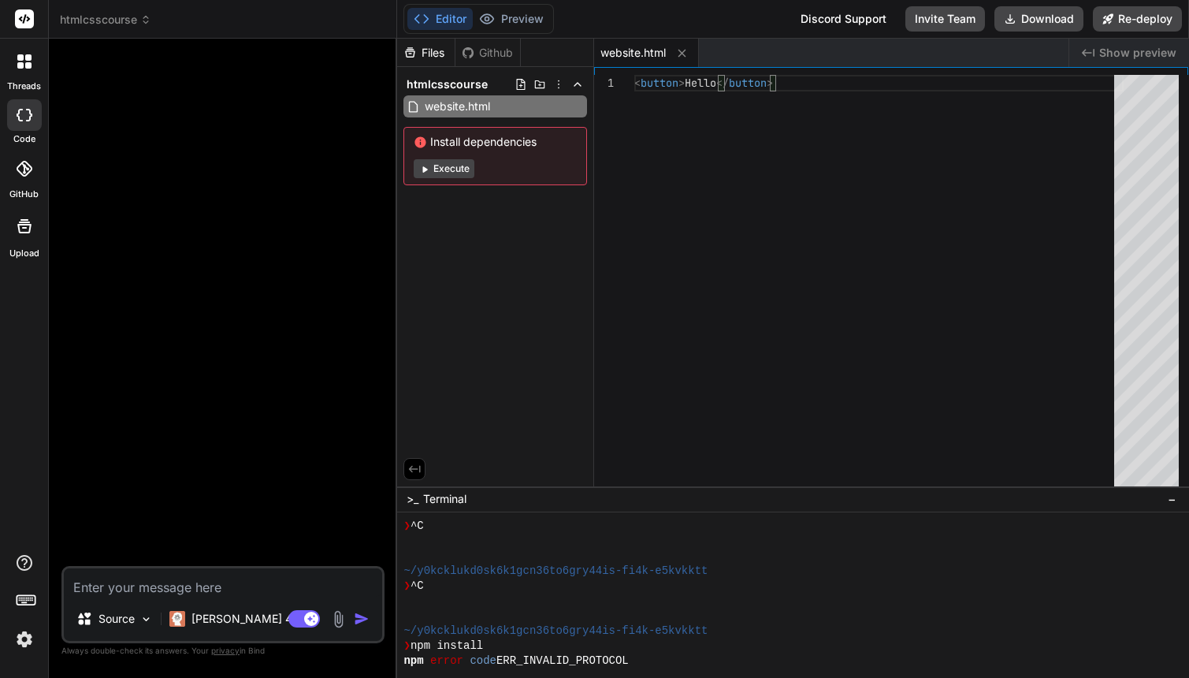
click at [778, 144] on div "< button > Hello </ button >" at bounding box center [878, 284] width 489 height 418
click at [633, 205] on div "1" at bounding box center [614, 284] width 40 height 418
click at [631, 54] on span "website.html" at bounding box center [632, 53] width 65 height 16
click at [669, 143] on div "< button > Hello </ button >" at bounding box center [878, 284] width 489 height 418
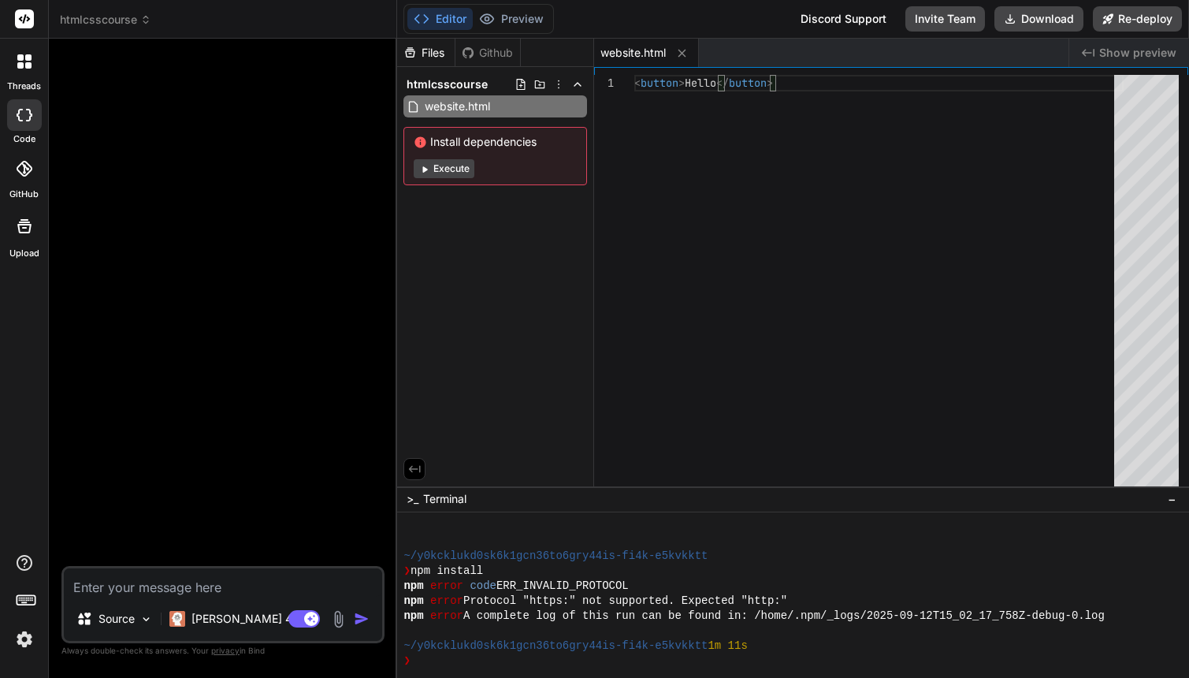
scroll to position [0, 0]
click at [521, 659] on div "❯" at bounding box center [784, 660] width 763 height 15
click at [165, 585] on textarea at bounding box center [223, 582] width 318 height 28
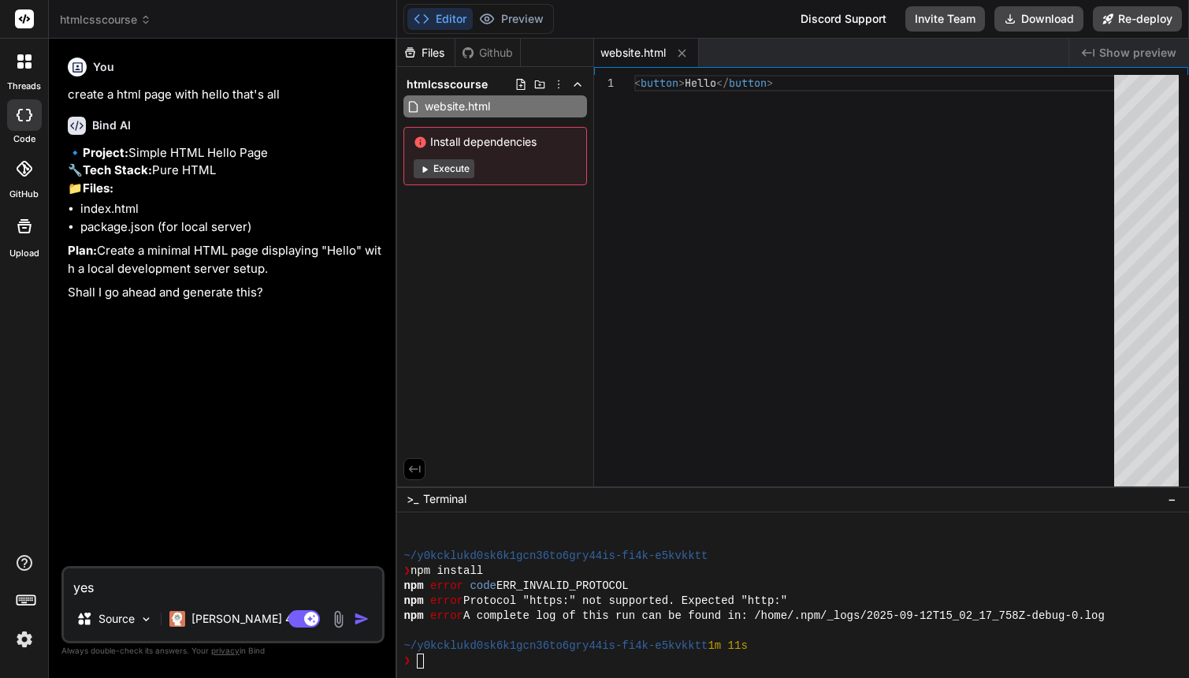
click at [355, 618] on img "button" at bounding box center [362, 619] width 16 height 16
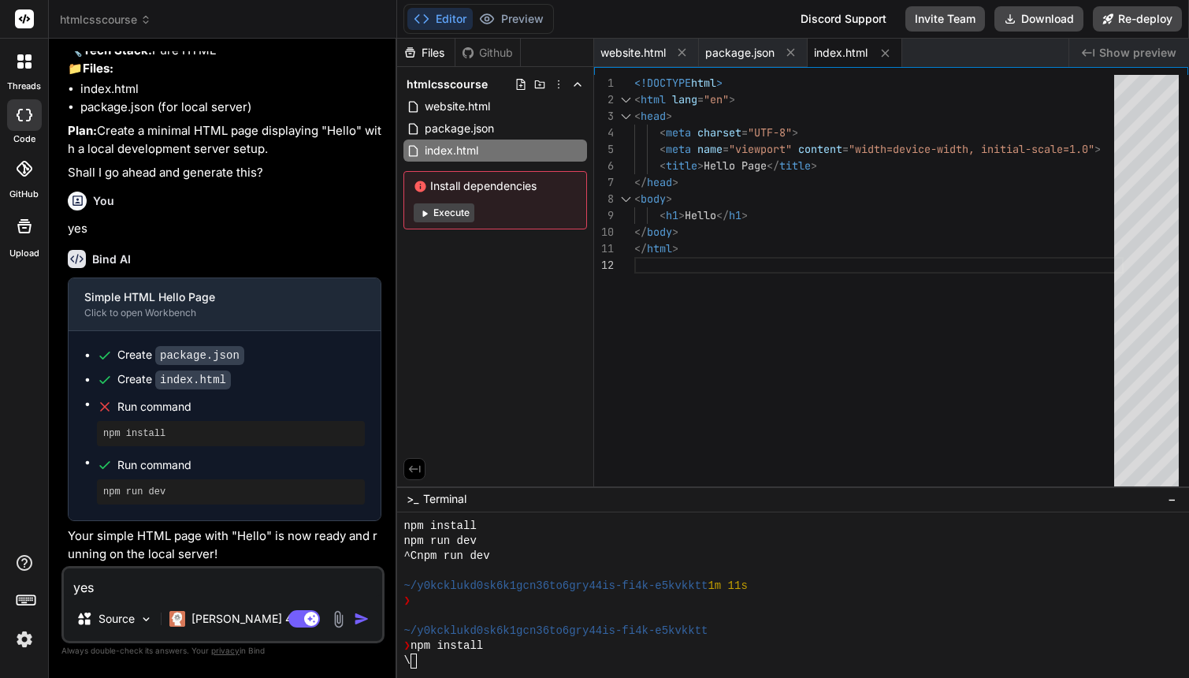
click at [470, 191] on span "Install dependencies" at bounding box center [495, 186] width 163 height 16
click at [425, 188] on icon at bounding box center [420, 185] width 11 height 11
click at [418, 188] on icon at bounding box center [420, 185] width 11 height 11
click at [442, 663] on div "\" at bounding box center [784, 660] width 763 height 15
click at [1086, 51] on span "Show preview" at bounding box center [1137, 53] width 77 height 16
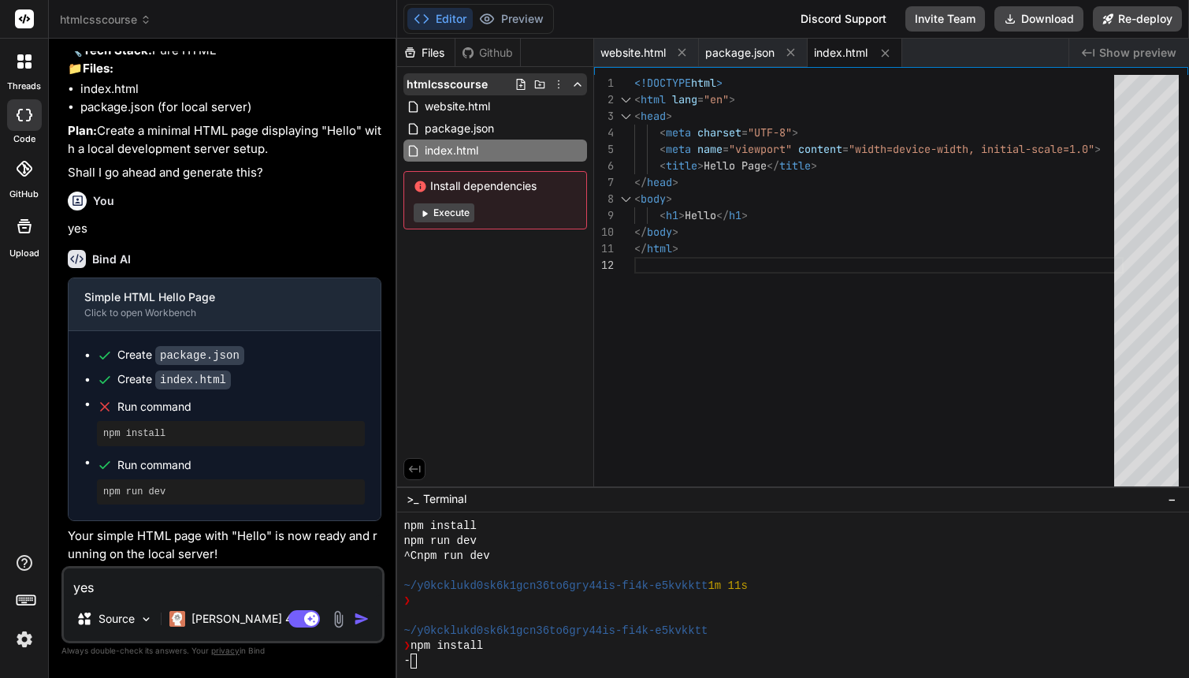
click at [561, 85] on icon at bounding box center [558, 84] width 13 height 13
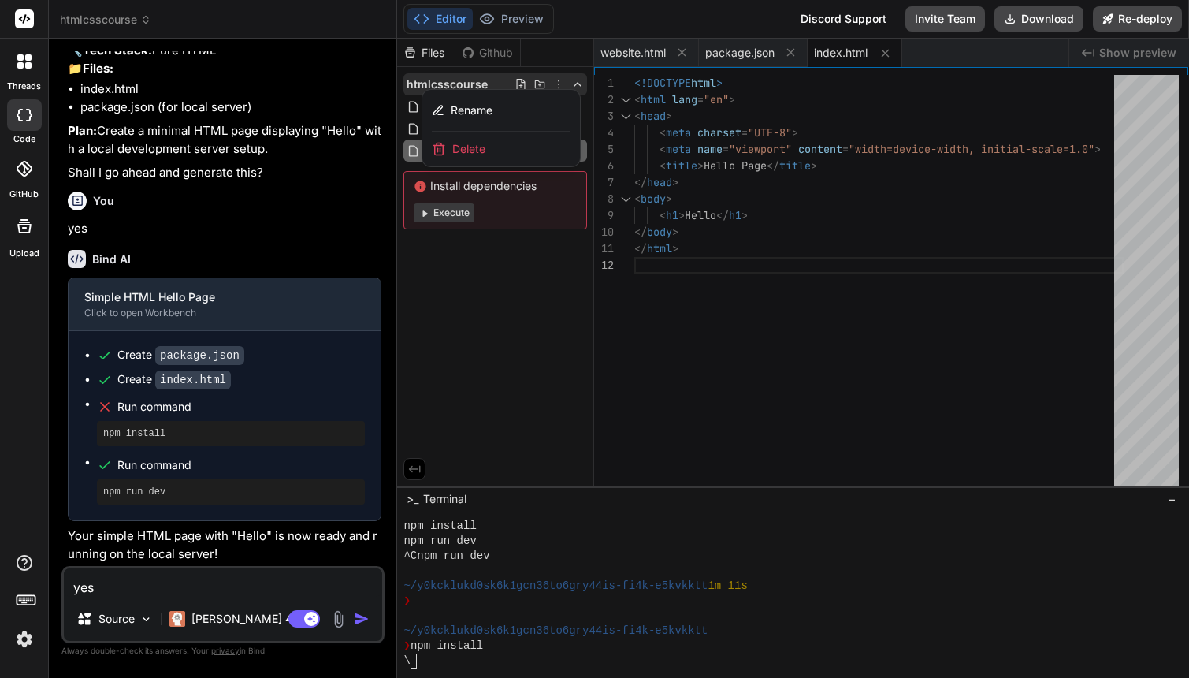
click at [579, 84] on div at bounding box center [793, 358] width 792 height 639
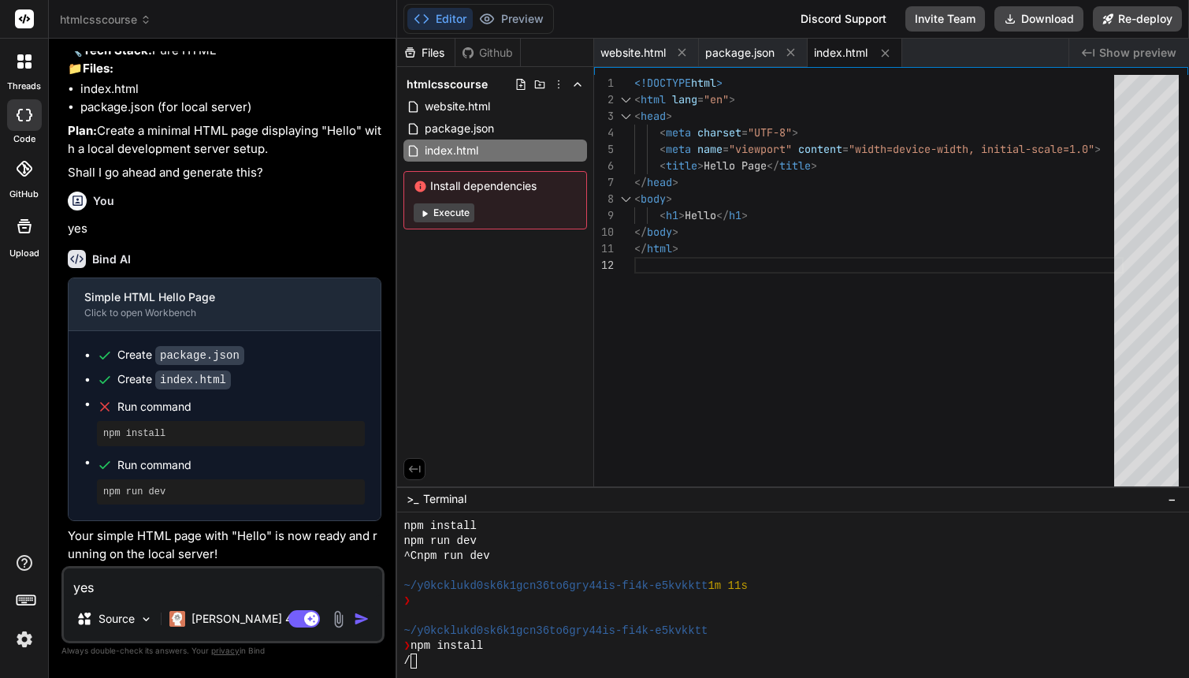
click at [139, 24] on span "htmlcsscourse" at bounding box center [105, 20] width 91 height 16
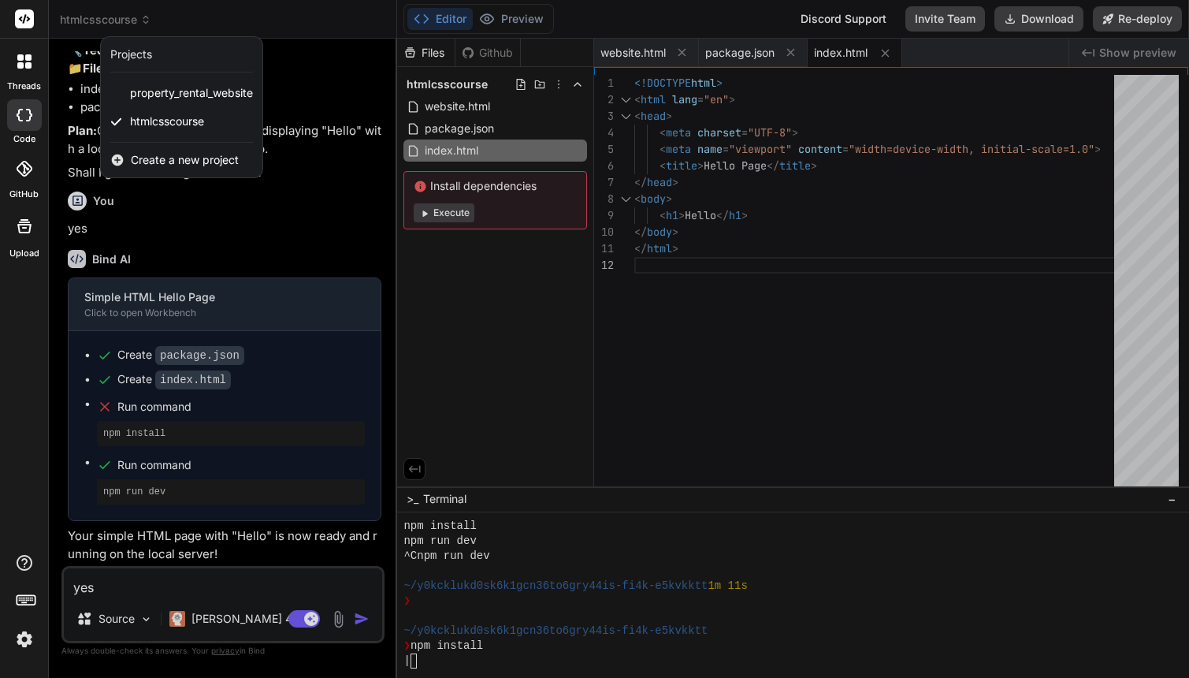
click at [246, 260] on div at bounding box center [594, 339] width 1189 height 678
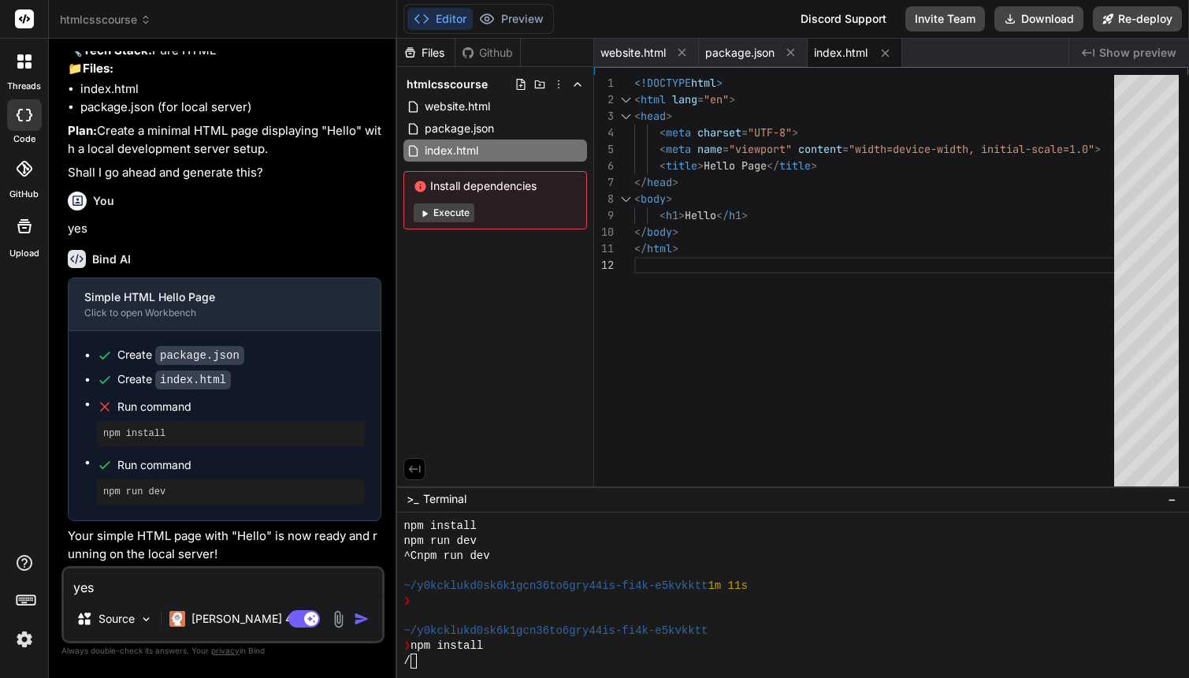
click at [217, 585] on textarea "yes" at bounding box center [223, 582] width 318 height 28
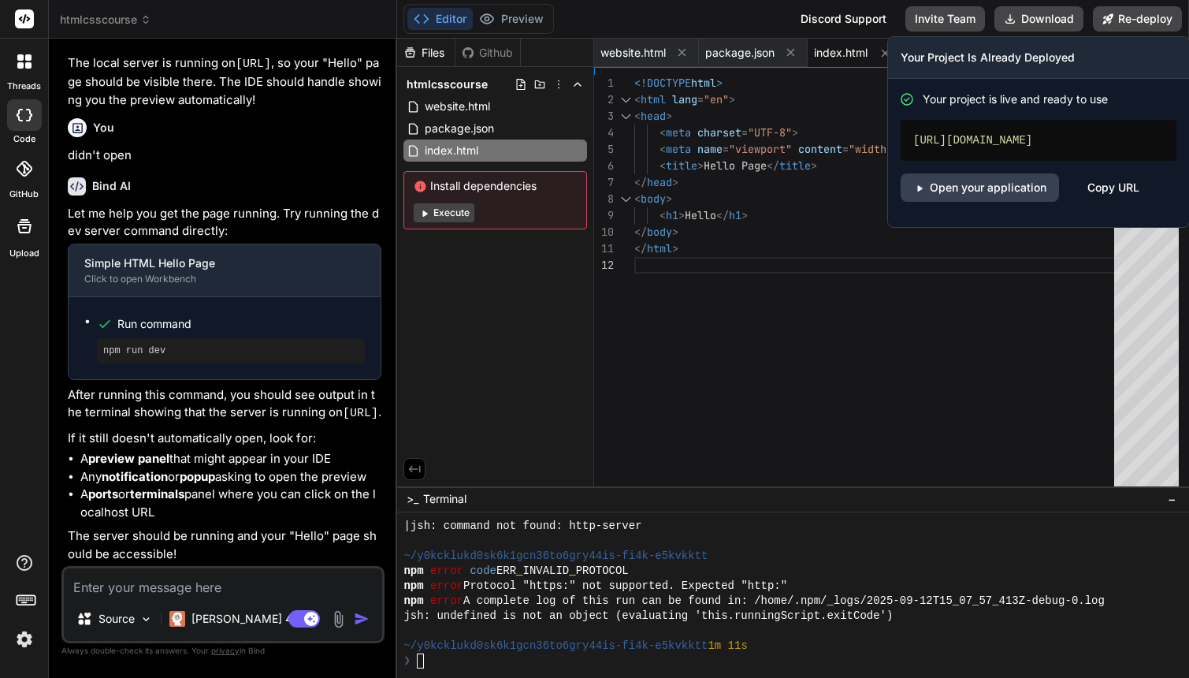
scroll to position [1272, 0]
click at [1024, 202] on link "Open your application" at bounding box center [980, 187] width 158 height 28
click at [1086, 18] on button "Re-deploy" at bounding box center [1137, 18] width 89 height 25
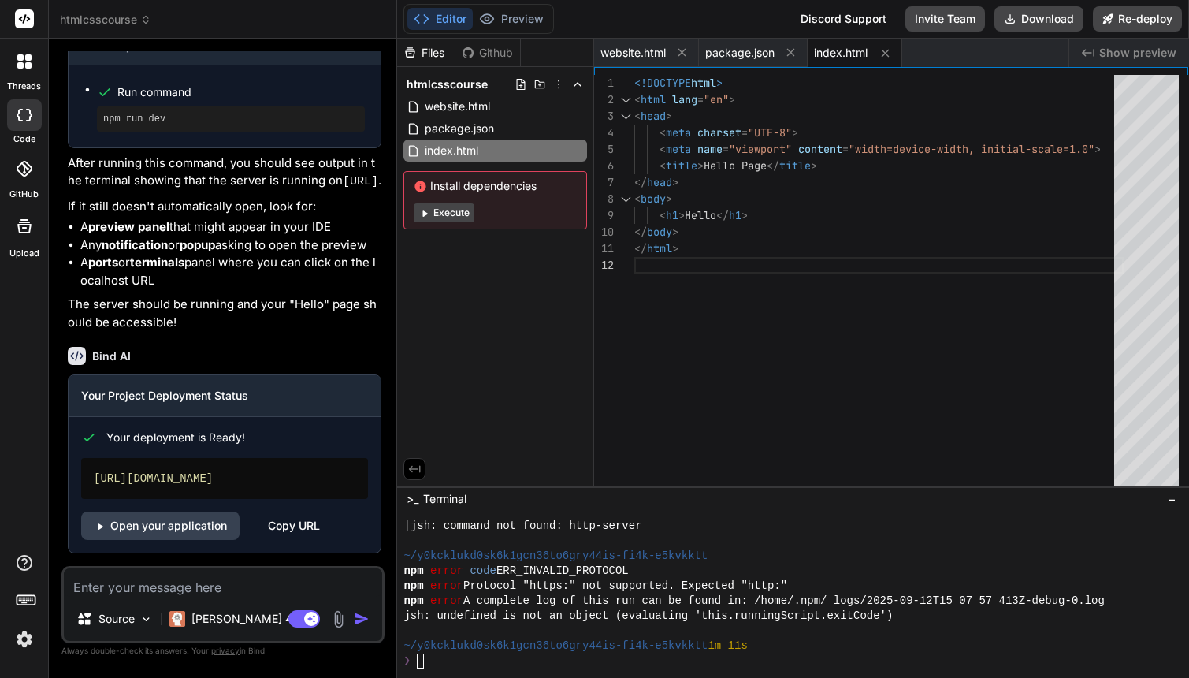
scroll to position [1159, 0]
click at [201, 516] on link "Open your application" at bounding box center [160, 525] width 158 height 28
click at [1086, 51] on span "Show preview" at bounding box center [1137, 53] width 77 height 16
drag, startPoint x: 1132, startPoint y: 51, endPoint x: 1122, endPoint y: 60, distance: 13.4
click at [1086, 60] on span "Show preview" at bounding box center [1137, 53] width 77 height 16
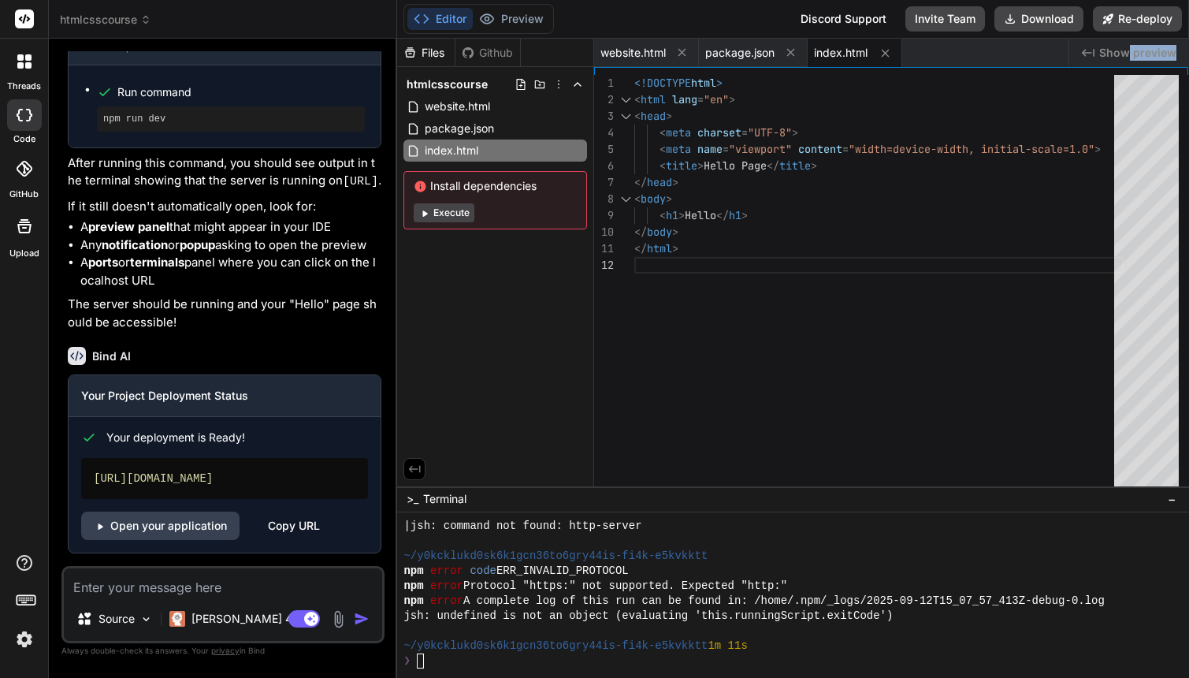
click at [1086, 58] on span "Show preview" at bounding box center [1137, 53] width 77 height 16
click at [1086, 51] on icon "Created with Pixso." at bounding box center [1088, 52] width 13 height 13
click at [847, 341] on div "<!DOCTYPE html > < html lang = "en" > < head > < meta charset = "UTF-8" > < met…" at bounding box center [878, 284] width 489 height 418
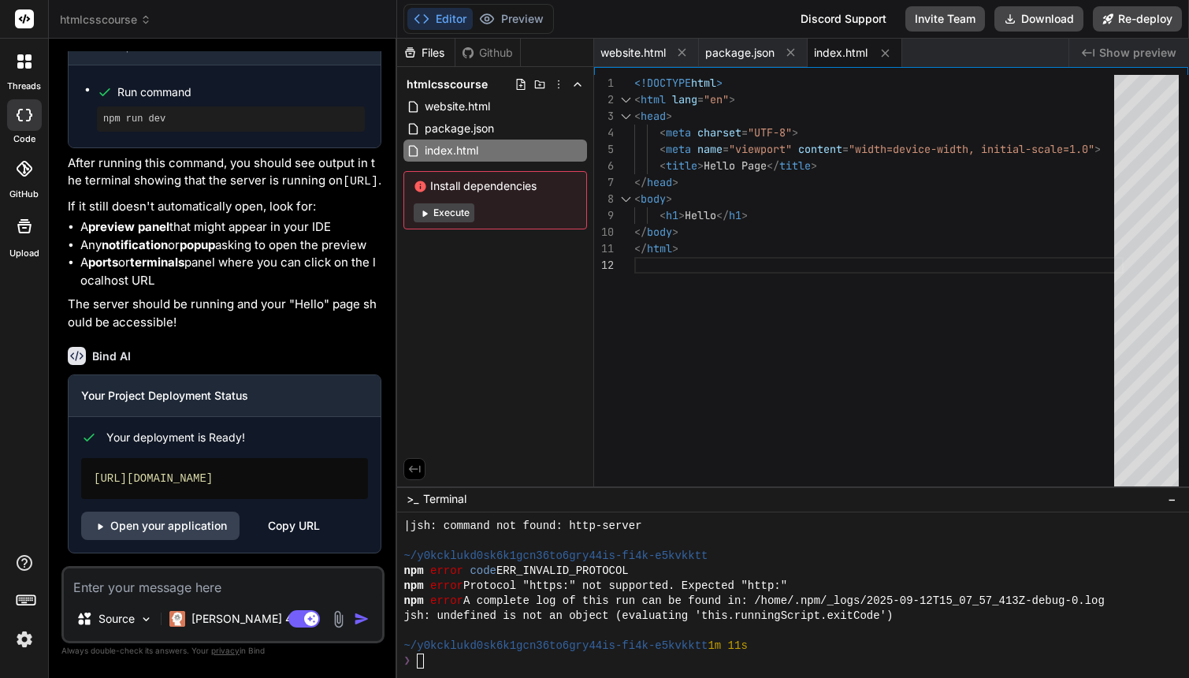
scroll to position [1159, 0]
click at [179, 528] on link "Open your application" at bounding box center [160, 525] width 158 height 28
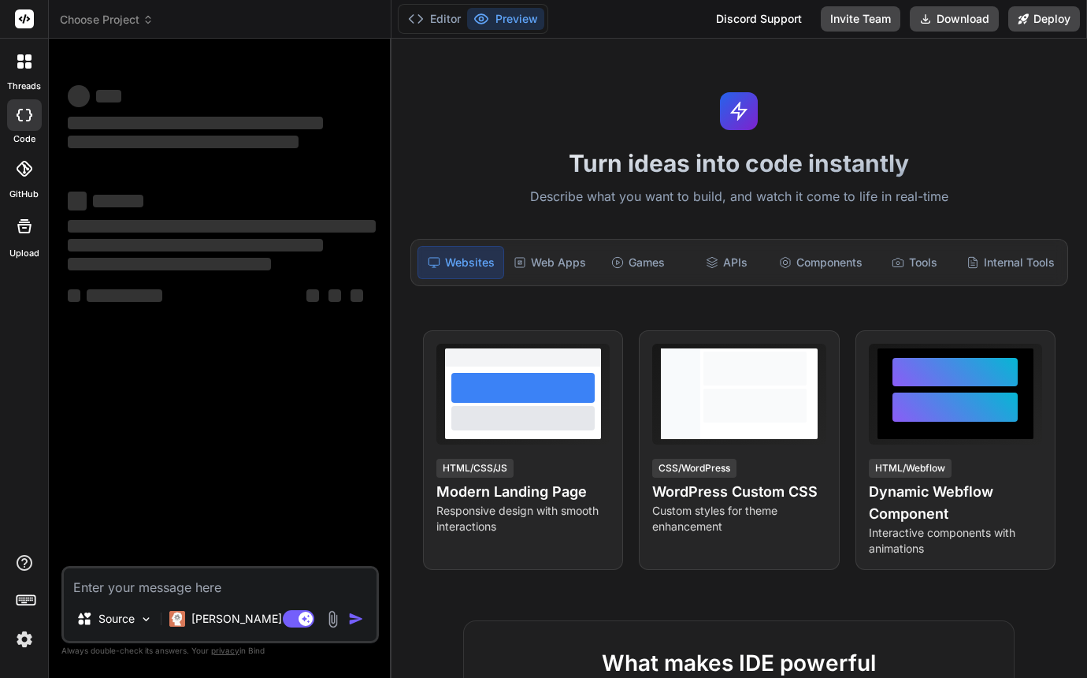
click at [150, 24] on icon at bounding box center [148, 19] width 11 height 11
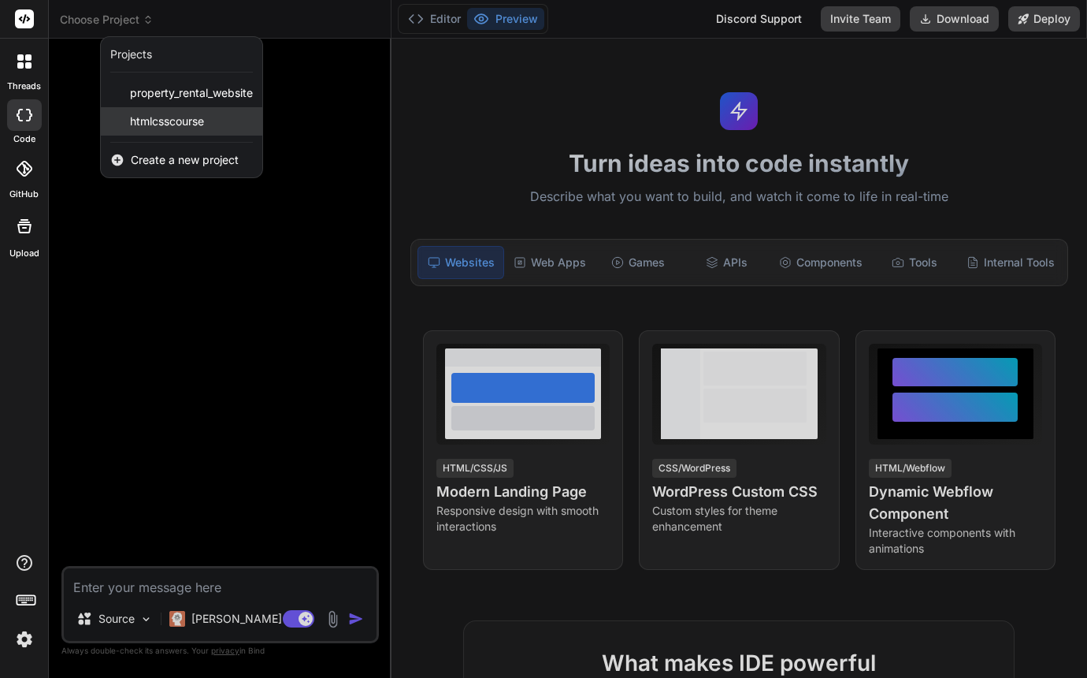
click at [173, 119] on span "htmlcsscourse" at bounding box center [167, 121] width 74 height 16
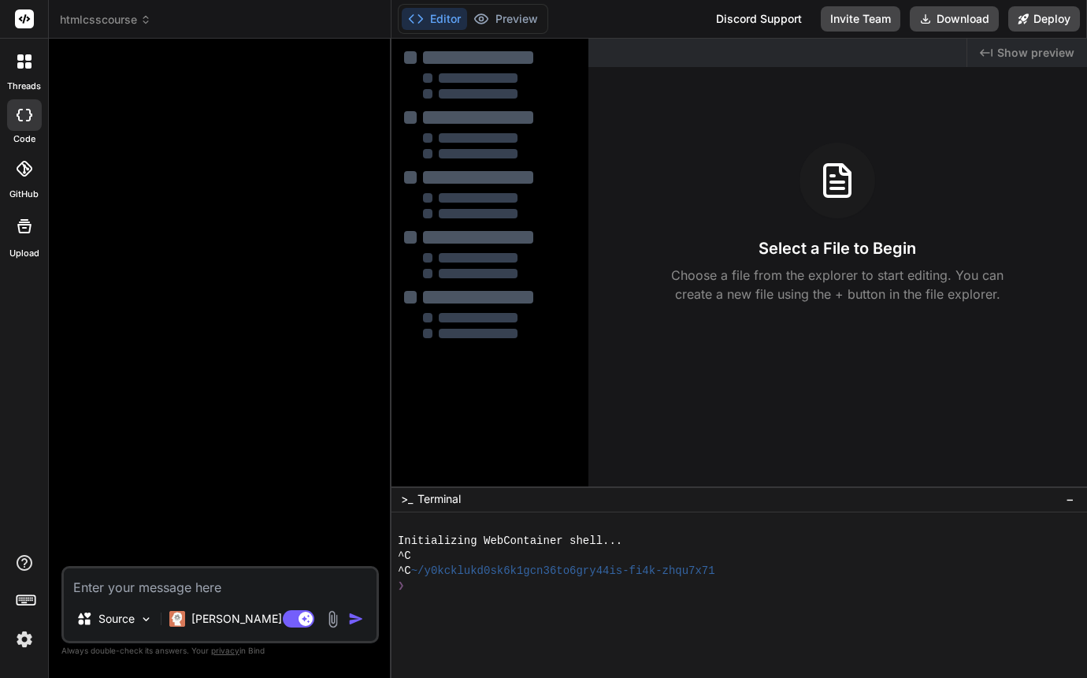
click at [449, 20] on button "Editor" at bounding box center [434, 19] width 65 height 22
click at [552, 143] on div at bounding box center [499, 145] width 153 height 25
click at [552, 143] on div at bounding box center [499, 144] width 155 height 25
click at [344, 158] on div at bounding box center [222, 308] width 314 height 514
type textarea "x"
